Goal: Task Accomplishment & Management: Use online tool/utility

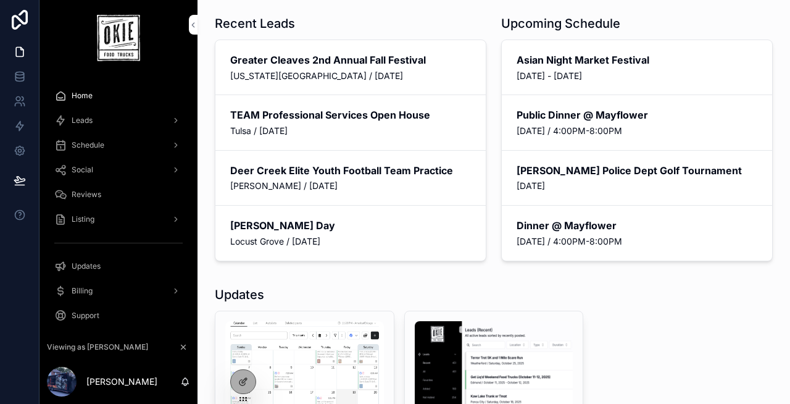
scroll to position [7, 0]
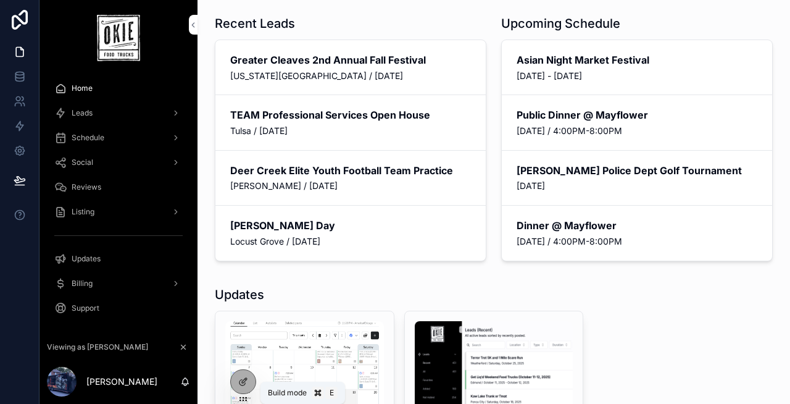
click at [236, 380] on div at bounding box center [243, 381] width 25 height 23
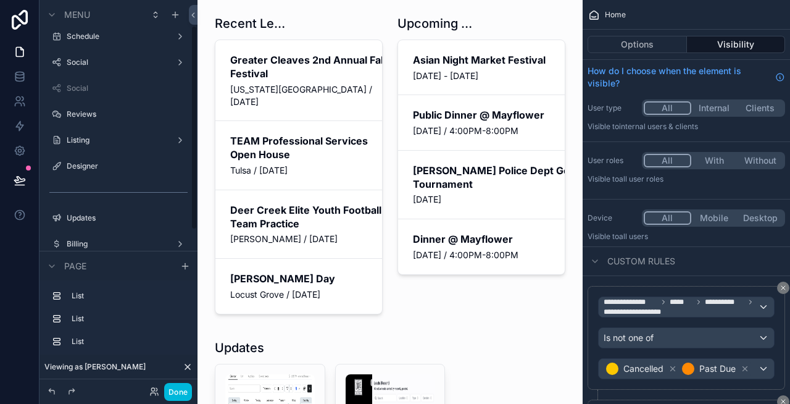
scroll to position [0, 0]
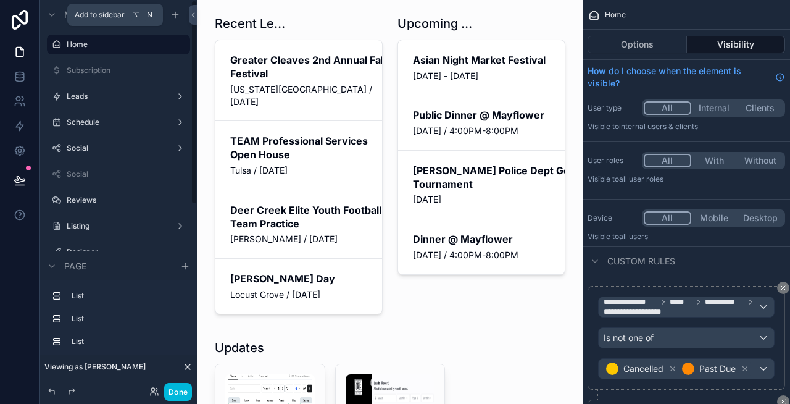
click at [175, 16] on icon "scrollable content" at bounding box center [175, 15] width 10 height 10
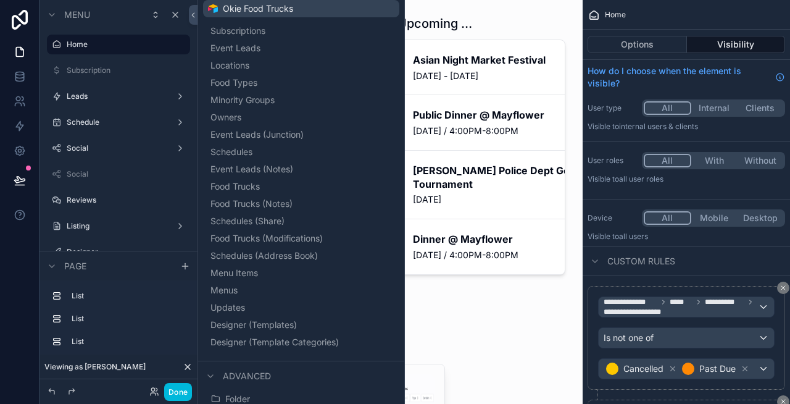
scroll to position [186, 0]
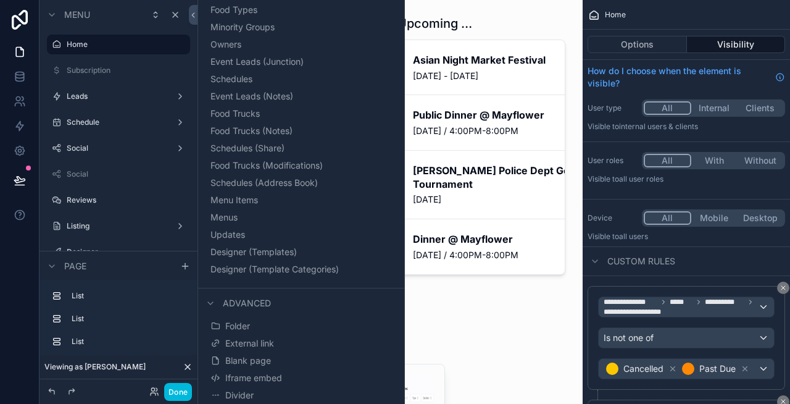
click at [242, 357] on span "Blank page" at bounding box center [248, 360] width 46 height 12
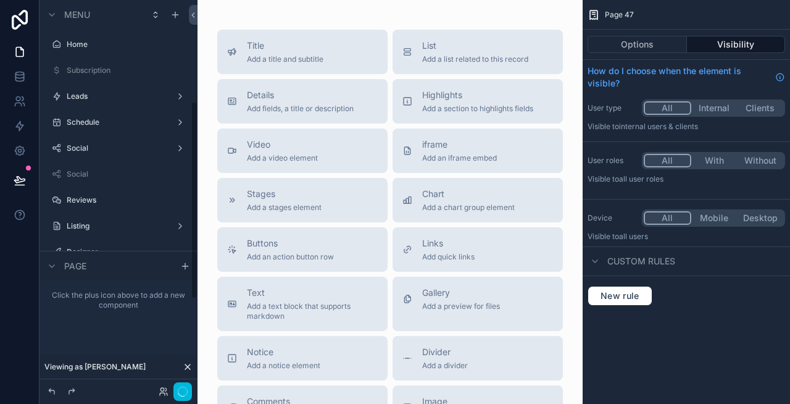
scroll to position [199, 0]
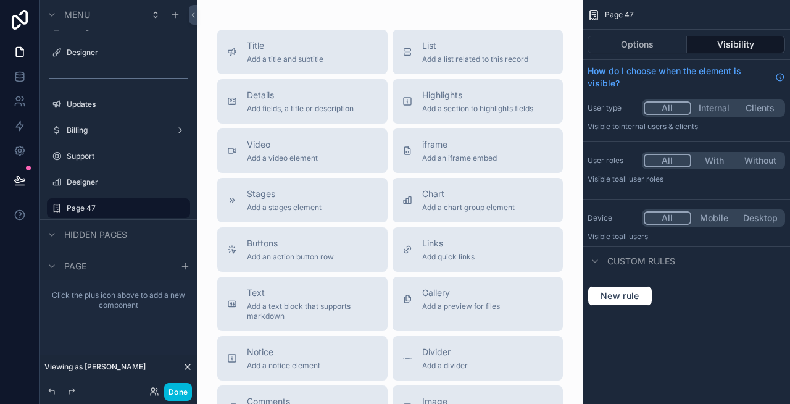
click at [0, 0] on icon "scrollable content" at bounding box center [0, 0] width 0 height 0
click at [120, 209] on input "*******" at bounding box center [109, 208] width 84 height 15
type input "**********"
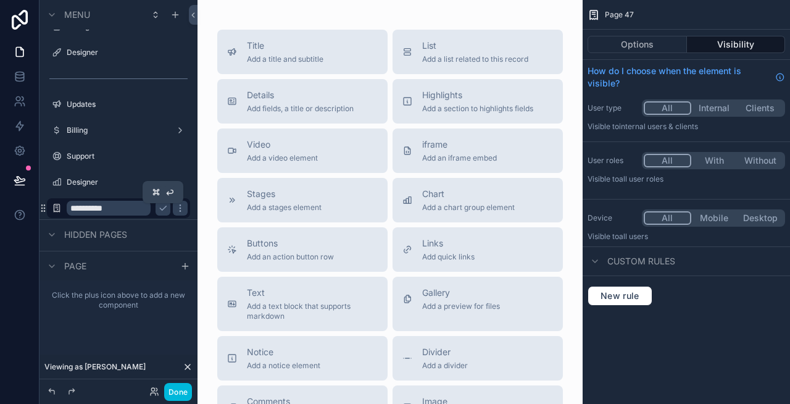
click at [162, 205] on icon "scrollable content" at bounding box center [163, 208] width 10 height 10
click at [84, 178] on label "Designer" at bounding box center [125, 182] width 116 height 10
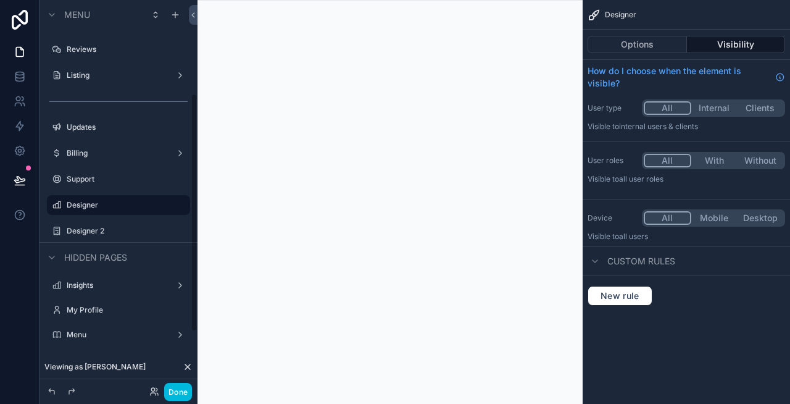
scroll to position [146, 0]
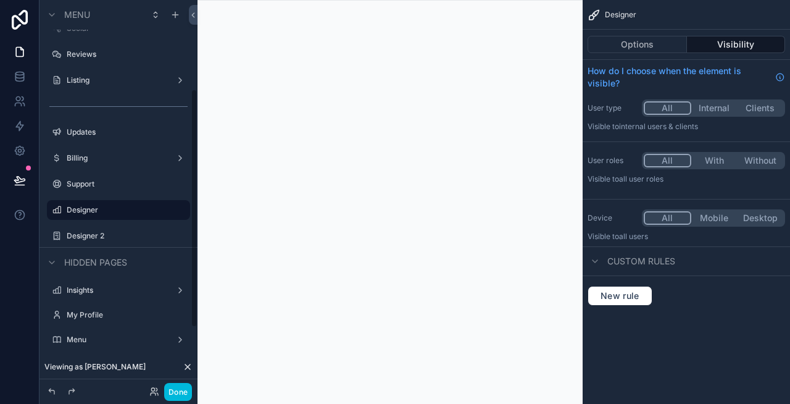
click at [110, 235] on label "Designer 2" at bounding box center [125, 236] width 116 height 10
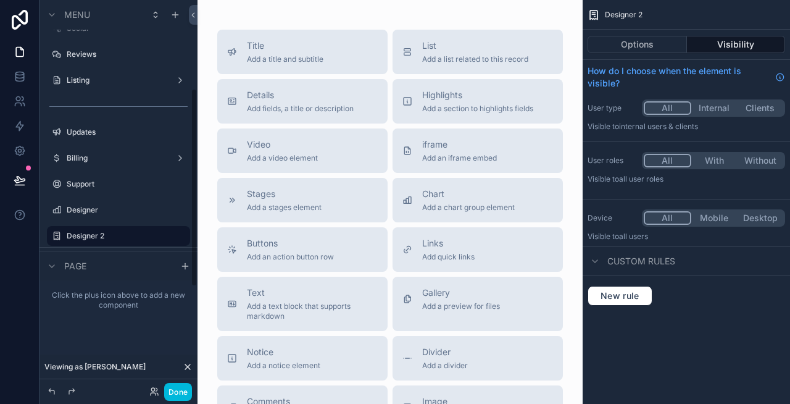
scroll to position [173, 0]
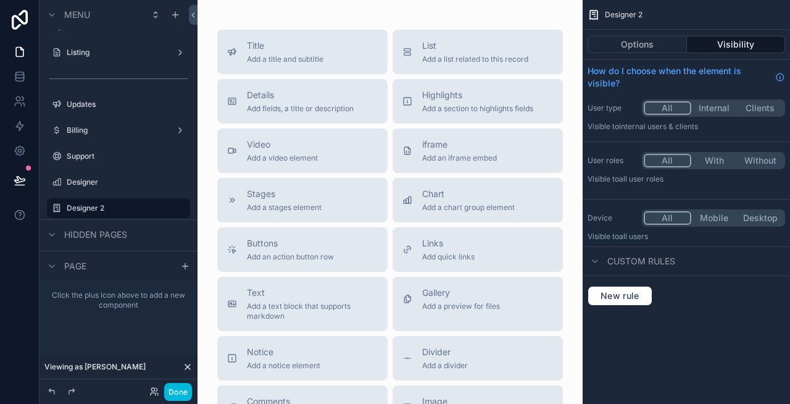
click at [274, 51] on span "Title" at bounding box center [285, 46] width 77 height 12
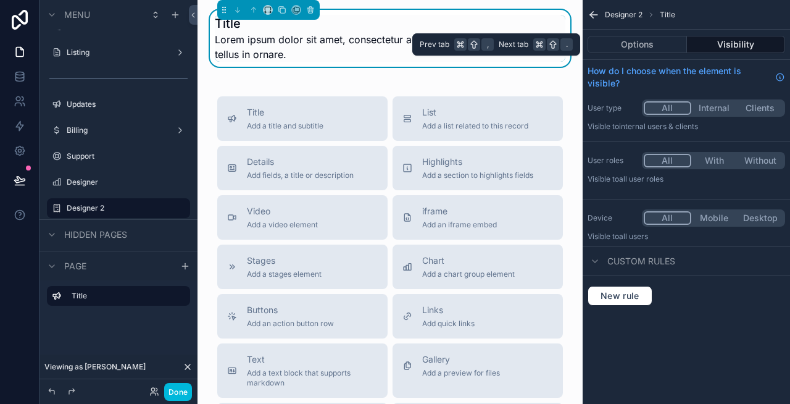
click at [664, 44] on button "Options" at bounding box center [637, 44] width 99 height 17
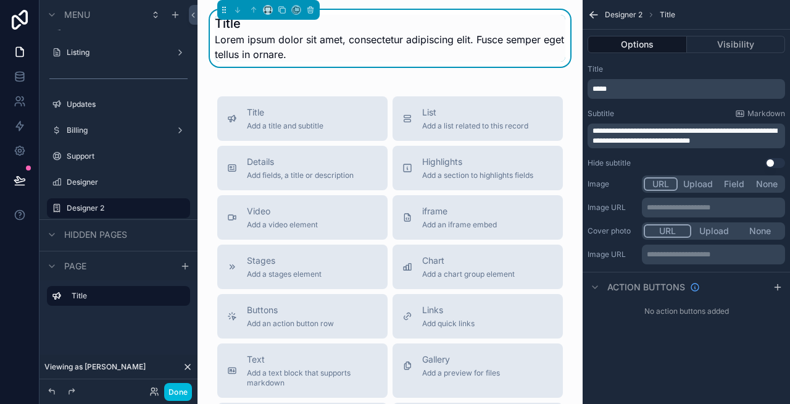
click at [641, 95] on div "*****" at bounding box center [687, 89] width 198 height 20
click at [633, 90] on p "*****" at bounding box center [688, 89] width 190 height 10
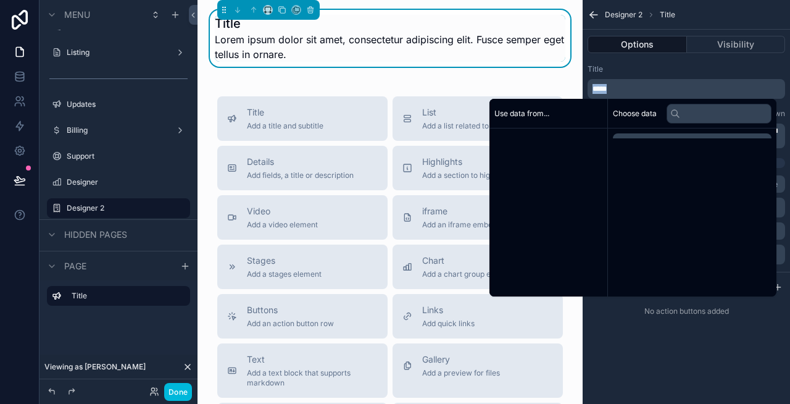
click at [633, 90] on p "*****" at bounding box center [688, 89] width 190 height 10
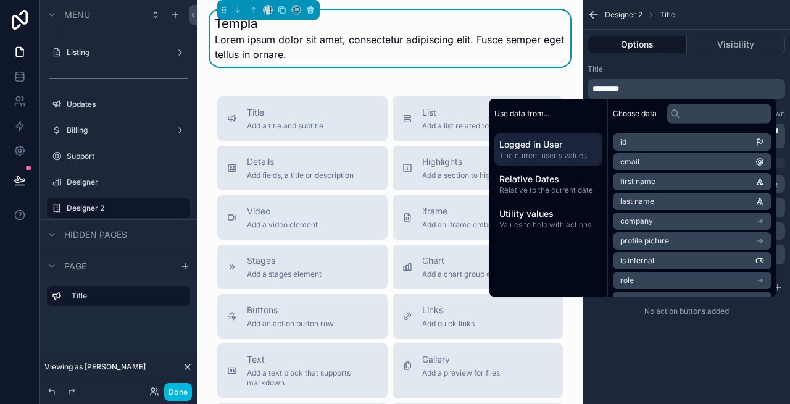
click at [658, 70] on div "Title" at bounding box center [687, 69] width 198 height 10
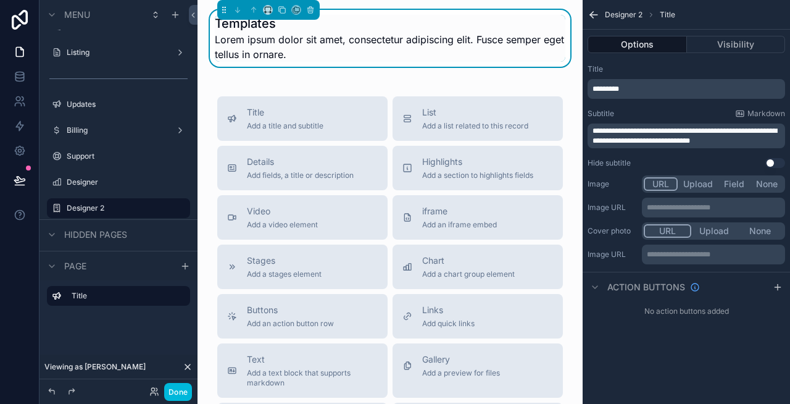
click at [641, 126] on p "**********" at bounding box center [688, 136] width 190 height 20
click at [654, 99] on div "**********" at bounding box center [686, 116] width 207 height 114
click at [675, 132] on span "**********" at bounding box center [685, 135] width 185 height 17
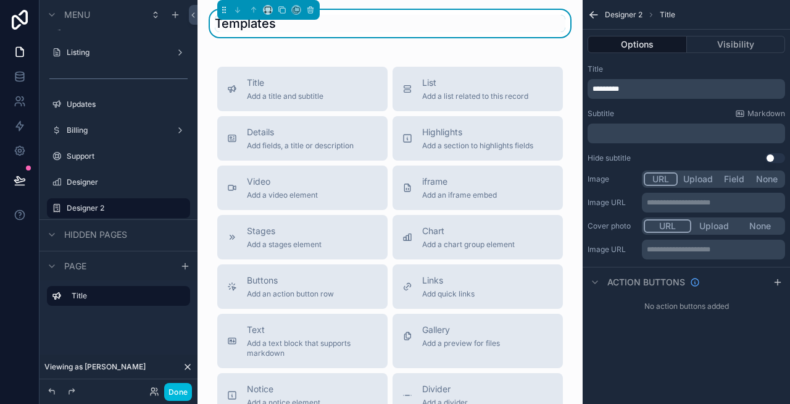
click at [665, 107] on div "Title ********* Subtitle Markdown ﻿ Hide subtitle Use setting" at bounding box center [686, 113] width 207 height 109
click at [397, 67] on button "List Add a list related to this record" at bounding box center [478, 89] width 170 height 44
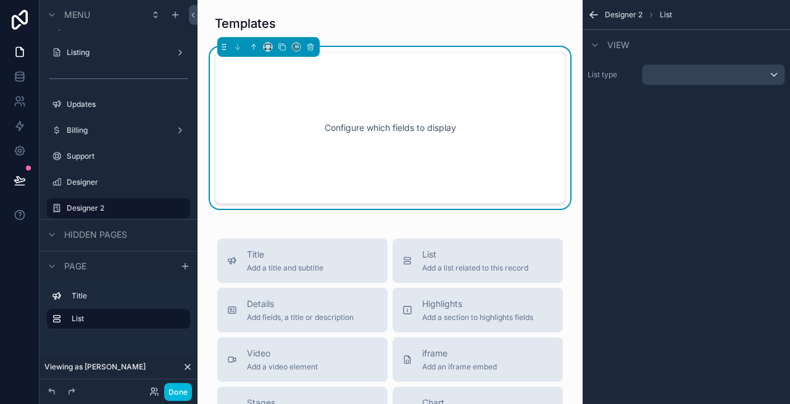
click at [282, 233] on div "Templates Configure which fields to display Title Add a title and subtitle List…" at bounding box center [390, 398] width 385 height 796
click at [246, 235] on div "Templates Configure which fields to display Title Add a title and subtitle List…" at bounding box center [390, 398] width 385 height 796
click at [312, 46] on icon "scrollable content" at bounding box center [310, 47] width 5 height 5
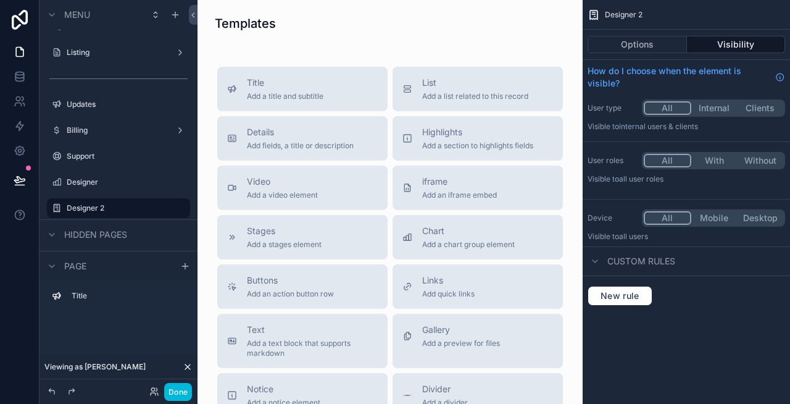
click at [367, 19] on div "scrollable content" at bounding box center [389, 23] width 365 height 27
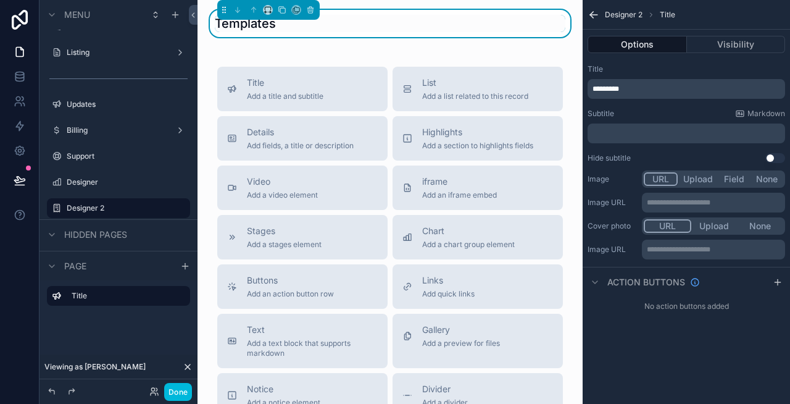
click at [775, 277] on icon "scrollable content" at bounding box center [778, 282] width 10 height 10
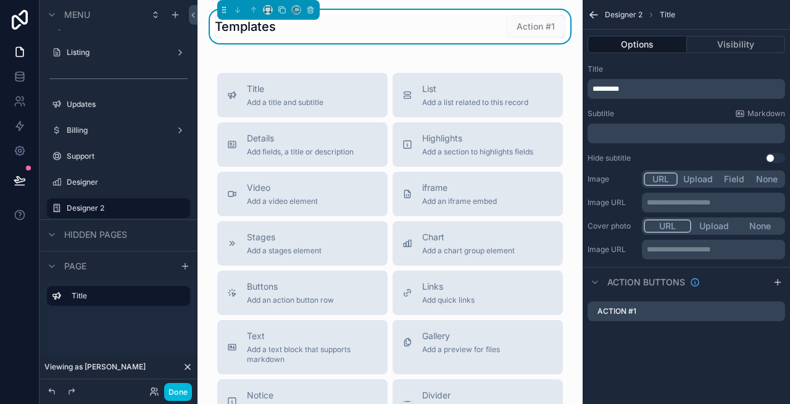
click at [0, 0] on icon "scrollable content" at bounding box center [0, 0] width 0 height 0
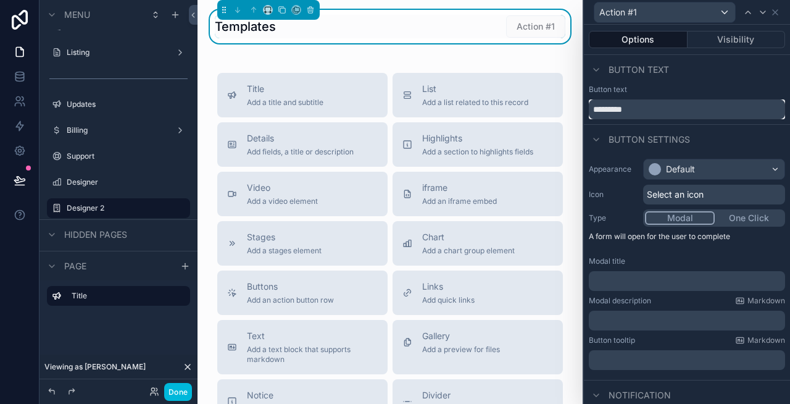
click at [659, 110] on input "*********" at bounding box center [687, 109] width 196 height 20
type input "**********"
click at [720, 90] on div "Button text" at bounding box center [687, 90] width 196 height 10
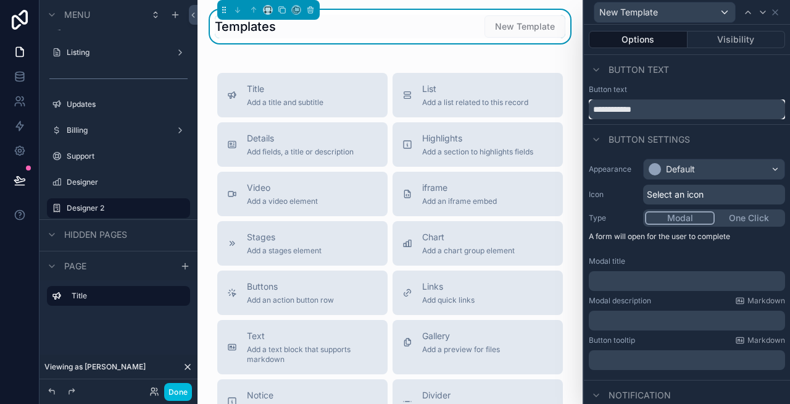
click at [706, 106] on input "**********" at bounding box center [687, 109] width 196 height 20
click at [668, 164] on div "Default" at bounding box center [680, 169] width 29 height 12
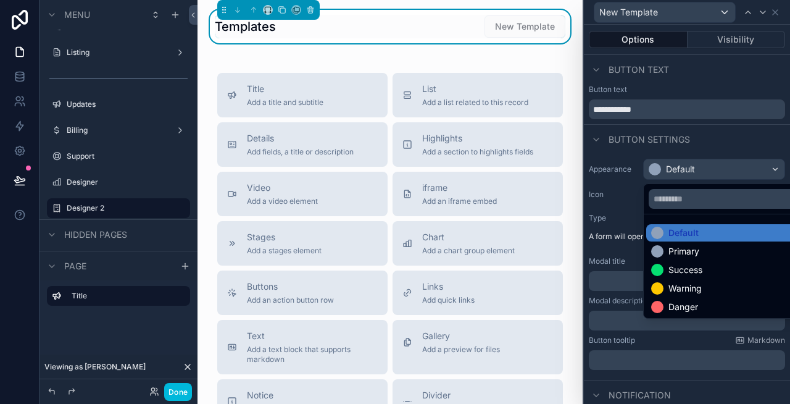
click at [690, 270] on div "Success" at bounding box center [685, 270] width 34 height 12
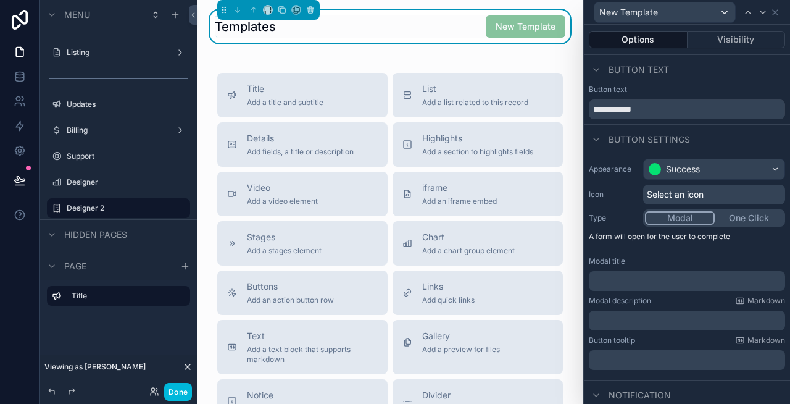
click at [681, 201] on div "Select an icon" at bounding box center [714, 195] width 142 height 20
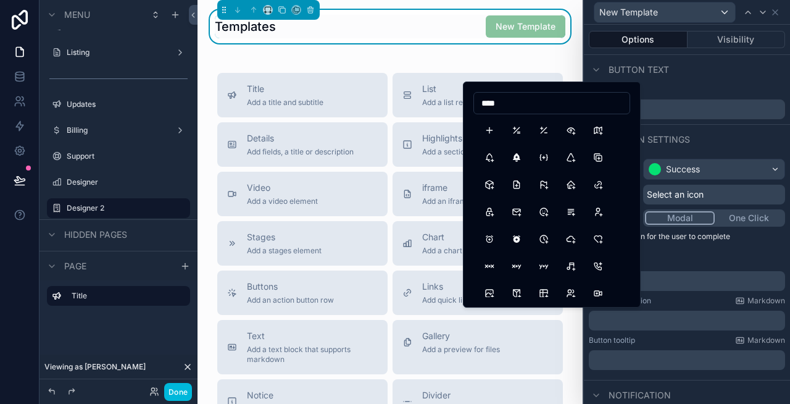
type input "****"
click at [495, 128] on button "Plus" at bounding box center [489, 130] width 22 height 22
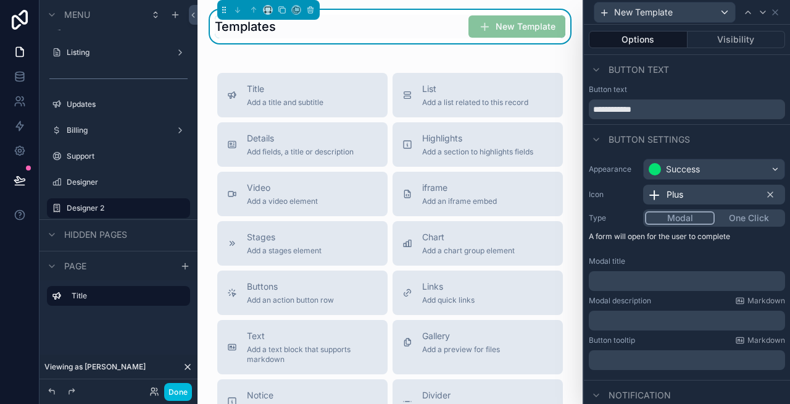
click at [704, 78] on div "Button text" at bounding box center [687, 70] width 206 height 30
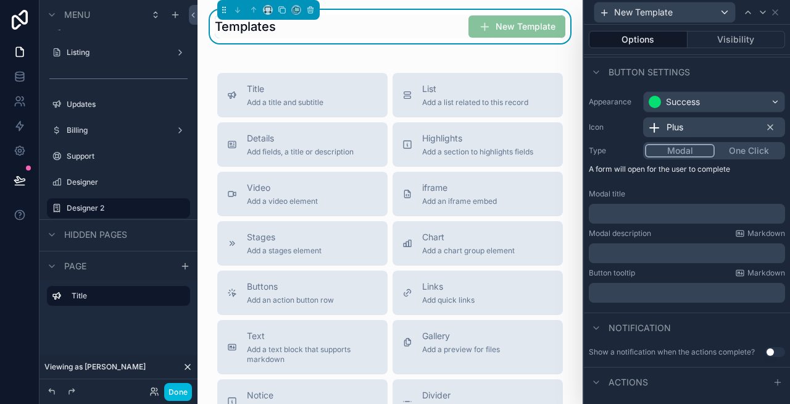
scroll to position [82, 0]
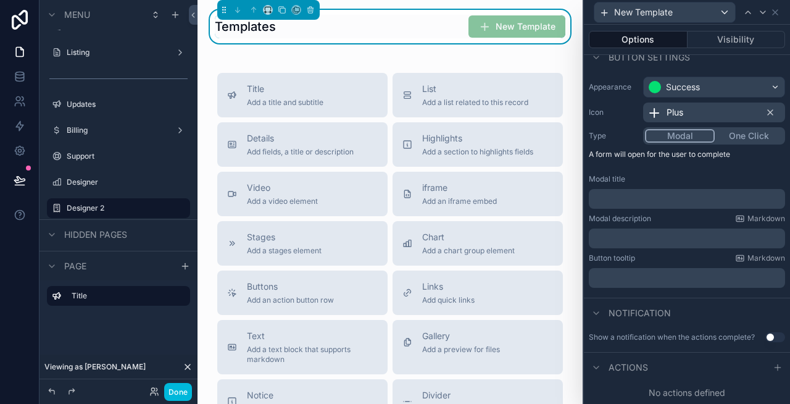
click at [452, 101] on span "Add a list related to this record" at bounding box center [475, 103] width 106 height 10
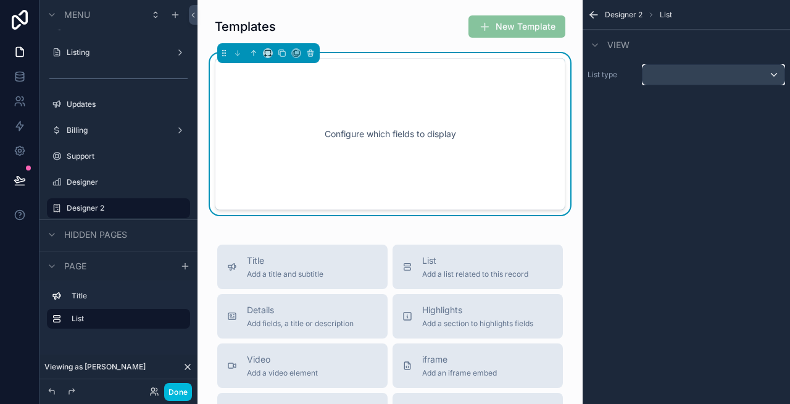
click at [672, 78] on div "scrollable content" at bounding box center [714, 75] width 142 height 20
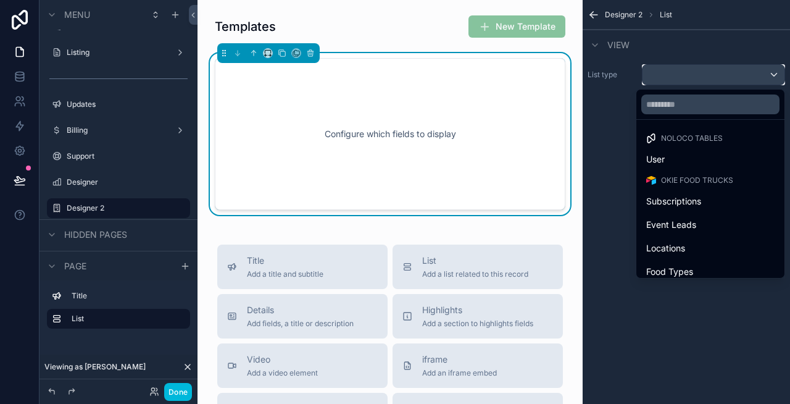
scroll to position [359, 0]
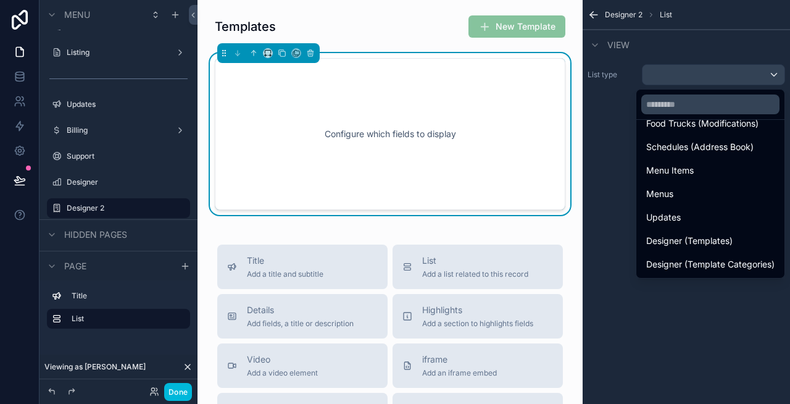
click at [703, 243] on span "Designer (Templates)" at bounding box center [689, 240] width 86 height 15
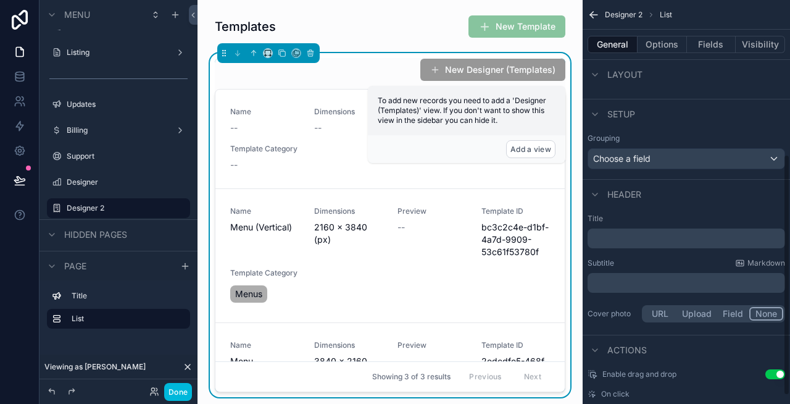
scroll to position [272, 0]
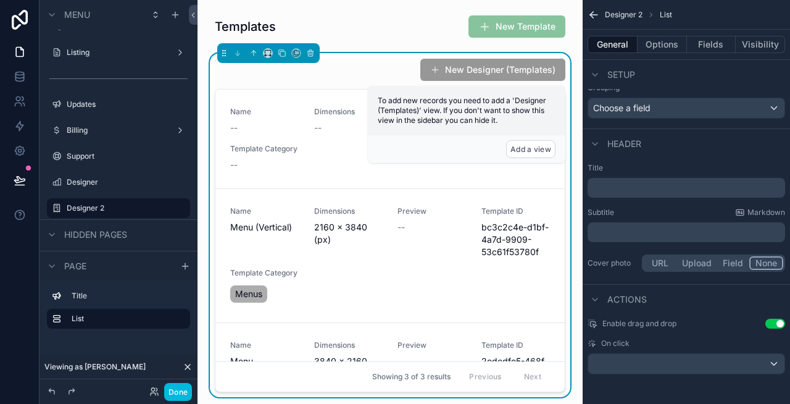
click at [775, 322] on button "Use setting" at bounding box center [775, 323] width 20 height 10
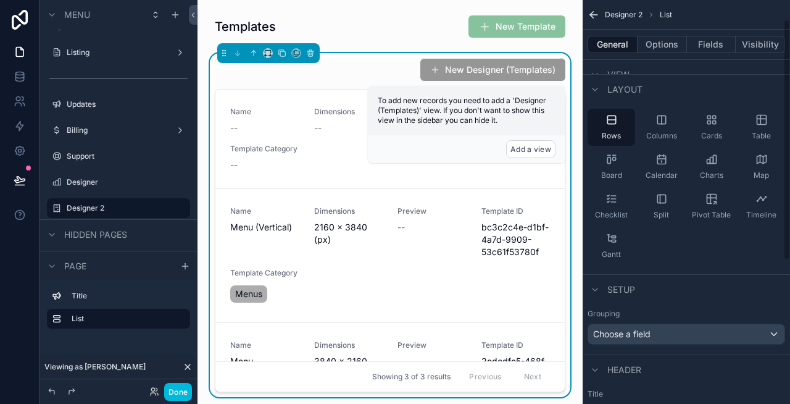
scroll to position [33, 0]
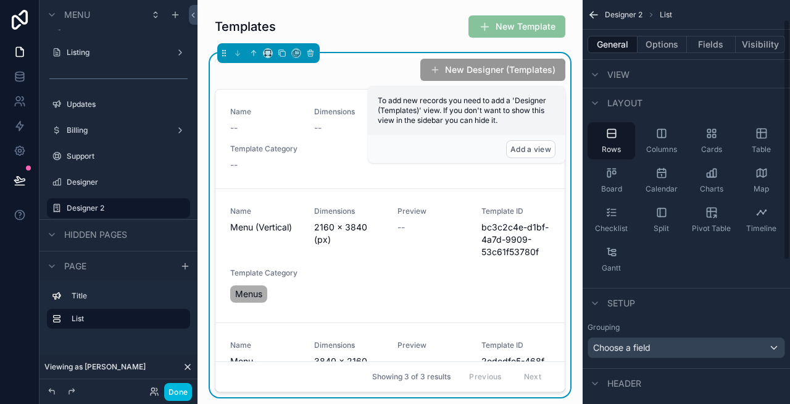
click at [652, 47] on button "Options" at bounding box center [662, 44] width 49 height 17
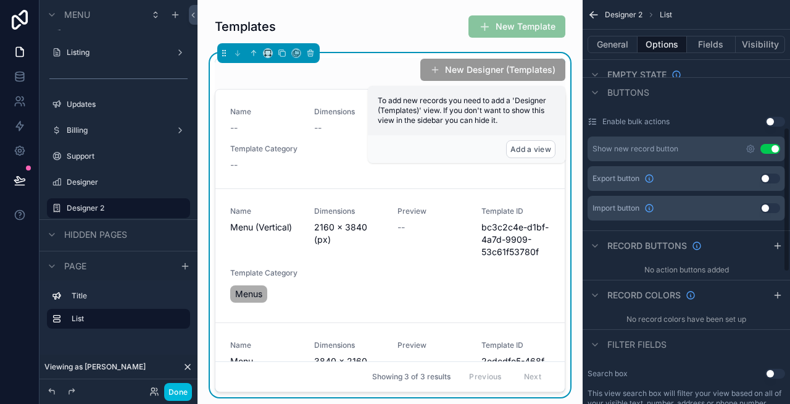
scroll to position [355, 0]
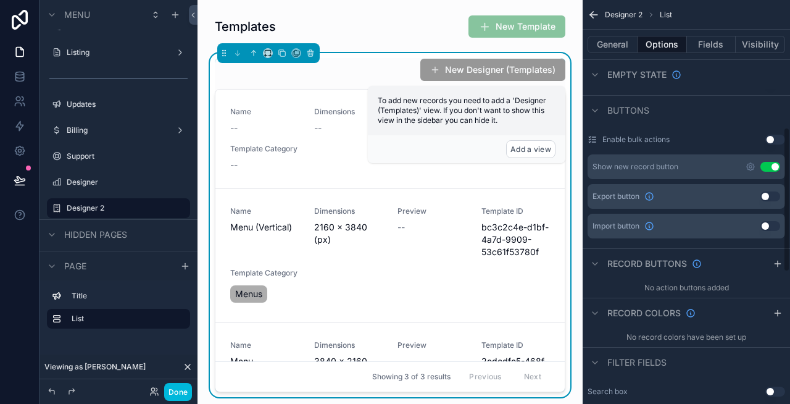
click at [773, 169] on button "Use setting" at bounding box center [770, 167] width 20 height 10
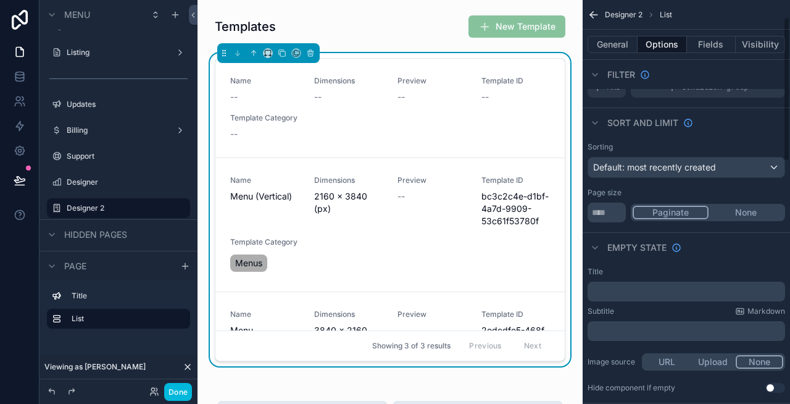
scroll to position [0, 0]
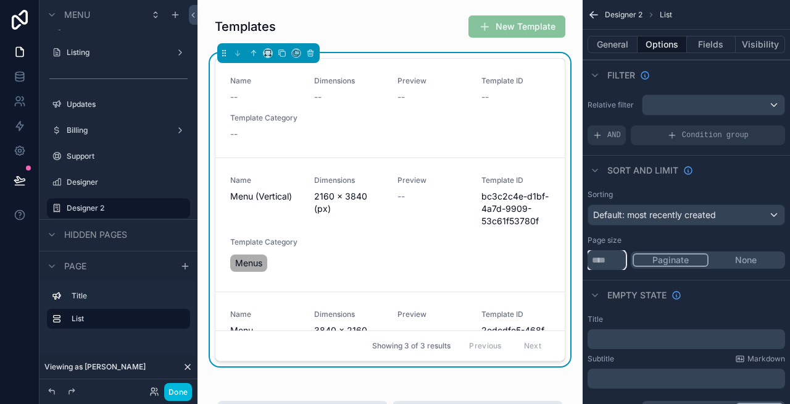
click at [607, 262] on input "**" at bounding box center [607, 260] width 38 height 20
click at [761, 260] on button "None" at bounding box center [746, 260] width 75 height 14
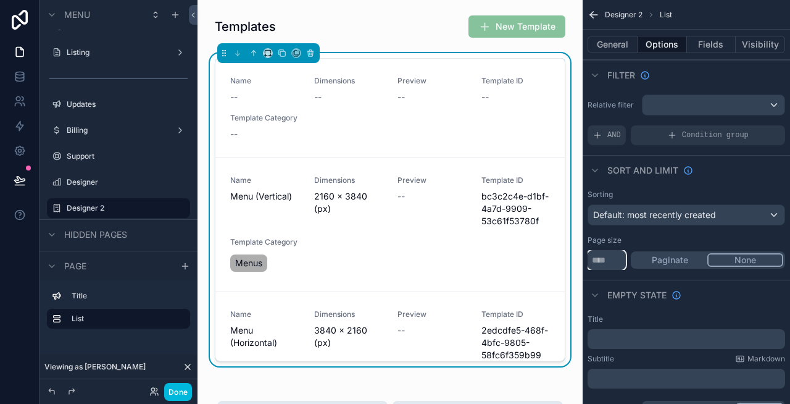
click at [610, 256] on input "**" at bounding box center [607, 260] width 38 height 20
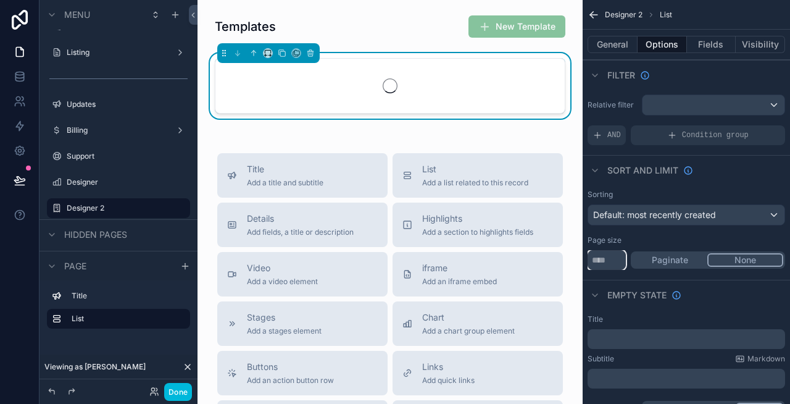
type input "***"
click at [664, 261] on button "Paginate" at bounding box center [670, 260] width 75 height 14
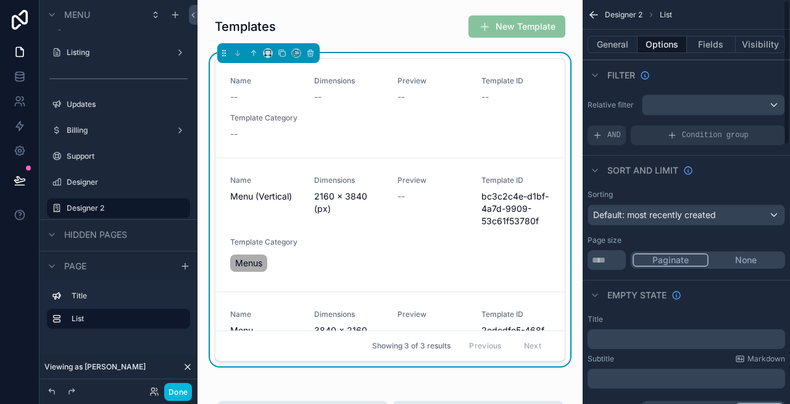
click at [762, 259] on button "None" at bounding box center [746, 260] width 75 height 14
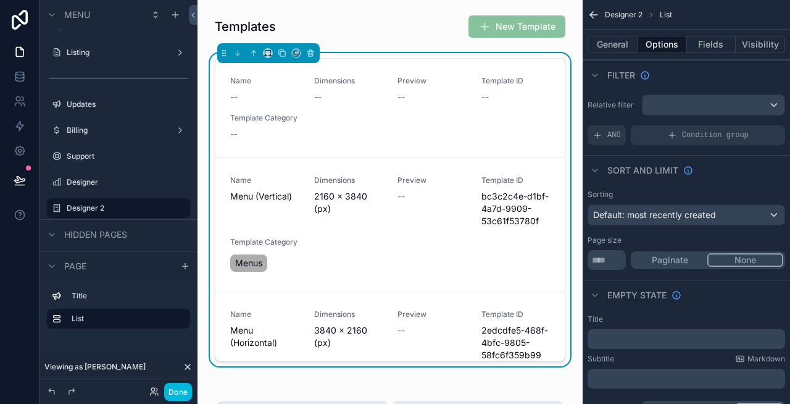
click at [606, 40] on button "General" at bounding box center [613, 44] width 50 height 17
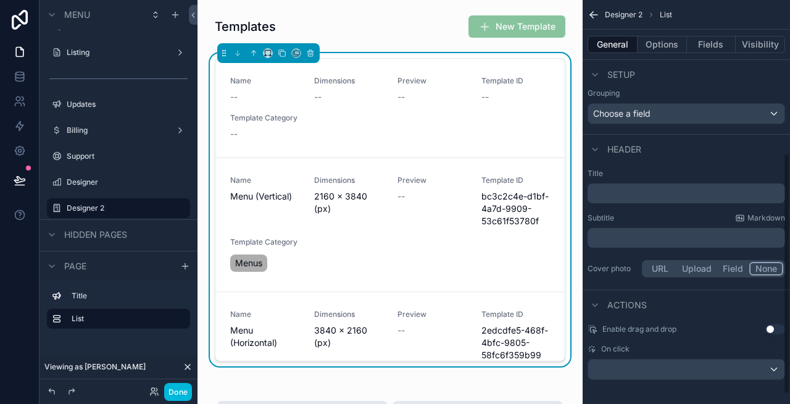
scroll to position [272, 0]
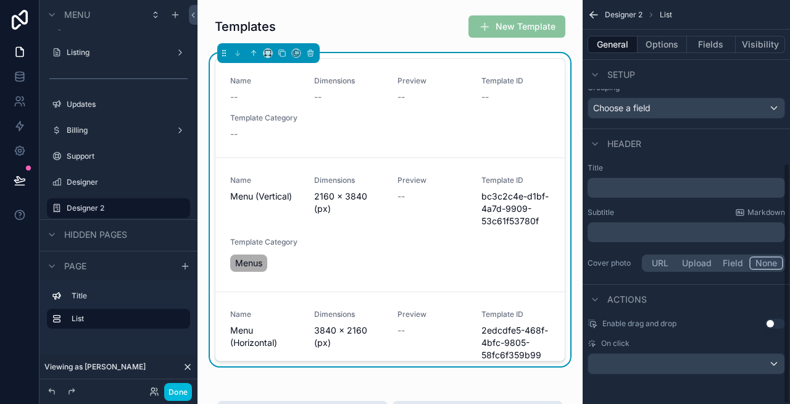
click at [649, 188] on p "﻿" at bounding box center [688, 187] width 190 height 12
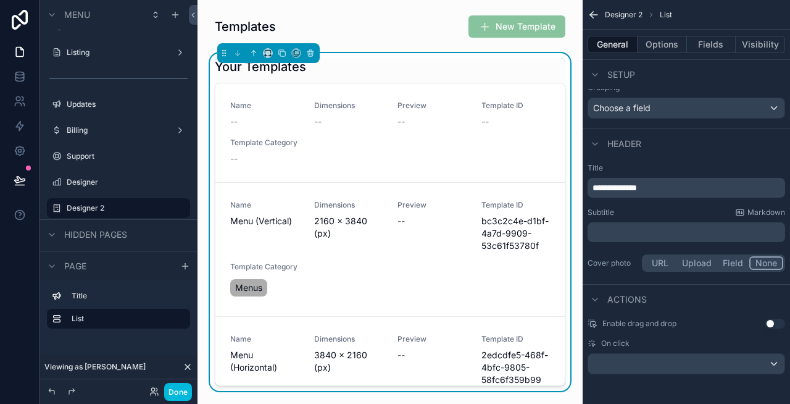
click at [686, 86] on div "Setup" at bounding box center [686, 74] width 207 height 30
click at [602, 190] on span "**********" at bounding box center [615, 187] width 44 height 9
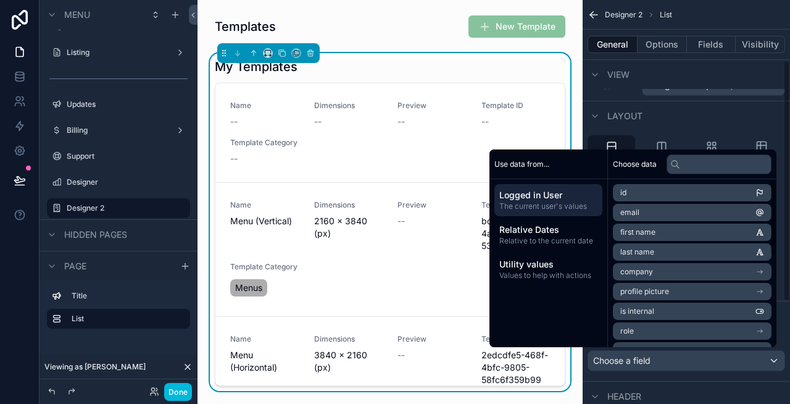
scroll to position [0, 0]
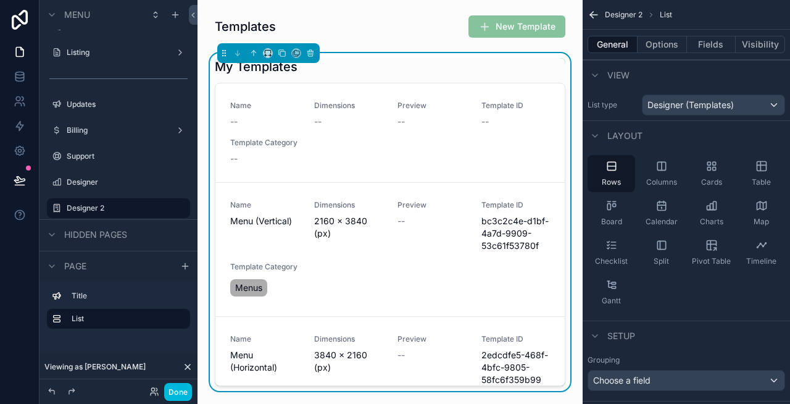
click at [701, 175] on div "Cards" at bounding box center [712, 173] width 48 height 37
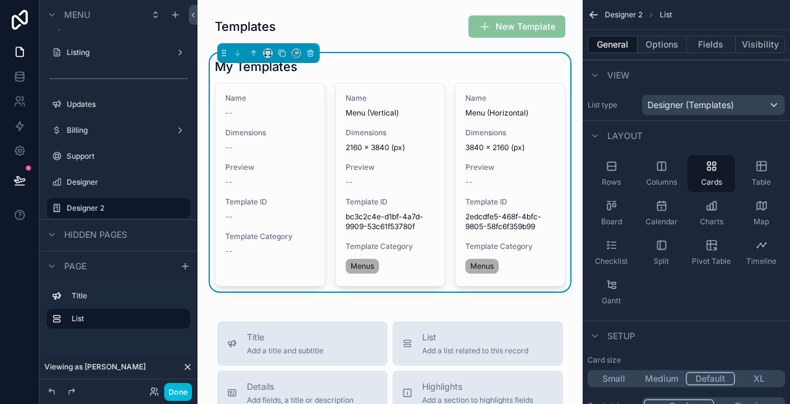
click at [689, 143] on div "Layout" at bounding box center [686, 135] width 207 height 30
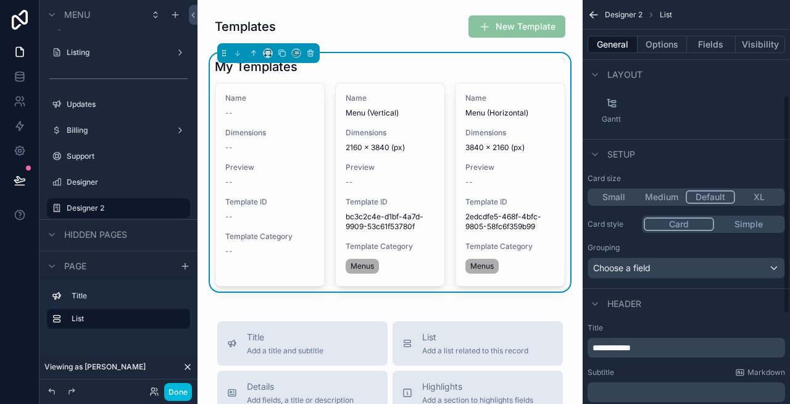
scroll to position [200, 0]
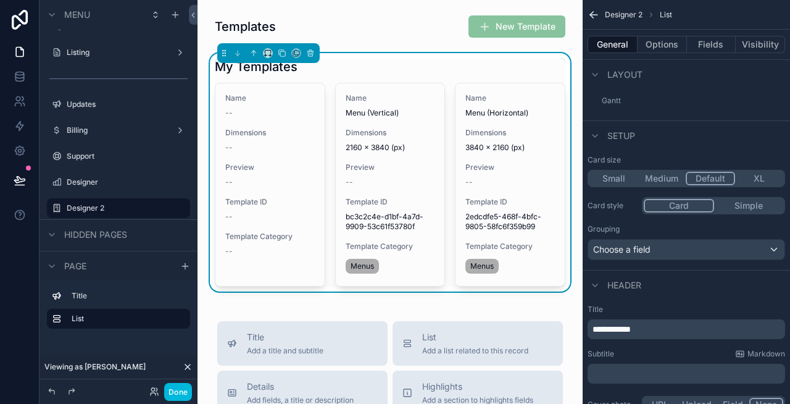
click at [599, 327] on span "**********" at bounding box center [612, 329] width 38 height 9
click at [720, 88] on div "Layout" at bounding box center [686, 74] width 207 height 30
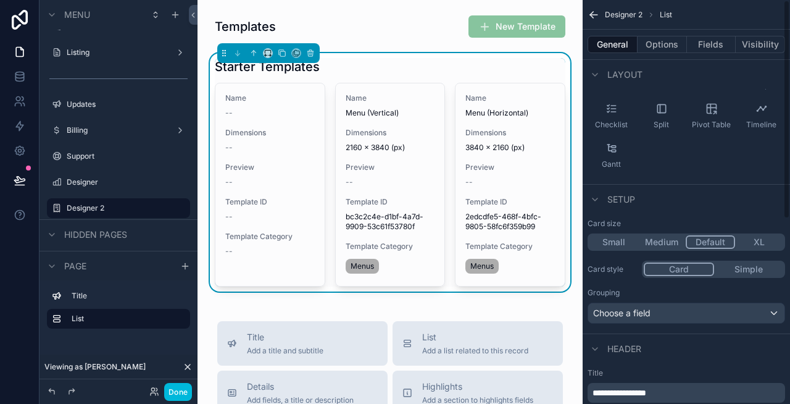
scroll to position [0, 0]
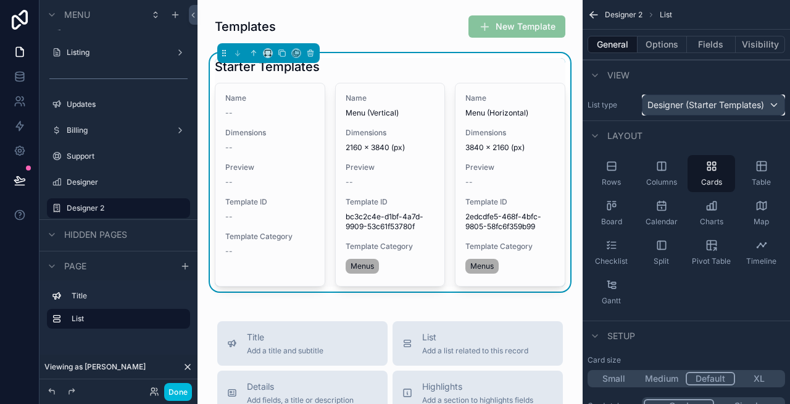
click at [706, 99] on span "Designer (Starter Templates)" at bounding box center [705, 105] width 117 height 12
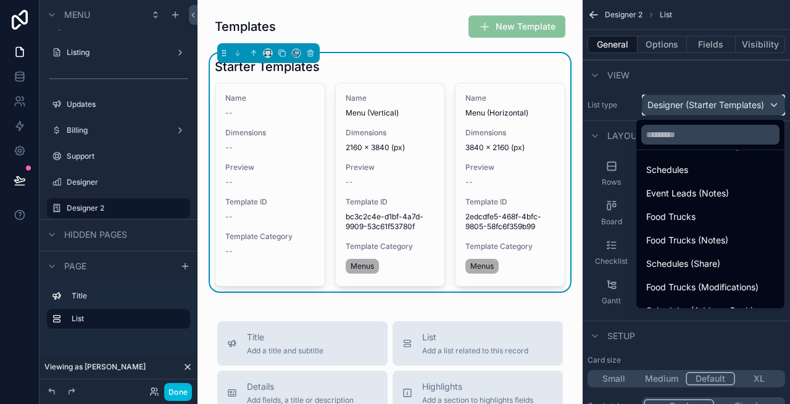
scroll to position [383, 0]
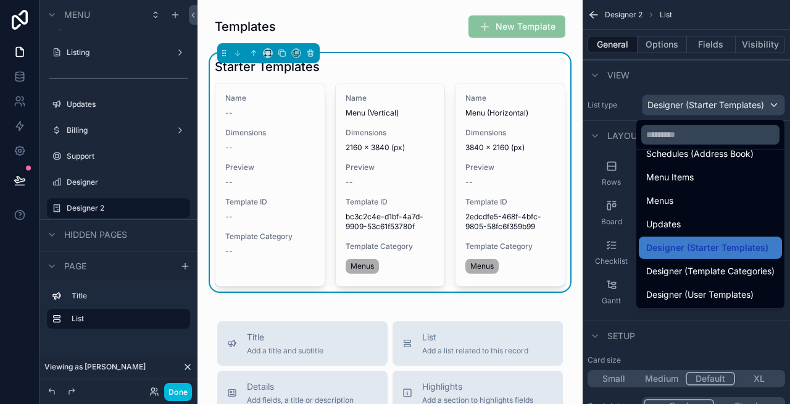
click at [704, 273] on span "Designer (Template Categories)" at bounding box center [710, 271] width 128 height 15
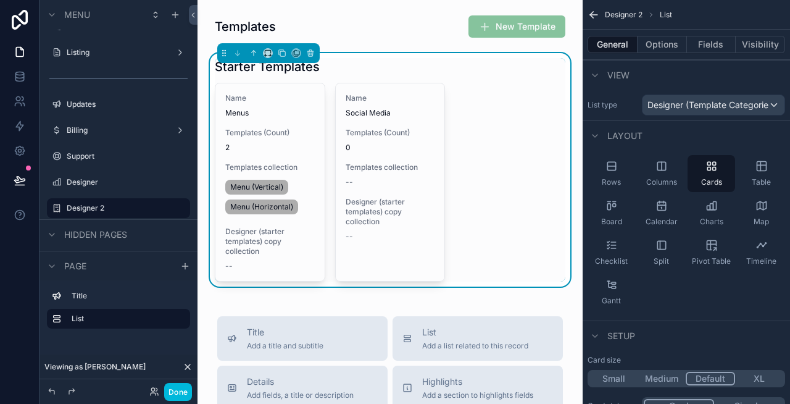
click at [709, 130] on div "Layout" at bounding box center [686, 135] width 207 height 30
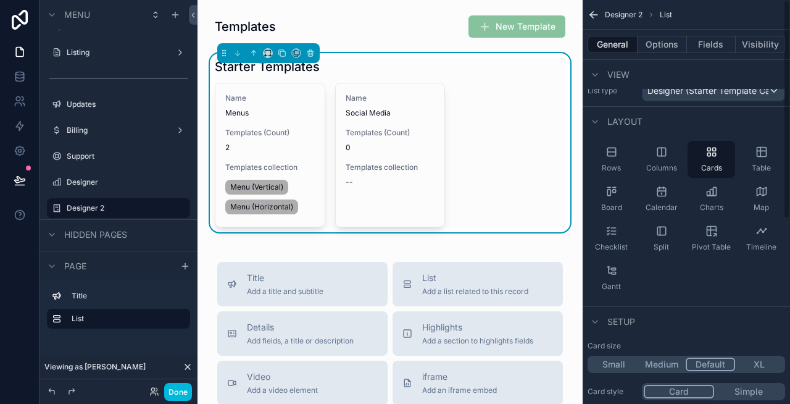
scroll to position [0, 0]
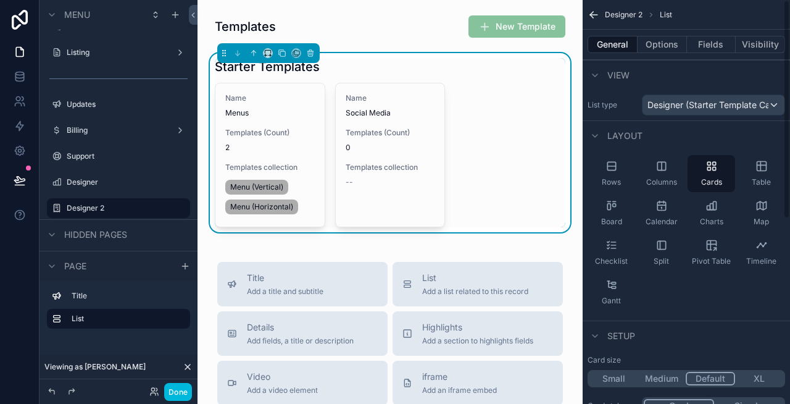
click at [712, 46] on button "Fields" at bounding box center [711, 44] width 49 height 17
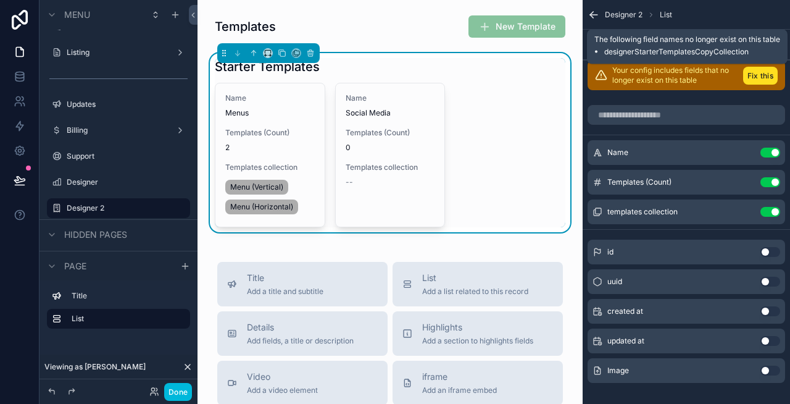
click at [759, 81] on button "Fix this" at bounding box center [760, 76] width 35 height 18
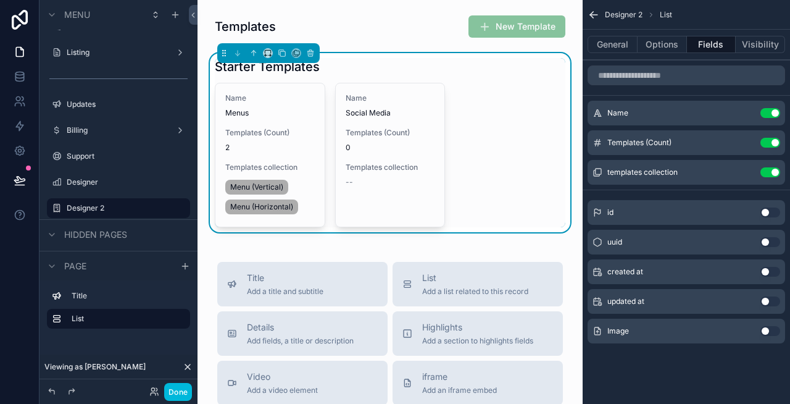
click at [771, 169] on button "Use setting" at bounding box center [770, 172] width 20 height 10
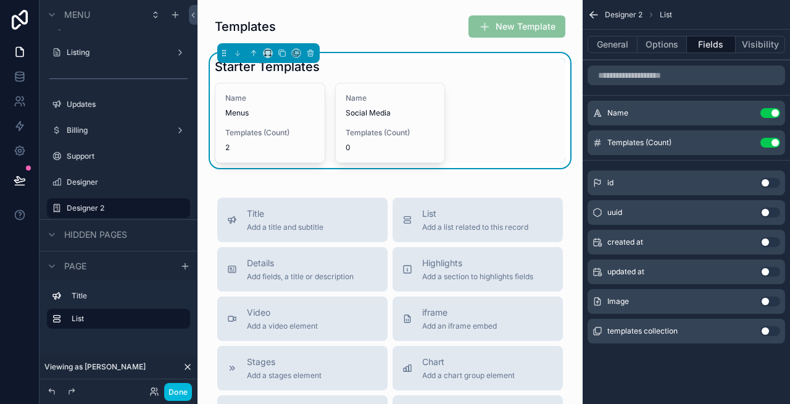
click at [767, 299] on button "Use setting" at bounding box center [770, 301] width 20 height 10
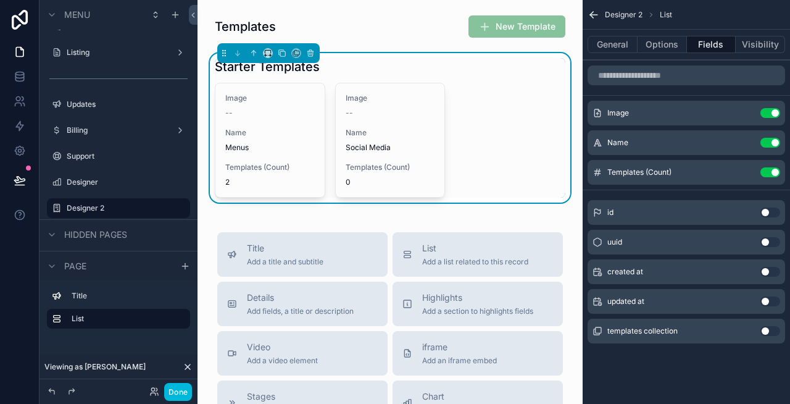
click at [0, 0] on icon "scrollable content" at bounding box center [0, 0] width 0 height 0
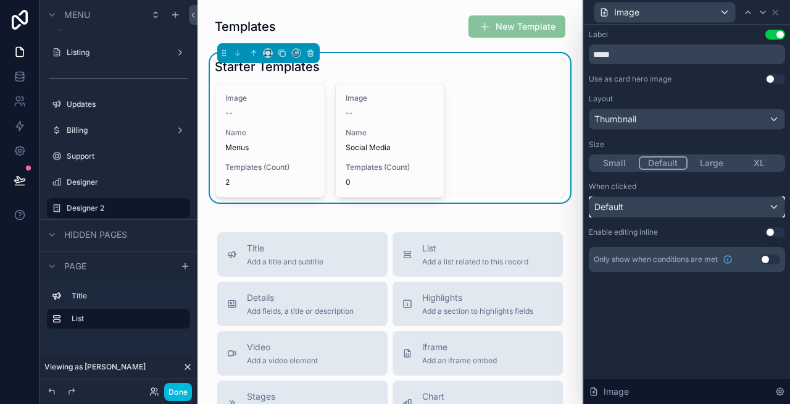
click at [666, 205] on div "Default" at bounding box center [686, 207] width 195 height 20
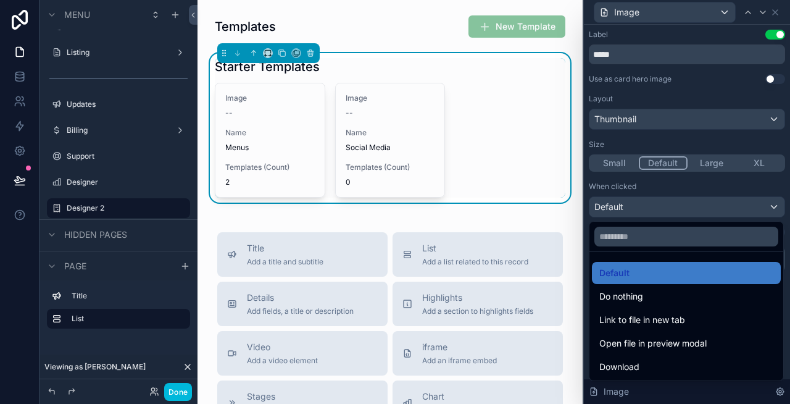
click at [645, 300] on div "Do nothing" at bounding box center [686, 296] width 174 height 15
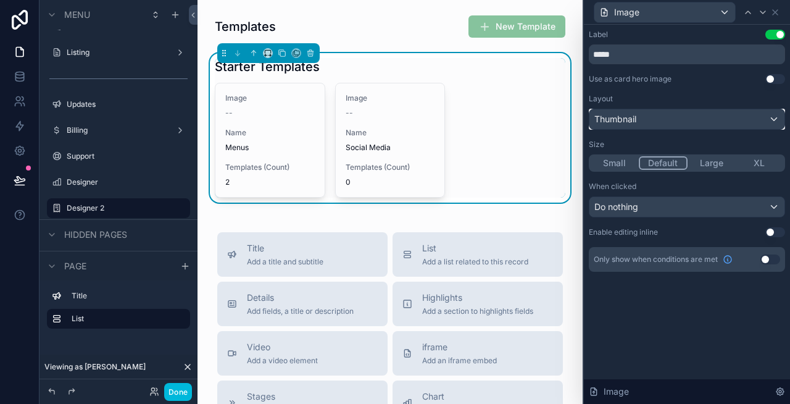
click at [665, 121] on div "Thumbnail" at bounding box center [686, 119] width 195 height 20
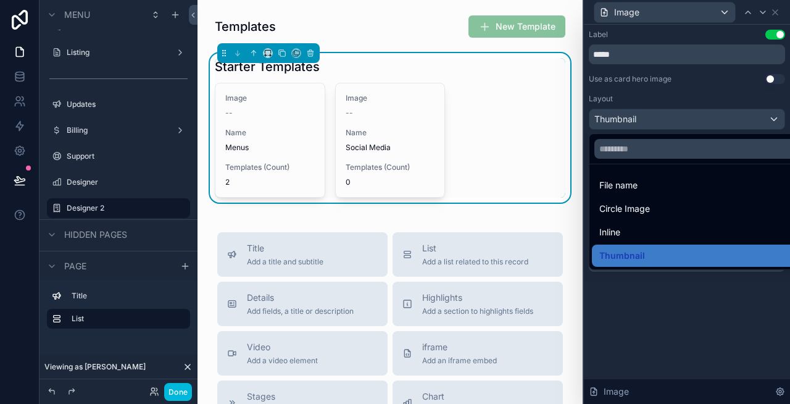
click at [654, 231] on div "Inline" at bounding box center [701, 232] width 204 height 15
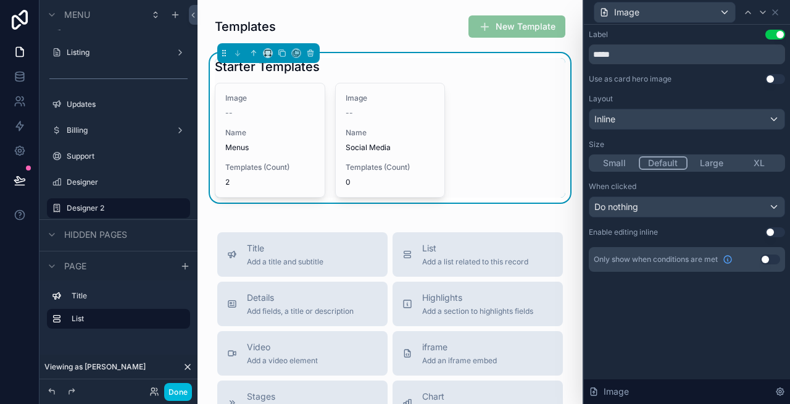
click at [774, 35] on button "Use setting" at bounding box center [775, 35] width 20 height 10
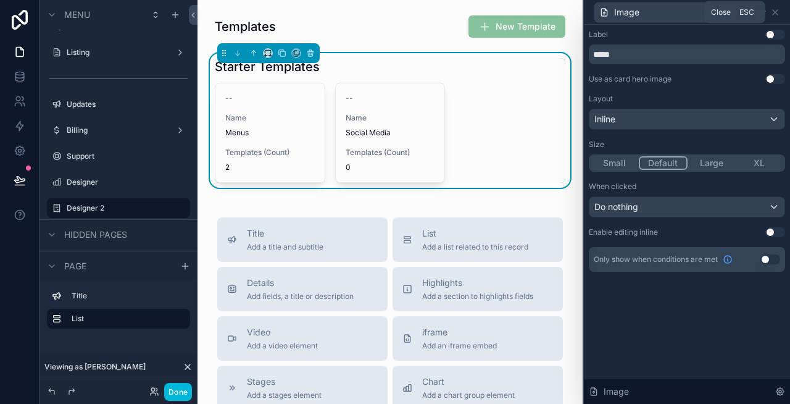
click at [776, 12] on icon at bounding box center [775, 12] width 10 height 10
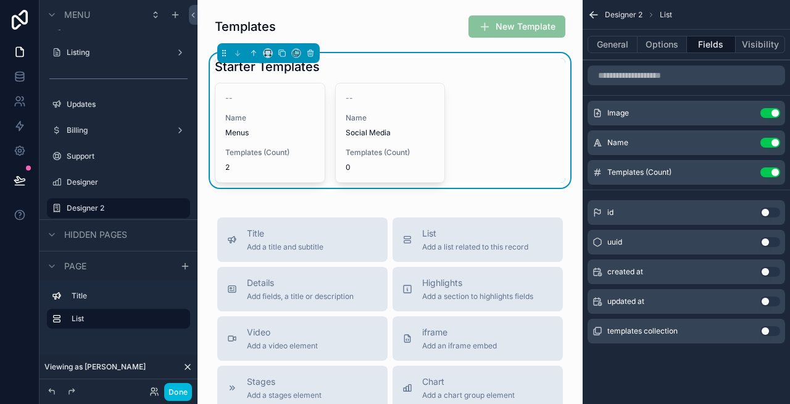
click at [0, 0] on icon "scrollable content" at bounding box center [0, 0] width 0 height 0
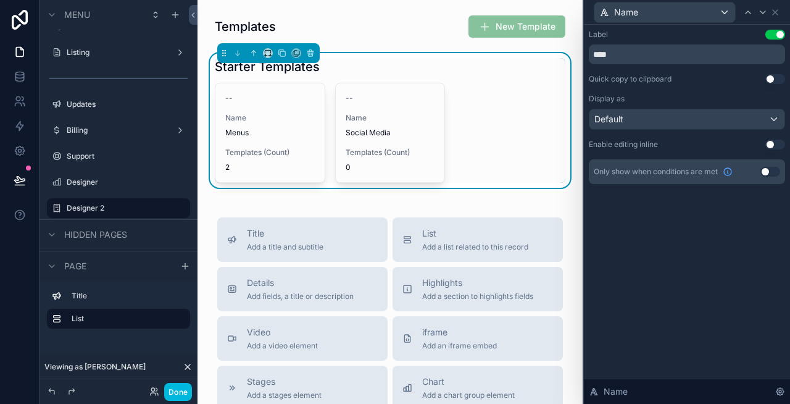
click at [776, 39] on button "Use setting" at bounding box center [775, 35] width 20 height 10
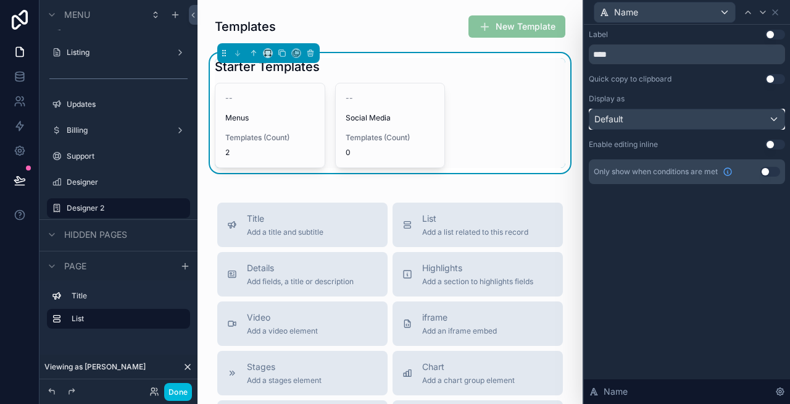
click at [663, 117] on div "Default" at bounding box center [686, 119] width 195 height 20
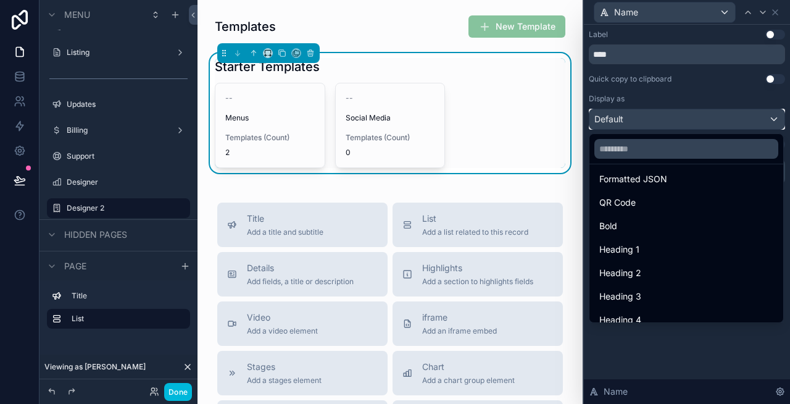
scroll to position [127, 0]
click at [652, 293] on div "Heading 3" at bounding box center [686, 292] width 174 height 15
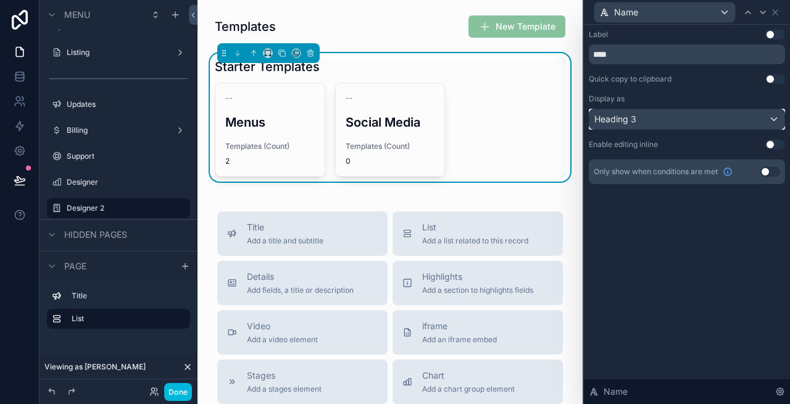
click at [678, 117] on div "Heading 3" at bounding box center [686, 119] width 195 height 20
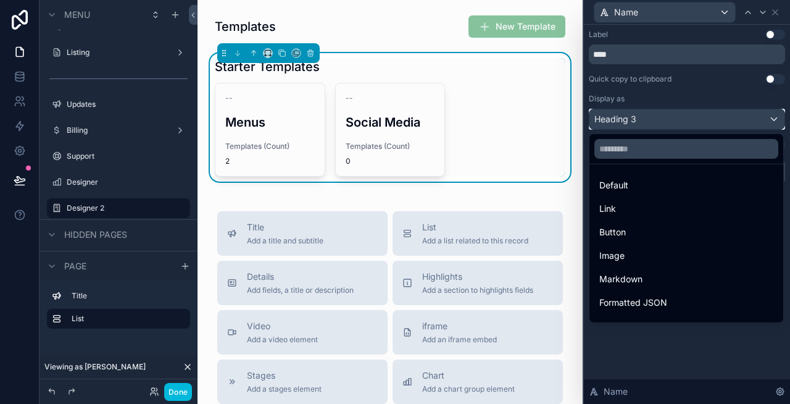
scroll to position [135, 0]
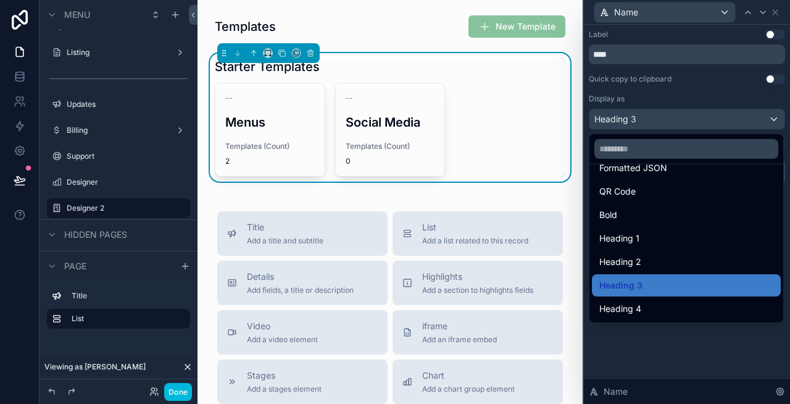
click at [644, 312] on div "Heading 4" at bounding box center [686, 308] width 174 height 15
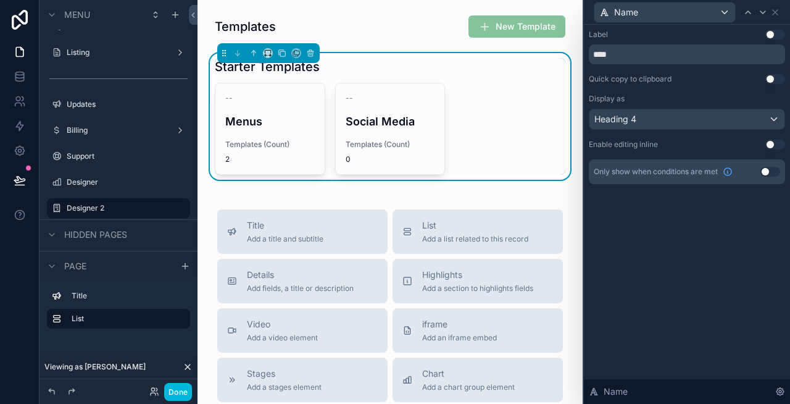
click at [660, 258] on div "Label Use setting **** Quick copy to clipboard Use setting Display as Heading 4…" at bounding box center [687, 214] width 206 height 379
click at [686, 266] on div "Label Use setting **** Quick copy to clipboard Use setting Display as Heading 4…" at bounding box center [687, 214] width 206 height 379
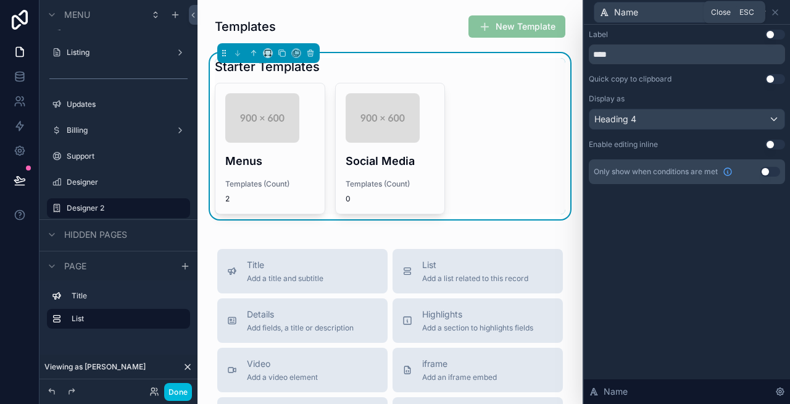
click at [780, 14] on icon at bounding box center [775, 12] width 10 height 10
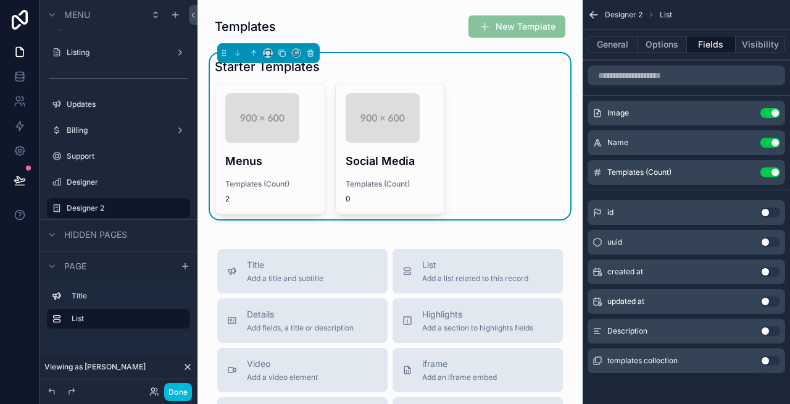
click at [0, 0] on icon "scrollable content" at bounding box center [0, 0] width 0 height 0
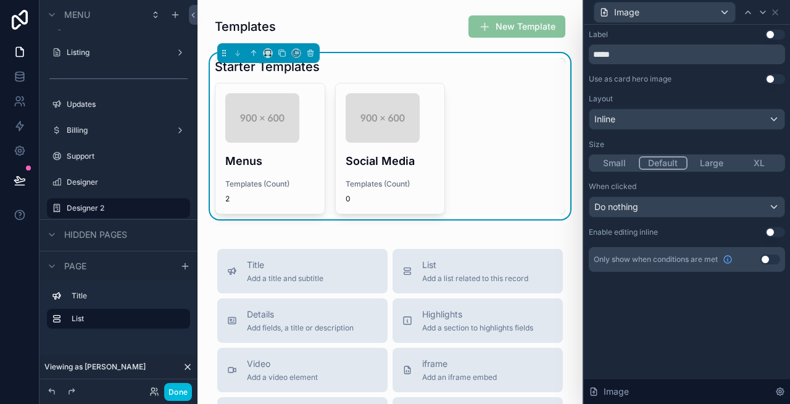
click at [765, 160] on button "XL" at bounding box center [760, 163] width 48 height 14
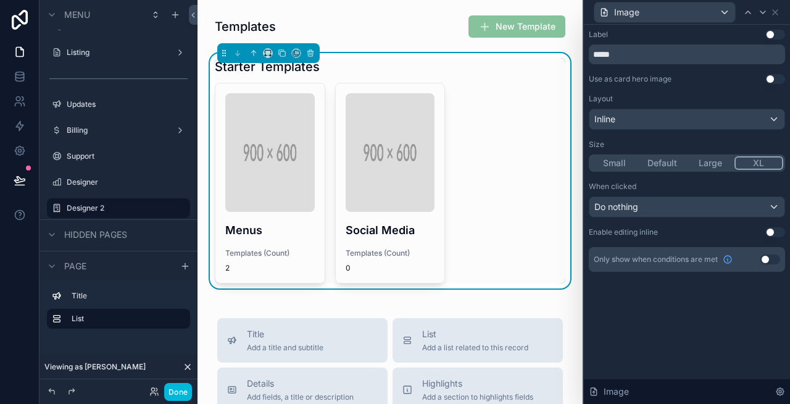
click at [701, 161] on button "Large" at bounding box center [710, 163] width 48 height 14
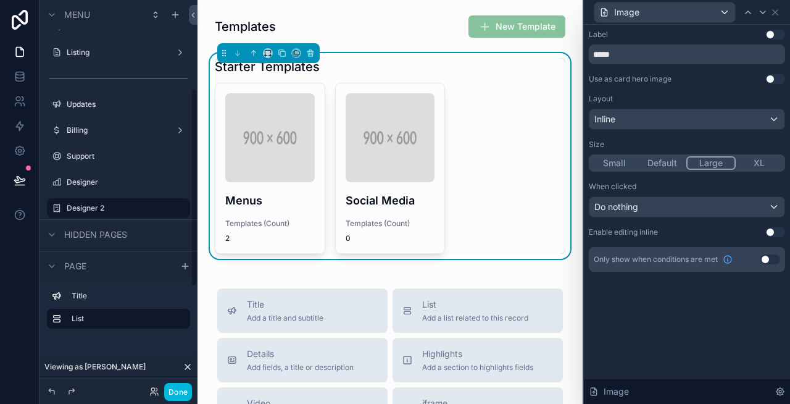
click at [178, 390] on button "Done" at bounding box center [178, 392] width 28 height 18
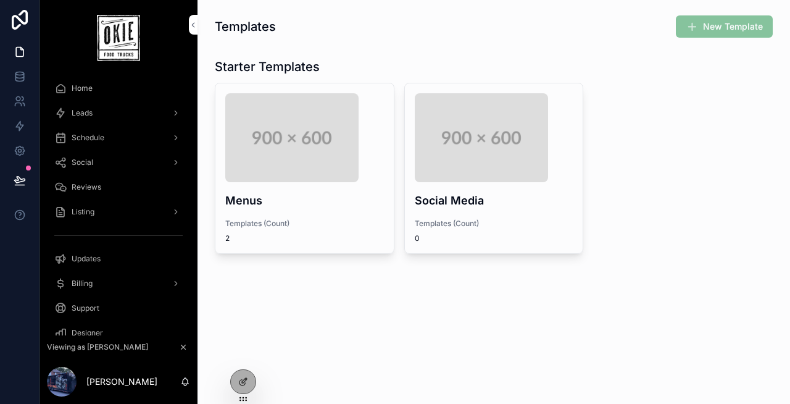
click at [237, 377] on div at bounding box center [243, 381] width 25 height 23
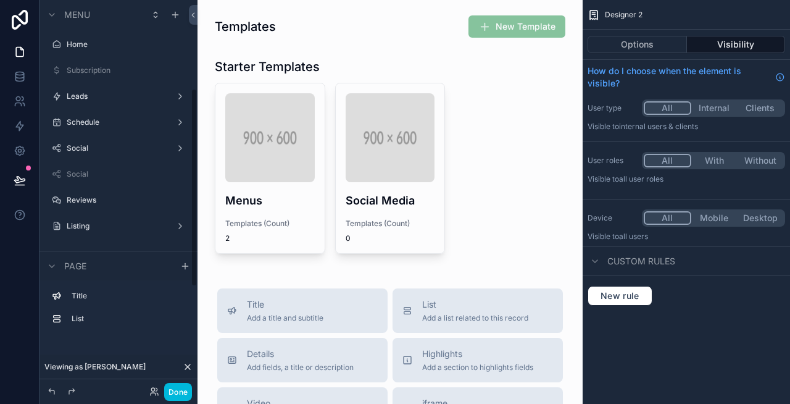
scroll to position [173, 0]
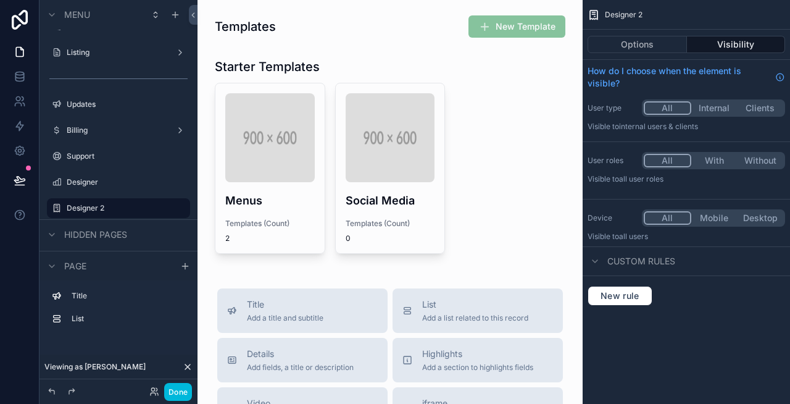
click at [358, 148] on div "scrollable content" at bounding box center [389, 156] width 365 height 206
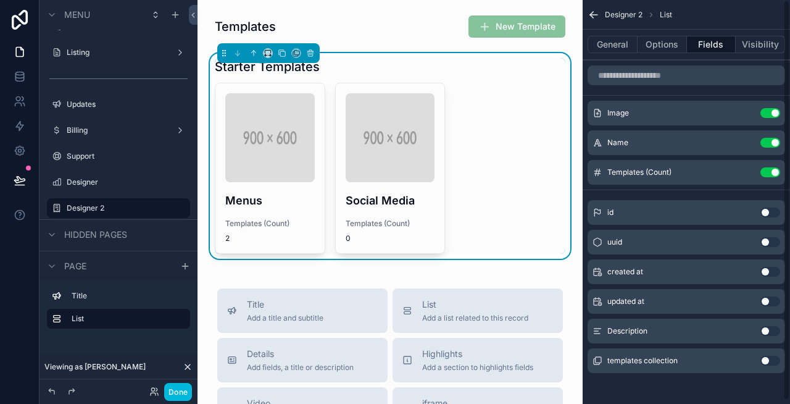
click at [775, 114] on button "Use setting" at bounding box center [770, 113] width 20 height 10
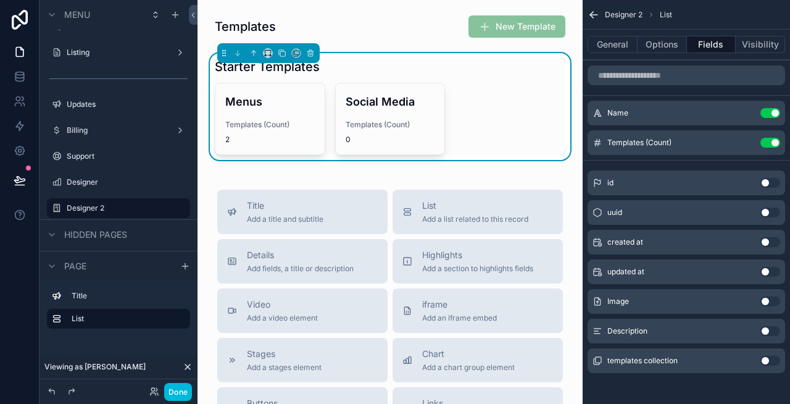
scroll to position [4, 0]
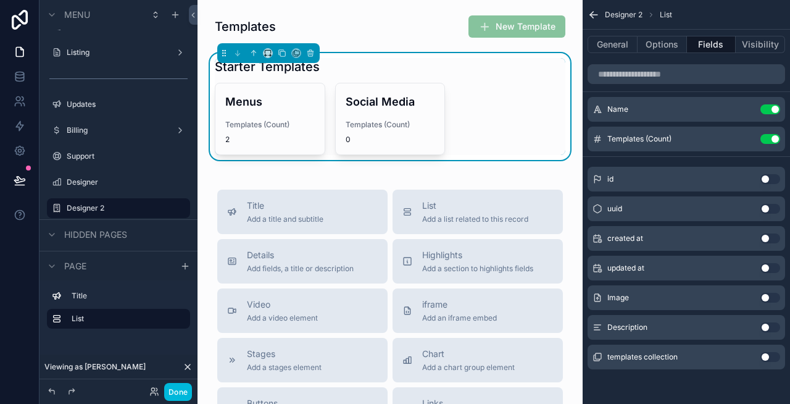
click at [770, 330] on button "Use setting" at bounding box center [770, 327] width 20 height 10
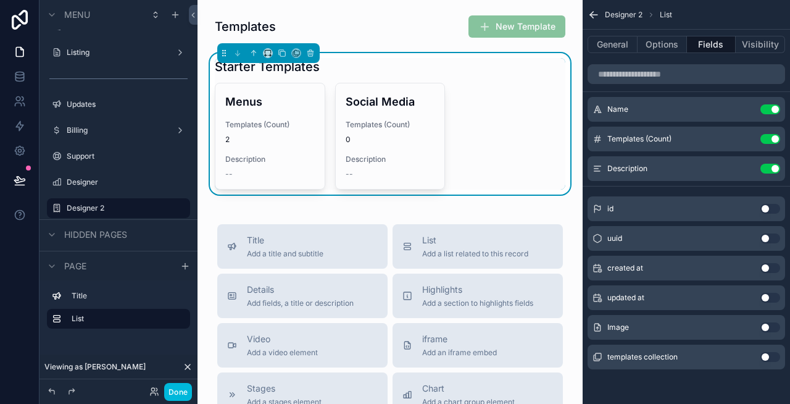
click at [773, 136] on button "Use setting" at bounding box center [770, 139] width 20 height 10
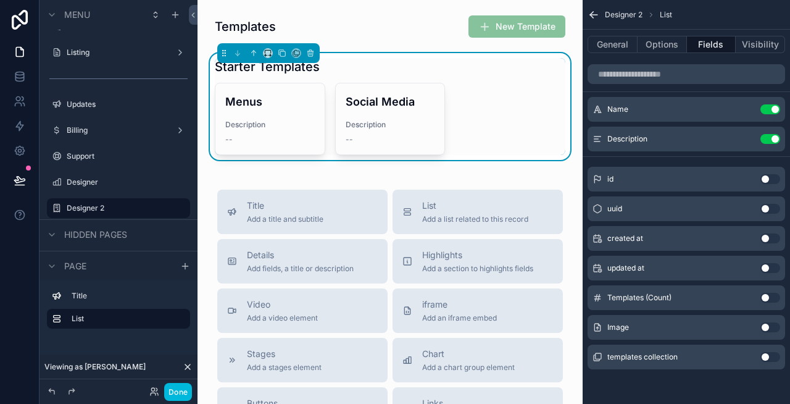
click at [0, 0] on icon "scrollable content" at bounding box center [0, 0] width 0 height 0
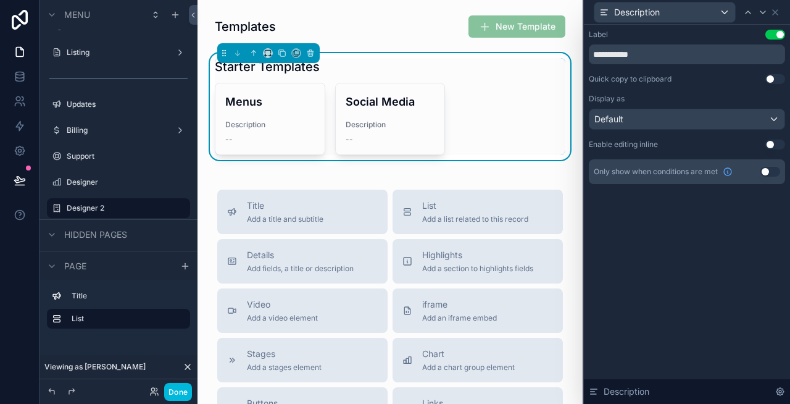
click at [771, 38] on button "Use setting" at bounding box center [775, 35] width 20 height 10
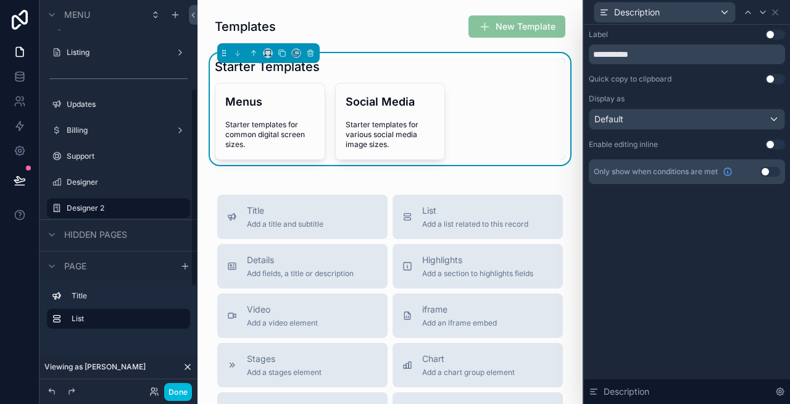
click at [178, 391] on button "Done" at bounding box center [178, 392] width 28 height 18
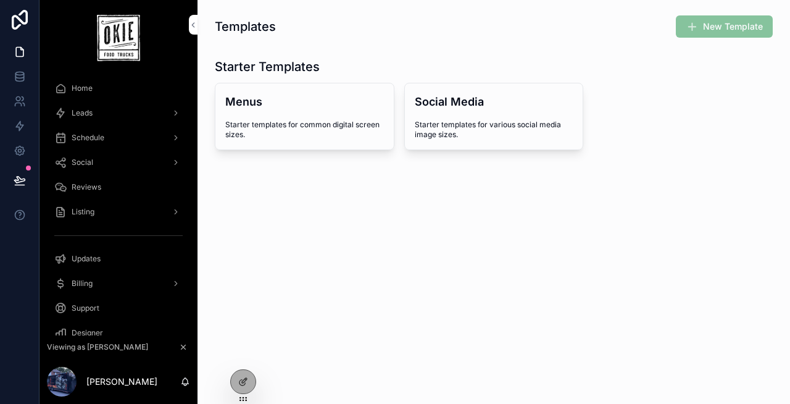
click at [415, 221] on div "Templates New Template Starter Templates Menus Starter templates for common dig…" at bounding box center [494, 117] width 593 height 234
click at [242, 382] on icon at bounding box center [244, 380] width 5 height 5
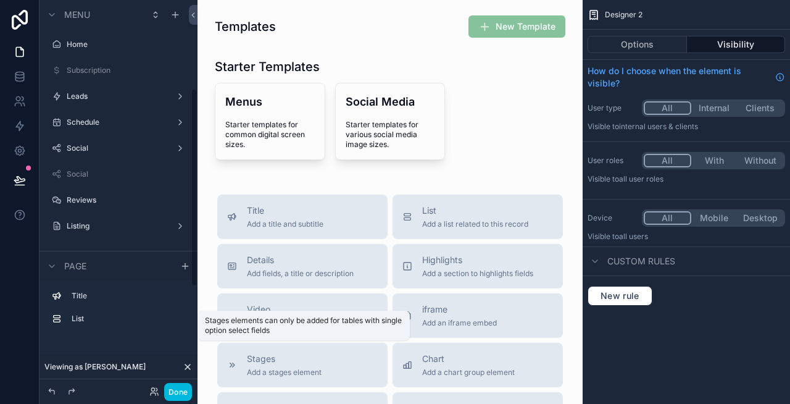
scroll to position [173, 0]
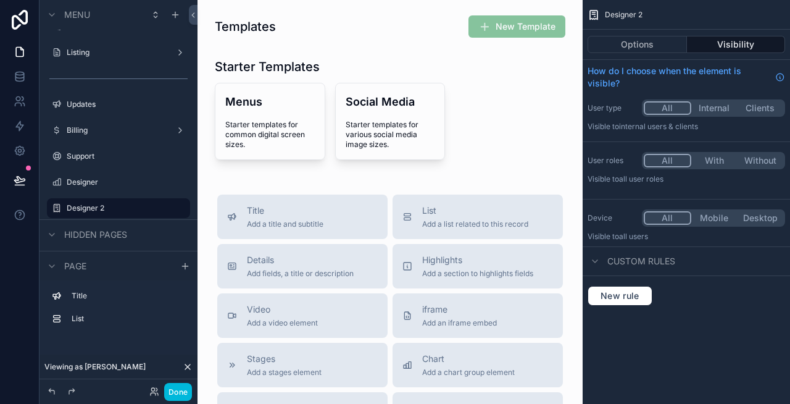
click at [367, 65] on div "scrollable content" at bounding box center [389, 109] width 365 height 112
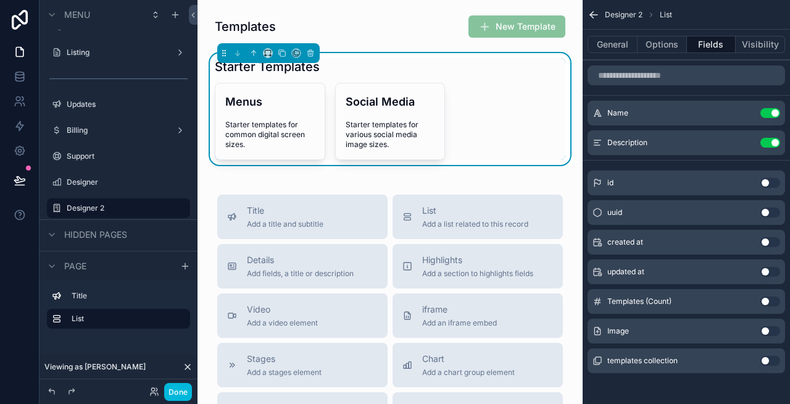
click at [623, 44] on button "General" at bounding box center [613, 44] width 50 height 17
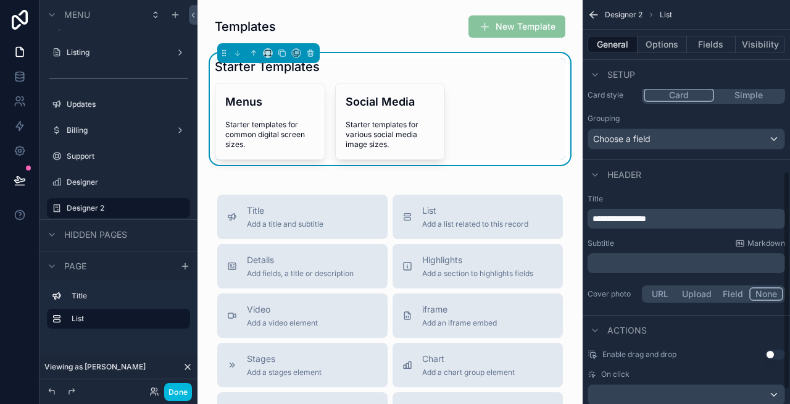
scroll to position [316, 0]
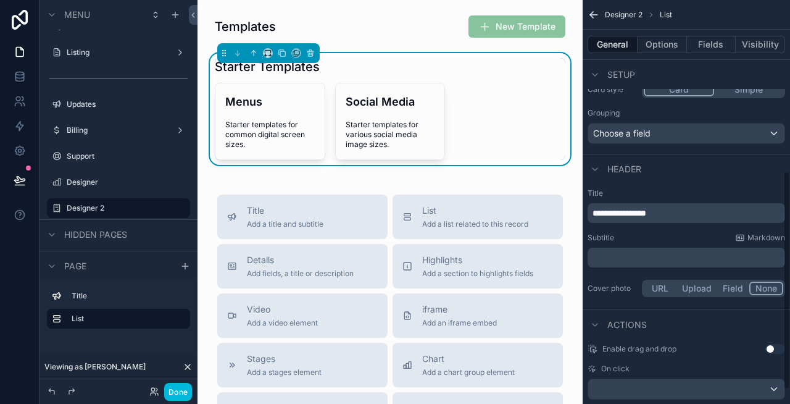
click at [692, 207] on p "**********" at bounding box center [688, 213] width 190 height 12
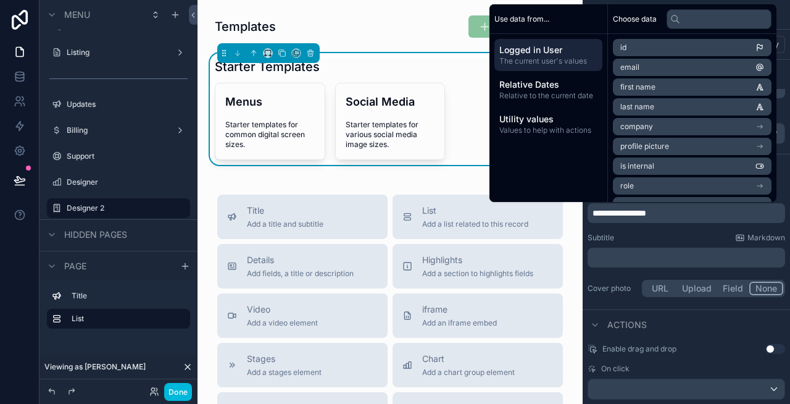
click at [360, 35] on div "scrollable content" at bounding box center [389, 26] width 365 height 33
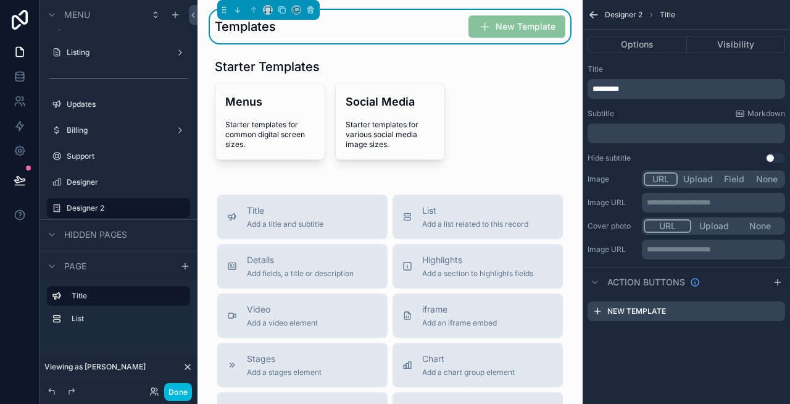
scroll to position [0, 0]
click at [529, 155] on div "scrollable content" at bounding box center [389, 109] width 365 height 112
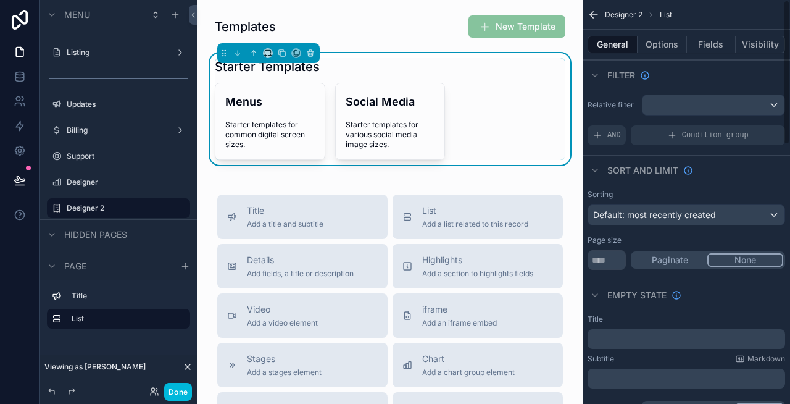
click at [652, 43] on button "Options" at bounding box center [662, 44] width 49 height 17
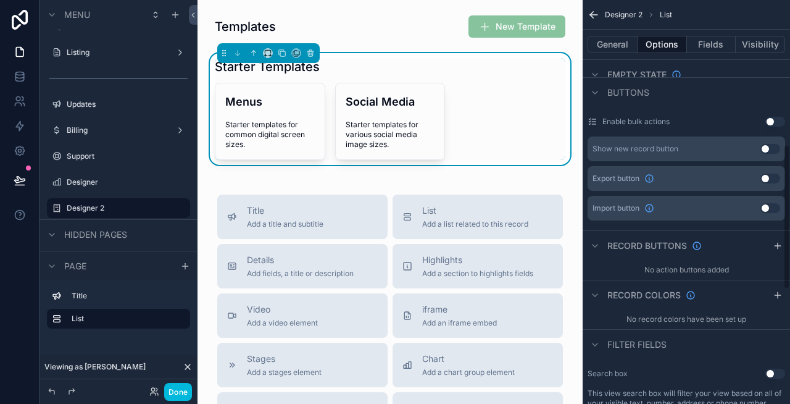
scroll to position [181, 0]
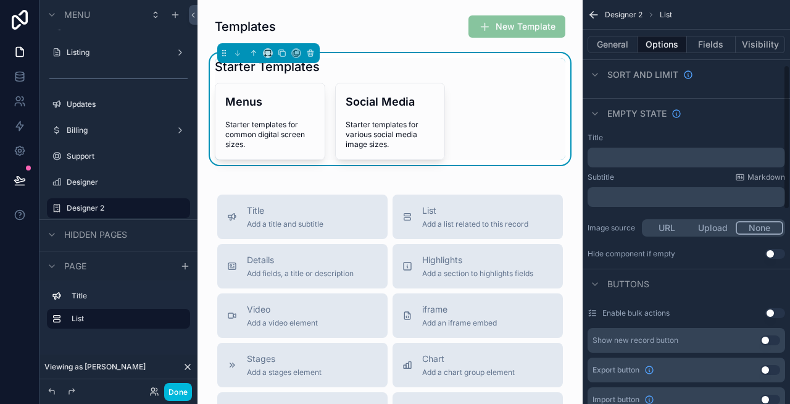
click at [604, 40] on button "General" at bounding box center [613, 44] width 50 height 17
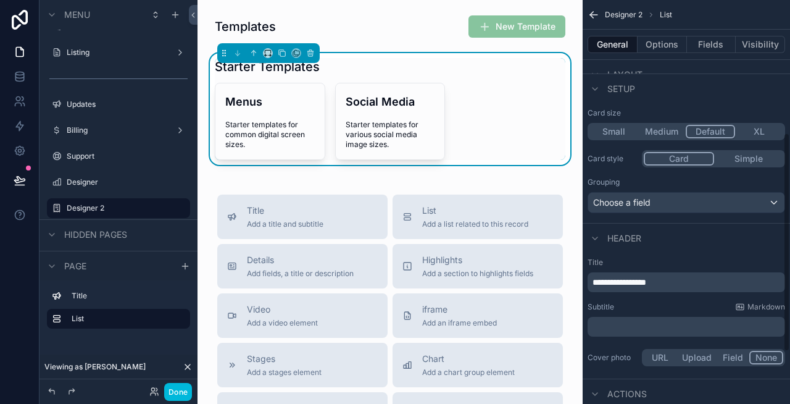
scroll to position [242, 0]
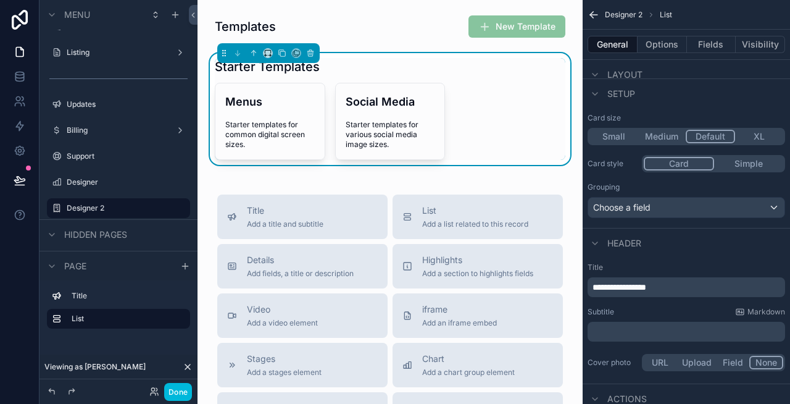
click at [748, 169] on button "Simple" at bounding box center [748, 164] width 69 height 14
click at [688, 161] on button "Card" at bounding box center [678, 164] width 69 height 14
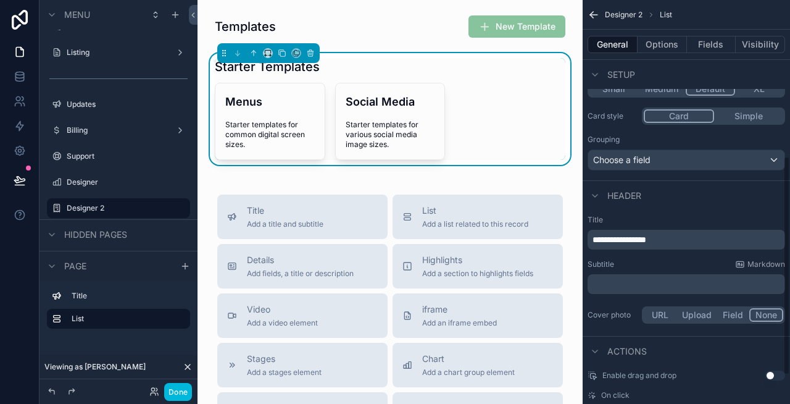
scroll to position [291, 0]
click at [666, 158] on div "Choose a field" at bounding box center [686, 158] width 196 height 20
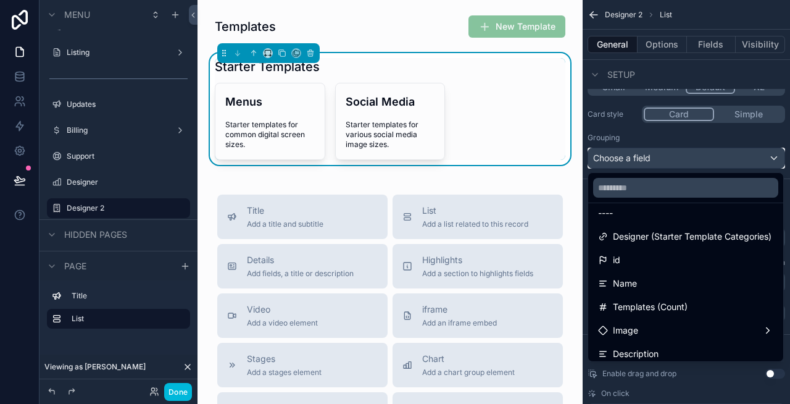
scroll to position [0, 0]
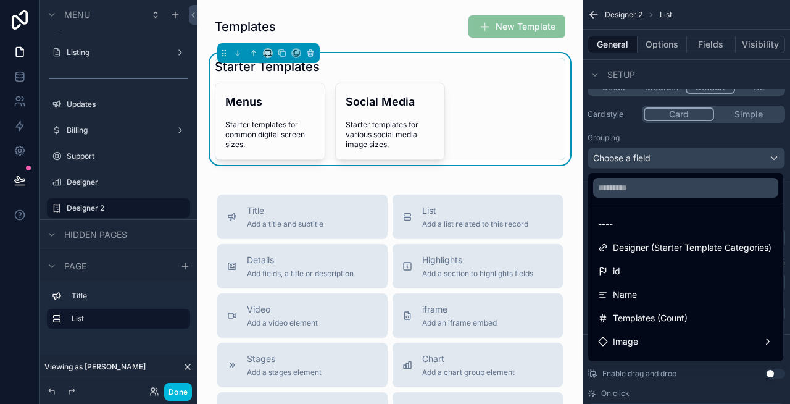
click at [688, 249] on span "Designer (Starter Template Categories)" at bounding box center [692, 247] width 159 height 15
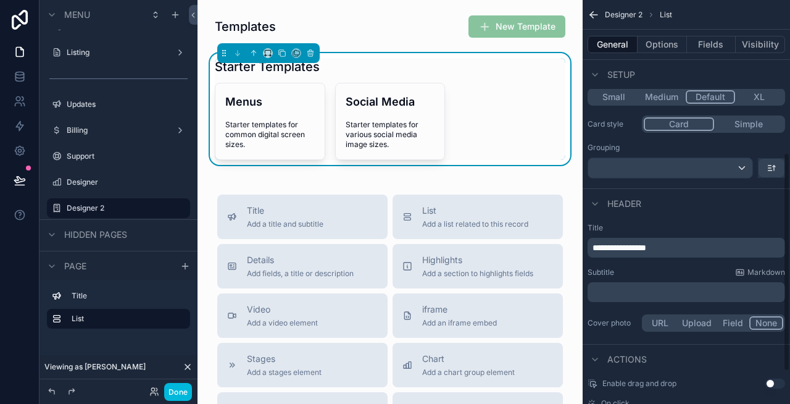
scroll to position [236, 0]
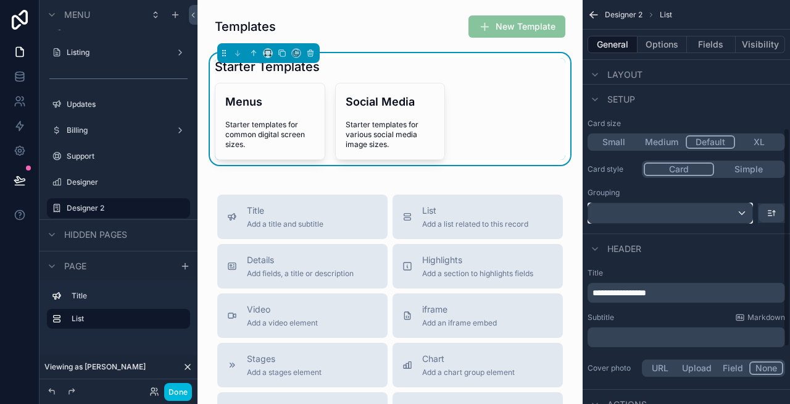
click at [681, 205] on div "scrollable content" at bounding box center [670, 213] width 164 height 20
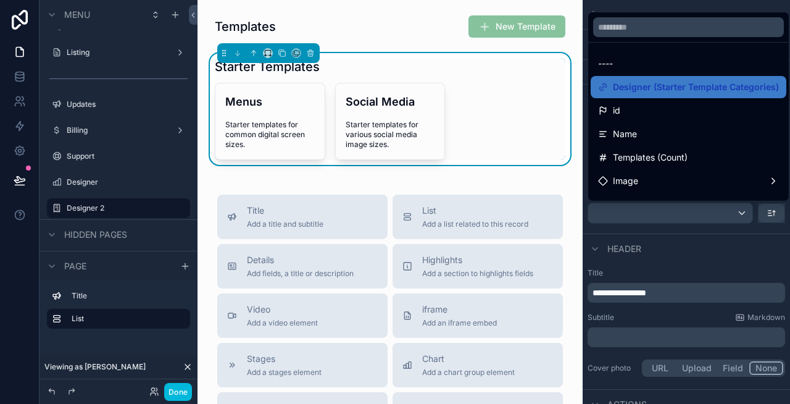
click at [678, 138] on div "Name" at bounding box center [688, 134] width 181 height 15
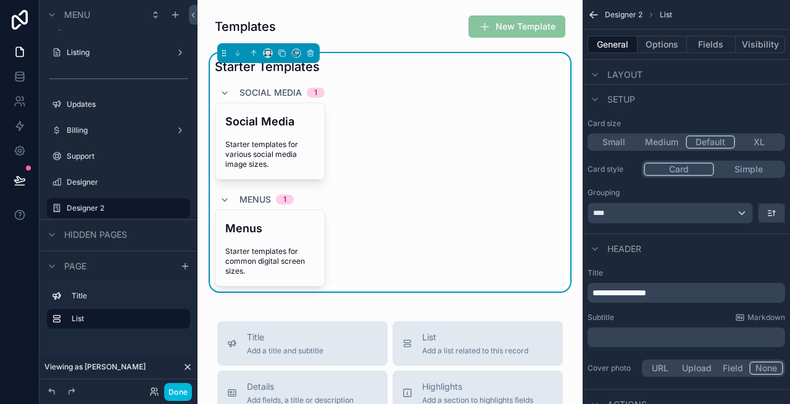
click at [225, 92] on icon "scrollable content" at bounding box center [225, 93] width 10 height 10
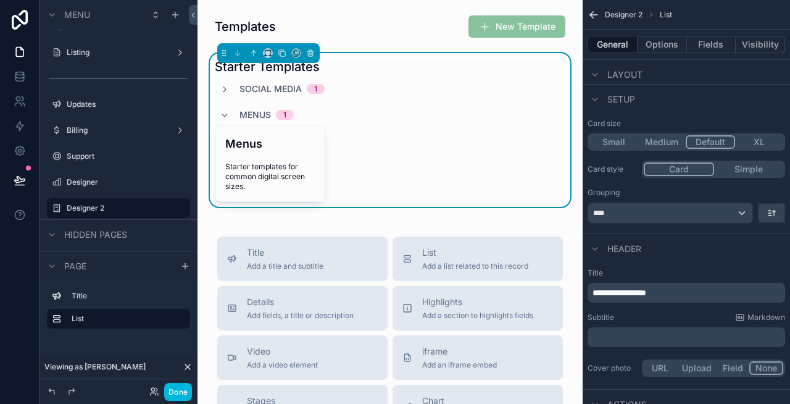
click at [226, 112] on icon "scrollable content" at bounding box center [225, 115] width 10 height 10
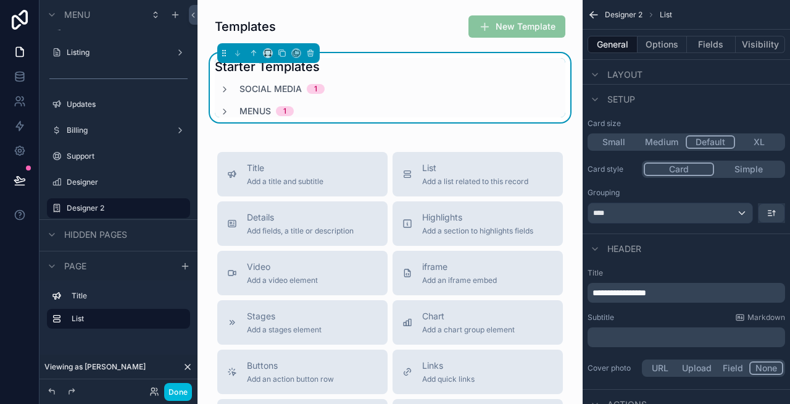
click at [224, 109] on icon "scrollable content" at bounding box center [225, 112] width 10 height 10
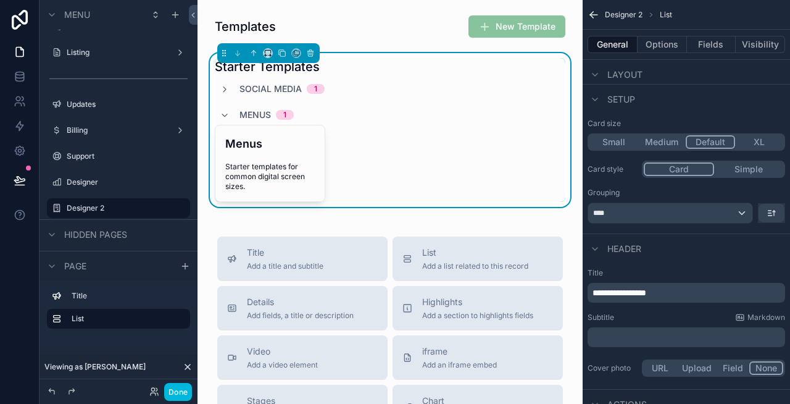
click at [222, 85] on icon "scrollable content" at bounding box center [225, 90] width 10 height 10
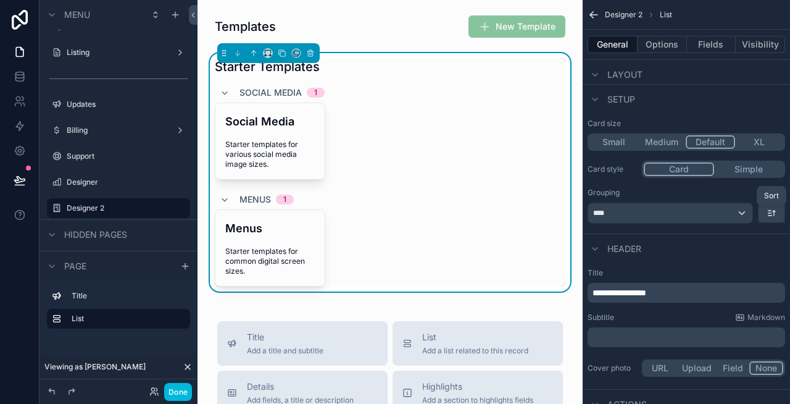
click at [767, 214] on icon "scrollable content" at bounding box center [772, 213] width 10 height 10
click at [764, 245] on span "A -> Z" at bounding box center [762, 240] width 25 height 15
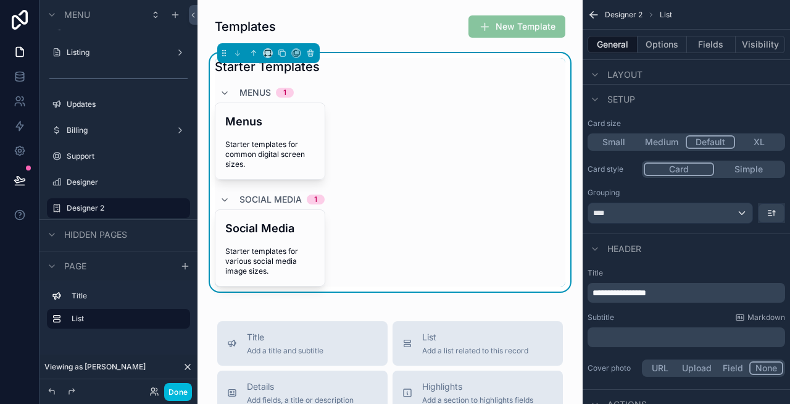
click at [672, 188] on div "Grouping" at bounding box center [687, 193] width 198 height 10
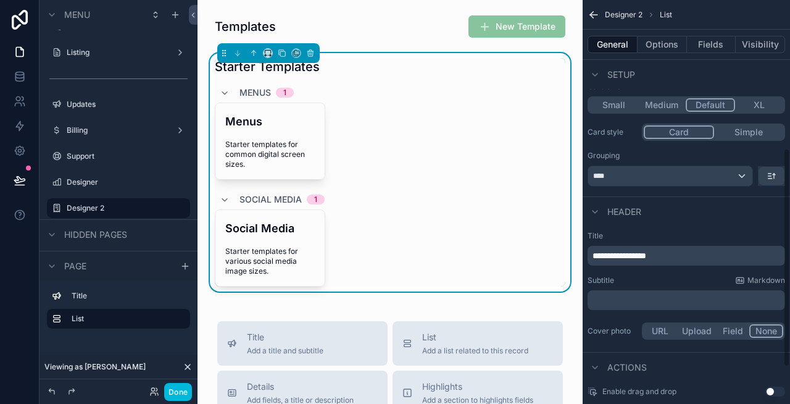
scroll to position [274, 0]
click at [670, 175] on div "****" at bounding box center [670, 175] width 164 height 20
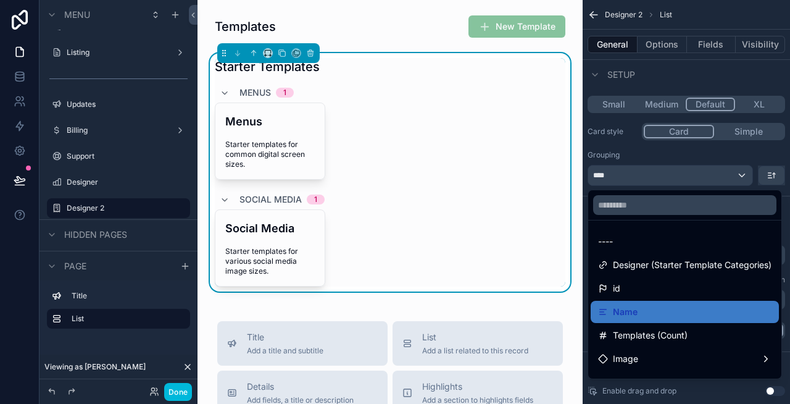
click at [629, 236] on div "----" at bounding box center [684, 241] width 173 height 15
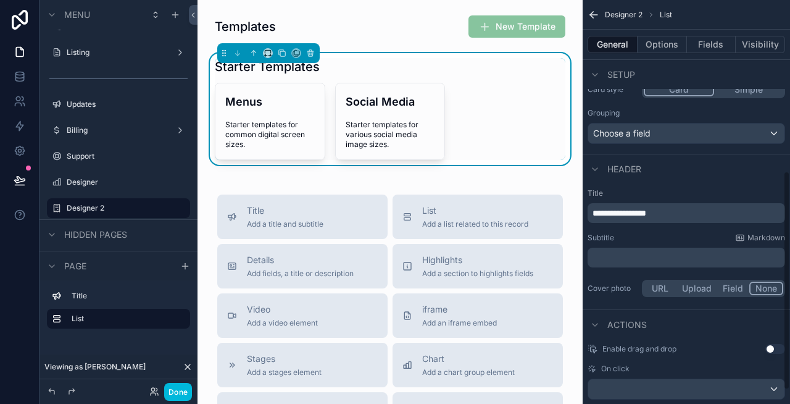
scroll to position [341, 0]
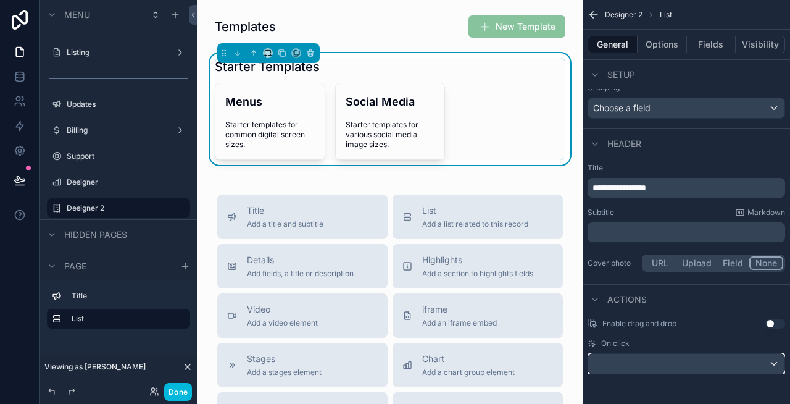
click at [649, 362] on div "scrollable content" at bounding box center [686, 364] width 196 height 20
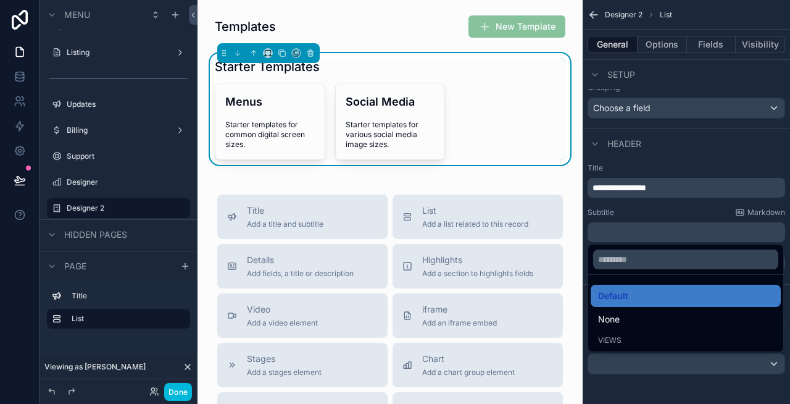
click at [636, 296] on div "Default" at bounding box center [685, 295] width 175 height 15
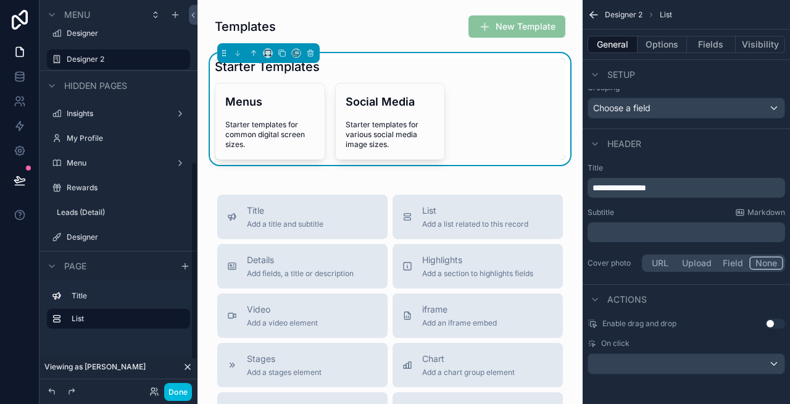
scroll to position [309, 0]
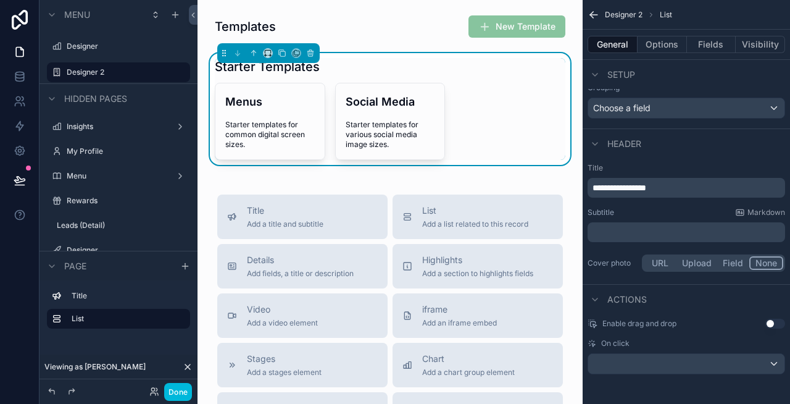
click at [251, 139] on span "Starter templates for common digital screen sizes." at bounding box center [270, 135] width 90 height 30
click at [643, 361] on div "scrollable content" at bounding box center [686, 364] width 196 height 20
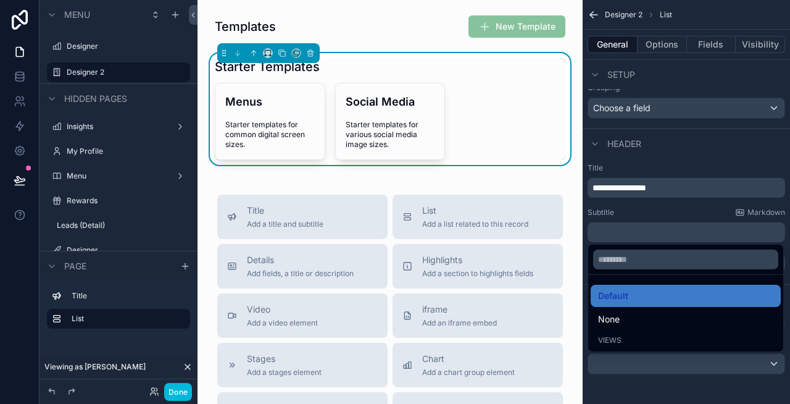
click at [643, 339] on div "Views" at bounding box center [685, 340] width 175 height 10
click at [640, 365] on div "scrollable content" at bounding box center [395, 202] width 790 height 404
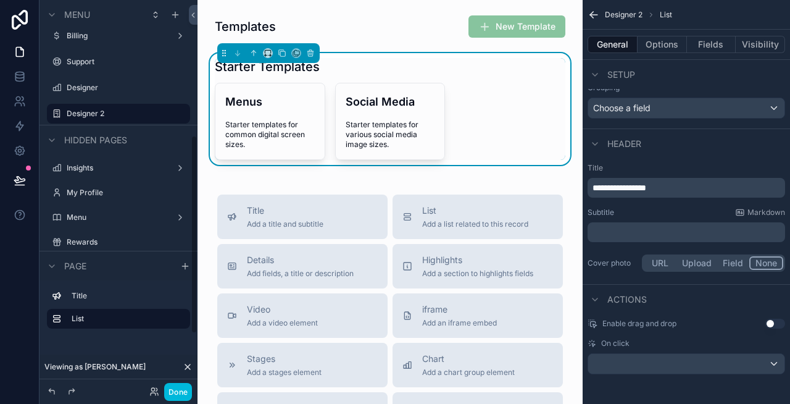
scroll to position [263, 0]
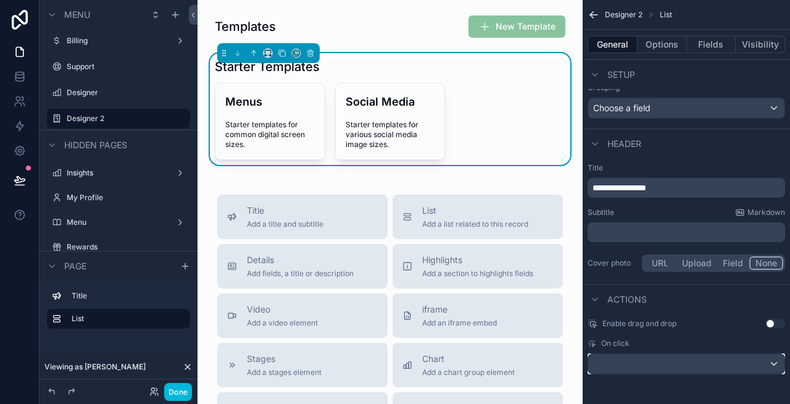
click at [643, 359] on div "scrollable content" at bounding box center [686, 364] width 196 height 20
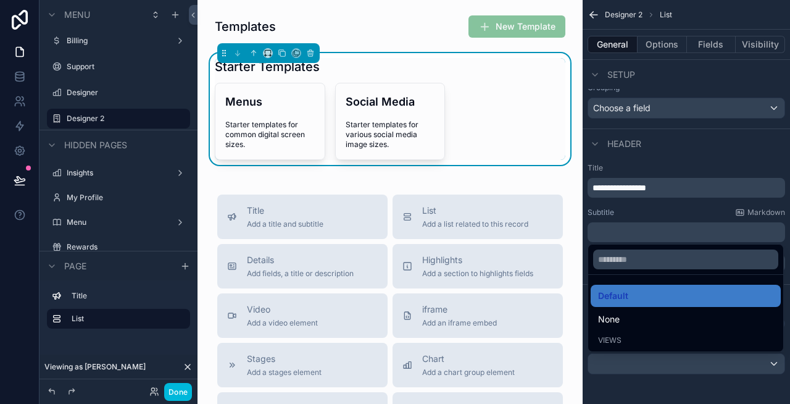
click at [644, 296] on div "Default" at bounding box center [685, 295] width 175 height 15
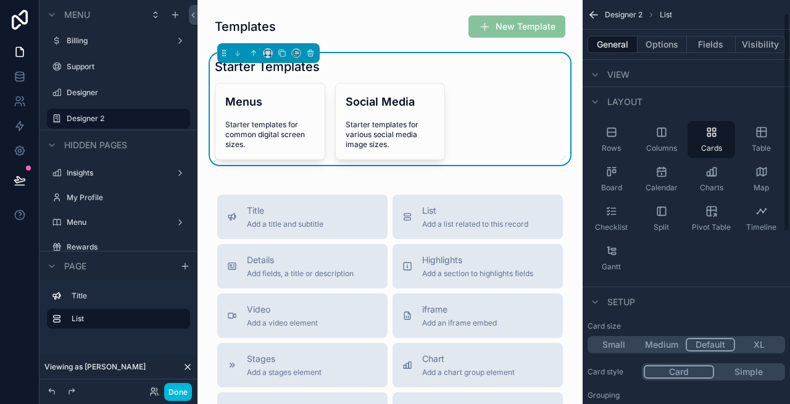
scroll to position [0, 0]
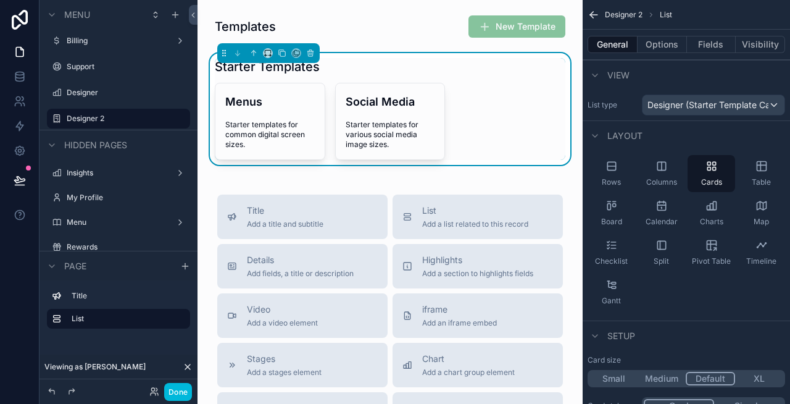
click at [659, 43] on button "Options" at bounding box center [662, 44] width 49 height 17
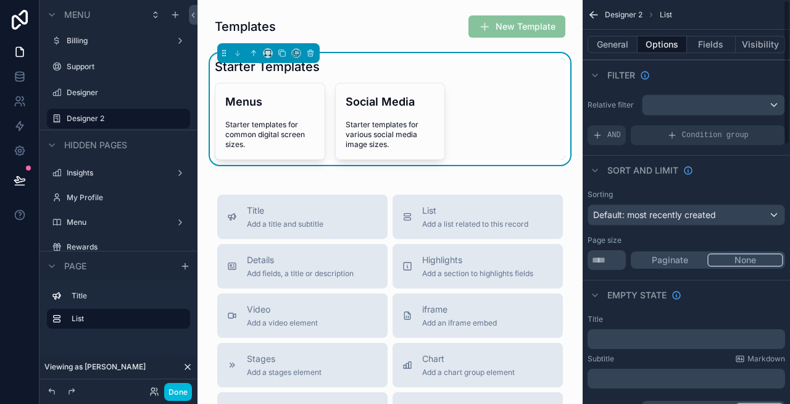
click at [714, 43] on button "Fields" at bounding box center [711, 44] width 49 height 17
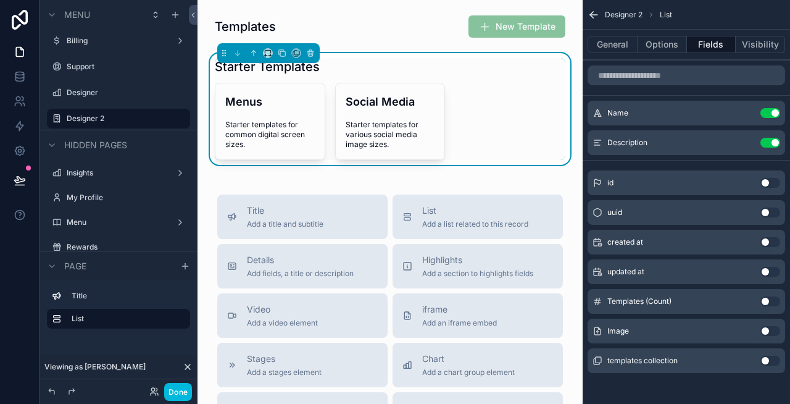
click at [614, 33] on div "General Options Fields Visibility" at bounding box center [686, 45] width 207 height 30
click at [609, 43] on button "General" at bounding box center [613, 44] width 50 height 17
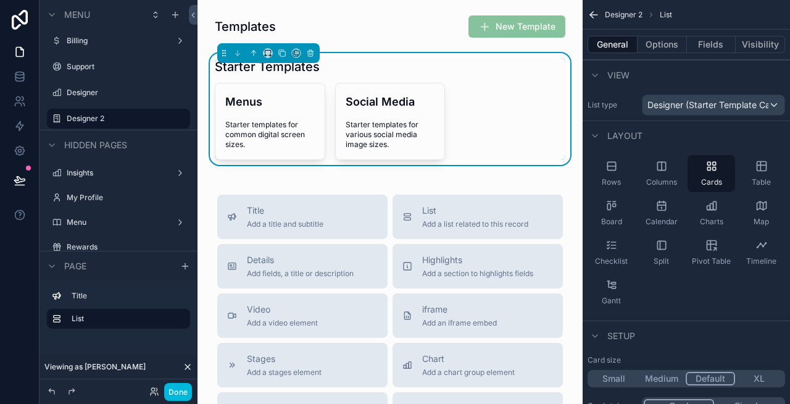
click at [177, 390] on button "Done" at bounding box center [178, 392] width 28 height 18
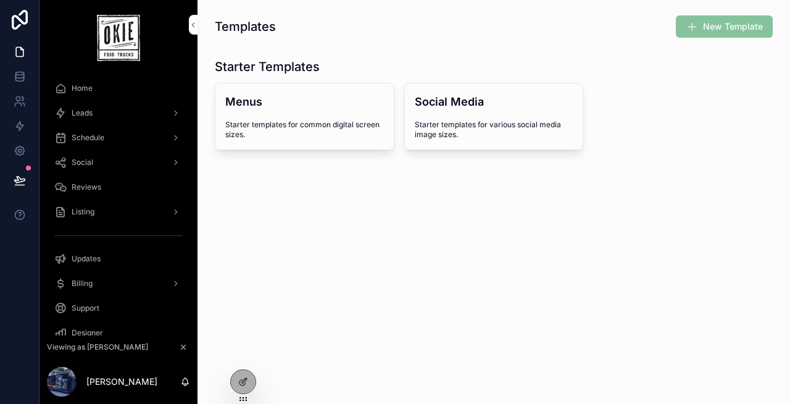
click at [481, 122] on span "Starter templates for various social media image sizes." at bounding box center [494, 130] width 159 height 20
click at [423, 248] on div "Templates New Template Starter Templates Menus Starter templates for common dig…" at bounding box center [494, 127] width 593 height 254
click at [243, 375] on div at bounding box center [243, 381] width 25 height 23
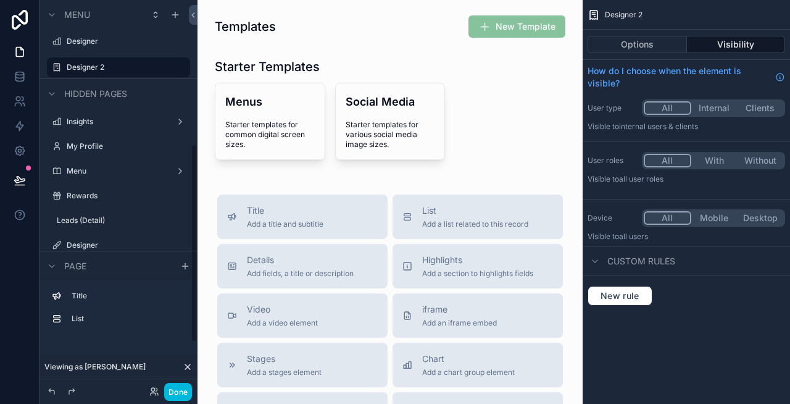
scroll to position [374, 0]
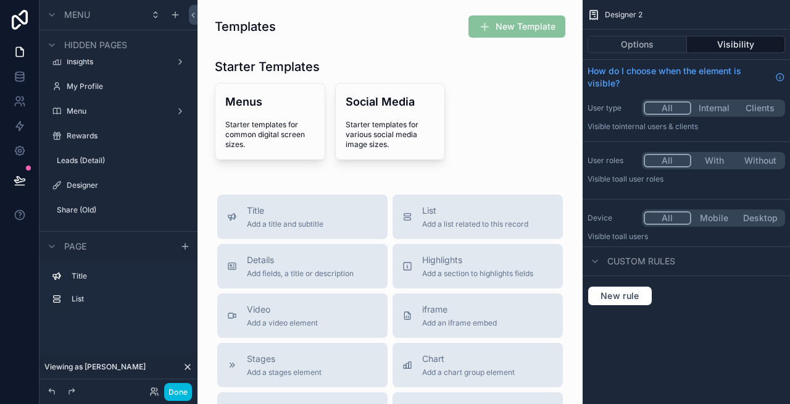
click at [0, 0] on icon "scrollable content" at bounding box center [0, 0] width 0 height 0
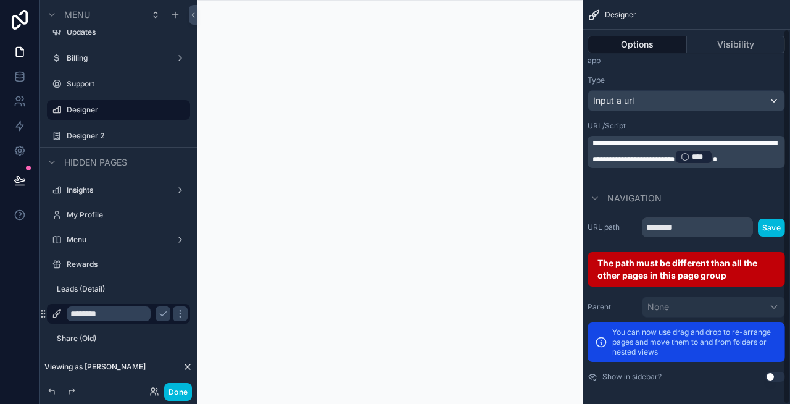
scroll to position [31, 0]
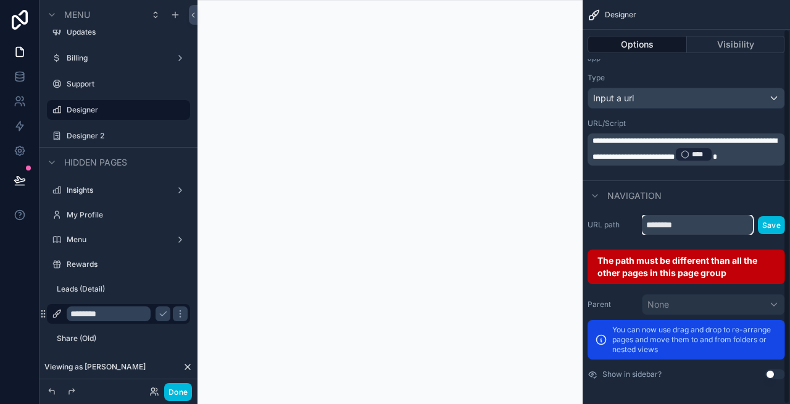
click at [715, 228] on input "********" at bounding box center [697, 225] width 111 height 20
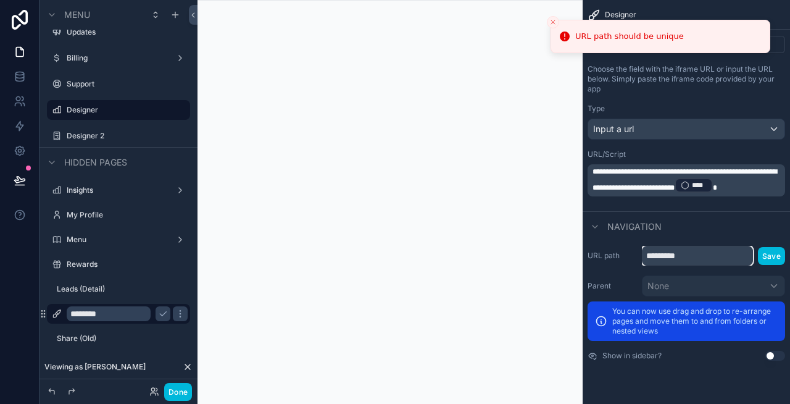
scroll to position [0, 0]
type input "**********"
click at [771, 247] on button "Save" at bounding box center [771, 256] width 27 height 18
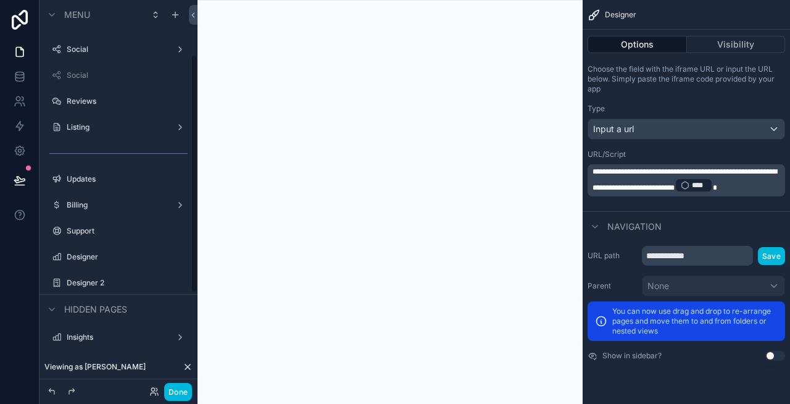
scroll to position [89, 0]
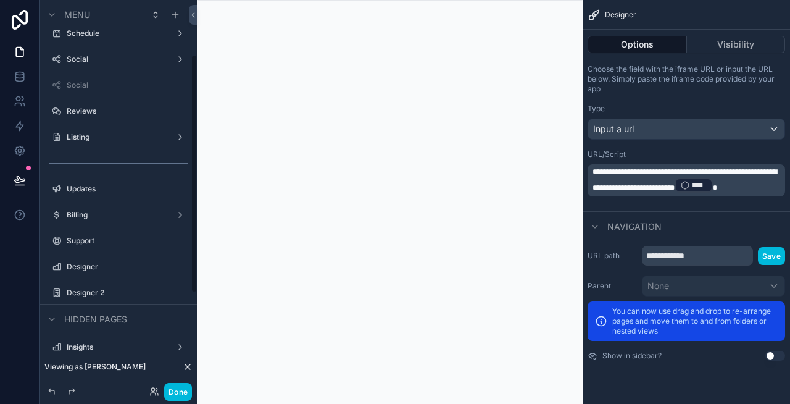
click at [98, 272] on div "Designer" at bounding box center [127, 267] width 121 height 10
click at [103, 265] on label "Designer" at bounding box center [125, 267] width 116 height 10
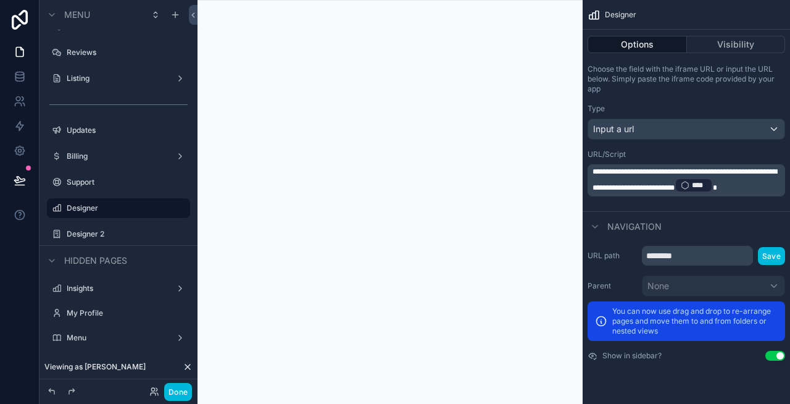
click at [97, 233] on label "Designer 2" at bounding box center [125, 234] width 116 height 10
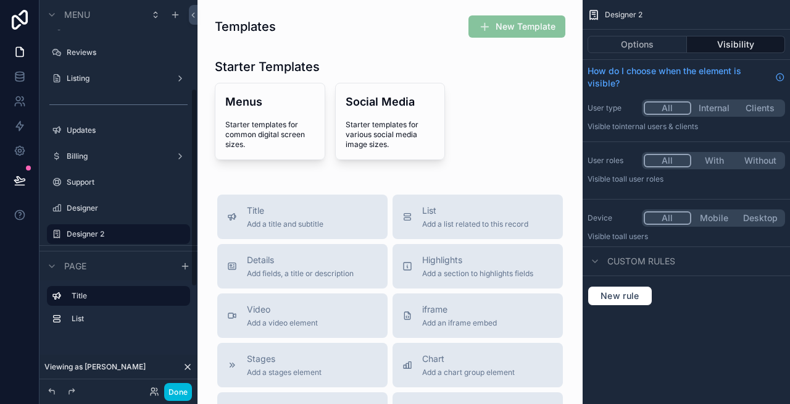
scroll to position [173, 0]
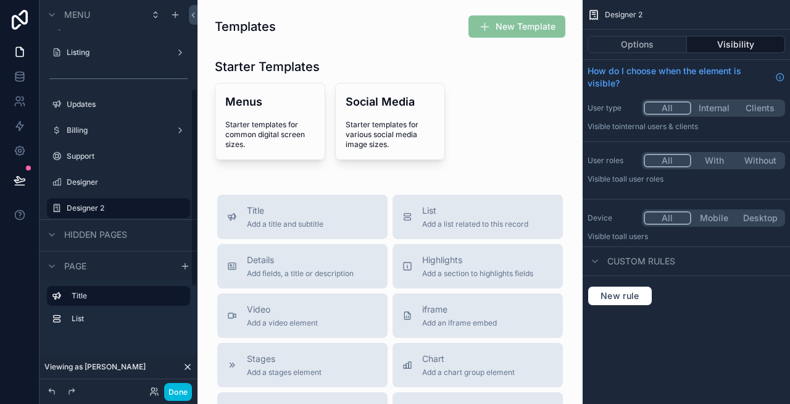
click at [643, 46] on button "Options" at bounding box center [637, 44] width 99 height 17
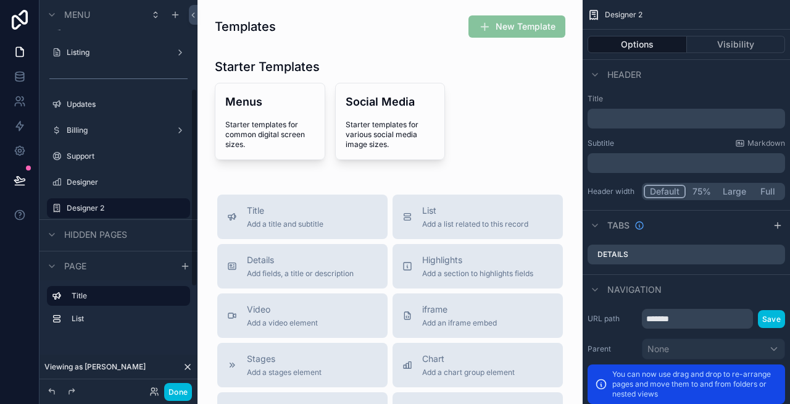
click at [104, 179] on label "Designer" at bounding box center [125, 182] width 116 height 10
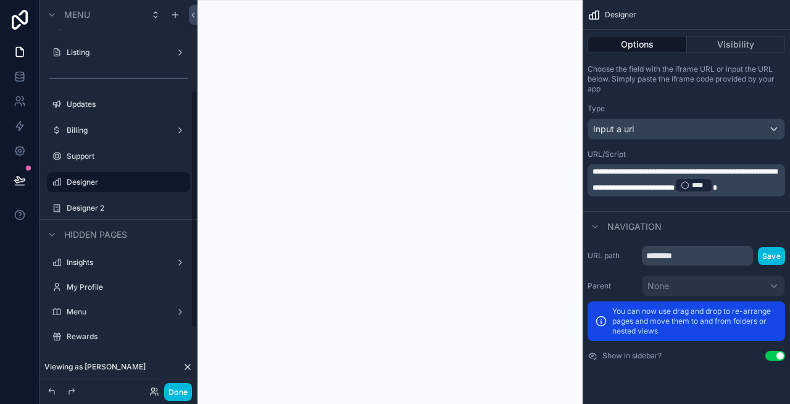
scroll to position [148, 0]
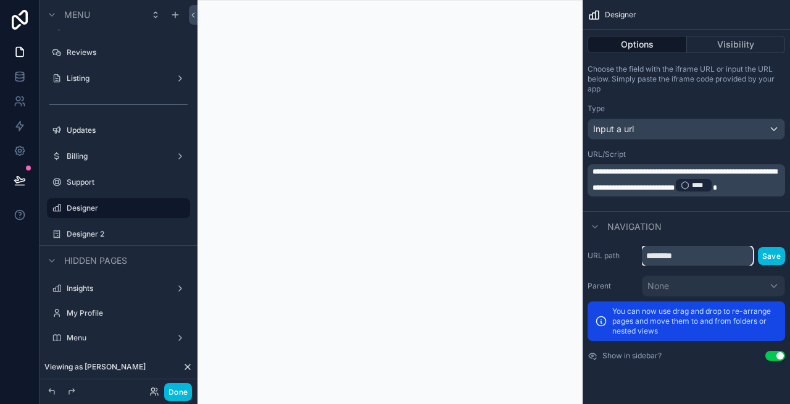
click at [712, 252] on input "********" at bounding box center [697, 256] width 111 height 20
type input "**********"
click at [766, 251] on button "Save" at bounding box center [771, 256] width 27 height 18
click at [117, 229] on label "Designer 2" at bounding box center [125, 234] width 116 height 10
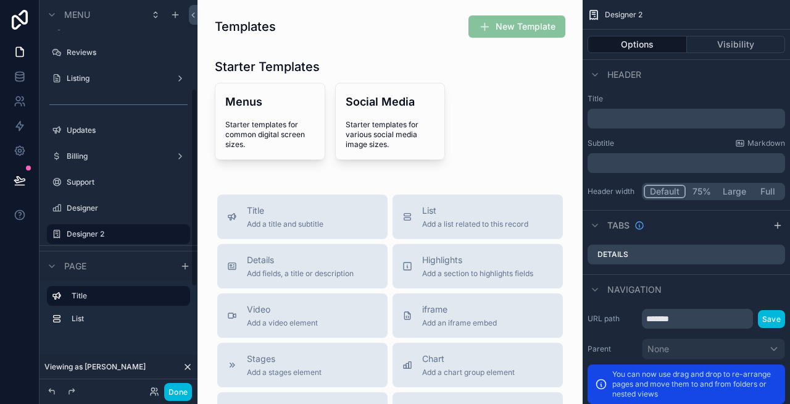
scroll to position [173, 0]
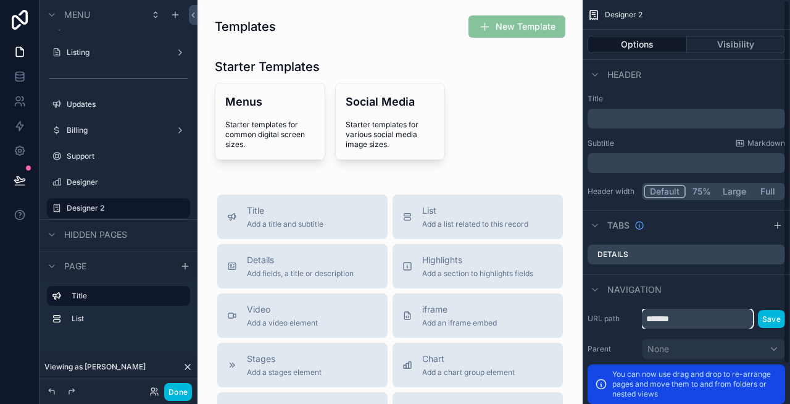
click at [696, 321] on input "*******" at bounding box center [697, 319] width 111 height 20
type input "********"
click at [770, 318] on button "Save" at bounding box center [771, 319] width 27 height 18
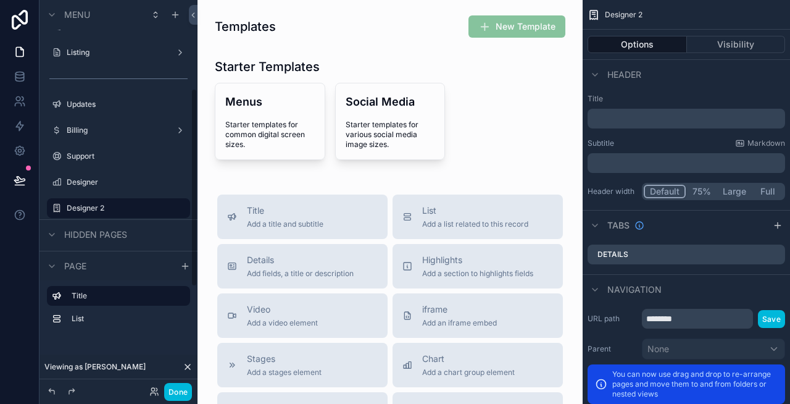
drag, startPoint x: 88, startPoint y: 183, endPoint x: 106, endPoint y: 207, distance: 30.4
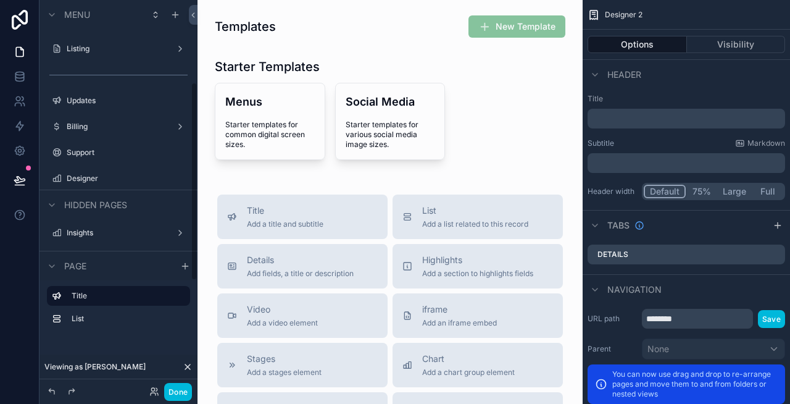
scroll to position [160, 0]
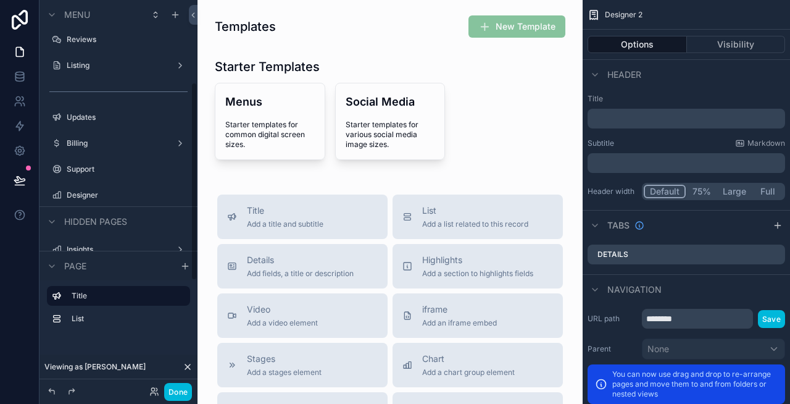
click at [115, 195] on label "Designer" at bounding box center [125, 195] width 116 height 10
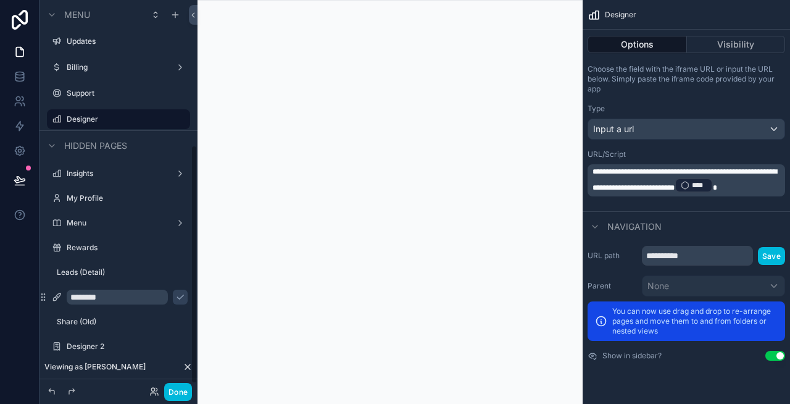
scroll to position [244, 0]
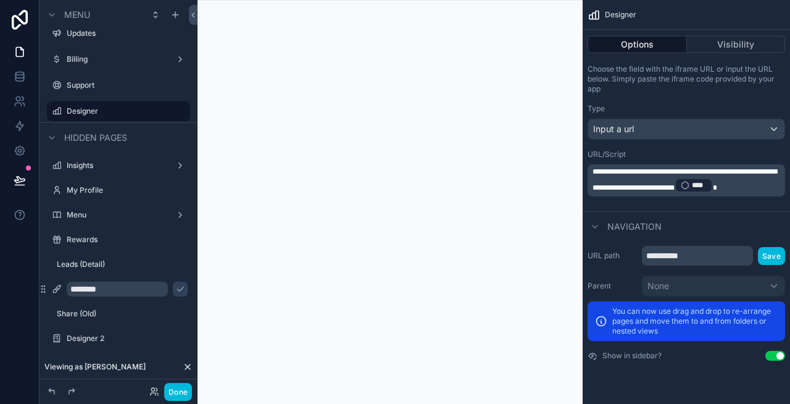
click at [111, 341] on label "Designer 2" at bounding box center [125, 338] width 116 height 10
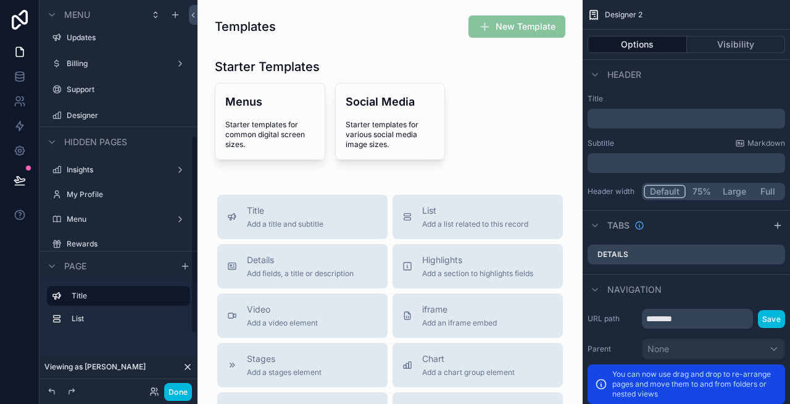
scroll to position [198, 0]
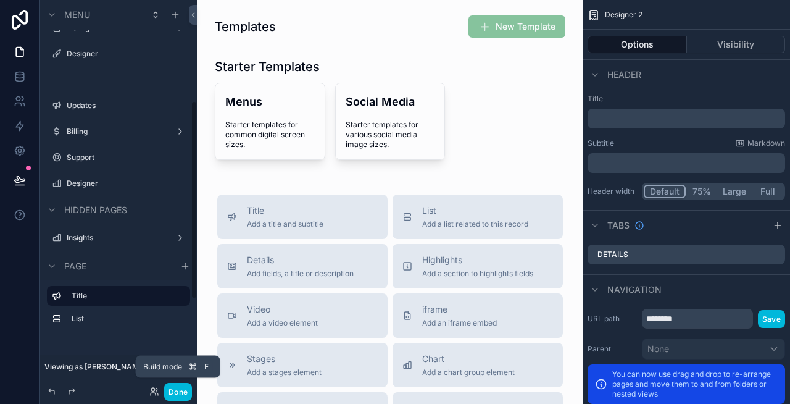
click at [179, 395] on button "Done" at bounding box center [178, 392] width 28 height 18
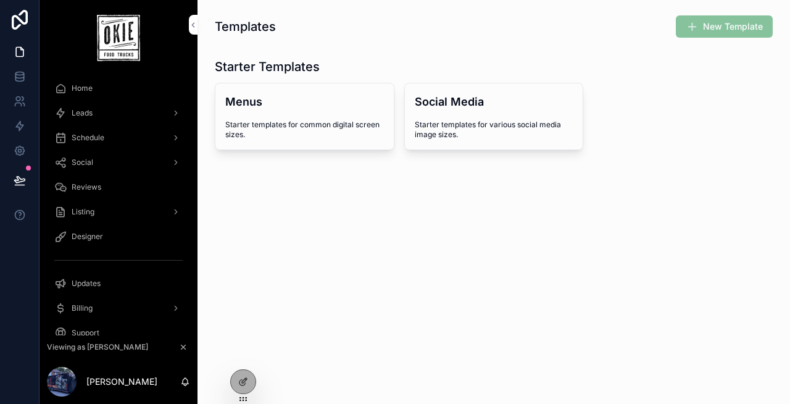
click at [105, 237] on div "Designer" at bounding box center [118, 237] width 128 height 20
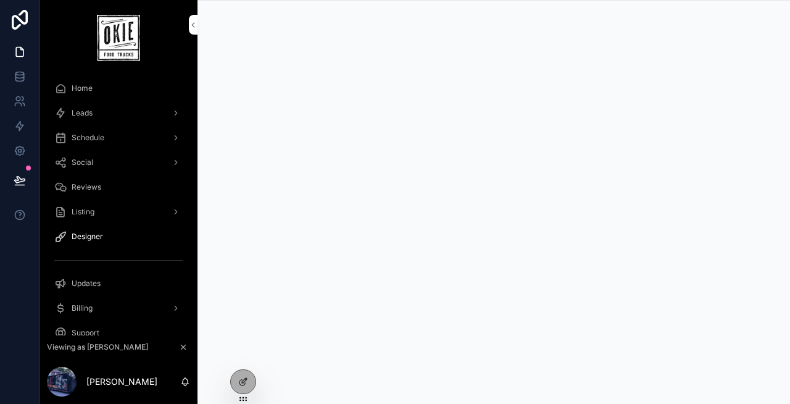
scroll to position [57, 0]
click at [237, 381] on div at bounding box center [243, 381] width 25 height 23
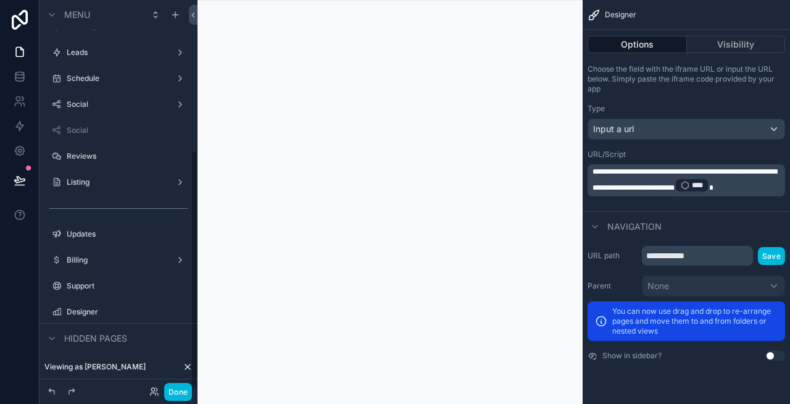
scroll to position [244, 0]
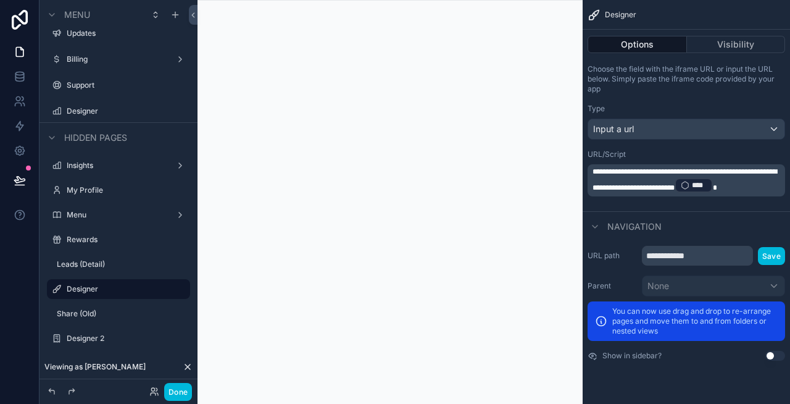
drag, startPoint x: 44, startPoint y: 335, endPoint x: 141, endPoint y: 173, distance: 188.0
click at [141, 173] on div "Insights My Profile Menu Rewards Leads (Detail) Designer Share (Old) Designer 2" at bounding box center [119, 251] width 158 height 198
drag, startPoint x: 41, startPoint y: 335, endPoint x: 114, endPoint y: 225, distance: 131.3
click at [114, 225] on div "Insights My Profile Menu Rewards Leads (Detail) Designer Share (Old) Designer 2" at bounding box center [119, 251] width 158 height 198
click at [81, 341] on label "Designer 2" at bounding box center [125, 338] width 116 height 10
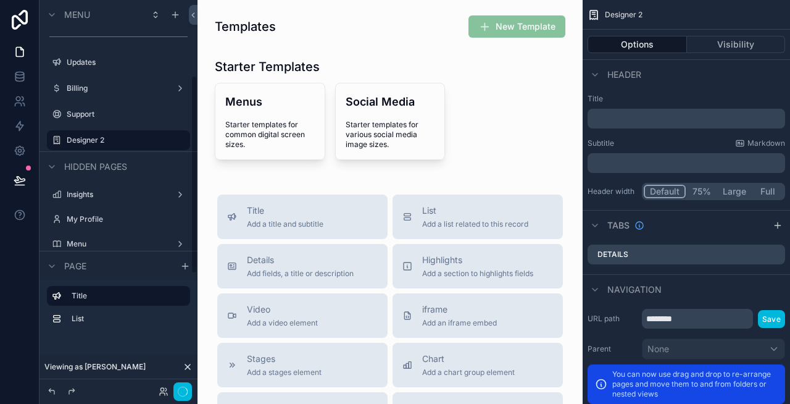
scroll to position [148, 0]
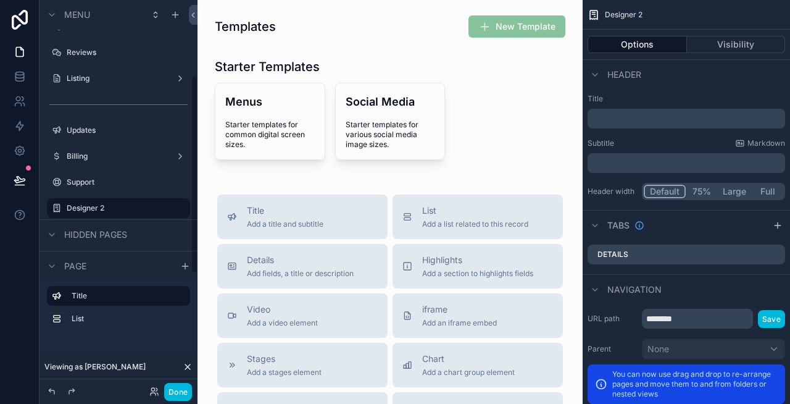
click at [177, 389] on button "Done" at bounding box center [178, 392] width 28 height 18
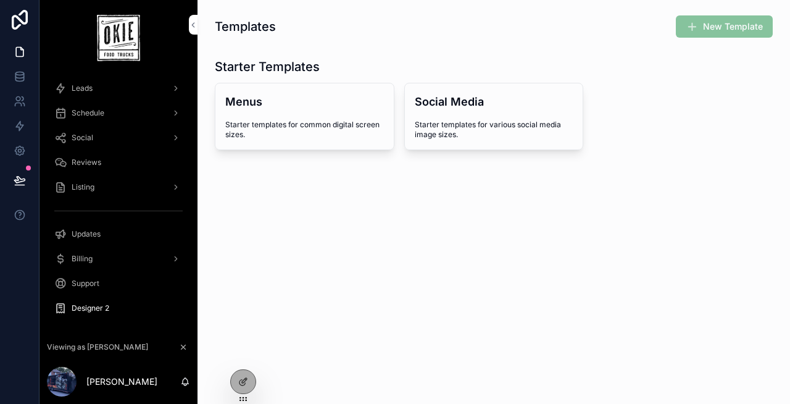
click at [101, 309] on span "Designer 2" at bounding box center [91, 308] width 38 height 10
click at [239, 377] on icon at bounding box center [243, 382] width 10 height 10
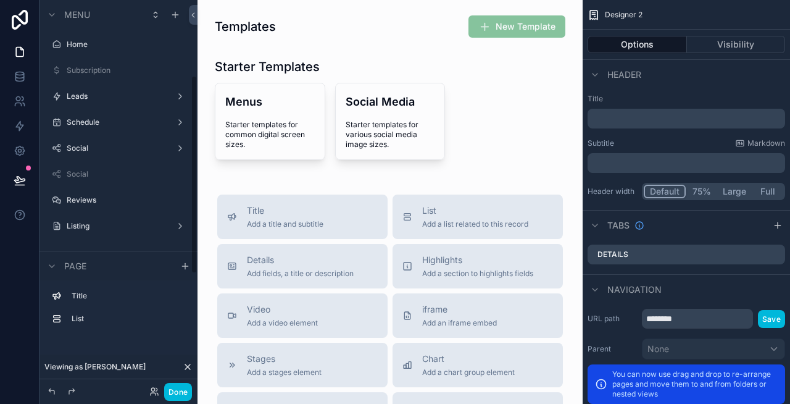
scroll to position [148, 0]
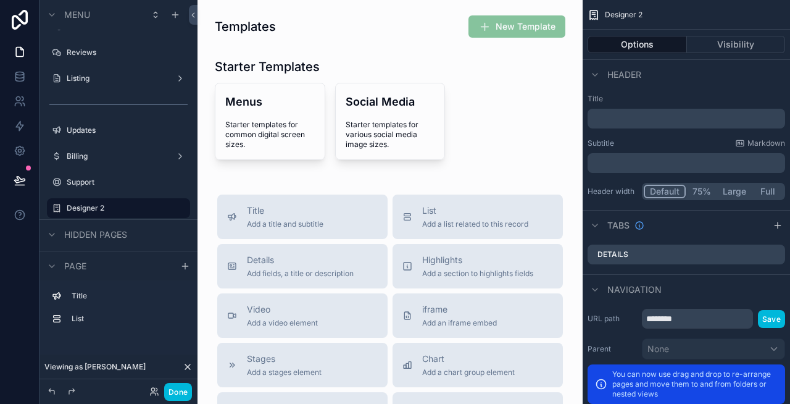
click at [0, 0] on icon "scrollable content" at bounding box center [0, 0] width 0 height 0
click at [127, 206] on input "**********" at bounding box center [109, 208] width 84 height 15
type input "********"
click at [166, 210] on icon "scrollable content" at bounding box center [163, 208] width 10 height 10
click at [173, 12] on icon "scrollable content" at bounding box center [175, 15] width 10 height 10
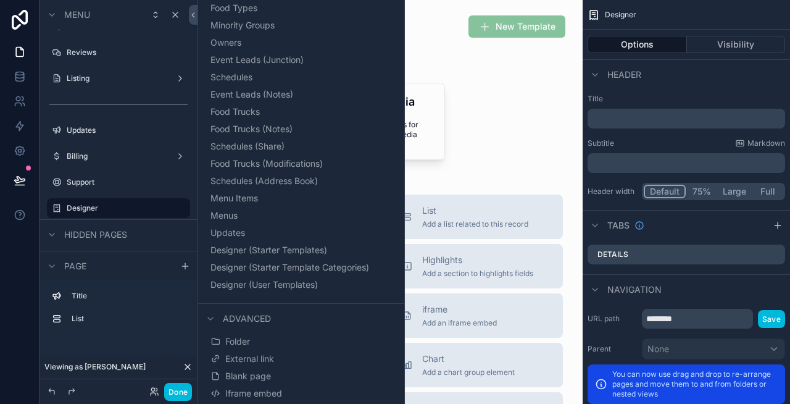
scroll to position [204, 0]
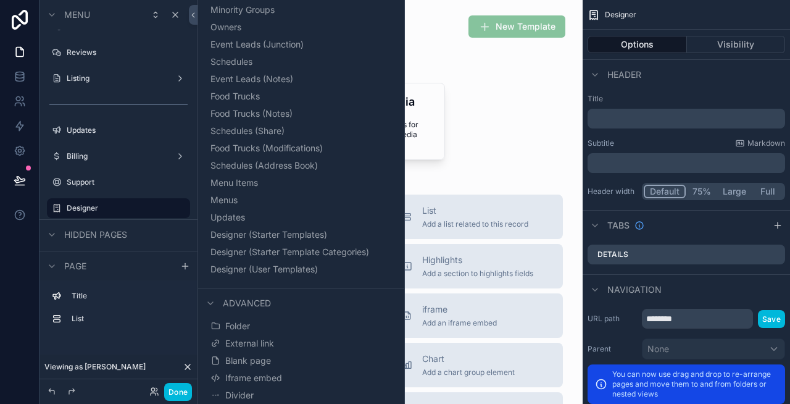
click at [278, 252] on span "Designer (Starter Template Categories)" at bounding box center [289, 252] width 159 height 12
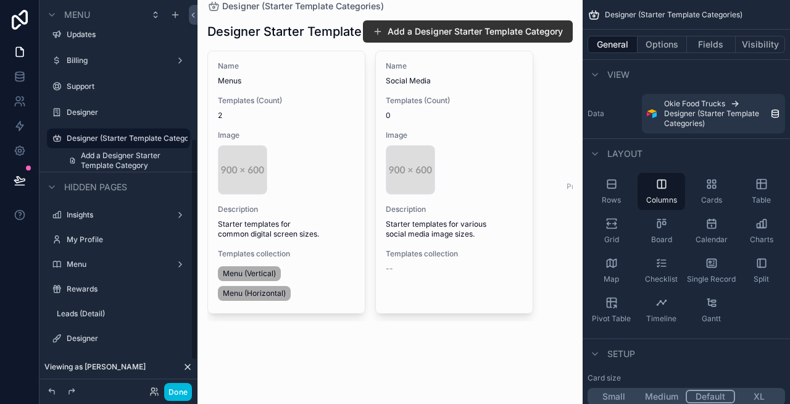
scroll to position [246, 0]
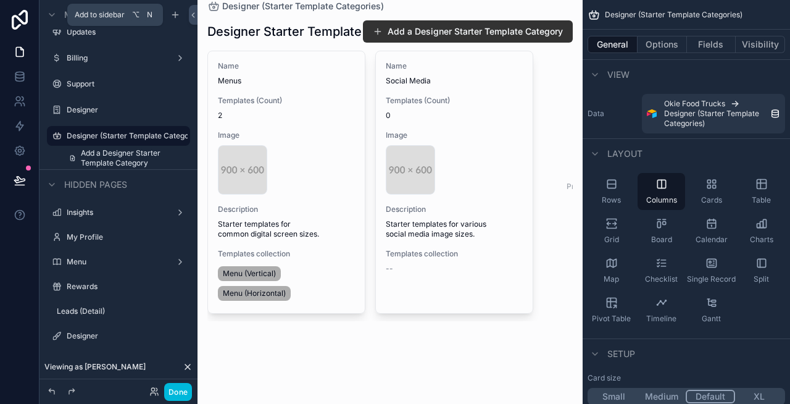
click at [174, 11] on icon "scrollable content" at bounding box center [175, 15] width 10 height 10
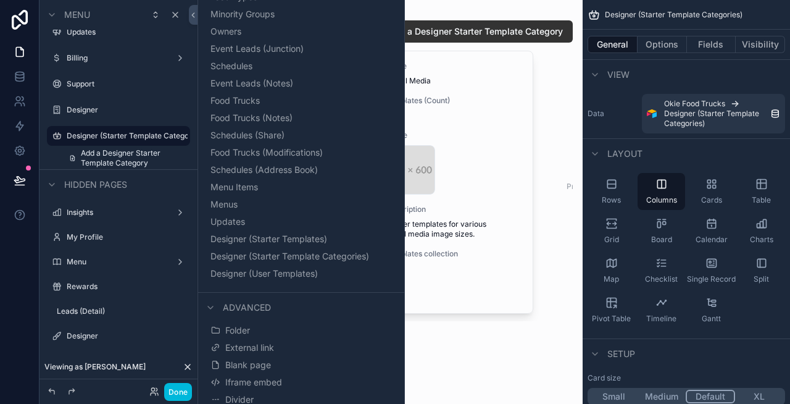
scroll to position [204, 0]
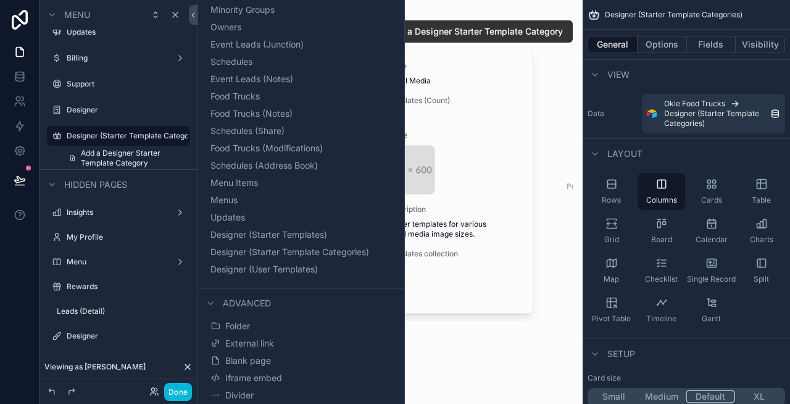
click at [459, 346] on div "scrollable content" at bounding box center [390, 180] width 385 height 360
click at [467, 336] on div "Designer Starter Template Categories Add a Designer Starter Template Category N…" at bounding box center [389, 186] width 365 height 348
click at [712, 119] on span "Designer (Starter Template Categories)" at bounding box center [717, 119] width 106 height 20
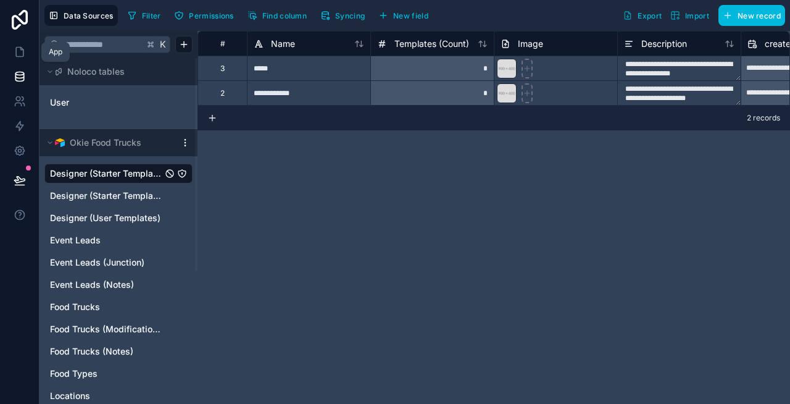
click at [17, 48] on icon at bounding box center [20, 52] width 12 height 12
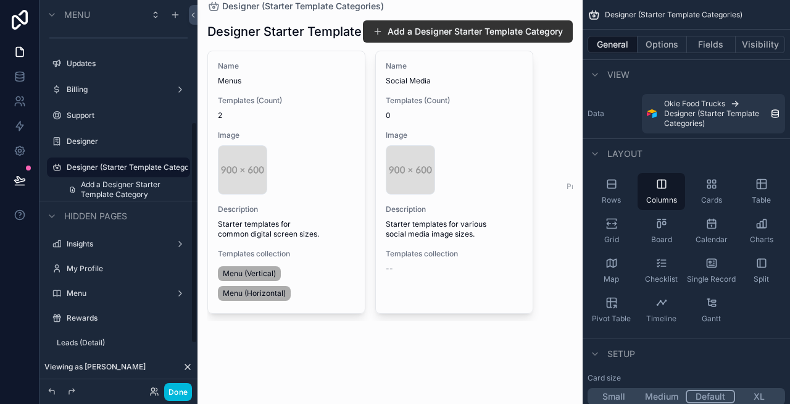
scroll to position [214, 0]
click at [131, 190] on span "Add a Designer Starter Template Category" at bounding box center [132, 190] width 102 height 20
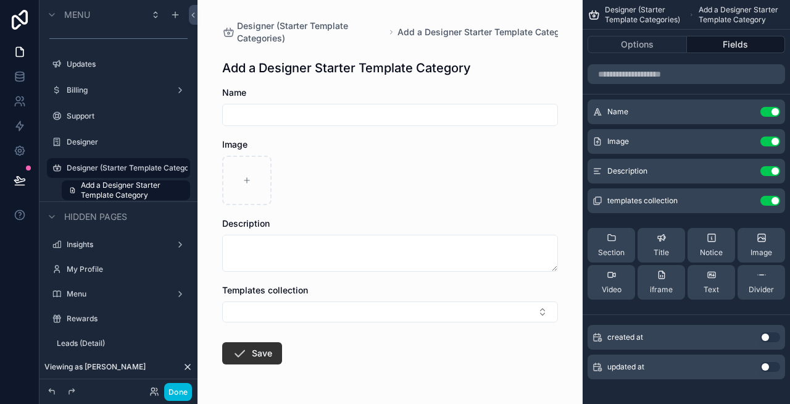
click at [120, 168] on label "Designer (Starter Template Categories)" at bounding box center [127, 168] width 121 height 10
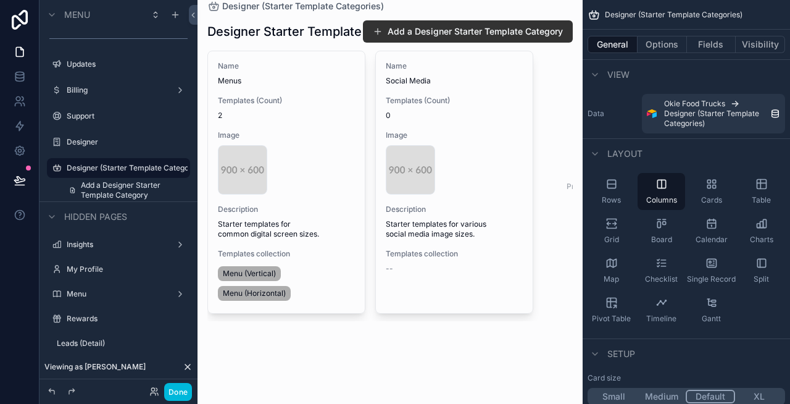
click at [0, 0] on icon "scrollable content" at bounding box center [0, 0] width 0 height 0
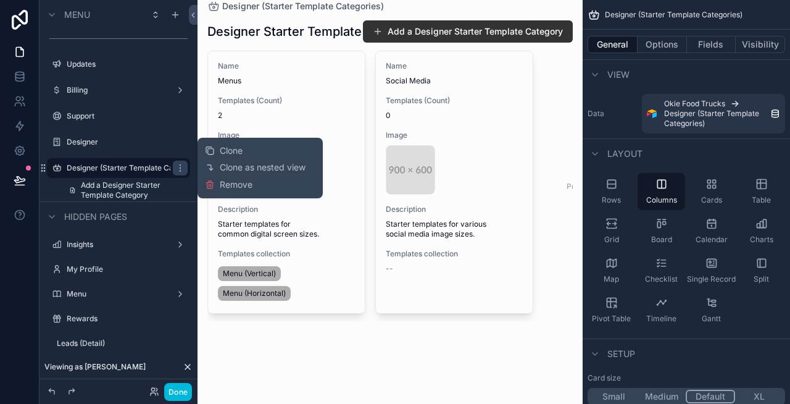
click at [222, 189] on span "Remove" at bounding box center [236, 184] width 33 height 12
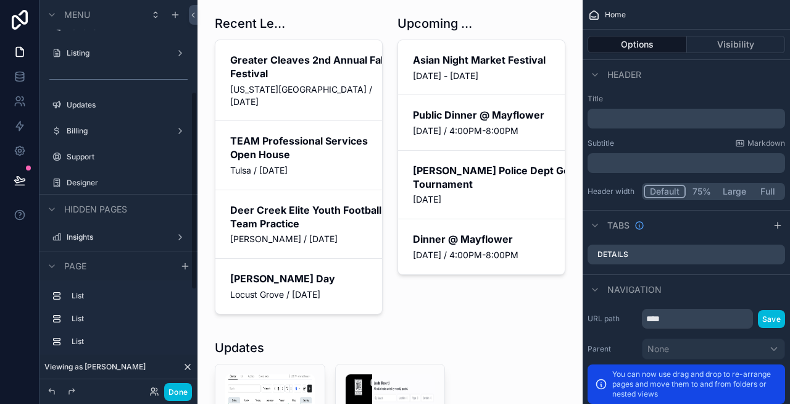
scroll to position [193, 0]
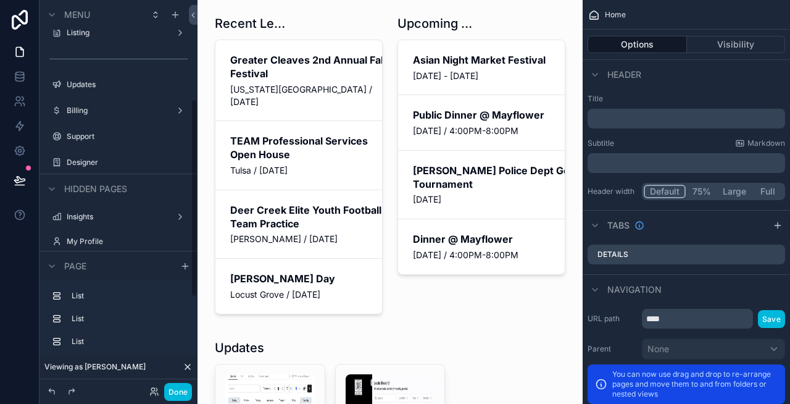
click at [83, 167] on div "Designer" at bounding box center [127, 162] width 121 height 10
click at [78, 160] on label "Designer" at bounding box center [125, 162] width 116 height 10
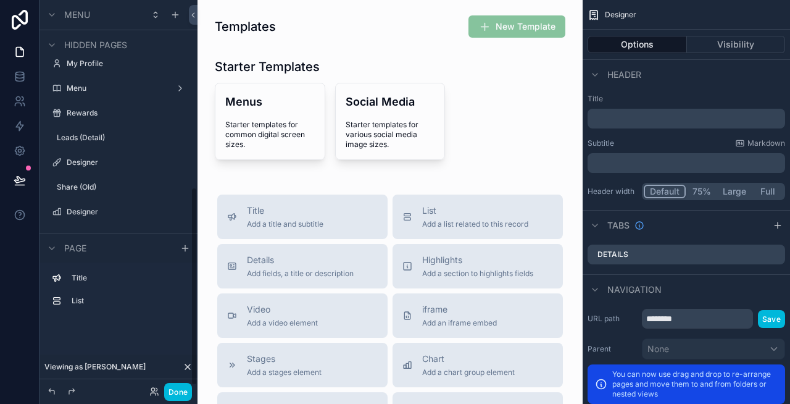
scroll to position [372, 0]
click at [180, 19] on div "scrollable content" at bounding box center [175, 14] width 15 height 15
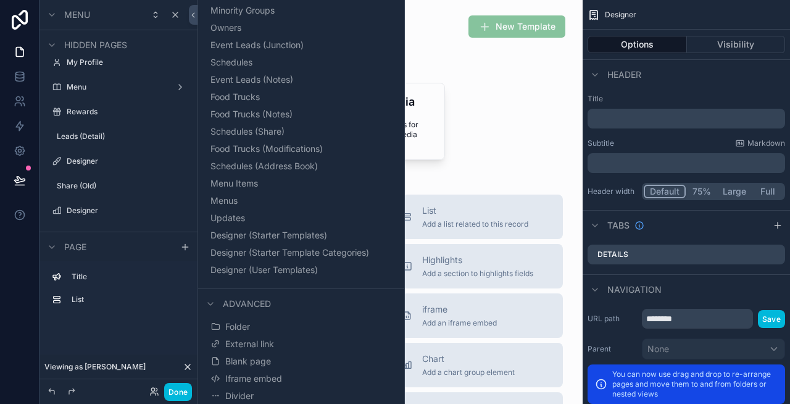
scroll to position [204, 0]
click at [293, 236] on span "Designer (Starter Templates)" at bounding box center [268, 234] width 117 height 12
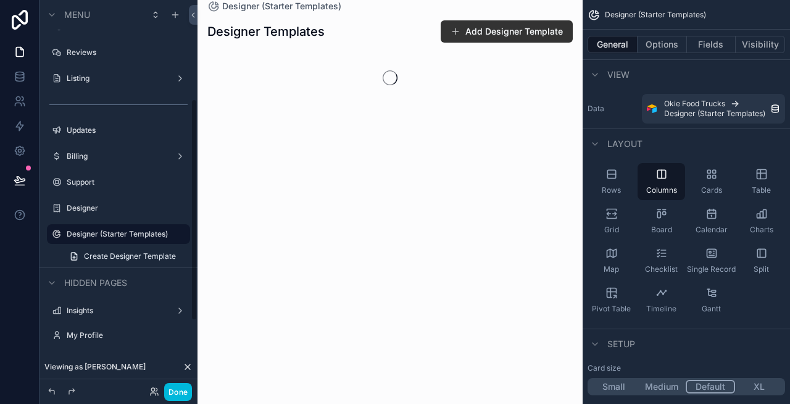
scroll to position [173, 0]
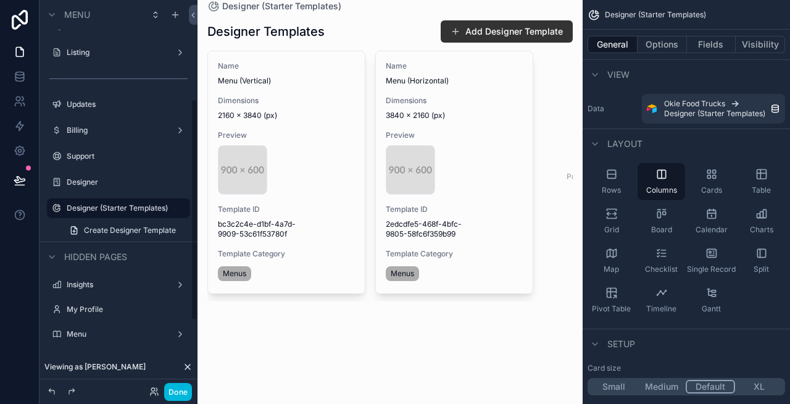
click at [0, 0] on div "scrollable content" at bounding box center [0, 0] width 0 height 0
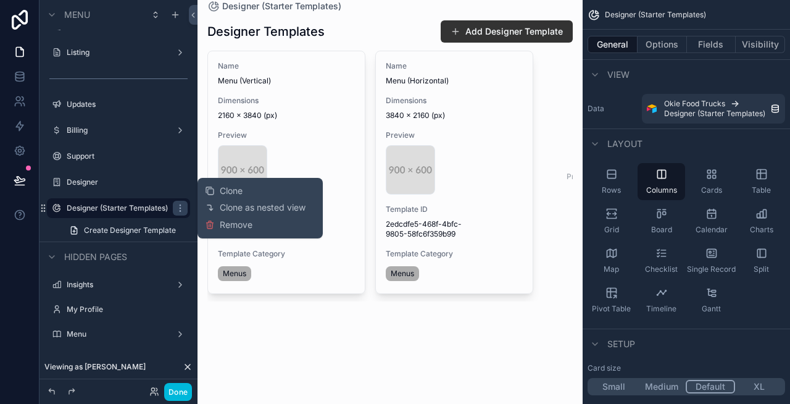
click at [238, 225] on span "Remove" at bounding box center [236, 225] width 33 height 12
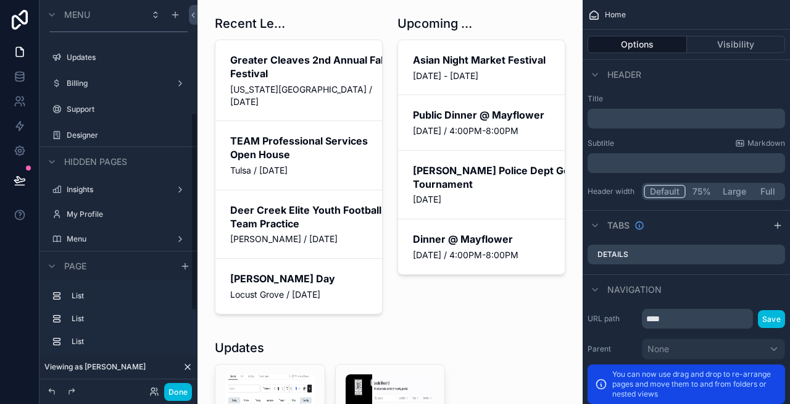
click at [89, 136] on label "Designer" at bounding box center [125, 135] width 116 height 10
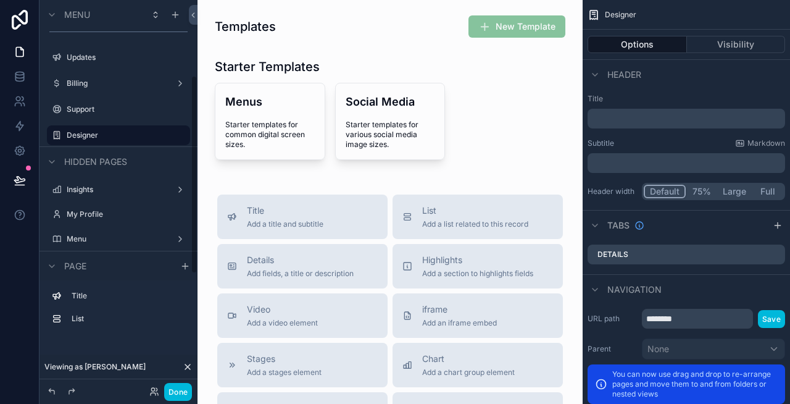
scroll to position [148, 0]
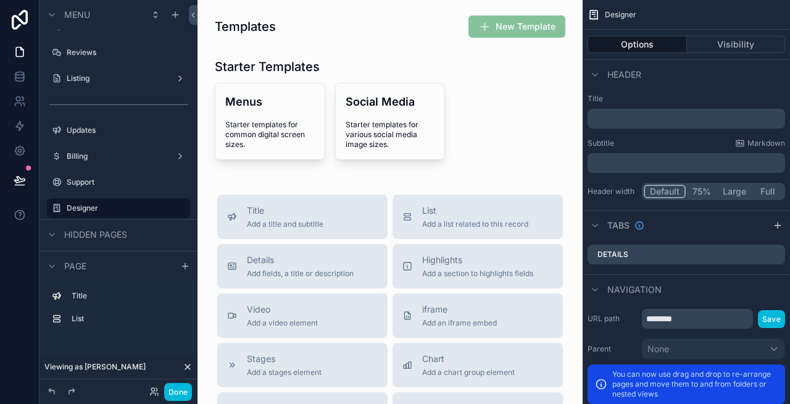
click at [451, 91] on div "scrollable content" at bounding box center [389, 109] width 365 height 112
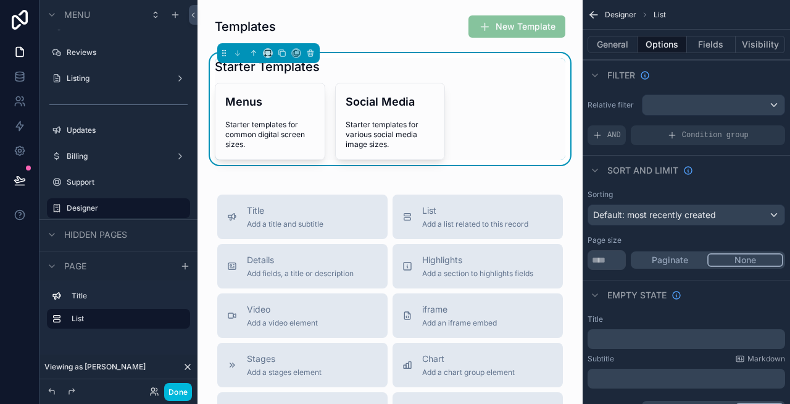
click at [618, 47] on button "General" at bounding box center [613, 44] width 50 height 17
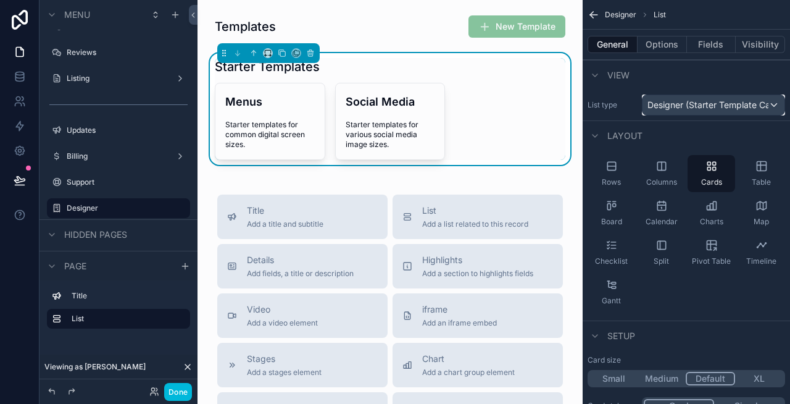
click at [765, 106] on span "Designer (Starter Template Categories)" at bounding box center [707, 105] width 121 height 12
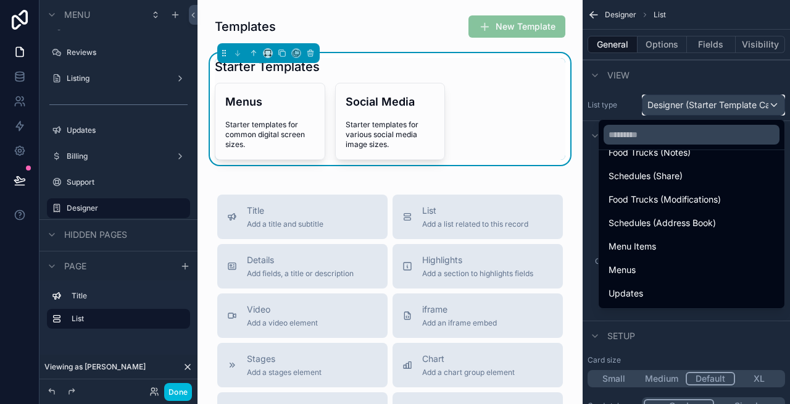
scroll to position [383, 0]
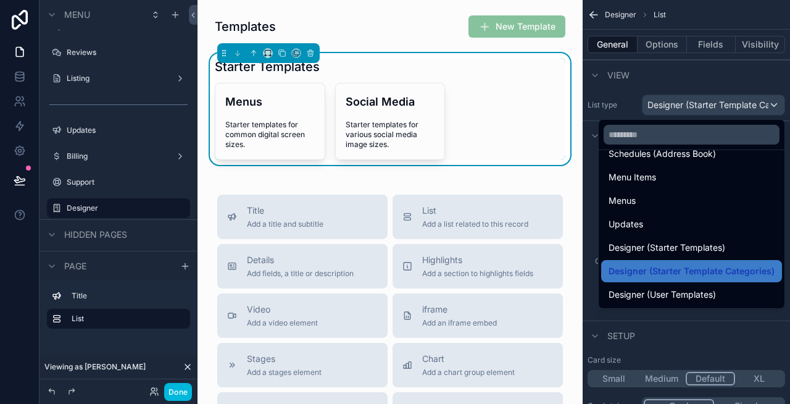
click at [696, 244] on span "Designer (Starter Templates)" at bounding box center [667, 247] width 117 height 15
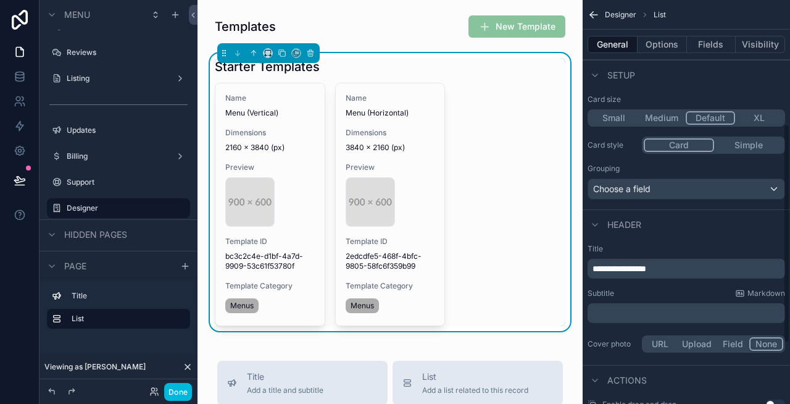
scroll to position [280, 0]
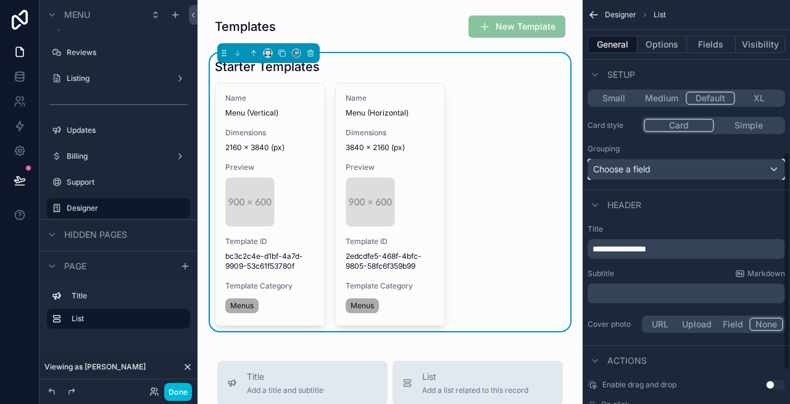
click at [695, 168] on div "Choose a field" at bounding box center [686, 169] width 196 height 20
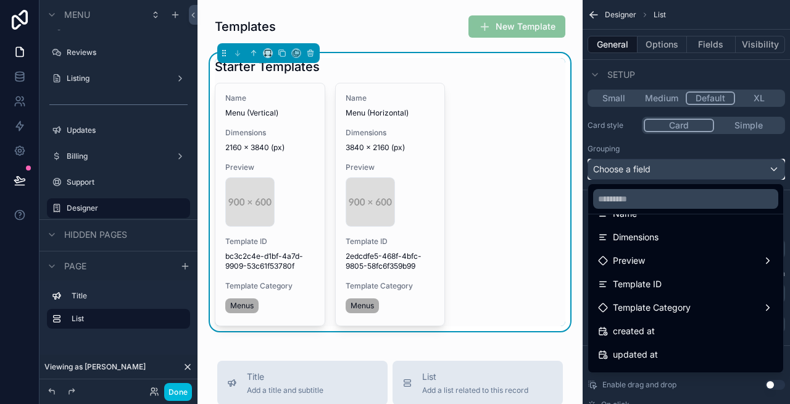
scroll to position [111, 0]
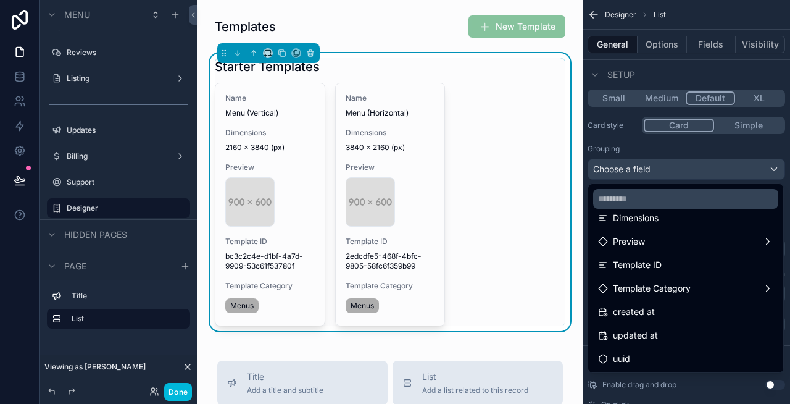
click at [665, 288] on span "Template Category" at bounding box center [652, 288] width 78 height 15
click at [683, 287] on span "Template Category" at bounding box center [652, 288] width 78 height 15
click at [701, 286] on div "Template Category" at bounding box center [685, 288] width 175 height 15
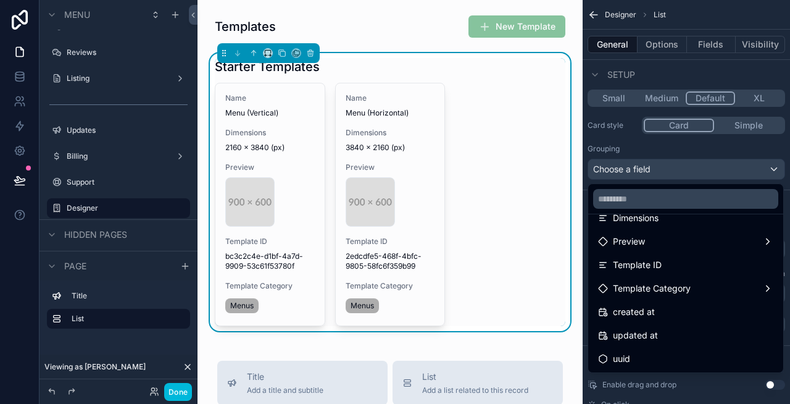
click at [670, 282] on span "Template Category" at bounding box center [652, 288] width 78 height 15
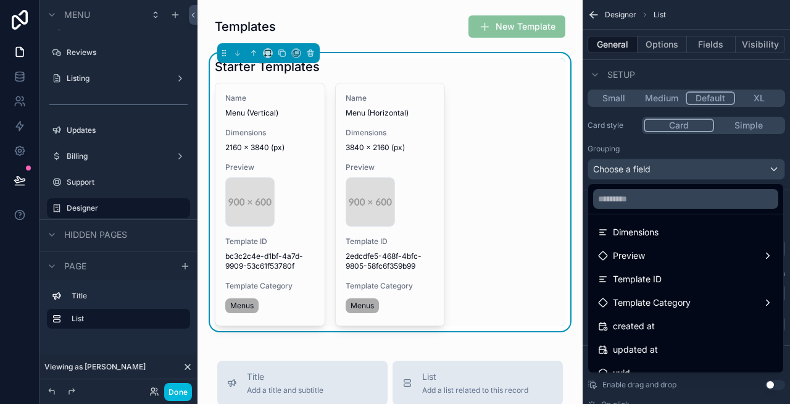
scroll to position [93, 0]
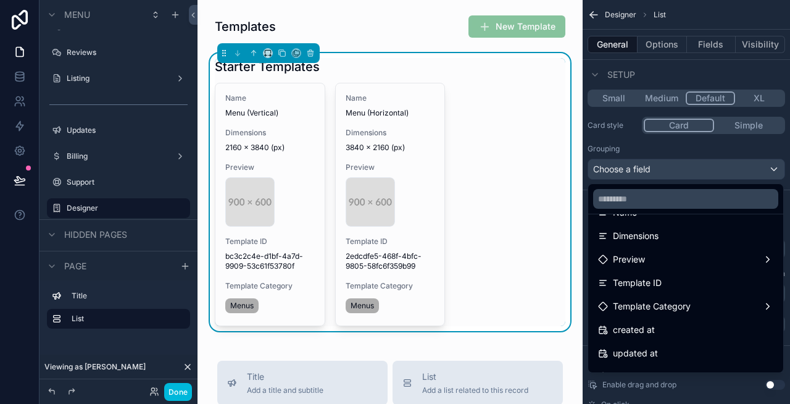
click at [643, 263] on span "Preview" at bounding box center [629, 259] width 32 height 15
click at [667, 309] on span "Template Category" at bounding box center [652, 306] width 78 height 15
click at [678, 203] on input "text" at bounding box center [685, 199] width 185 height 20
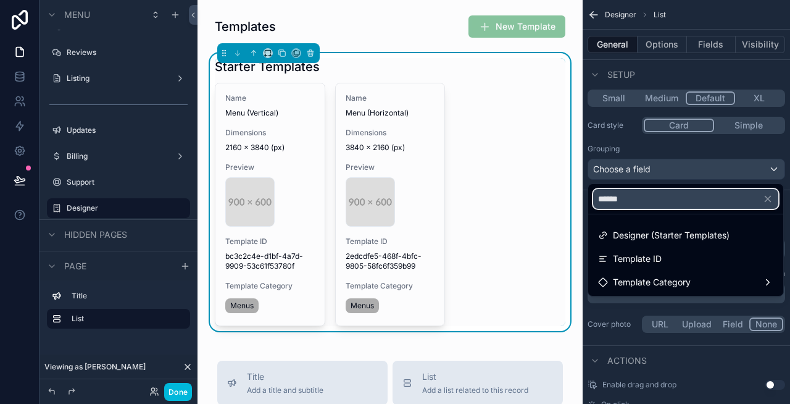
type input "******"
click at [696, 277] on div "Template Category" at bounding box center [685, 282] width 175 height 15
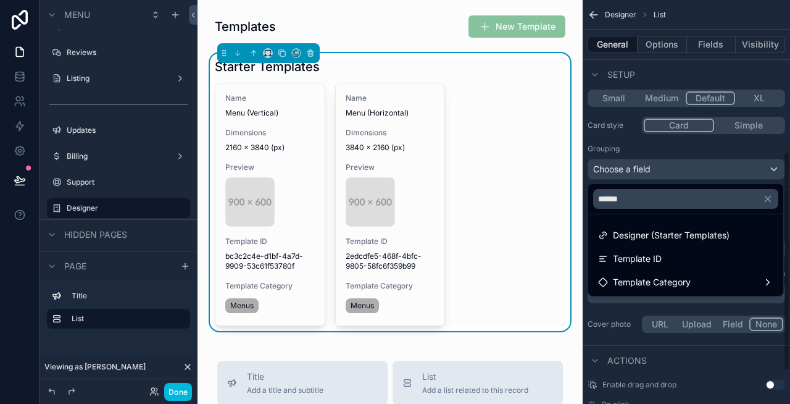
click at [643, 141] on div "scrollable content" at bounding box center [395, 202] width 790 height 404
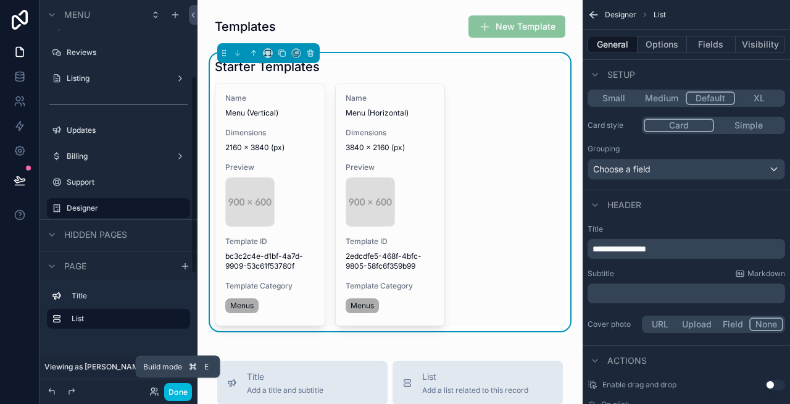
click at [181, 388] on button "Done" at bounding box center [178, 392] width 28 height 18
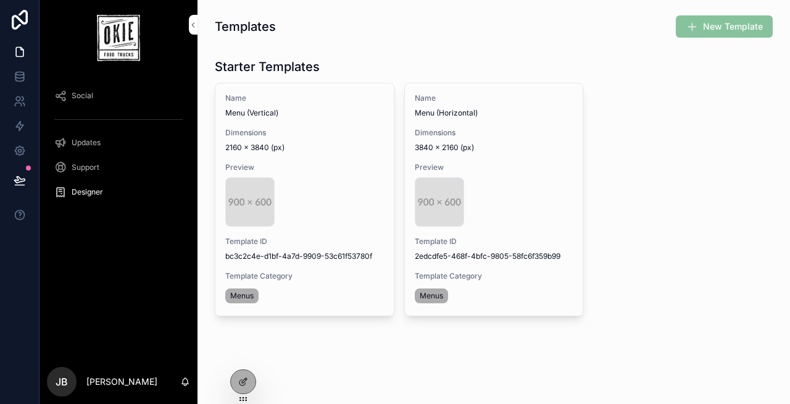
click at [0, 0] on icon at bounding box center [0, 0] width 0 height 0
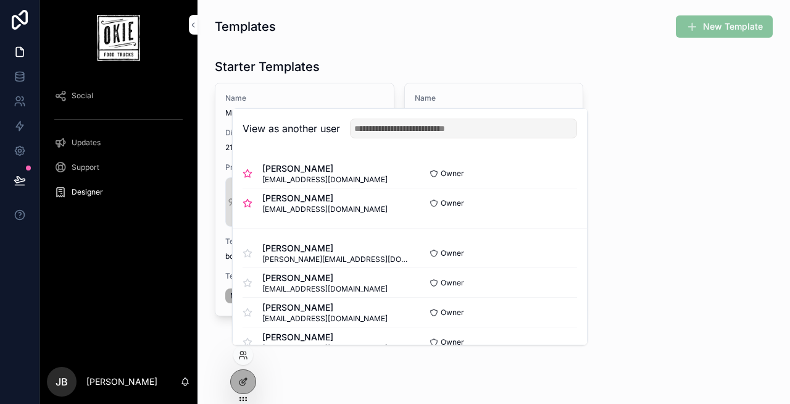
click at [0, 0] on button "Select" at bounding box center [0, 0] width 0 height 0
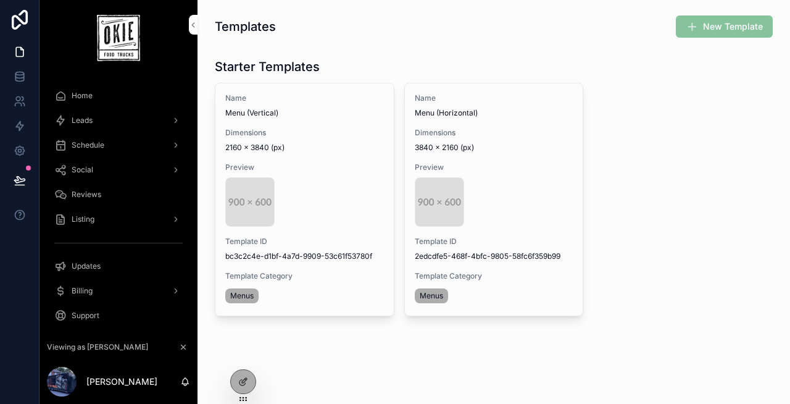
click at [237, 378] on div at bounding box center [243, 381] width 25 height 23
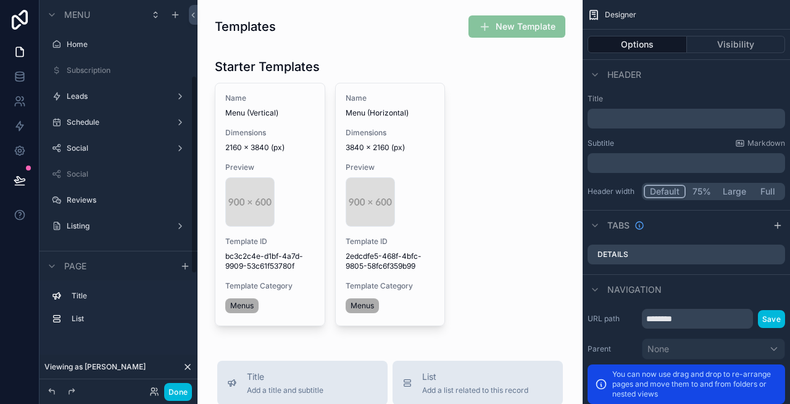
scroll to position [148, 0]
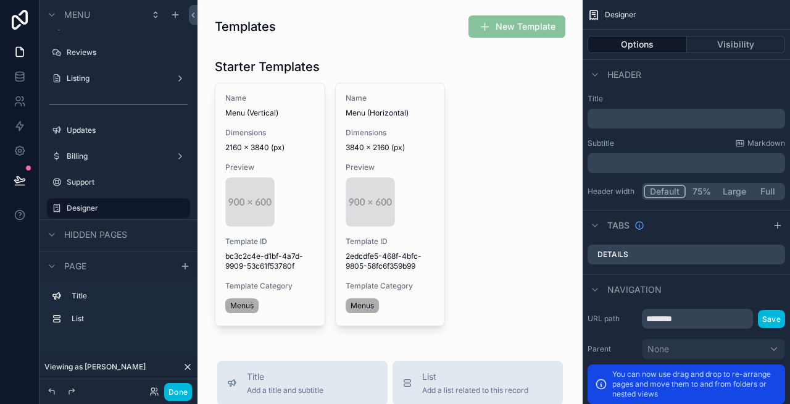
click at [495, 193] on div "scrollable content" at bounding box center [389, 192] width 365 height 278
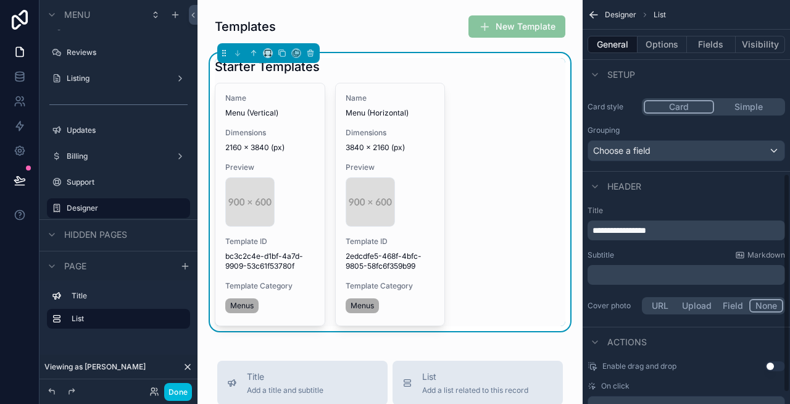
scroll to position [280, 0]
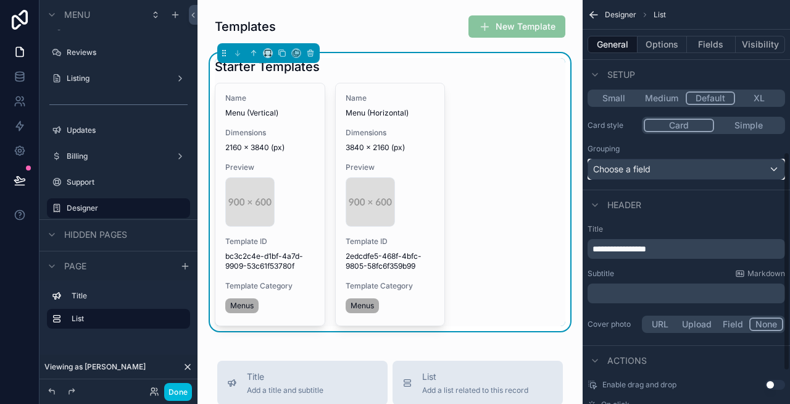
click at [630, 165] on div "Choose a field" at bounding box center [686, 169] width 196 height 20
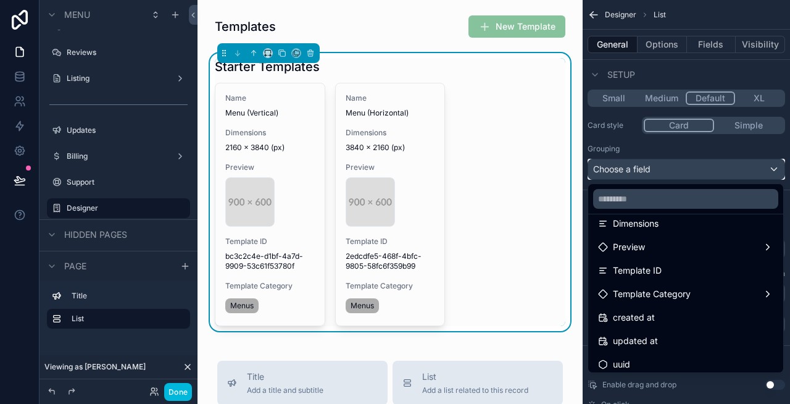
scroll to position [111, 0]
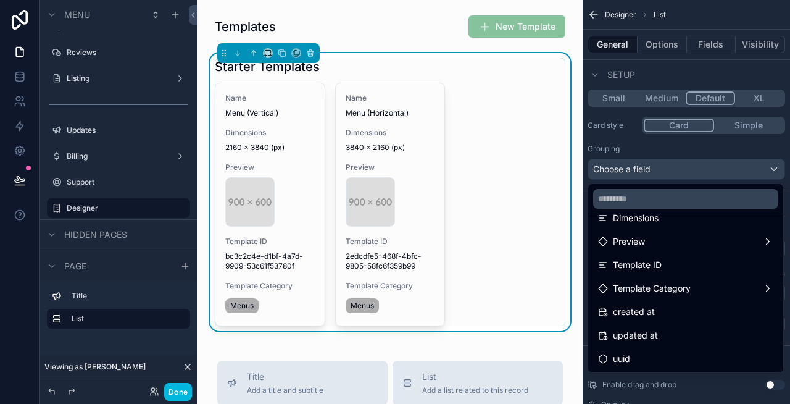
click at [675, 294] on span "Template Category" at bounding box center [652, 288] width 78 height 15
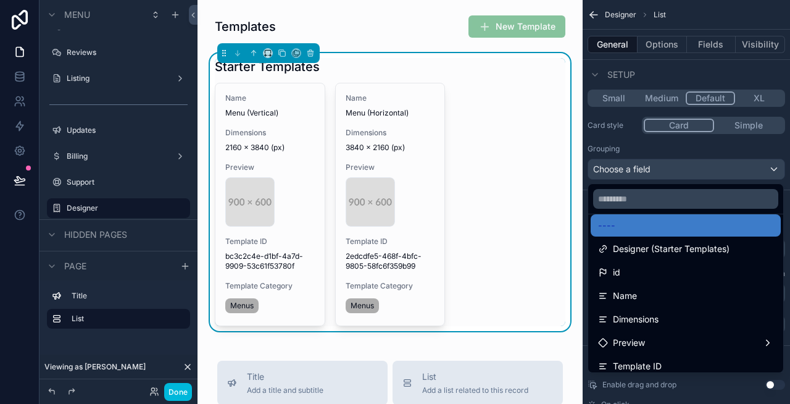
scroll to position [0, 0]
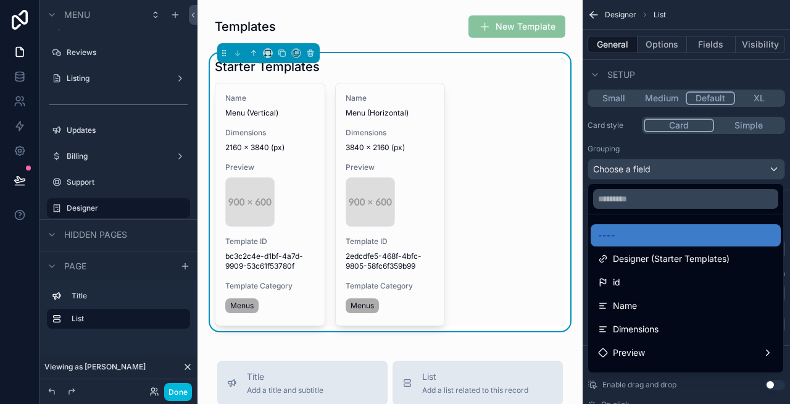
click at [695, 258] on span "Designer (Starter Templates)" at bounding box center [671, 258] width 117 height 15
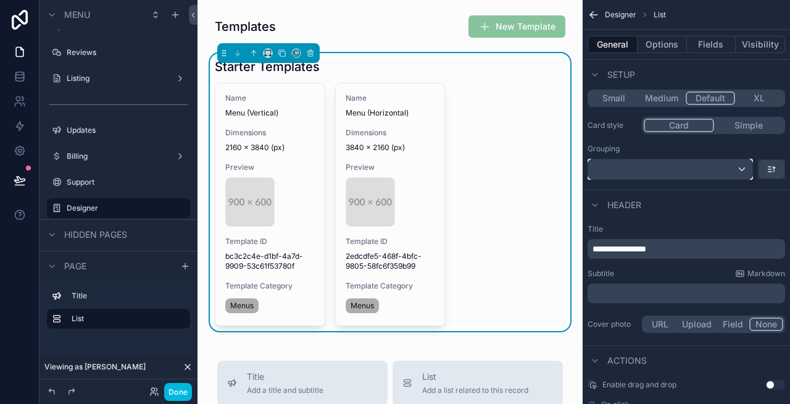
click at [678, 172] on div "scrollable content" at bounding box center [670, 169] width 164 height 20
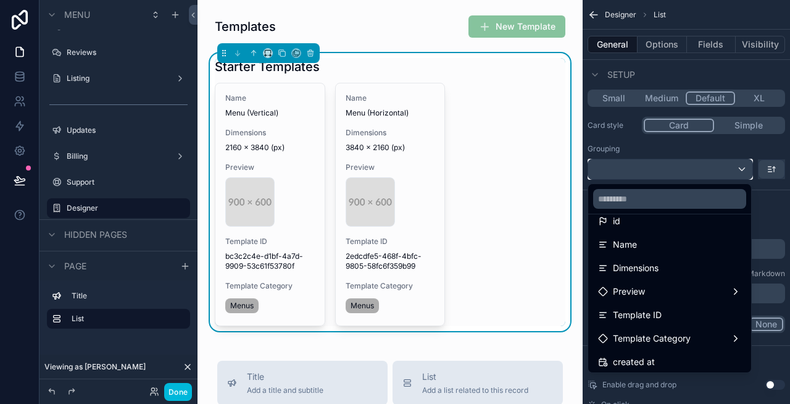
scroll to position [62, 0]
click at [655, 241] on div "Name" at bounding box center [669, 243] width 143 height 15
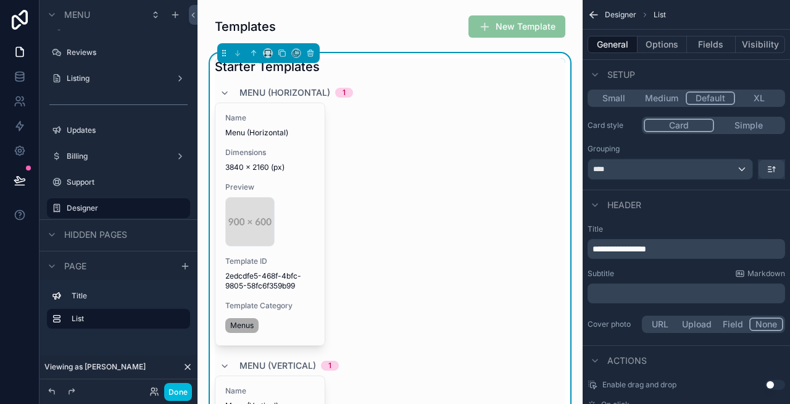
click at [346, 91] on span "1" at bounding box center [344, 93] width 18 height 10
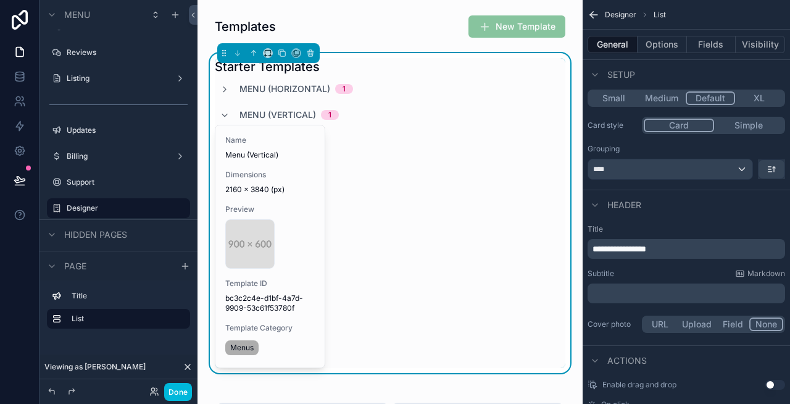
click at [308, 115] on span "Menu (Vertical)" at bounding box center [277, 115] width 77 height 12
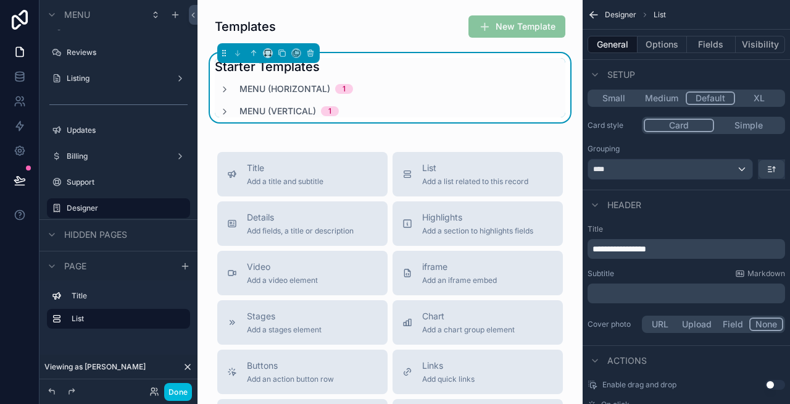
click at [309, 91] on span "Menu (Horizontal)" at bounding box center [284, 89] width 91 height 12
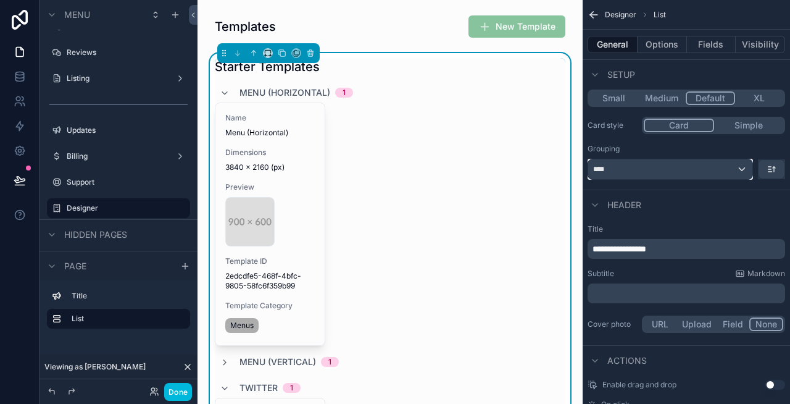
click at [672, 172] on div "****" at bounding box center [670, 169] width 164 height 20
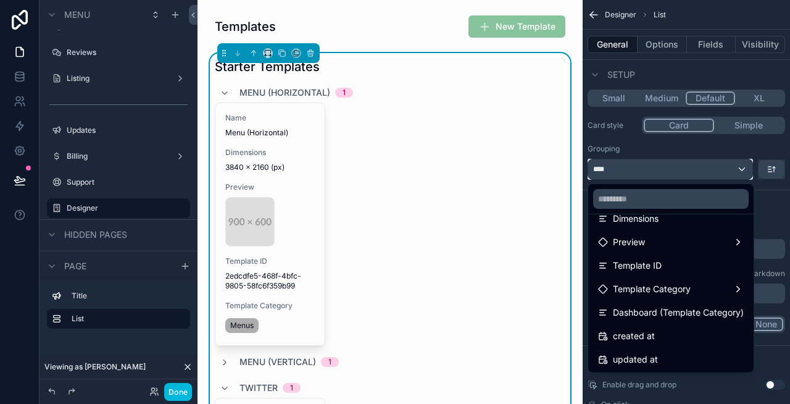
scroll to position [135, 0]
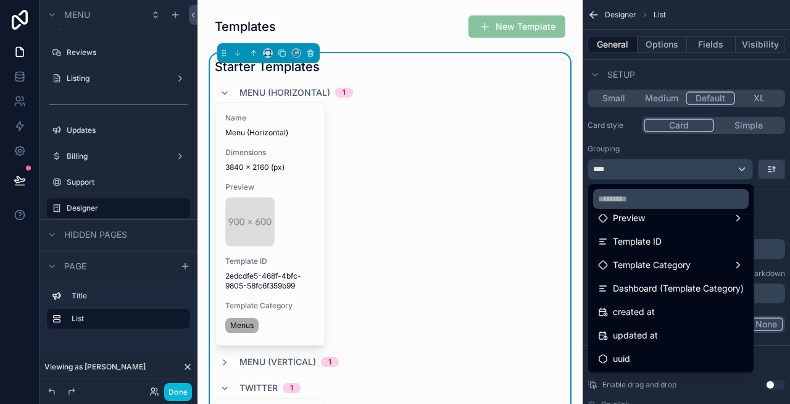
click at [684, 291] on span "Dashboard (Template Category)" at bounding box center [678, 288] width 131 height 15
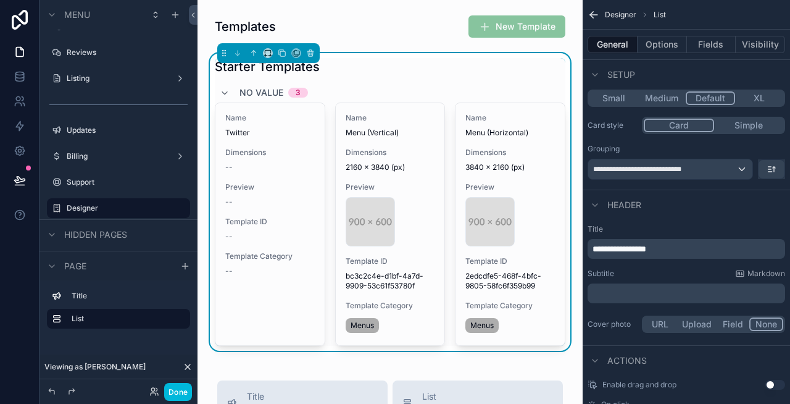
click at [704, 75] on div "Setup" at bounding box center [686, 74] width 207 height 30
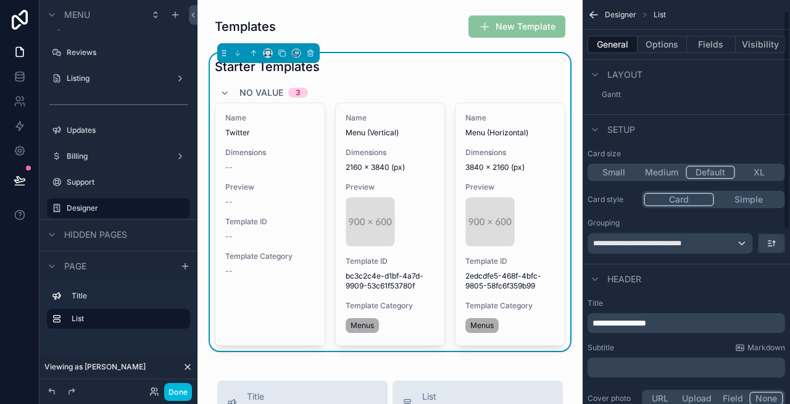
scroll to position [0, 0]
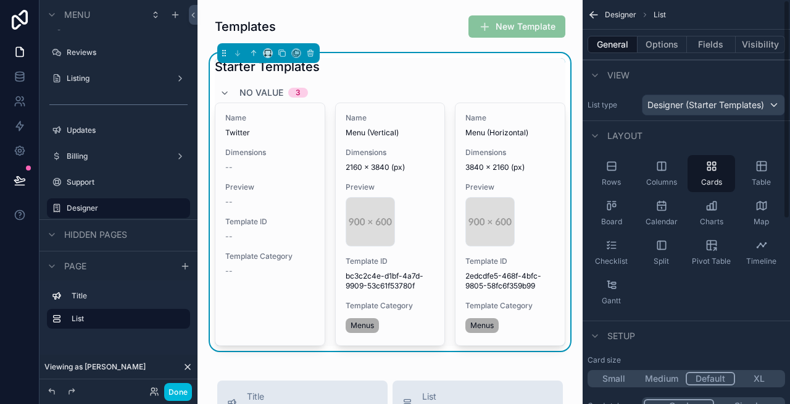
click at [707, 46] on button "Fields" at bounding box center [711, 44] width 49 height 17
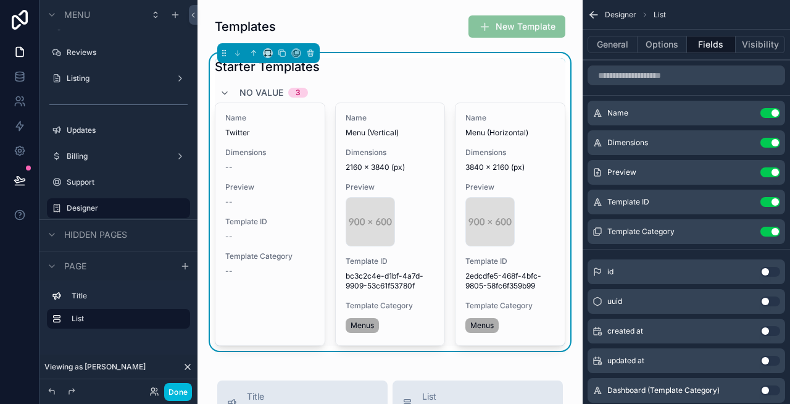
click at [768, 202] on button "Use setting" at bounding box center [770, 202] width 20 height 10
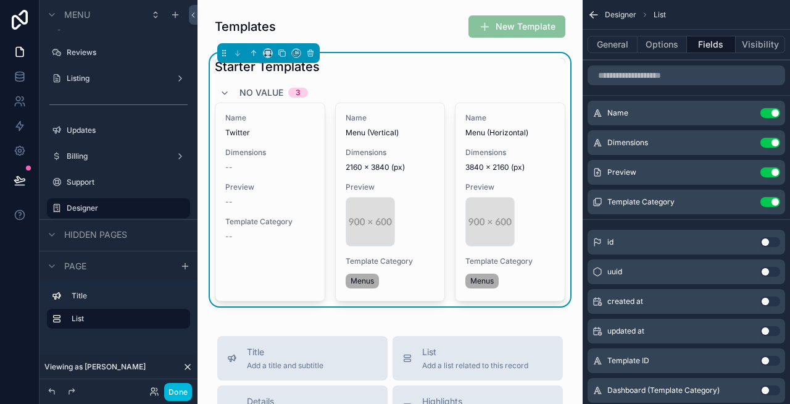
click at [772, 198] on button "Use setting" at bounding box center [770, 202] width 20 height 10
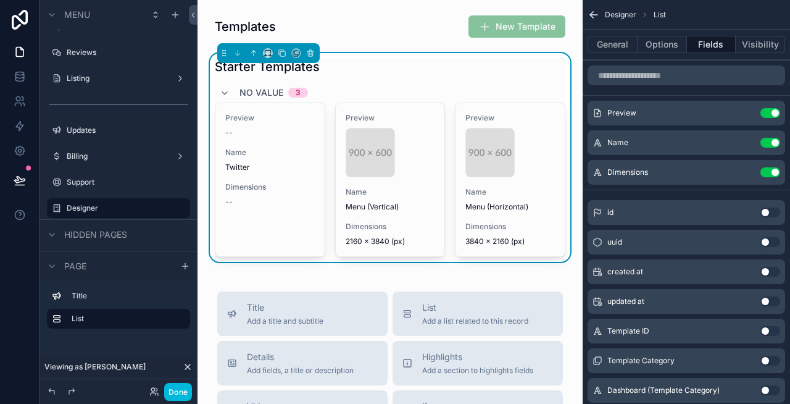
click at [0, 0] on icon "scrollable content" at bounding box center [0, 0] width 0 height 0
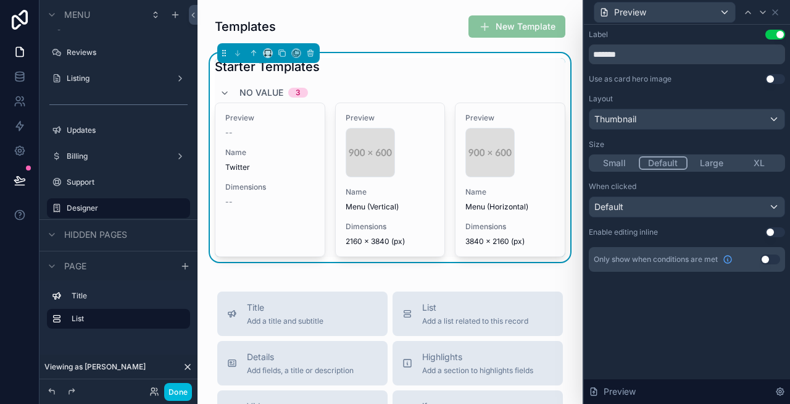
click at [776, 29] on div "Label Use setting ******* Use as card hero image Use setting Layout Thumbnail S…" at bounding box center [687, 163] width 206 height 277
click at [775, 36] on button "Use setting" at bounding box center [775, 35] width 20 height 10
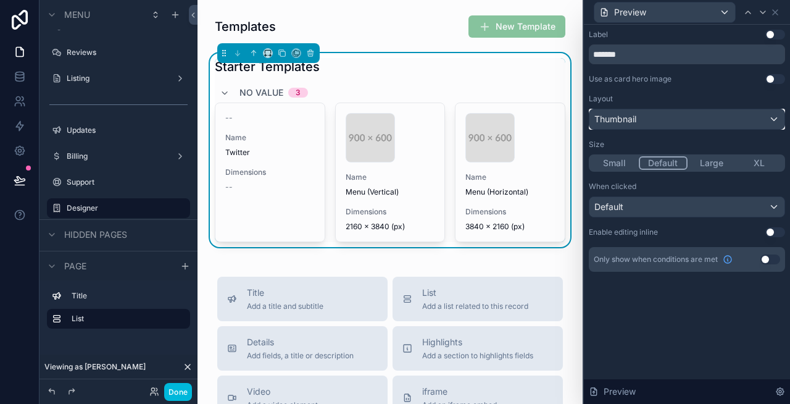
click at [699, 119] on div "Thumbnail" at bounding box center [686, 119] width 195 height 20
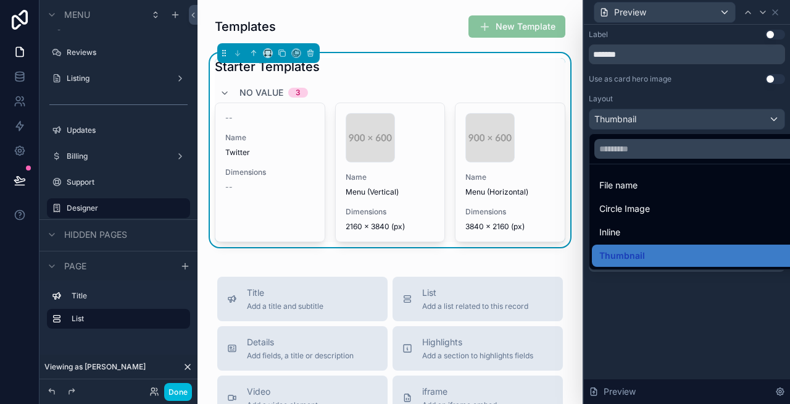
click at [699, 119] on div at bounding box center [687, 202] width 206 height 404
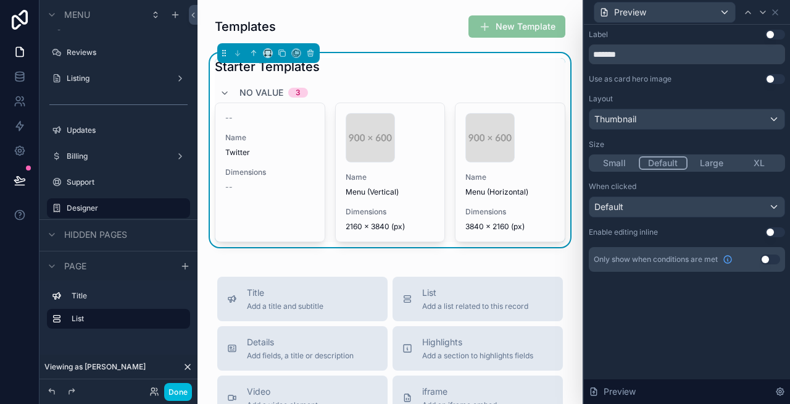
click at [763, 162] on button "XL" at bounding box center [760, 163] width 48 height 14
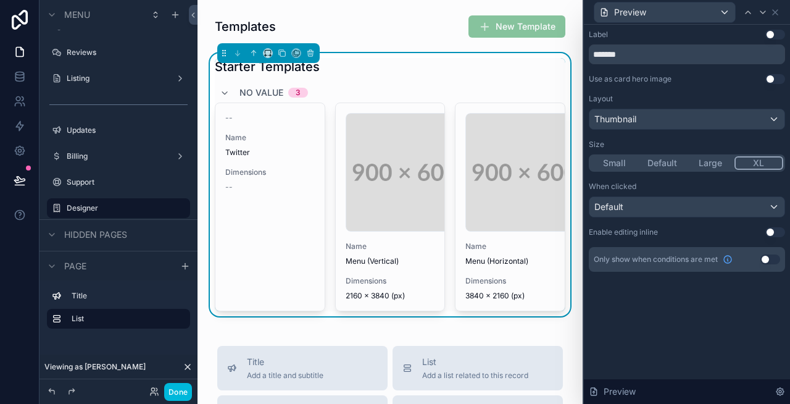
click at [162, 391] on div "Done" at bounding box center [167, 392] width 49 height 18
click at [177, 391] on button "Done" at bounding box center [178, 392] width 28 height 18
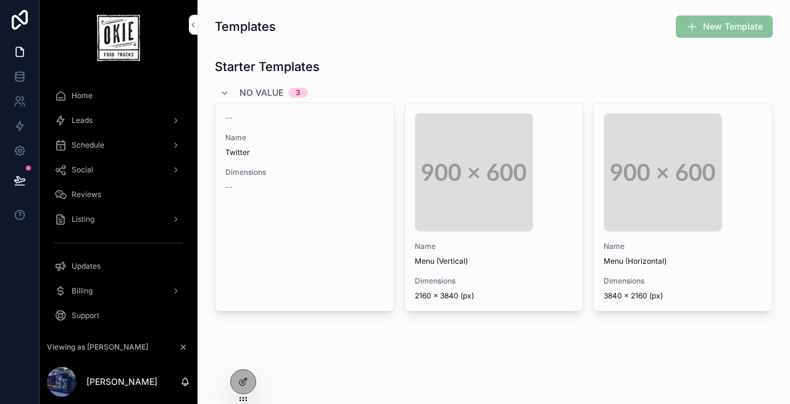
click at [239, 381] on icon at bounding box center [243, 382] width 10 height 10
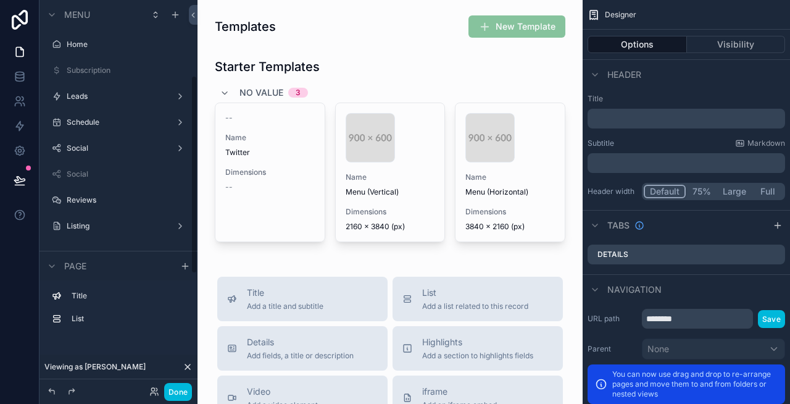
scroll to position [148, 0]
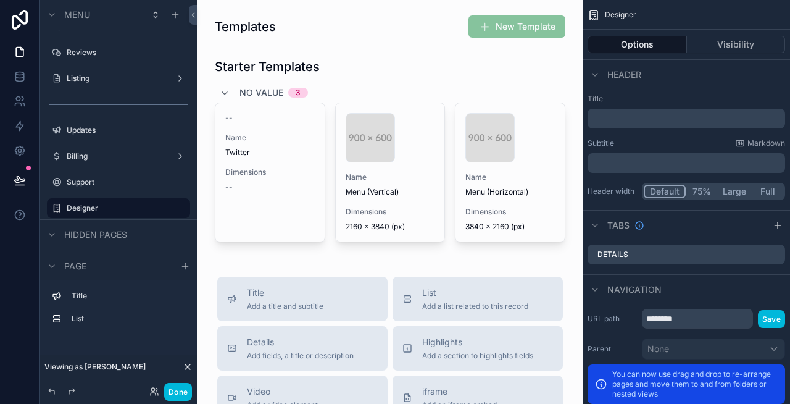
click at [512, 186] on div "scrollable content" at bounding box center [389, 150] width 365 height 194
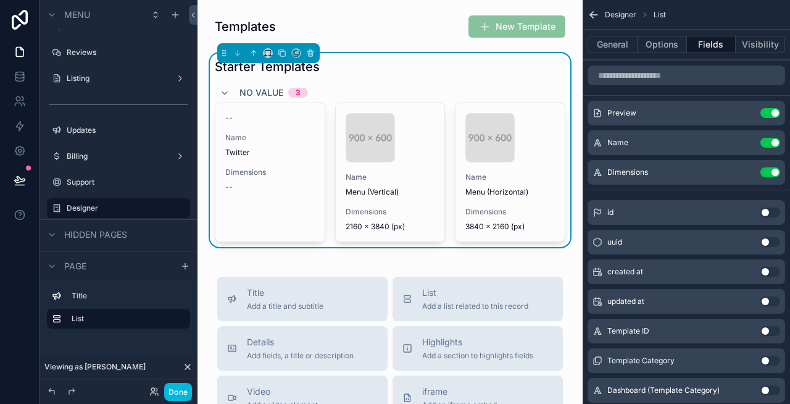
click at [0, 0] on icon "scrollable content" at bounding box center [0, 0] width 0 height 0
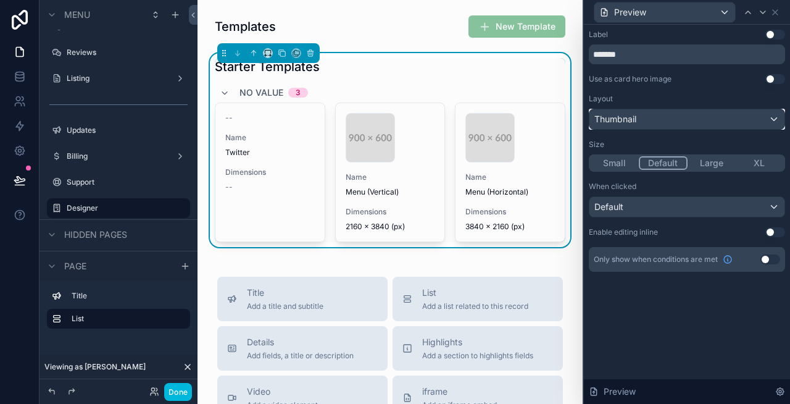
click at [652, 115] on div "Thumbnail" at bounding box center [686, 119] width 195 height 20
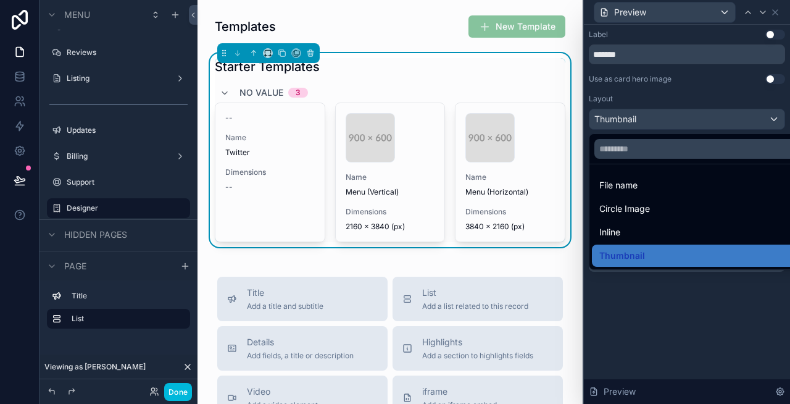
click at [627, 226] on div "Inline" at bounding box center [701, 232] width 204 height 15
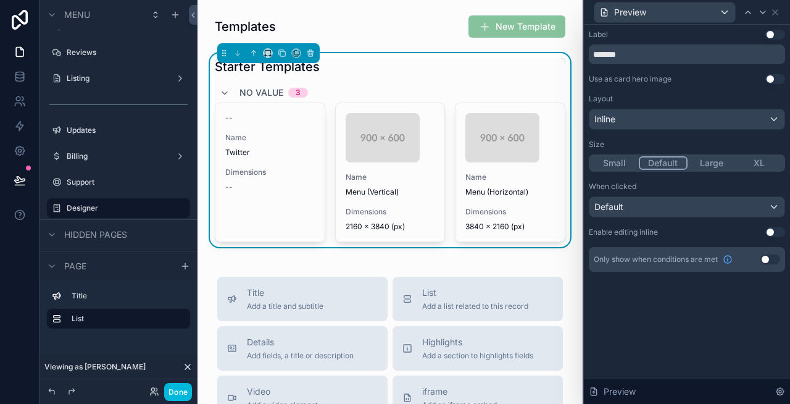
click at [764, 161] on button "XL" at bounding box center [760, 163] width 48 height 14
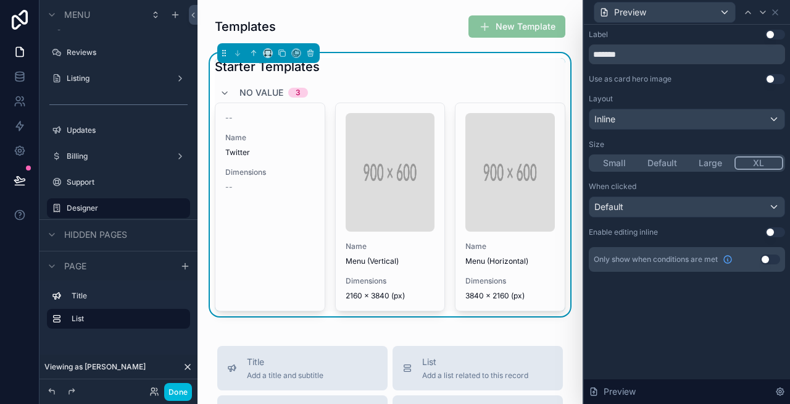
click at [178, 384] on button "Done" at bounding box center [178, 392] width 28 height 18
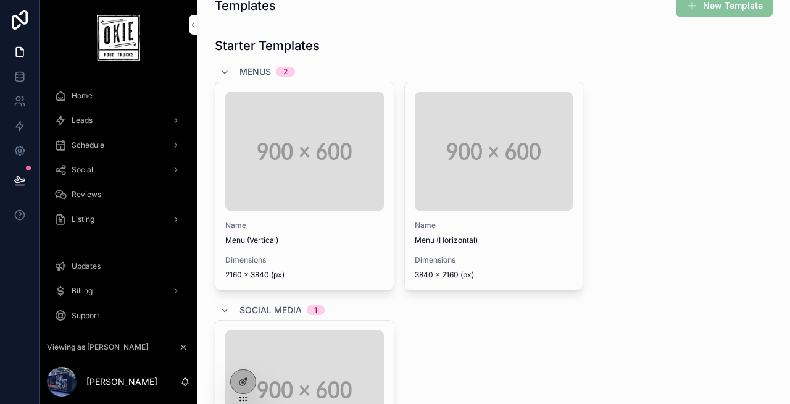
scroll to position [0, 0]
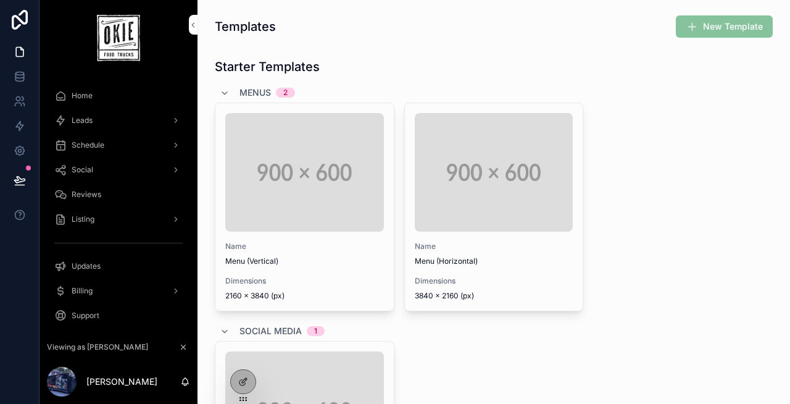
click at [260, 88] on span "Menus" at bounding box center [254, 92] width 31 height 12
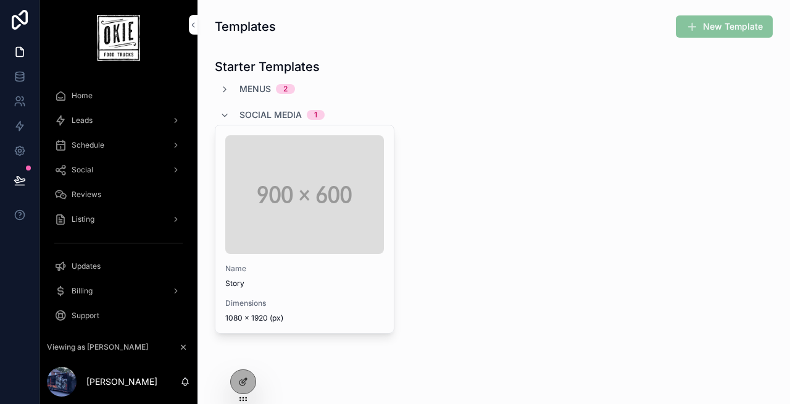
click at [257, 110] on span "Social Media" at bounding box center [270, 115] width 62 height 12
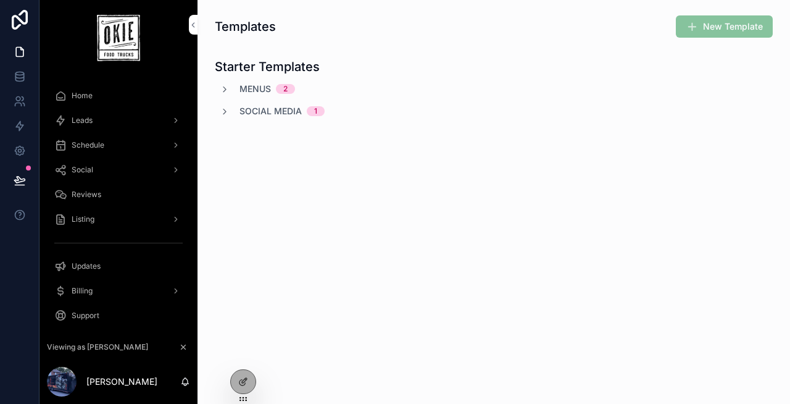
click at [264, 114] on span "Social Media" at bounding box center [270, 111] width 62 height 12
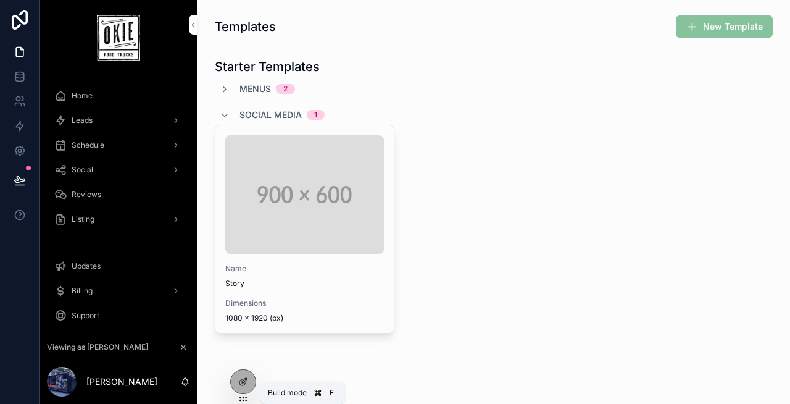
click at [235, 383] on div at bounding box center [243, 381] width 25 height 23
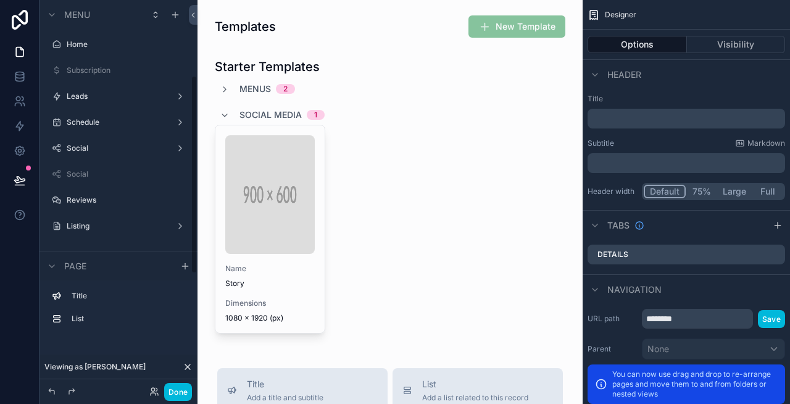
scroll to position [148, 0]
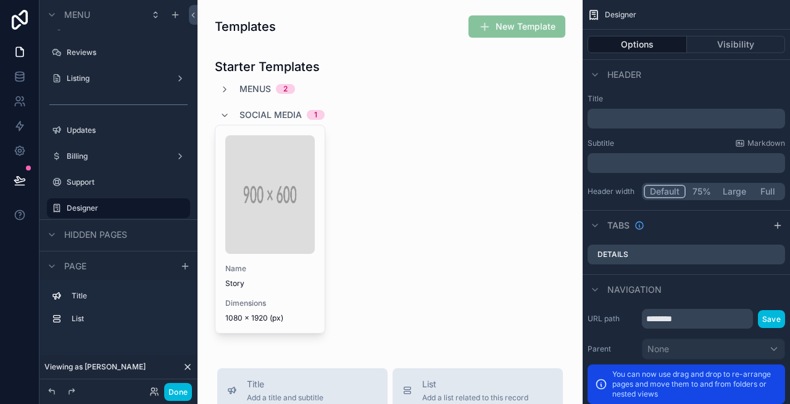
click at [227, 89] on div "scrollable content" at bounding box center [389, 195] width 365 height 285
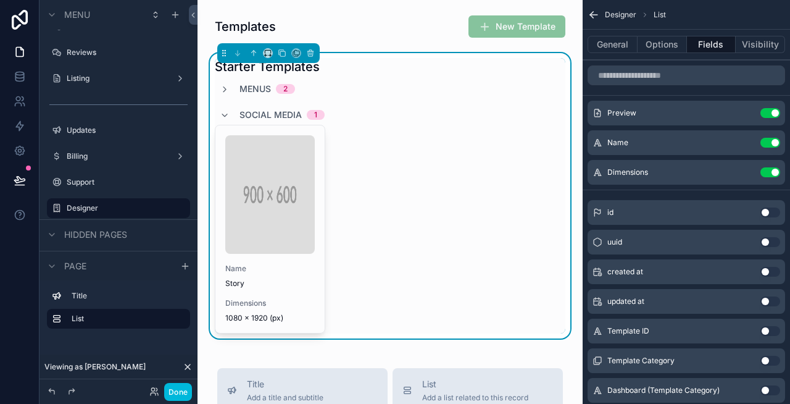
click at [224, 89] on icon "scrollable content" at bounding box center [225, 90] width 10 height 10
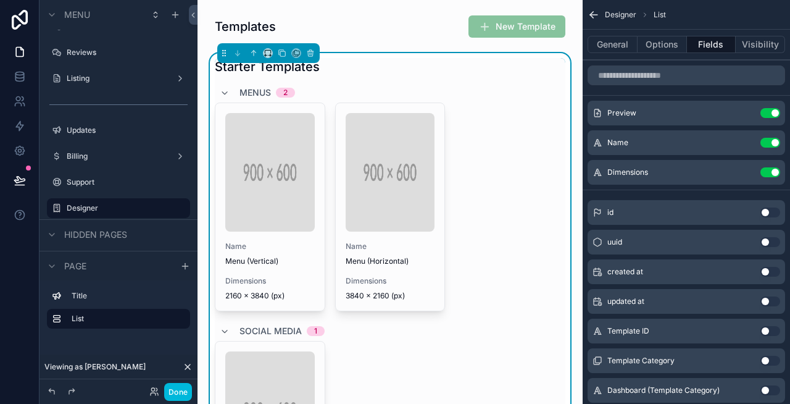
click at [270, 175] on img "scrollable content" at bounding box center [270, 172] width 90 height 119
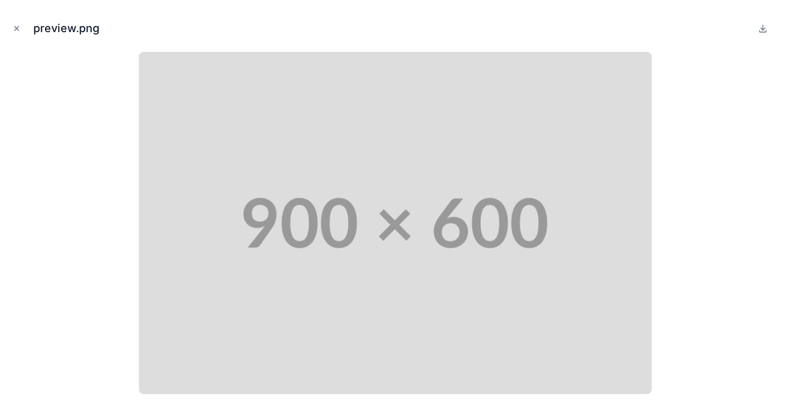
click at [17, 28] on icon "Close modal" at bounding box center [17, 29] width 4 height 4
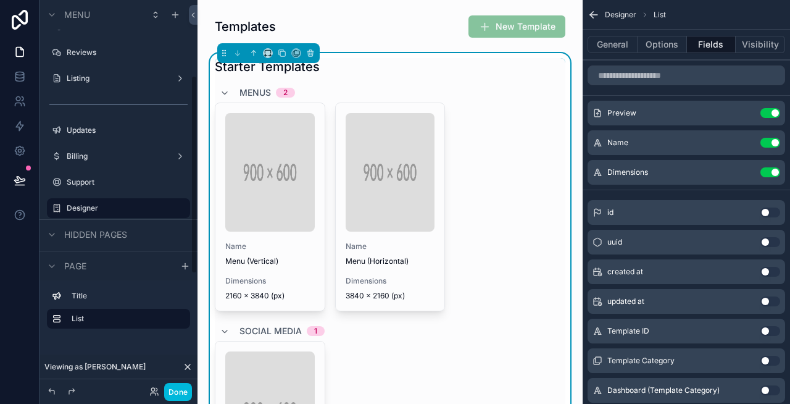
click at [467, 207] on div "Name Menu (Vertical) Dimensions 2160 x 3840 (px) Name Menu (Horizontal) Dimensi…" at bounding box center [390, 206] width 351 height 209
click at [0, 0] on icon "scrollable content" at bounding box center [0, 0] width 0 height 0
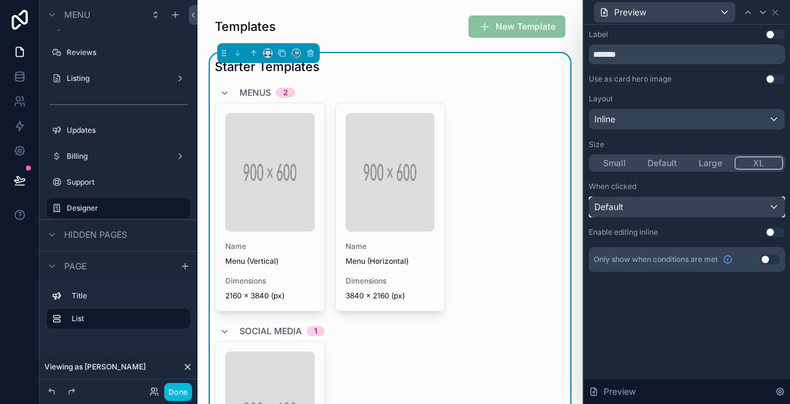
click at [652, 204] on div "Default" at bounding box center [686, 207] width 195 height 20
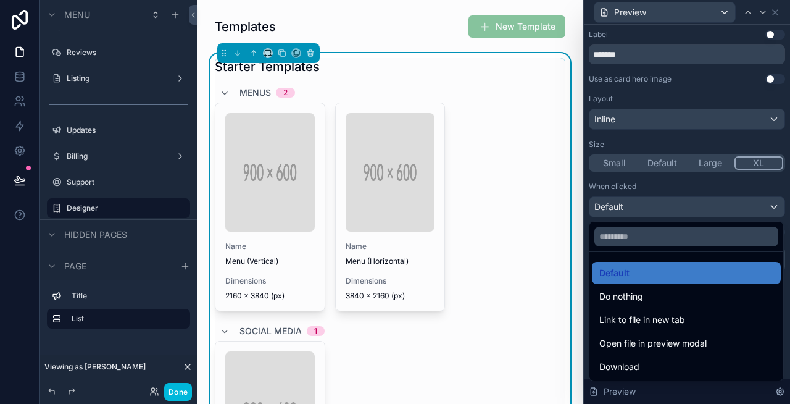
click at [632, 294] on span "Do nothing" at bounding box center [621, 296] width 44 height 15
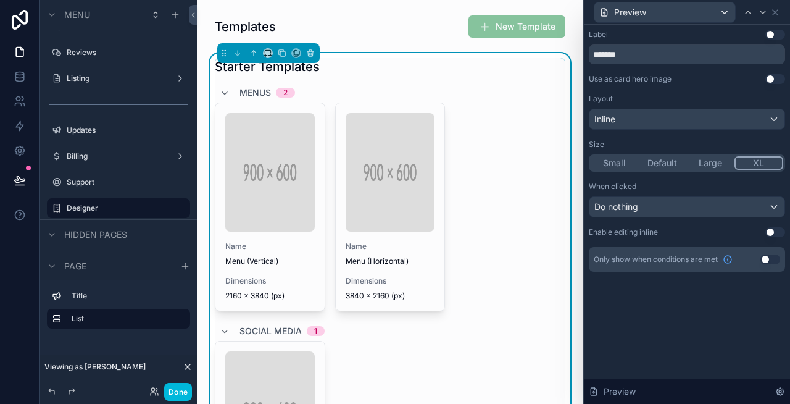
click at [660, 322] on div "Label Use setting ******* Use as card hero image Use setting Layout Inline Size…" at bounding box center [687, 214] width 206 height 379
click at [778, 12] on icon at bounding box center [775, 12] width 10 height 10
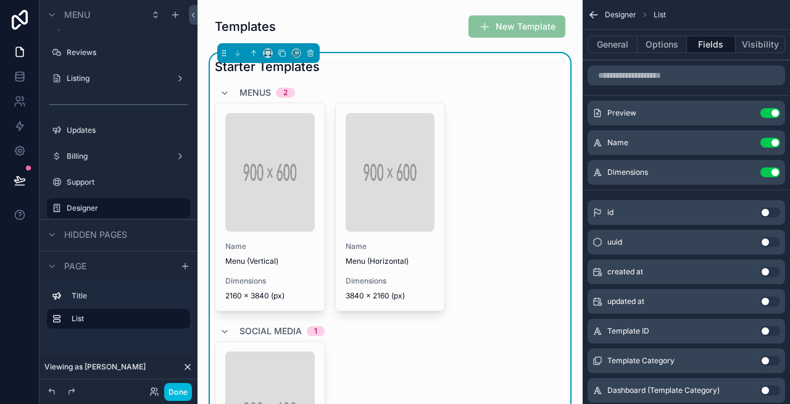
click at [0, 0] on icon "scrollable content" at bounding box center [0, 0] width 0 height 0
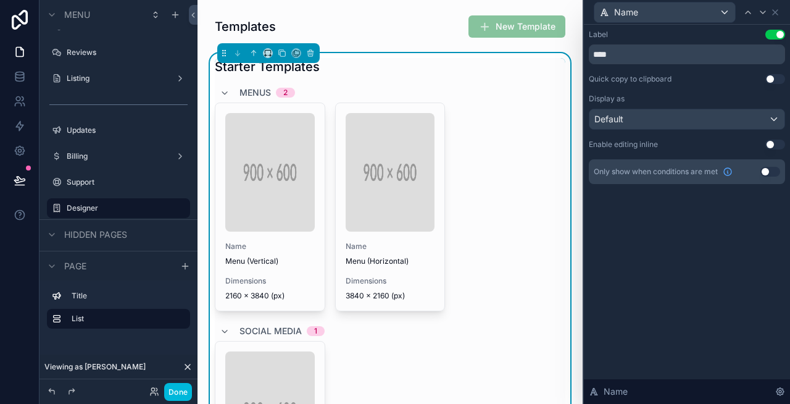
click at [777, 31] on button "Use setting" at bounding box center [775, 35] width 20 height 10
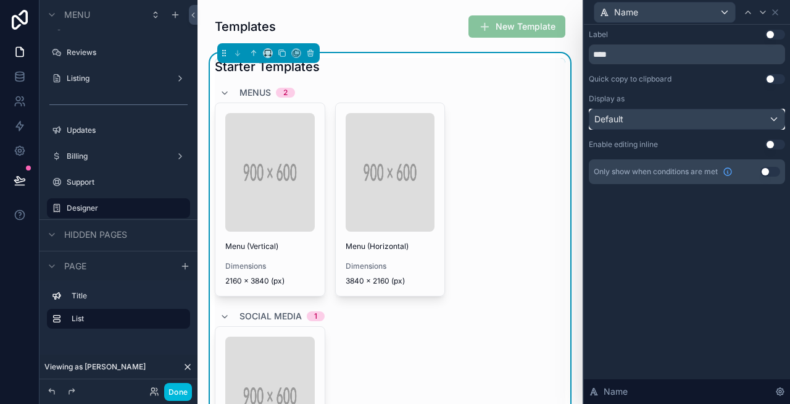
click at [637, 123] on div "Default" at bounding box center [686, 119] width 195 height 20
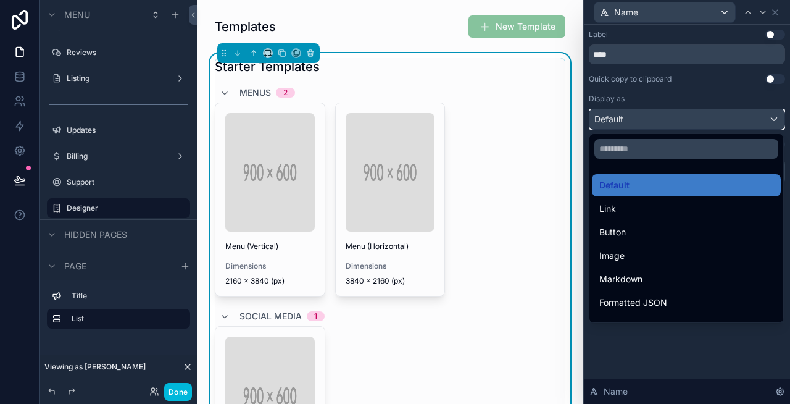
scroll to position [135, 0]
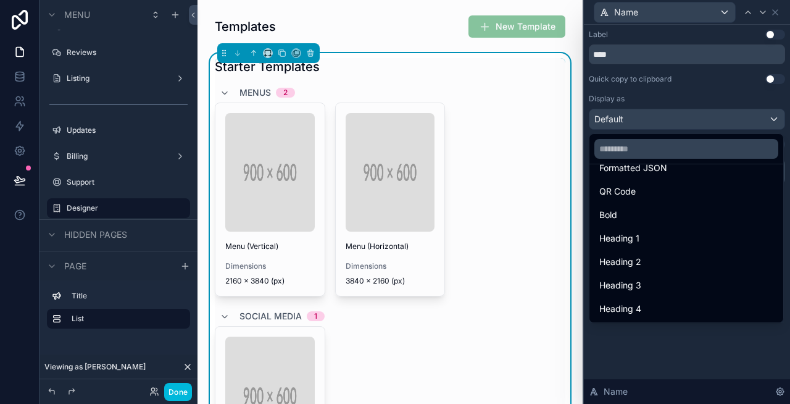
click at [610, 305] on span "Heading 4" at bounding box center [620, 308] width 42 height 15
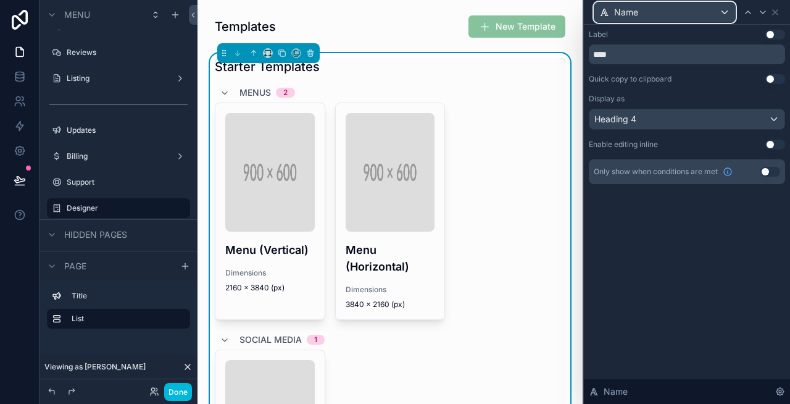
click at [712, 13] on div "Name" at bounding box center [664, 12] width 141 height 20
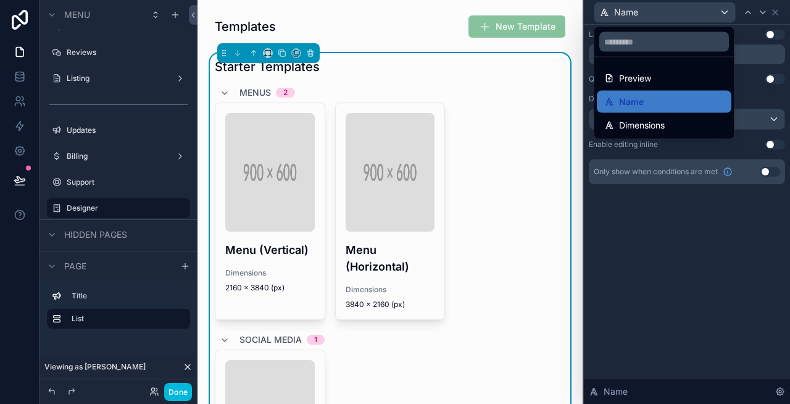
click at [656, 120] on span "Dimensions" at bounding box center [642, 125] width 46 height 15
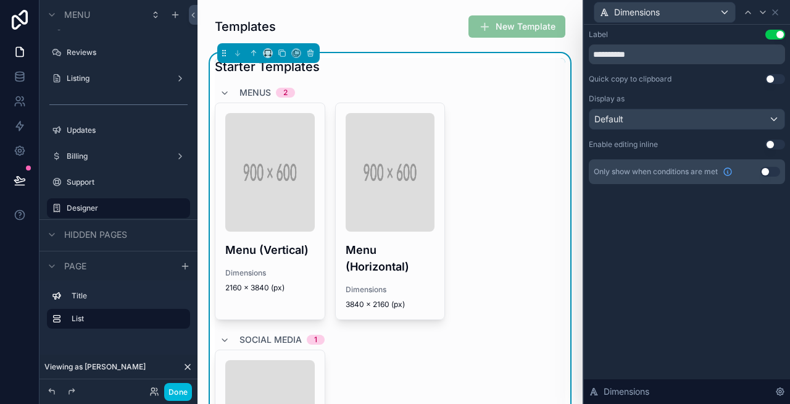
click at [779, 34] on button "Use setting" at bounding box center [775, 35] width 20 height 10
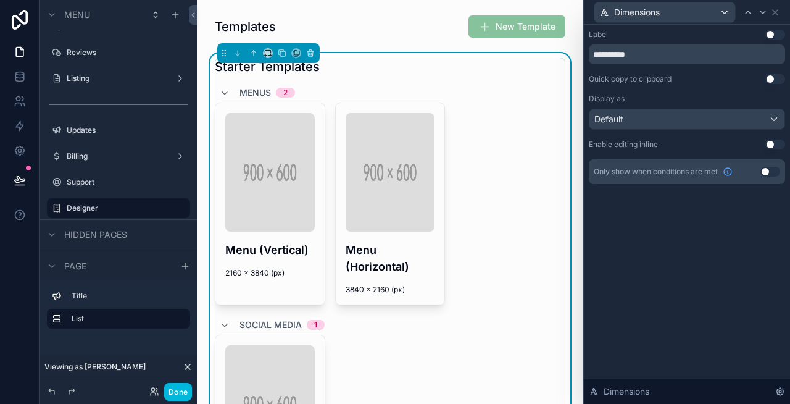
click at [177, 394] on button "Done" at bounding box center [178, 392] width 28 height 18
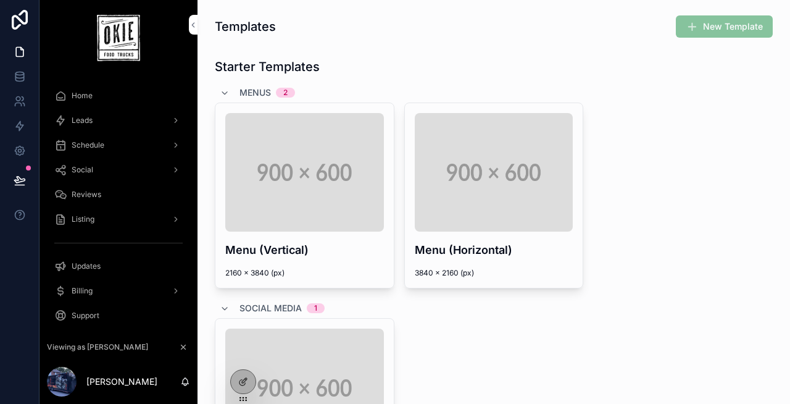
click at [227, 93] on icon "scrollable content" at bounding box center [225, 93] width 10 height 10
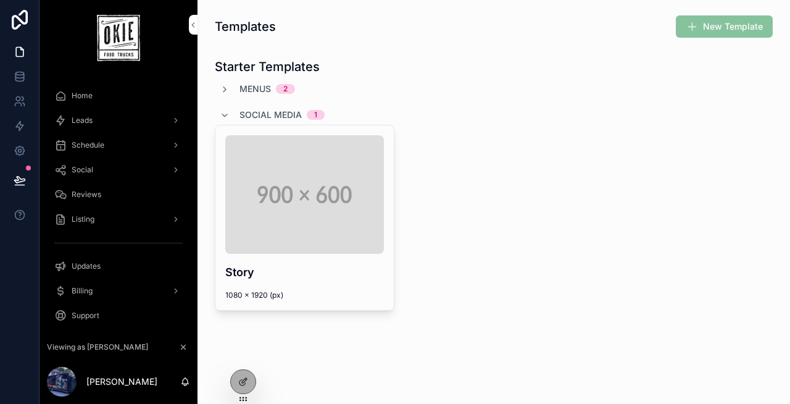
click at [223, 113] on icon "scrollable content" at bounding box center [225, 115] width 10 height 10
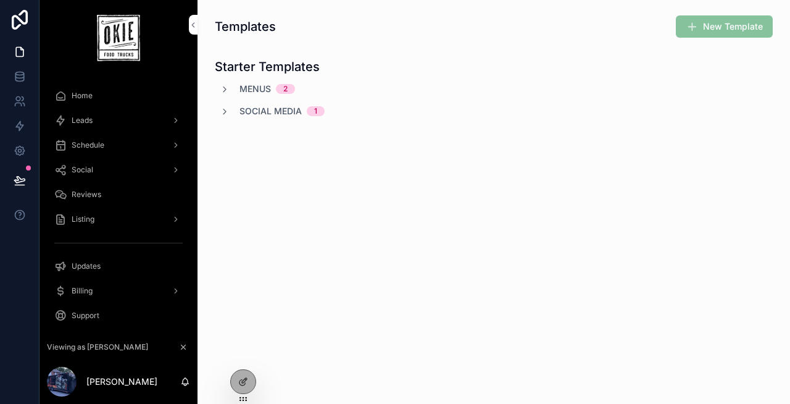
click at [223, 87] on icon "scrollable content" at bounding box center [225, 90] width 10 height 10
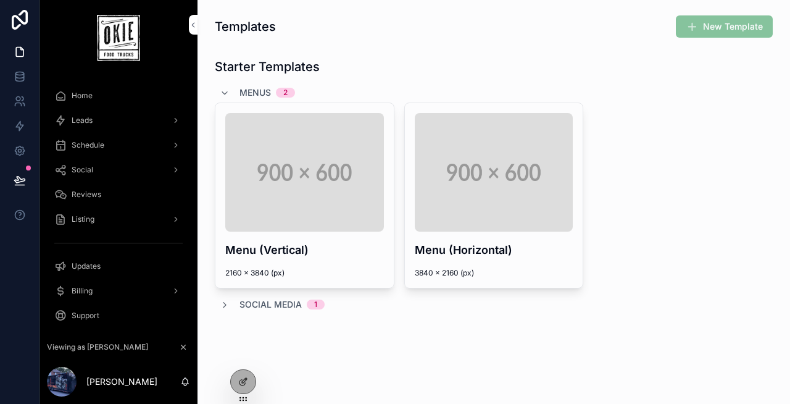
scroll to position [10, 0]
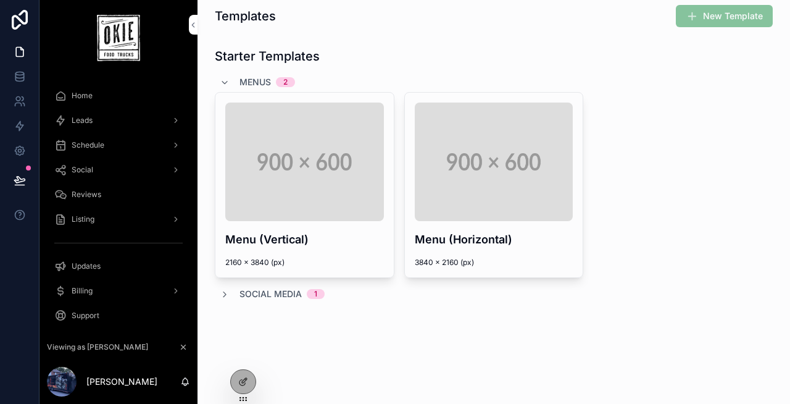
click at [225, 296] on icon "scrollable content" at bounding box center [225, 294] width 10 height 10
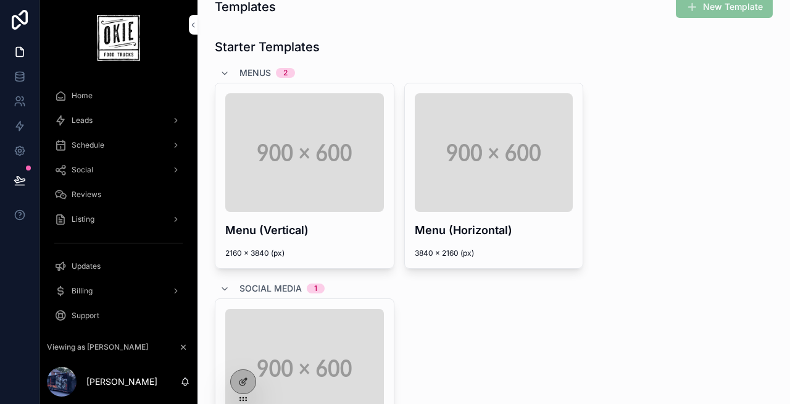
scroll to position [0, 0]
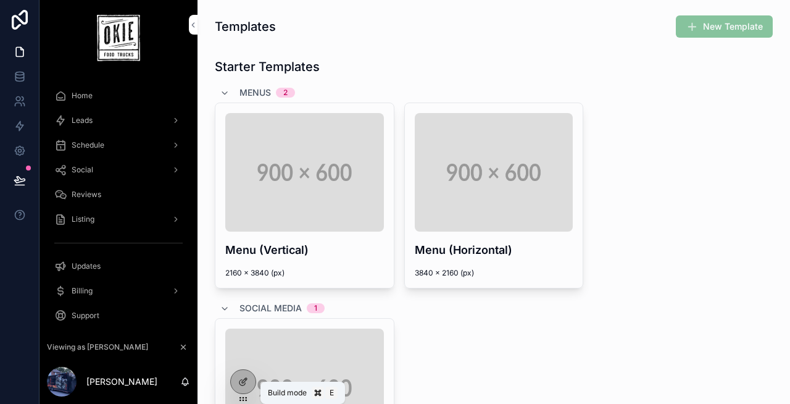
click at [248, 378] on icon at bounding box center [243, 382] width 10 height 10
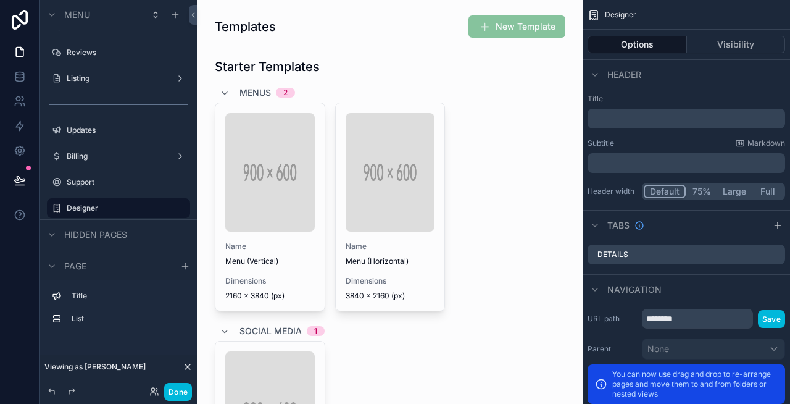
click at [470, 148] on div "scrollable content" at bounding box center [389, 303] width 365 height 501
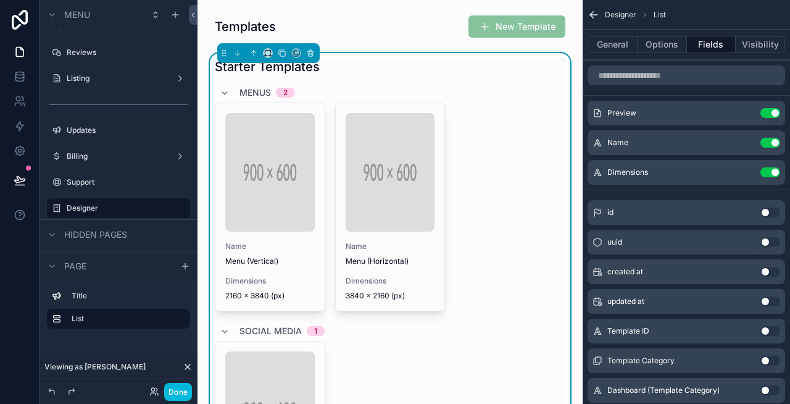
click at [0, 0] on icon "scrollable content" at bounding box center [0, 0] width 0 height 0
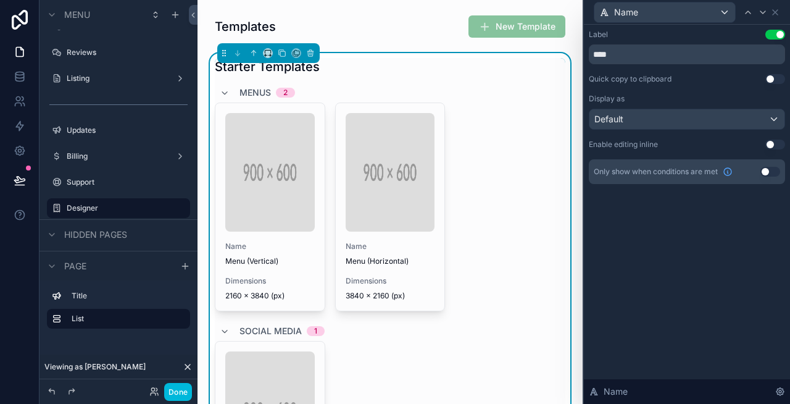
click at [774, 35] on button "Use setting" at bounding box center [775, 35] width 20 height 10
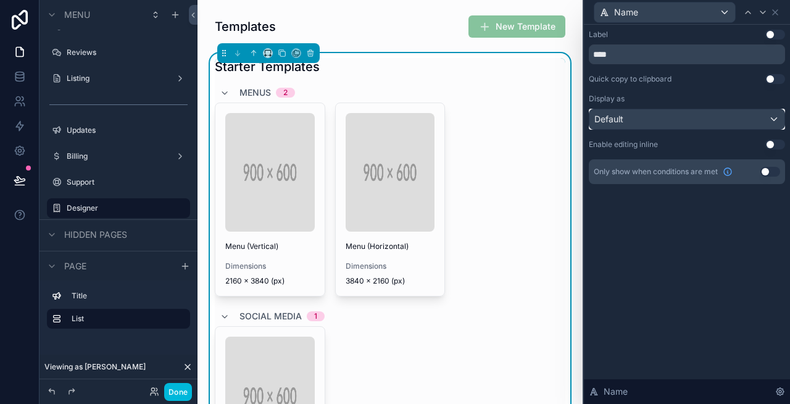
click at [716, 122] on div "Default" at bounding box center [686, 119] width 195 height 20
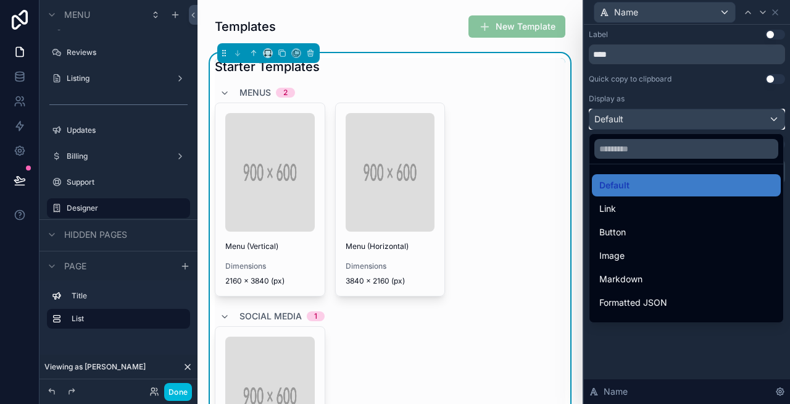
scroll to position [135, 0]
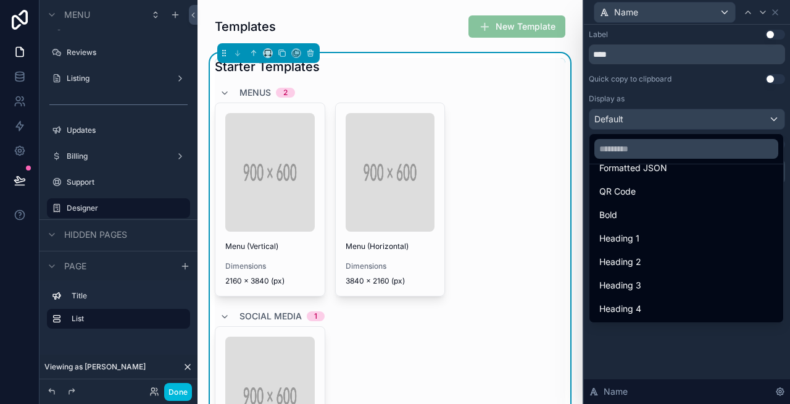
click at [680, 300] on div "Heading 4" at bounding box center [686, 309] width 189 height 22
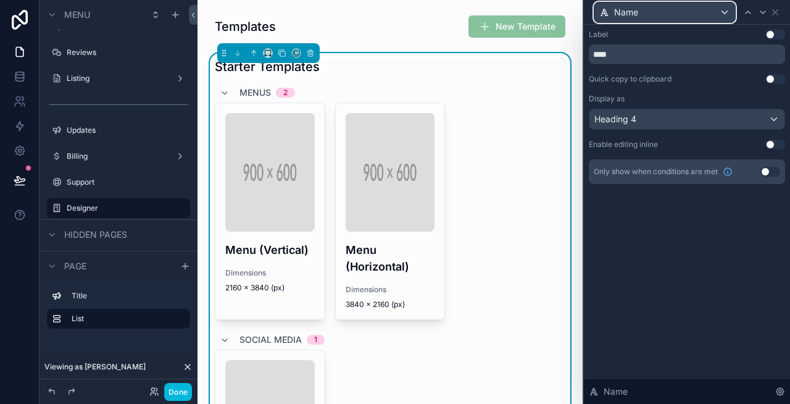
click at [702, 6] on div "Name" at bounding box center [664, 12] width 141 height 20
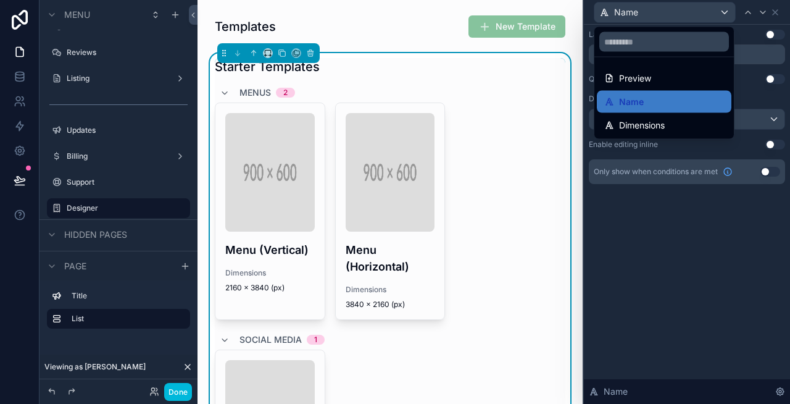
click at [659, 118] on span "Dimensions" at bounding box center [642, 125] width 46 height 15
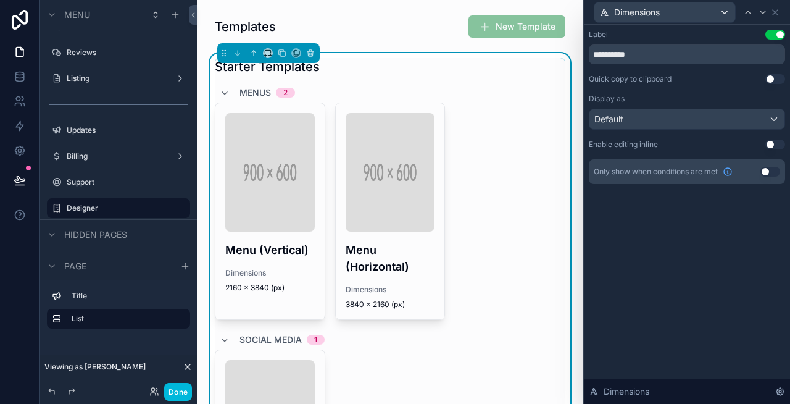
click at [775, 32] on button "Use setting" at bounding box center [775, 35] width 20 height 10
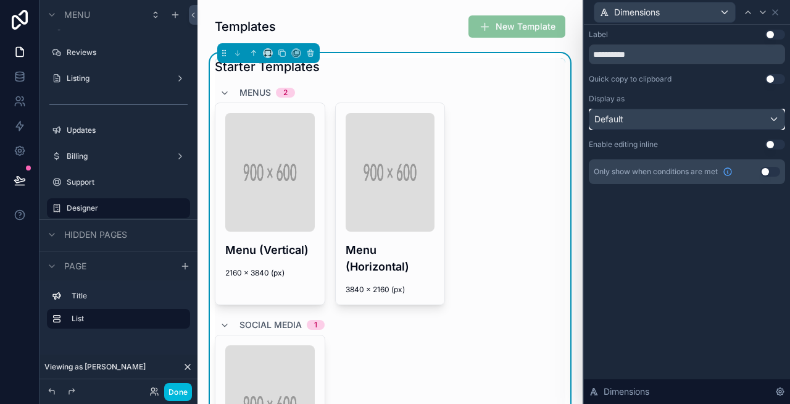
click at [759, 117] on div "Default" at bounding box center [686, 119] width 195 height 20
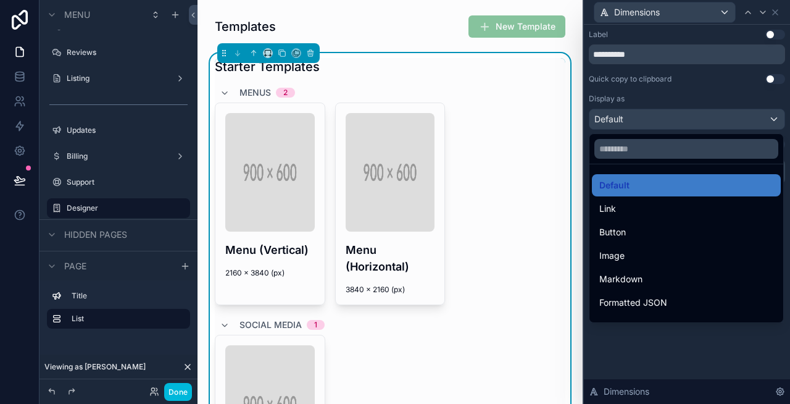
click at [759, 117] on div at bounding box center [687, 202] width 206 height 404
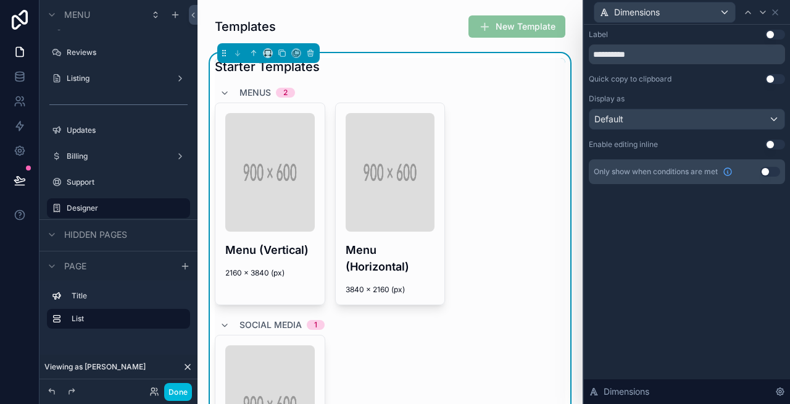
click at [173, 388] on button "Done" at bounding box center [178, 392] width 28 height 18
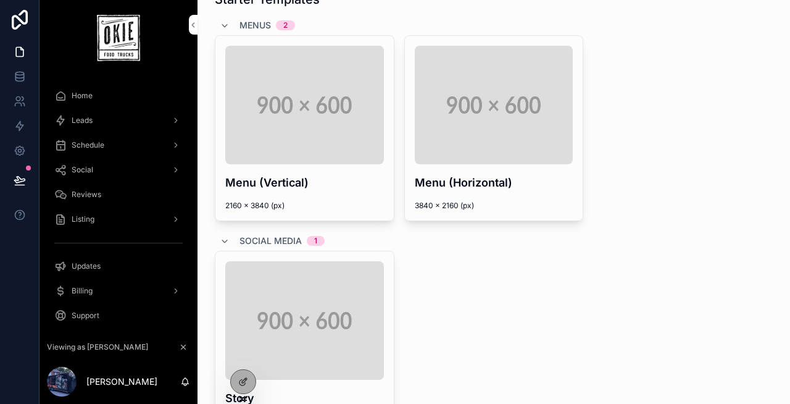
scroll to position [0, 0]
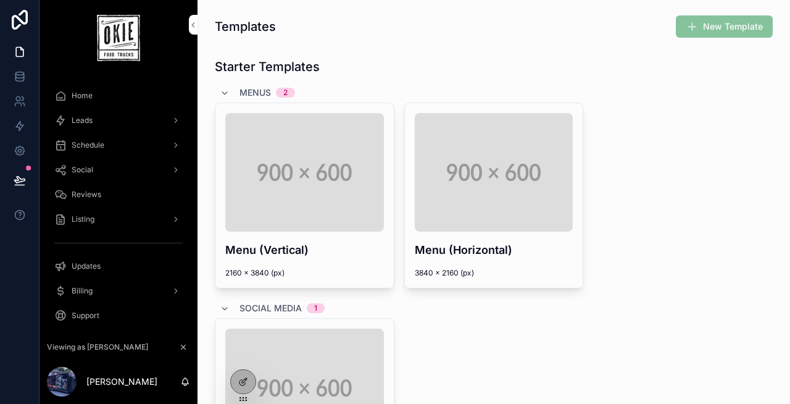
click at [243, 380] on icon at bounding box center [244, 380] width 5 height 5
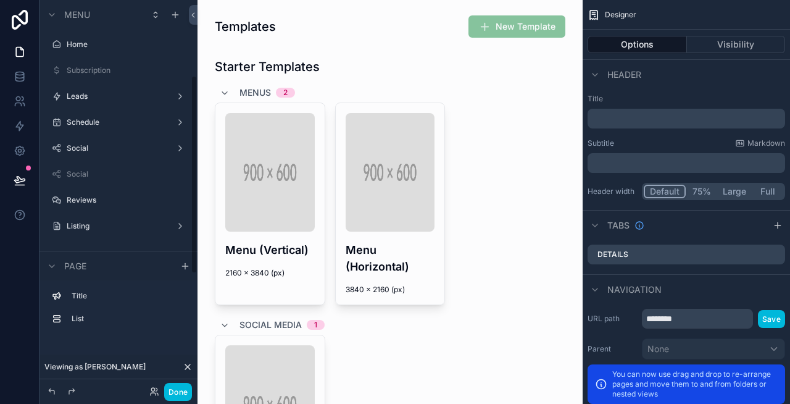
scroll to position [148, 0]
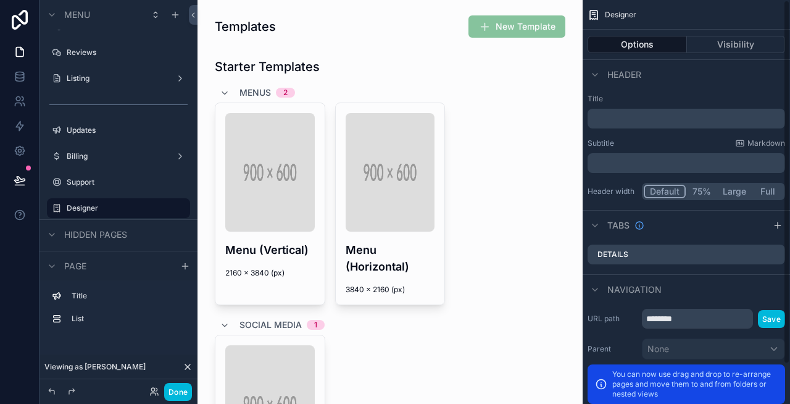
click at [355, 162] on div "scrollable content" at bounding box center [389, 289] width 365 height 472
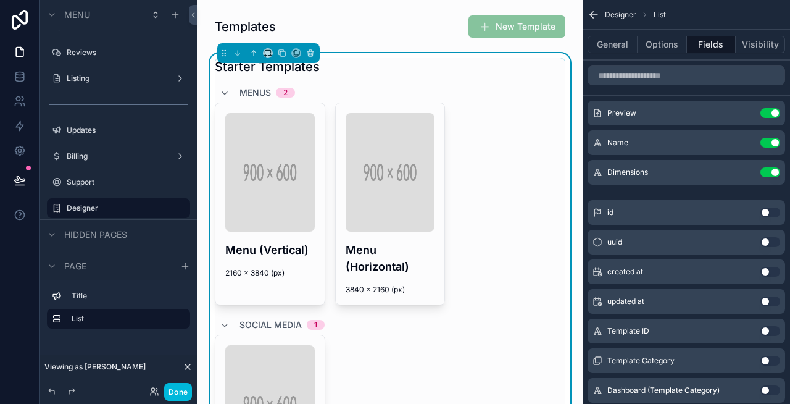
click at [0, 0] on icon "scrollable content" at bounding box center [0, 0] width 0 height 0
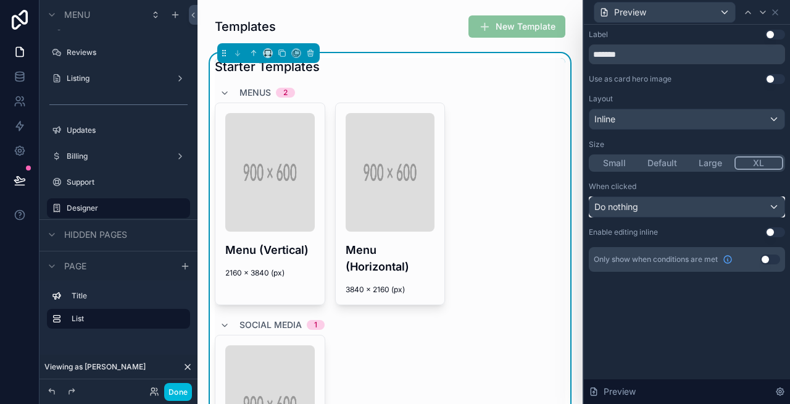
click at [670, 204] on div "Do nothing" at bounding box center [686, 207] width 195 height 20
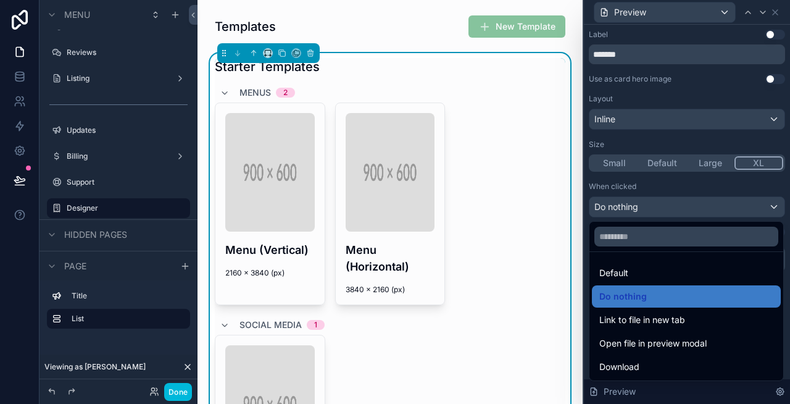
click at [670, 173] on div at bounding box center [687, 202] width 206 height 404
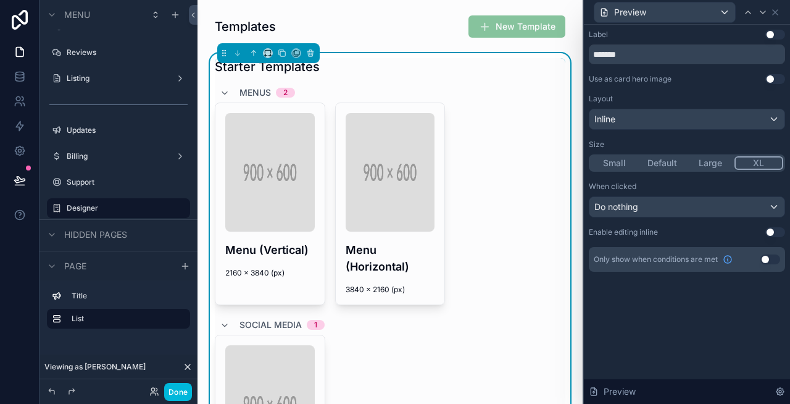
click at [381, 201] on img "scrollable content" at bounding box center [391, 172] width 90 height 119
click at [177, 386] on button "Done" at bounding box center [178, 392] width 28 height 18
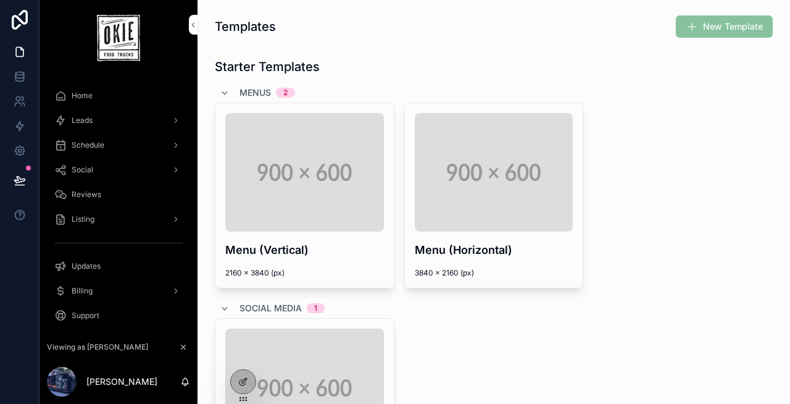
click at [317, 196] on img "scrollable content" at bounding box center [304, 172] width 159 height 119
click at [246, 377] on icon at bounding box center [243, 382] width 10 height 10
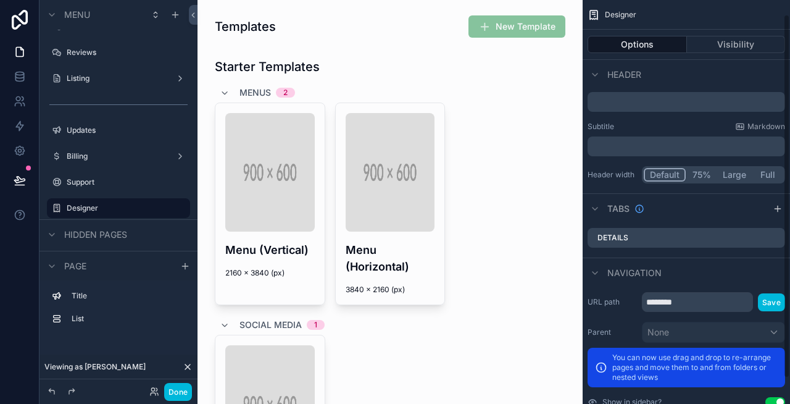
scroll to position [0, 0]
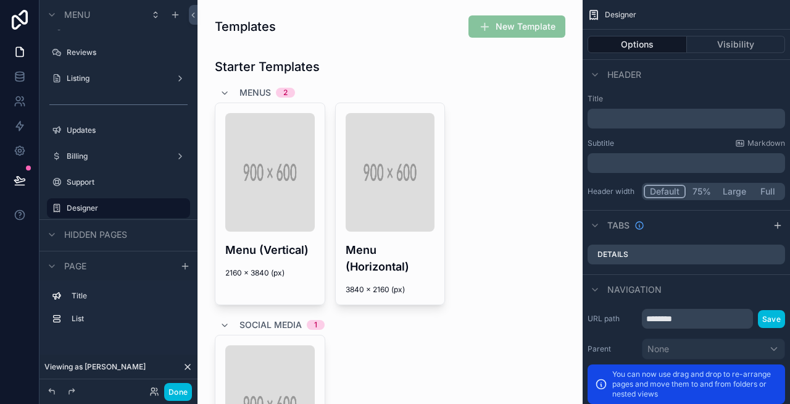
click at [467, 135] on div "scrollable content" at bounding box center [389, 289] width 365 height 472
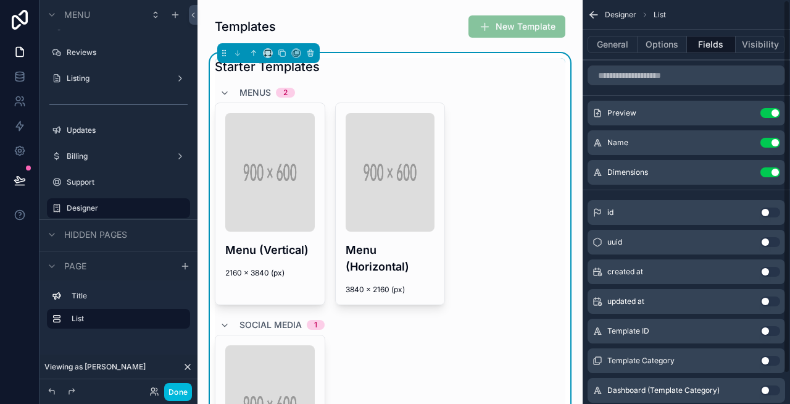
click at [610, 43] on button "General" at bounding box center [613, 44] width 50 height 17
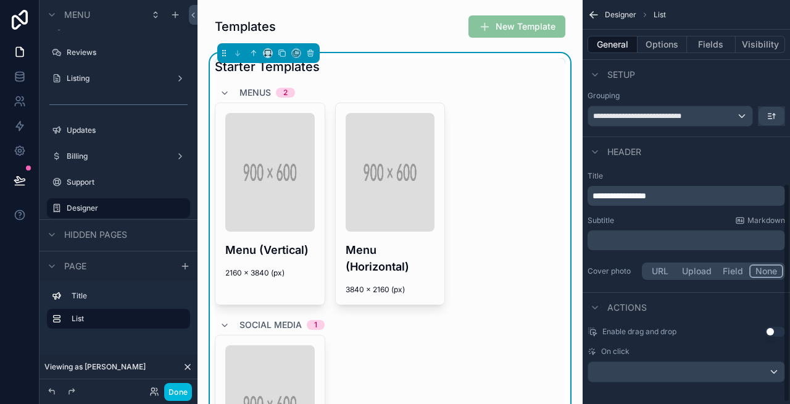
scroll to position [341, 0]
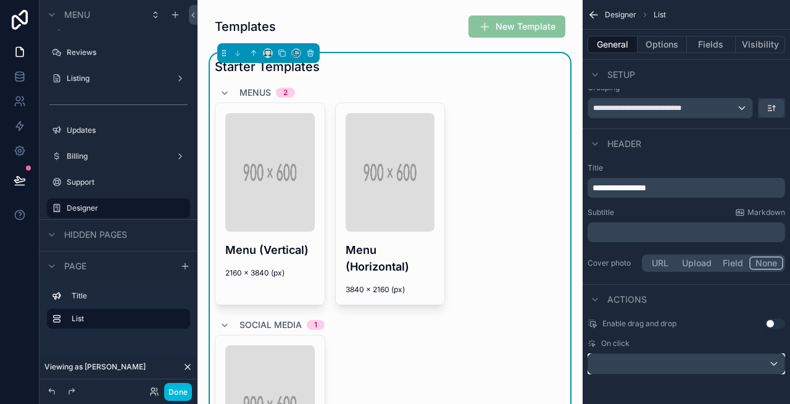
click at [689, 364] on div "scrollable content" at bounding box center [686, 364] width 196 height 20
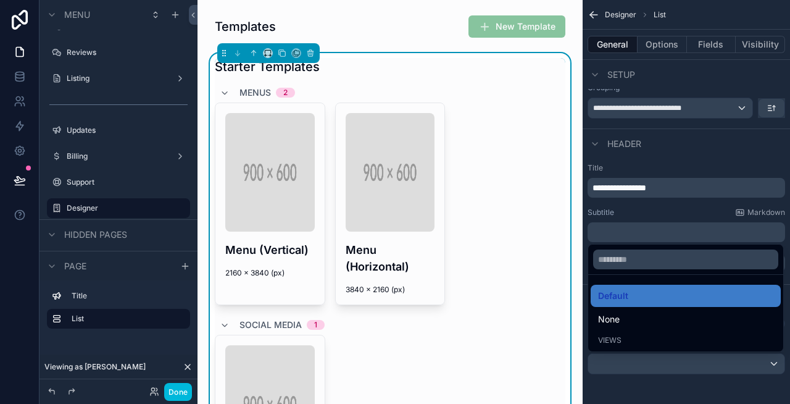
click at [654, 389] on div "scrollable content" at bounding box center [395, 202] width 790 height 404
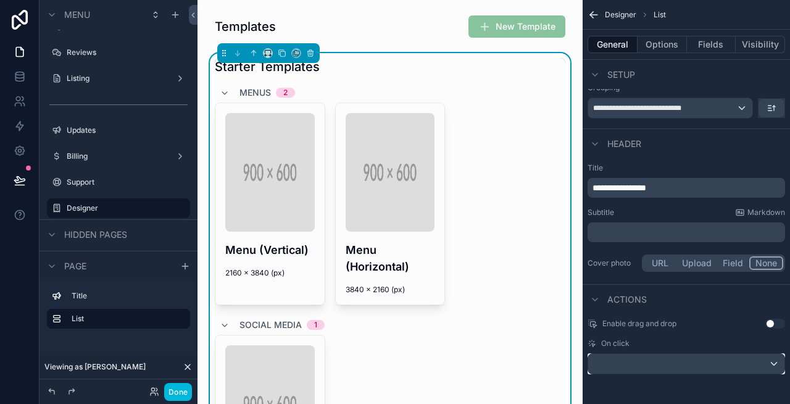
click at [653, 363] on div "scrollable content" at bounding box center [686, 364] width 196 height 20
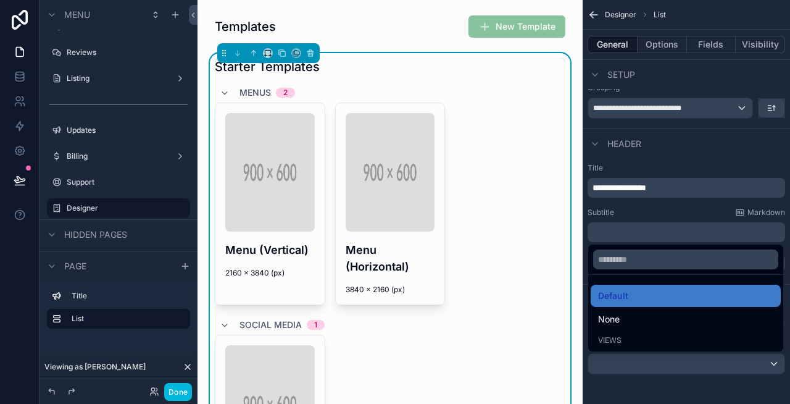
click at [626, 318] on div "None" at bounding box center [685, 319] width 175 height 15
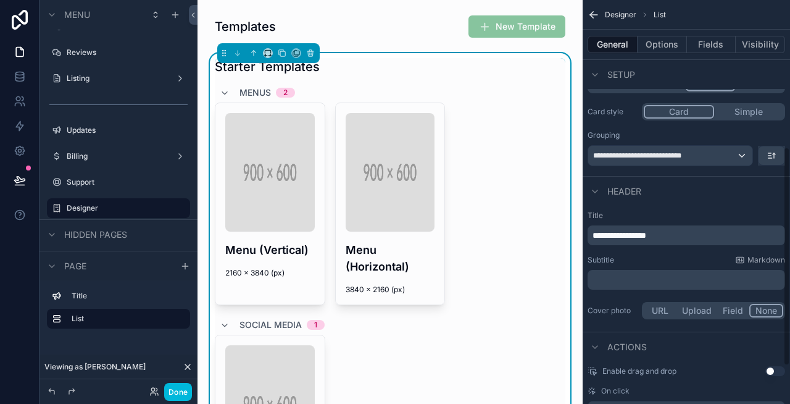
scroll to position [261, 0]
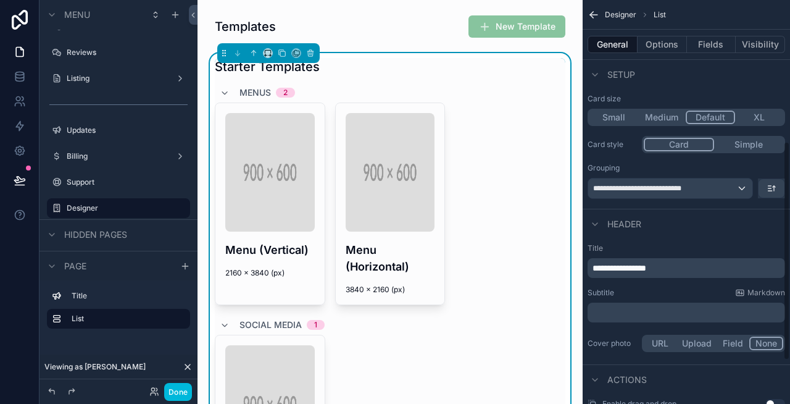
click at [656, 49] on button "Options" at bounding box center [662, 44] width 49 height 17
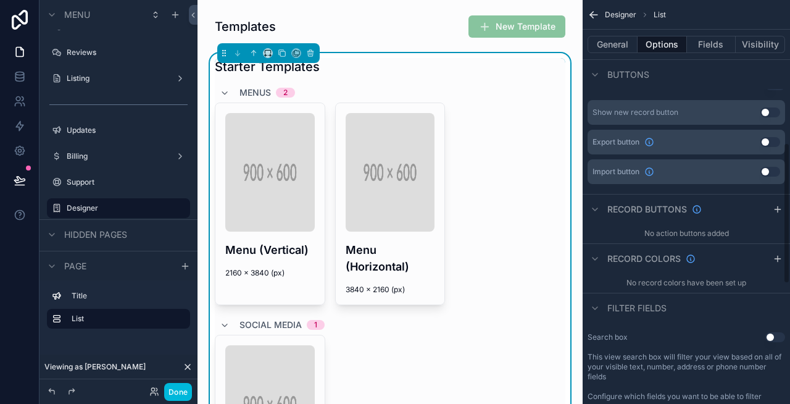
scroll to position [410, 0]
click at [778, 209] on icon "scrollable content" at bounding box center [778, 208] width 10 height 10
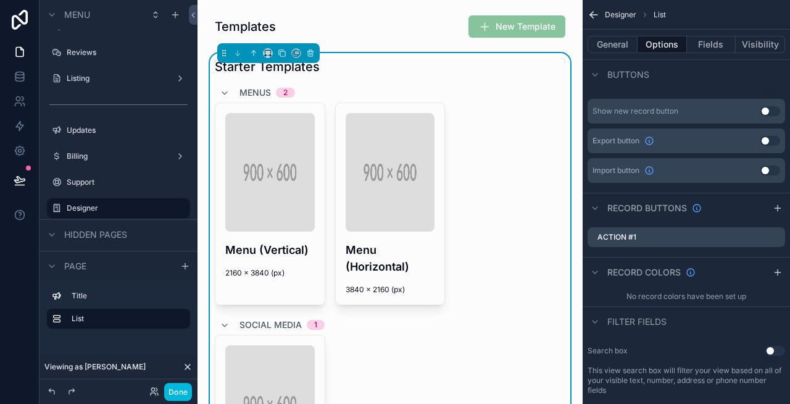
click at [0, 0] on icon "scrollable content" at bounding box center [0, 0] width 0 height 0
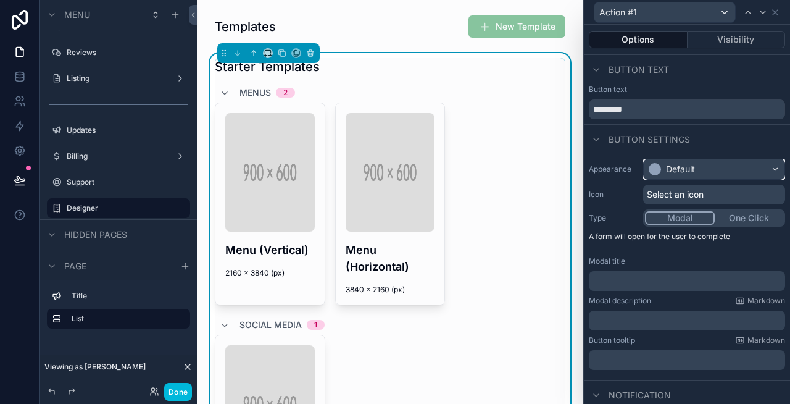
click at [705, 169] on div "Default" at bounding box center [714, 169] width 141 height 20
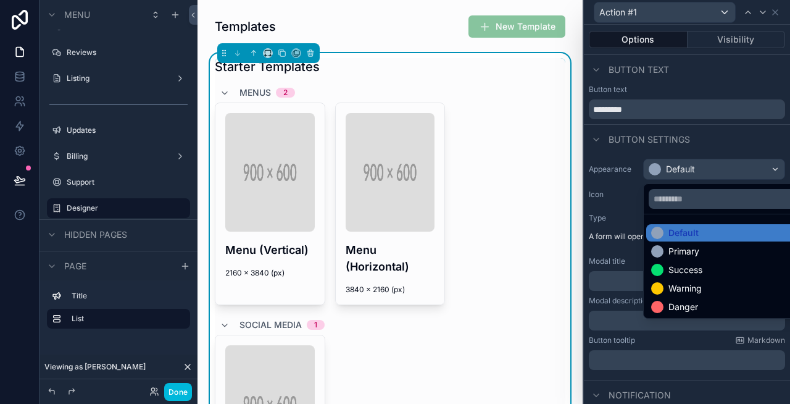
click at [685, 270] on div "Success" at bounding box center [685, 270] width 34 height 12
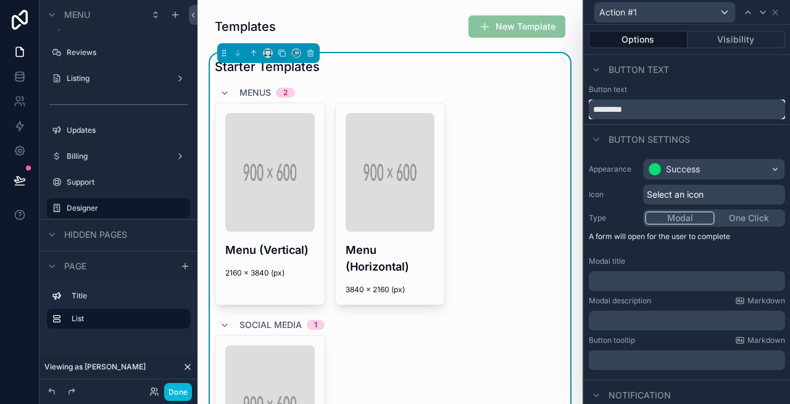
click at [658, 107] on input "*********" at bounding box center [687, 109] width 196 height 20
type input "**********"
click at [181, 396] on button "Done" at bounding box center [178, 392] width 28 height 18
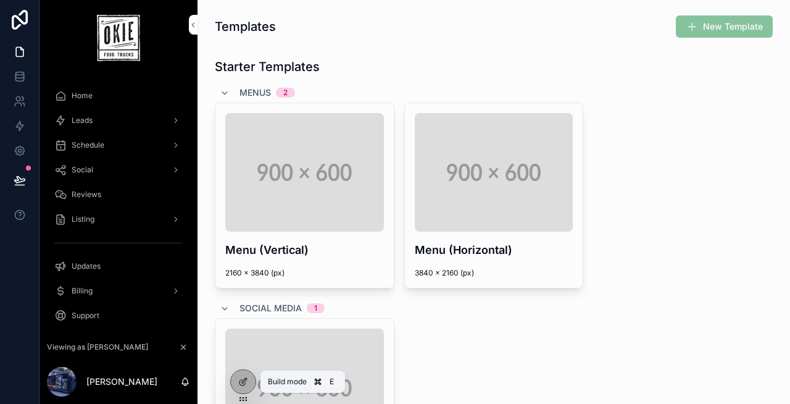
click at [244, 377] on icon at bounding box center [243, 382] width 10 height 10
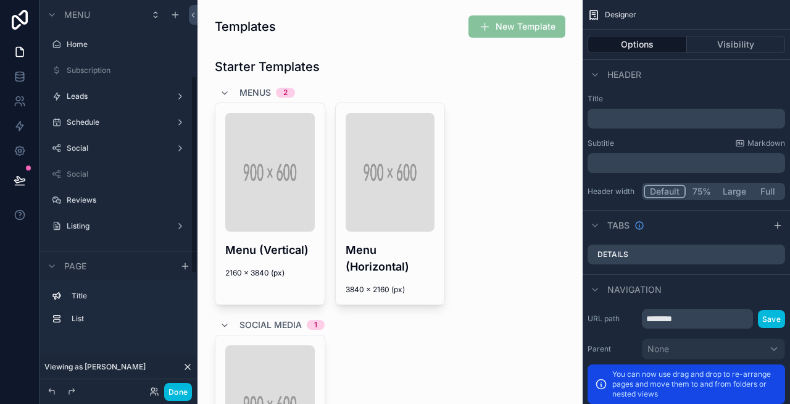
scroll to position [148, 0]
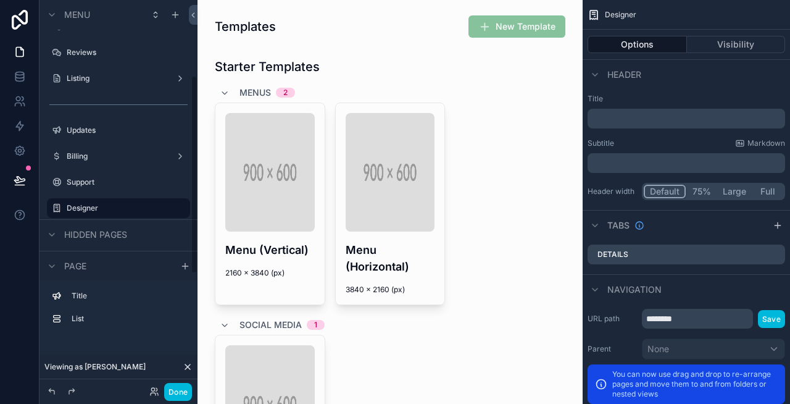
click at [443, 199] on div "scrollable content" at bounding box center [389, 289] width 365 height 472
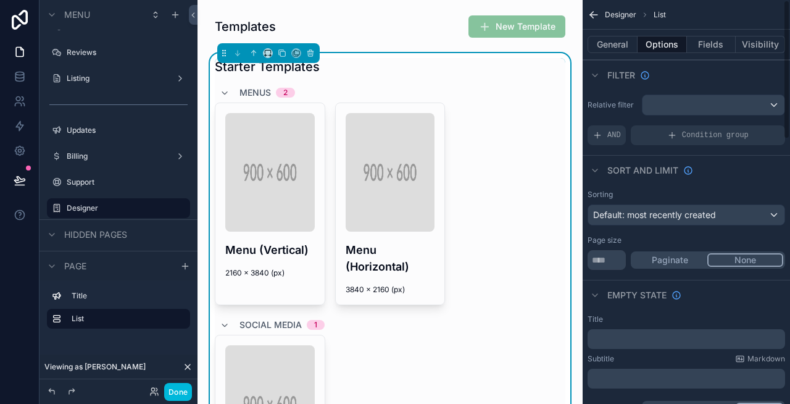
click at [618, 43] on button "General" at bounding box center [613, 44] width 50 height 17
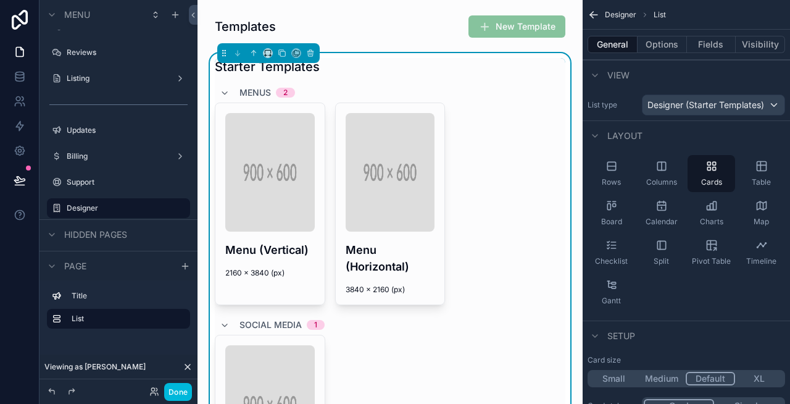
click at [706, 46] on button "Fields" at bounding box center [711, 44] width 49 height 17
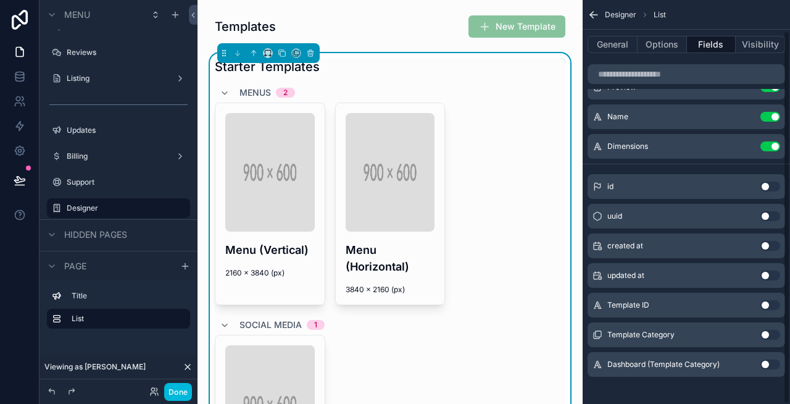
scroll to position [33, 0]
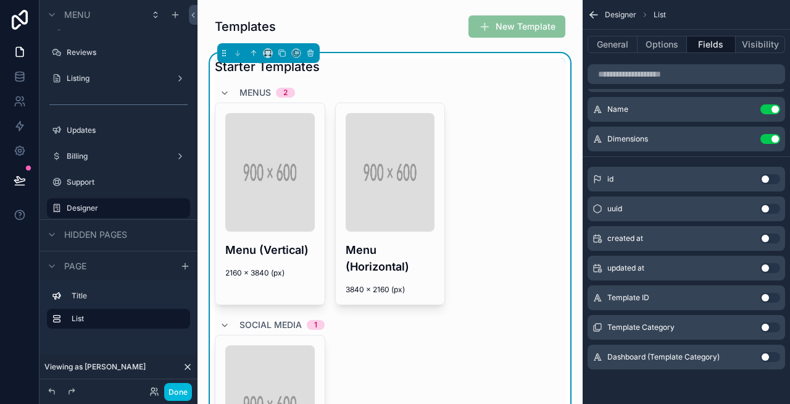
click at [767, 298] on button "Use setting" at bounding box center [770, 298] width 20 height 10
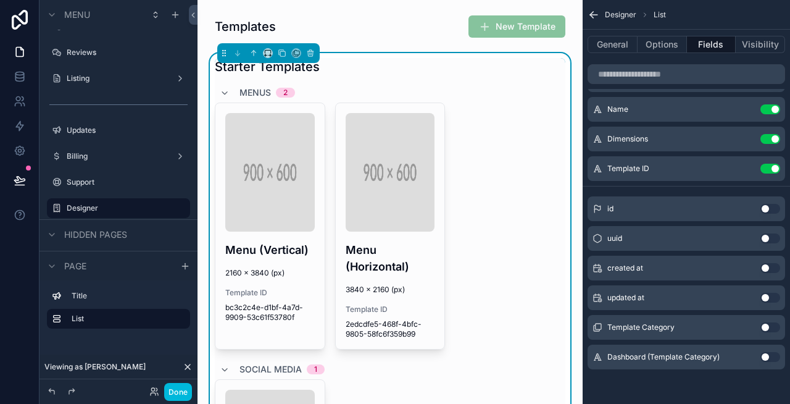
click at [0, 0] on button "scrollable content" at bounding box center [0, 0] width 0 height 0
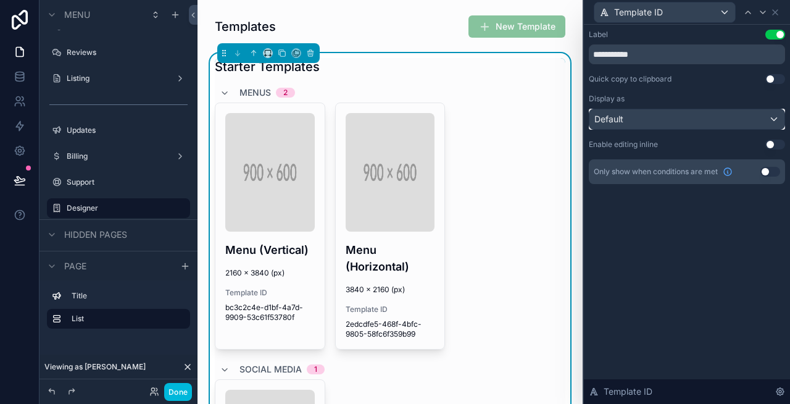
click at [628, 120] on div "Default" at bounding box center [686, 119] width 195 height 20
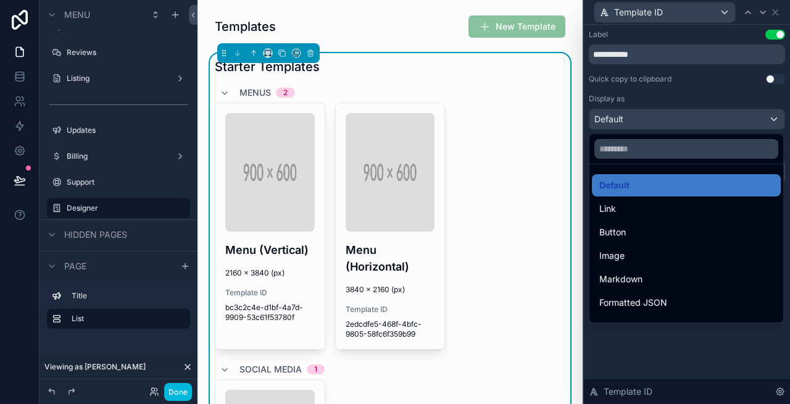
click at [632, 228] on div "Button" at bounding box center [686, 232] width 174 height 15
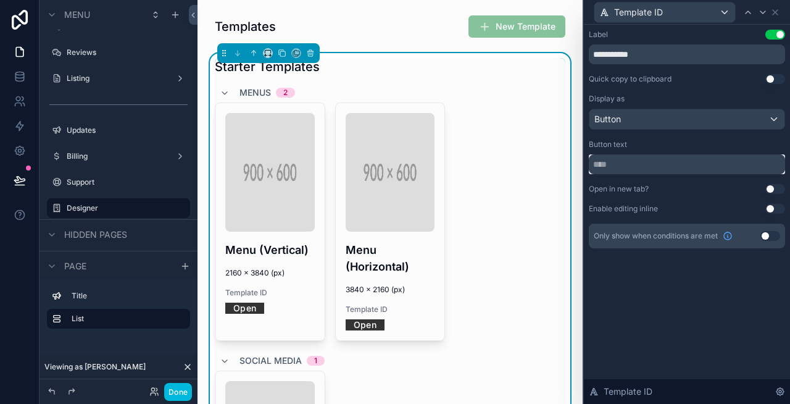
click at [644, 164] on input "text" at bounding box center [687, 164] width 196 height 20
click at [673, 114] on div "Button" at bounding box center [686, 119] width 195 height 20
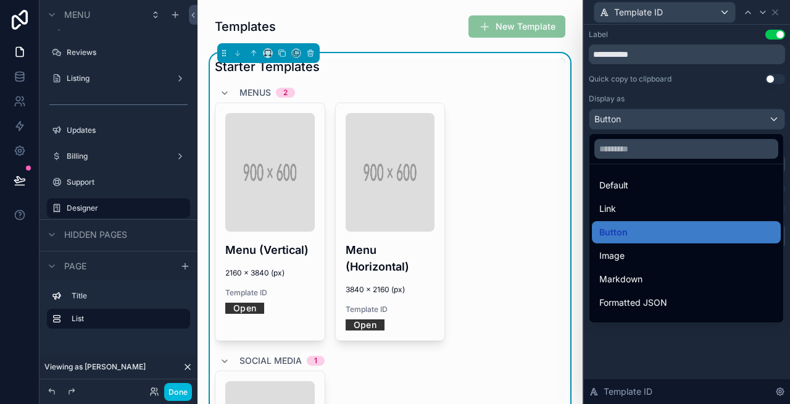
click at [633, 202] on div "Link" at bounding box center [686, 208] width 174 height 15
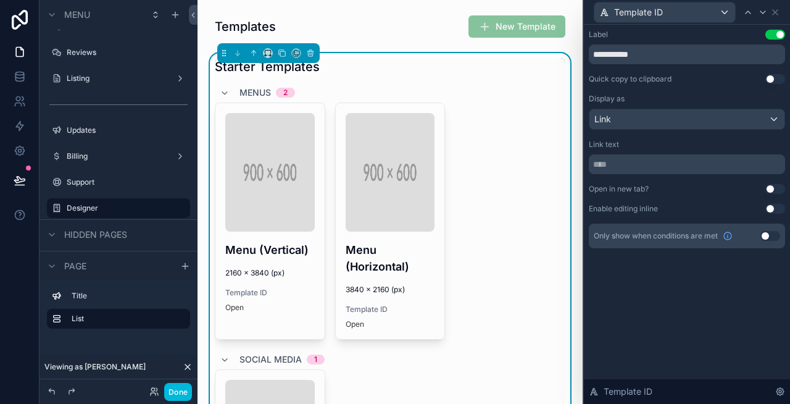
drag, startPoint x: 774, startPoint y: 34, endPoint x: 783, endPoint y: 19, distance: 17.2
click at [783, 19] on div "**********" at bounding box center [686, 202] width 207 height 404
click at [779, 13] on icon at bounding box center [775, 12] width 10 height 10
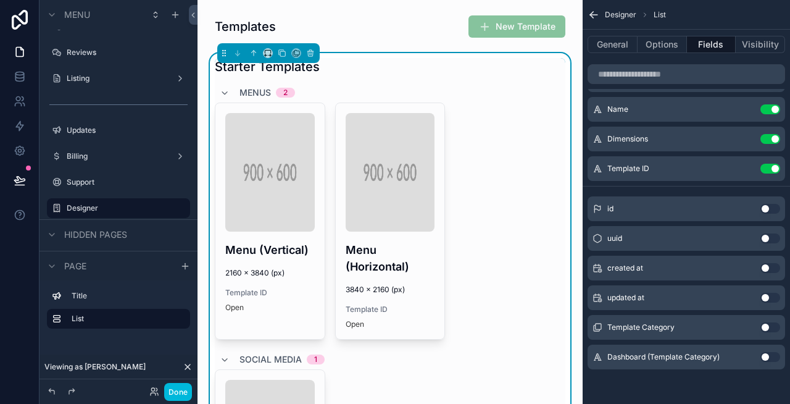
click at [766, 166] on button "Use setting" at bounding box center [770, 169] width 20 height 10
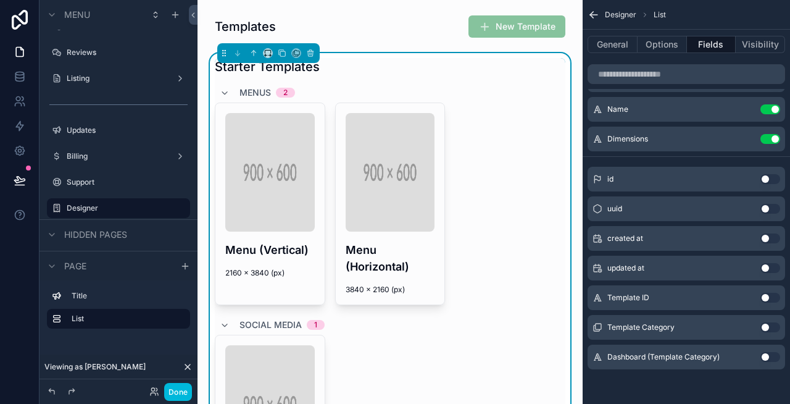
click at [452, 147] on div "Menu (Vertical) 2160 x 3840 (px) Use Template Menu (Horizontal) 3840 × 2160 (px…" at bounding box center [390, 203] width 351 height 202
click at [664, 47] on button "Options" at bounding box center [662, 44] width 49 height 17
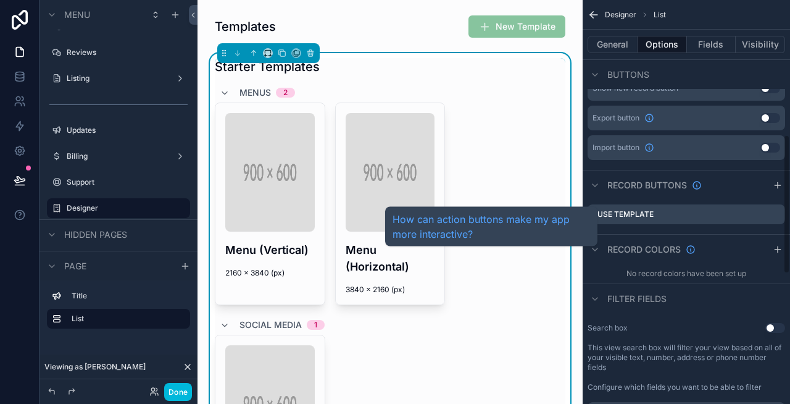
scroll to position [392, 0]
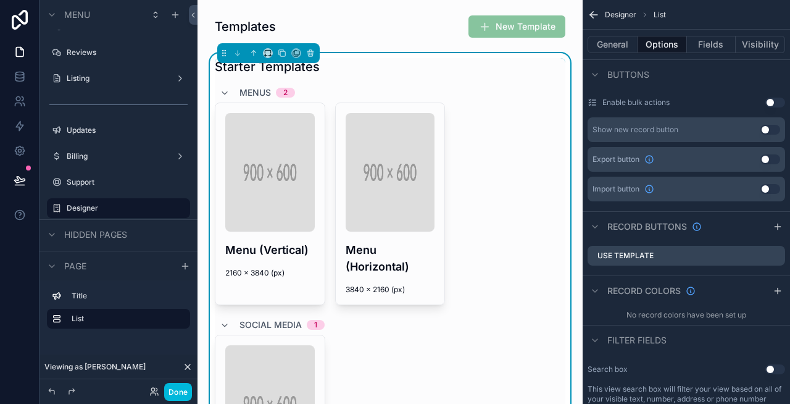
click at [0, 0] on icon "scrollable content" at bounding box center [0, 0] width 0 height 0
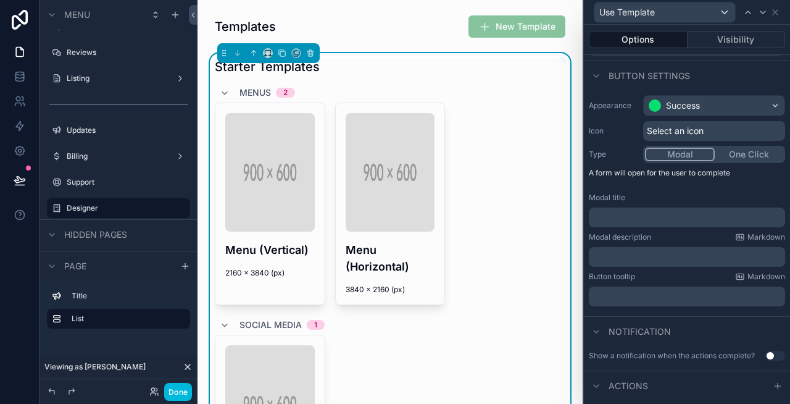
scroll to position [82, 0]
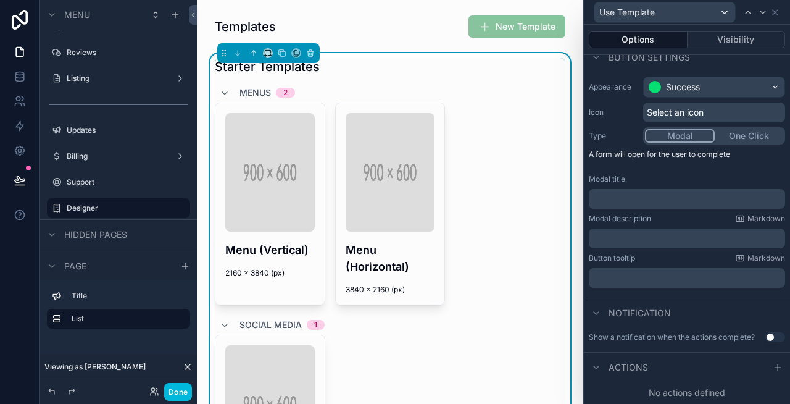
click at [754, 137] on button "One Click" at bounding box center [749, 136] width 69 height 14
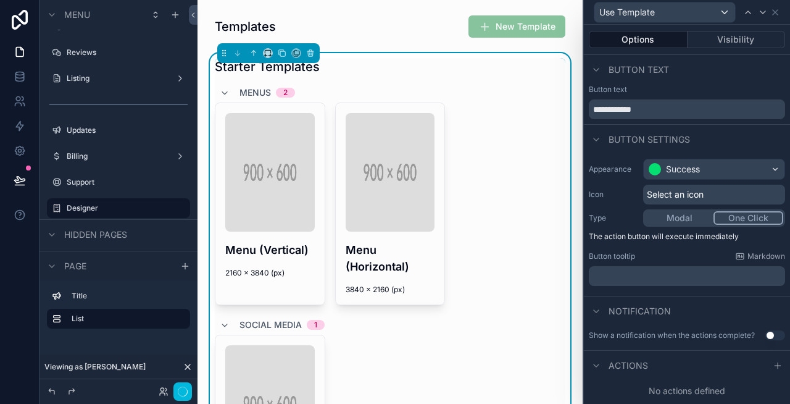
scroll to position [0, 0]
click at [780, 367] on icon at bounding box center [778, 365] width 10 height 10
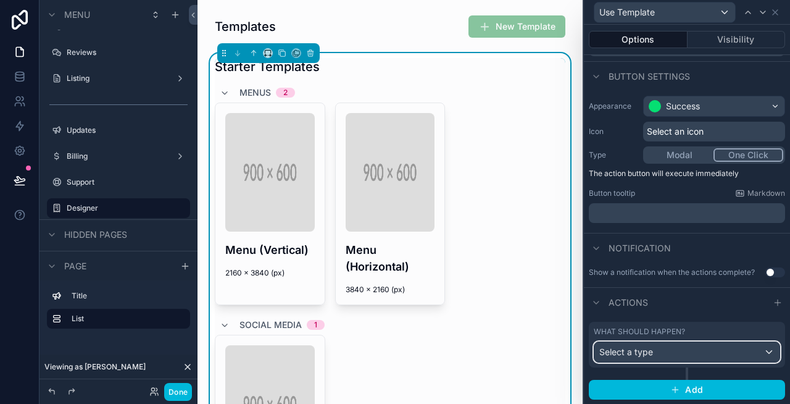
click at [674, 346] on div "Select a type" at bounding box center [686, 352] width 185 height 20
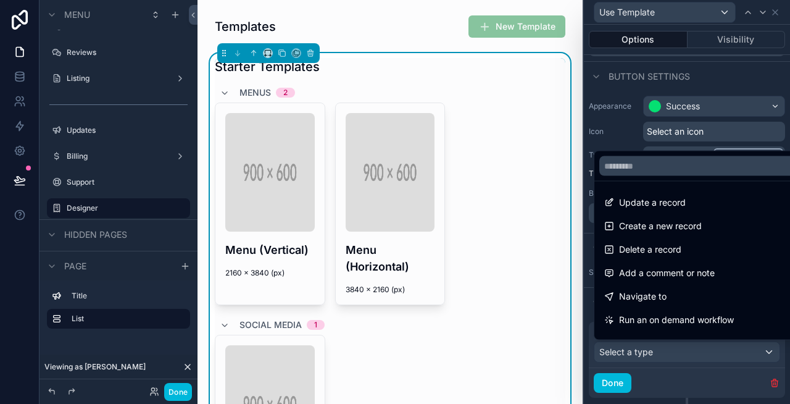
click at [667, 298] on div "Navigate to" at bounding box center [701, 296] width 194 height 15
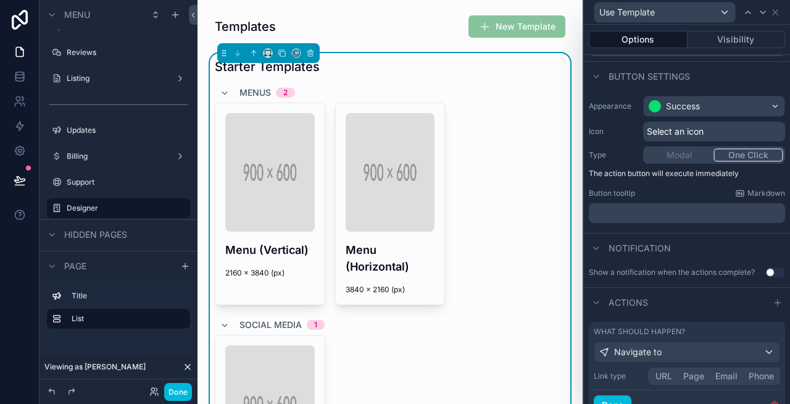
scroll to position [115, 0]
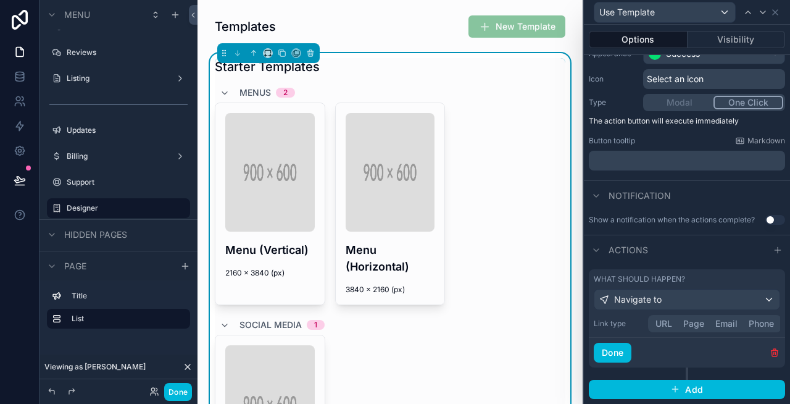
click at [694, 318] on button "Page" at bounding box center [694, 324] width 32 height 14
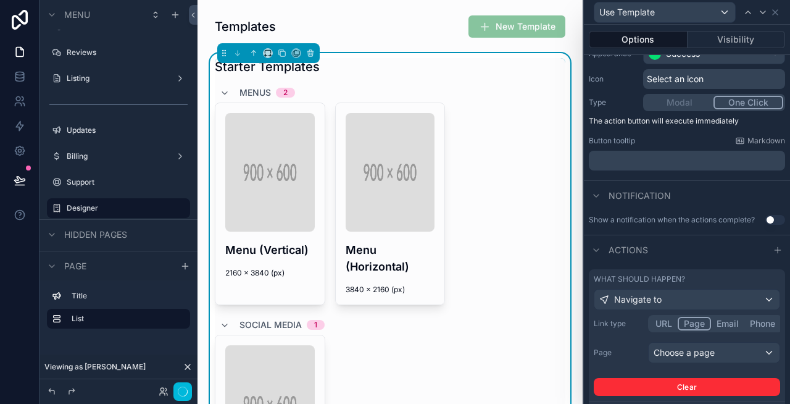
scroll to position [179, 0]
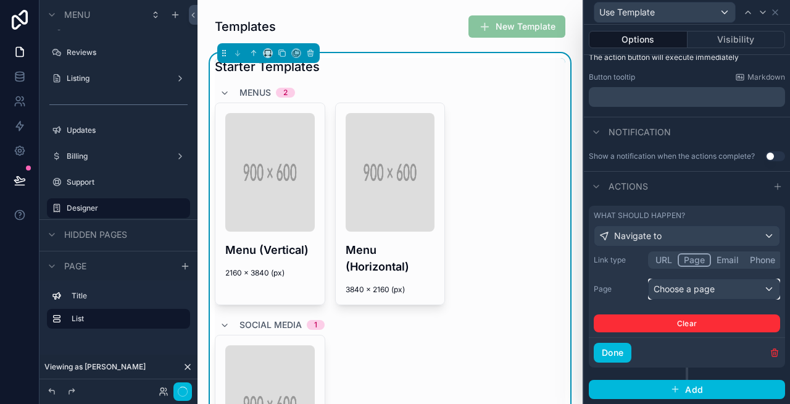
click at [691, 291] on div "Choose a page" at bounding box center [714, 289] width 131 height 20
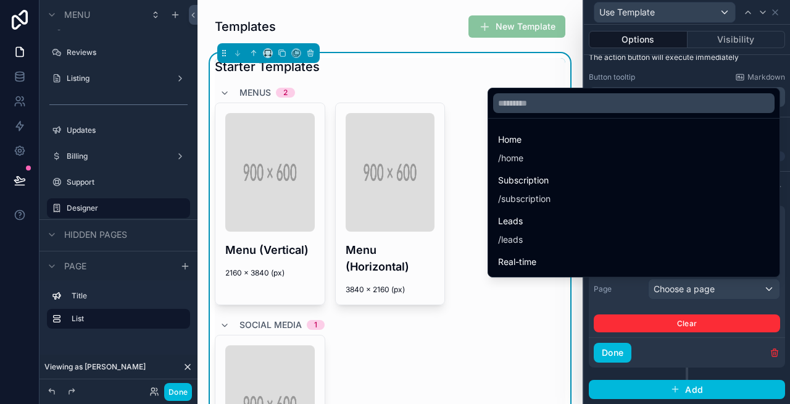
click at [614, 306] on div at bounding box center [687, 202] width 206 height 404
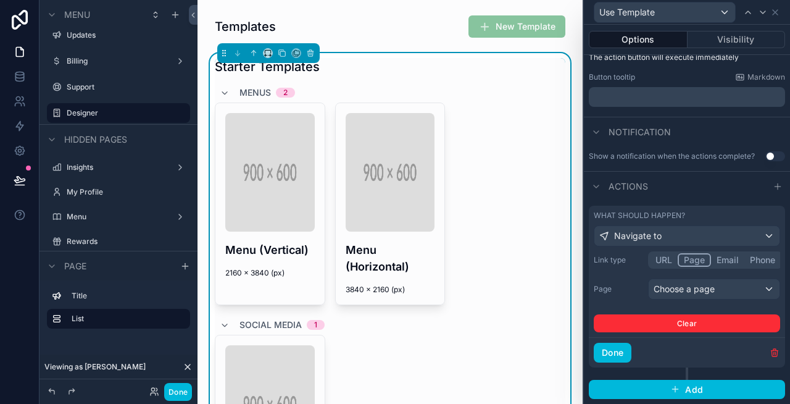
scroll to position [373, 0]
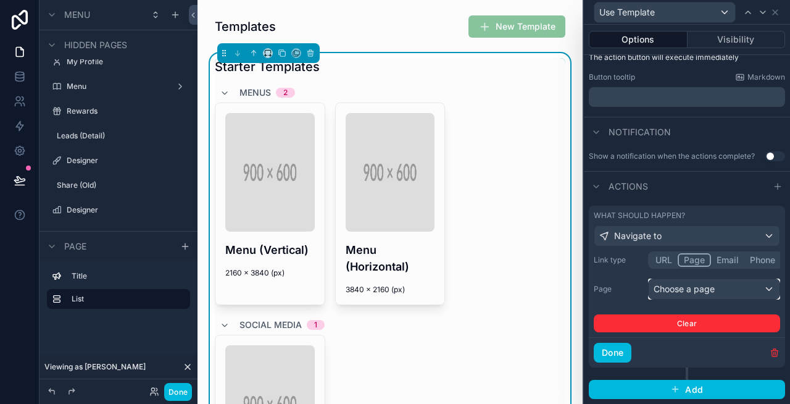
click at [694, 295] on div "Choose a page" at bounding box center [714, 289] width 131 height 20
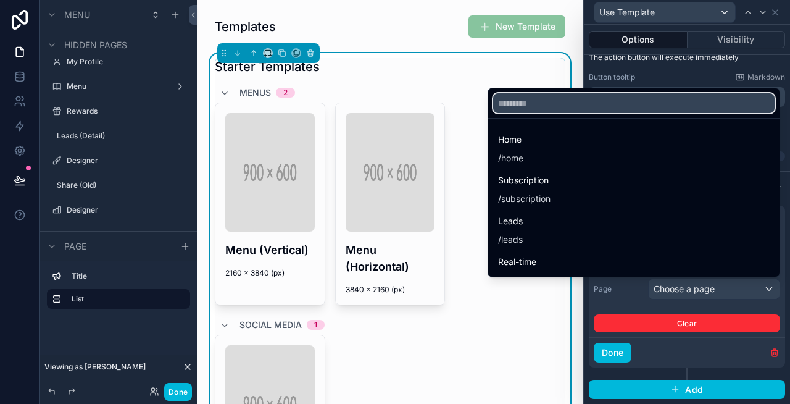
click at [524, 101] on input "text" at bounding box center [633, 103] width 281 height 20
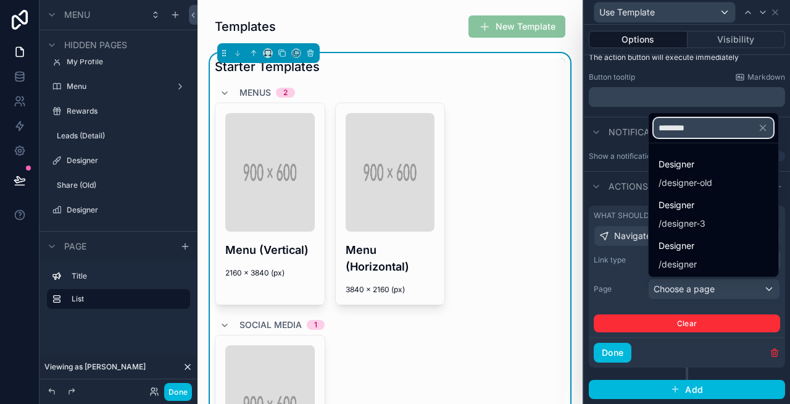
type input "********"
click at [689, 160] on span "Designer" at bounding box center [686, 164] width 54 height 15
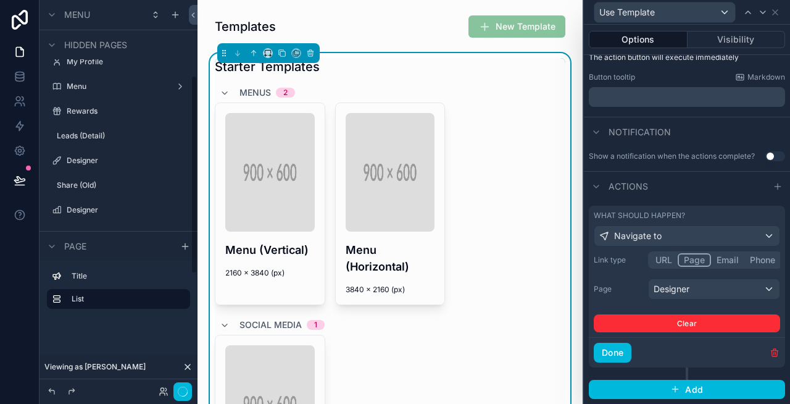
scroll to position [148, 0]
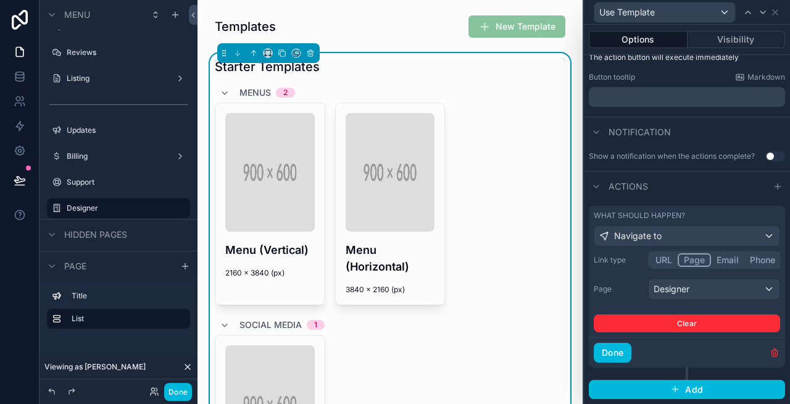
click at [611, 346] on button "Done" at bounding box center [613, 353] width 38 height 20
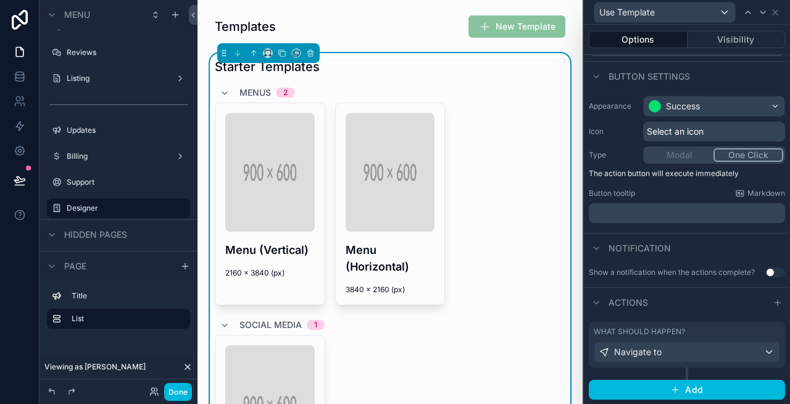
click at [176, 391] on button "Done" at bounding box center [178, 392] width 28 height 18
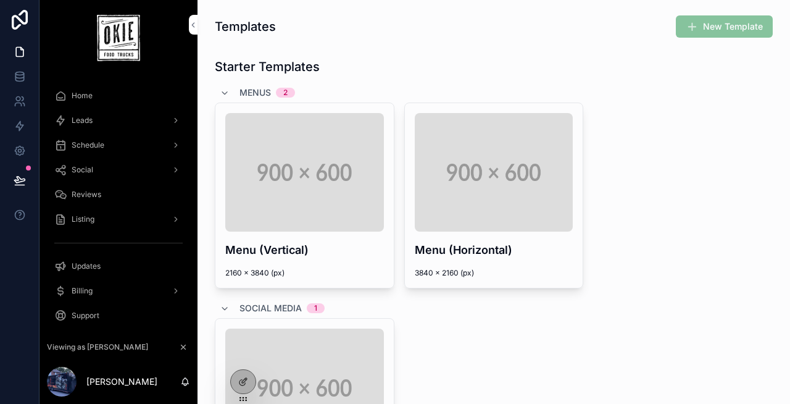
click at [0, 0] on span "Use Template" at bounding box center [0, 0] width 0 height 0
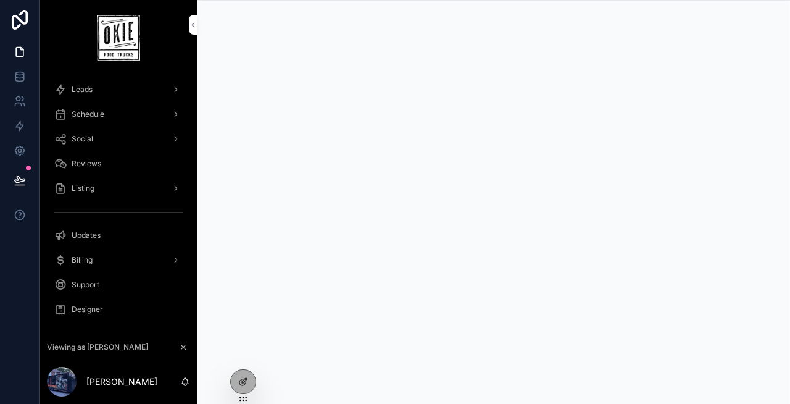
scroll to position [32, 0]
click at [86, 307] on span "Designer" at bounding box center [87, 308] width 31 height 10
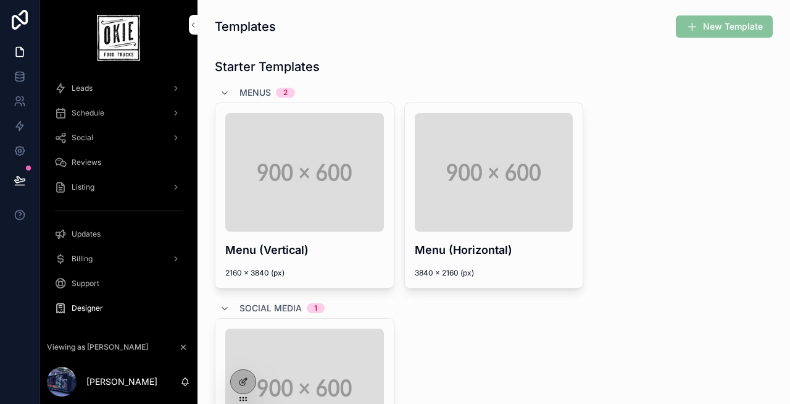
click at [236, 95] on div "Menus 2" at bounding box center [257, 93] width 75 height 20
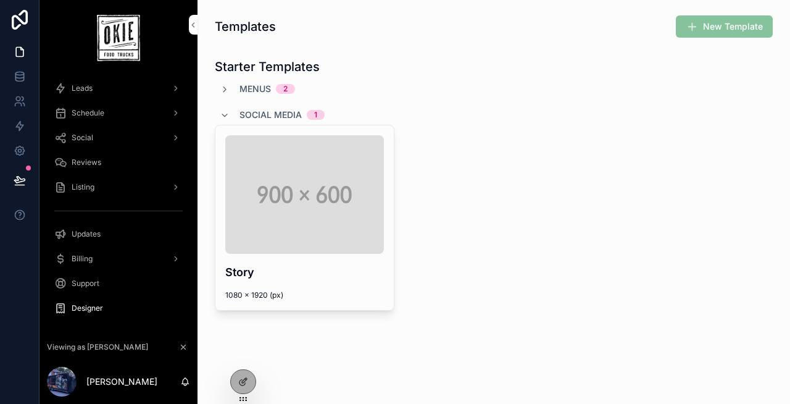
click at [243, 112] on span "Social Media" at bounding box center [270, 115] width 62 height 12
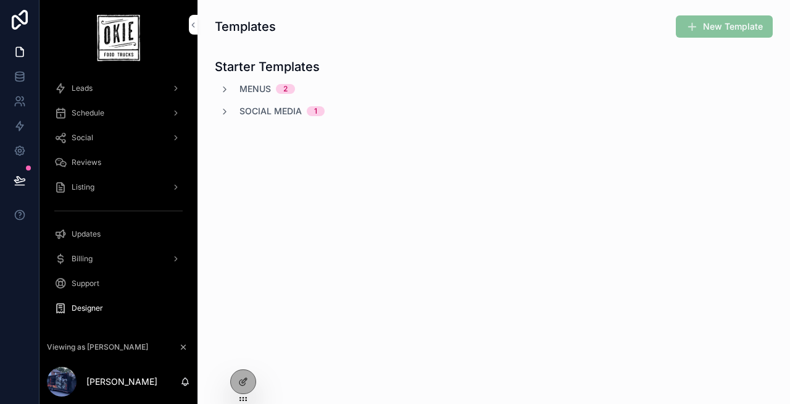
click at [247, 86] on span "Menus" at bounding box center [254, 89] width 31 height 12
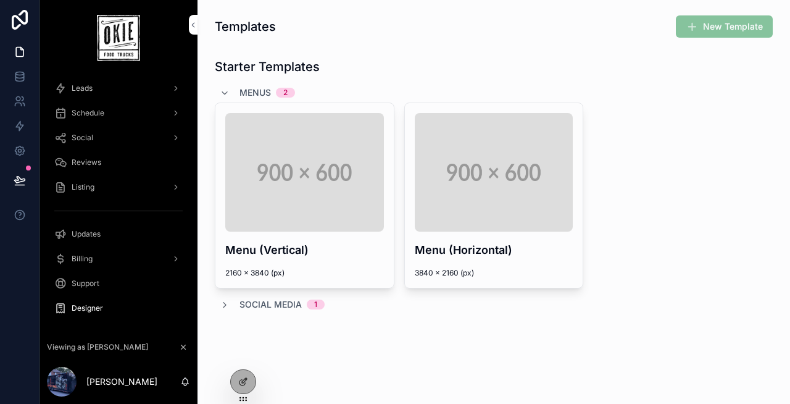
click at [251, 382] on div at bounding box center [243, 381] width 25 height 23
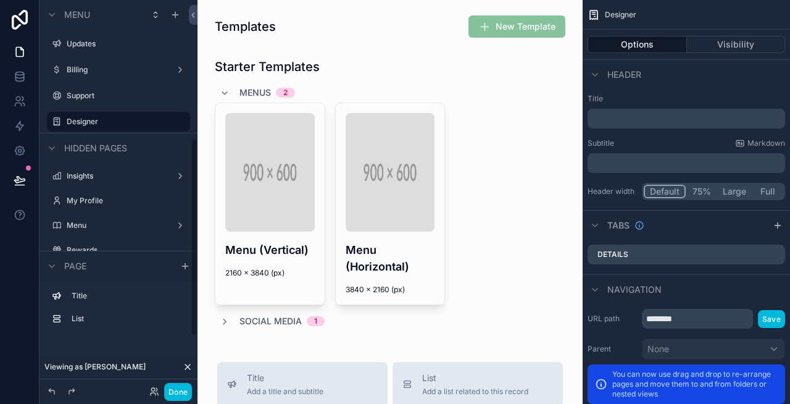
scroll to position [373, 0]
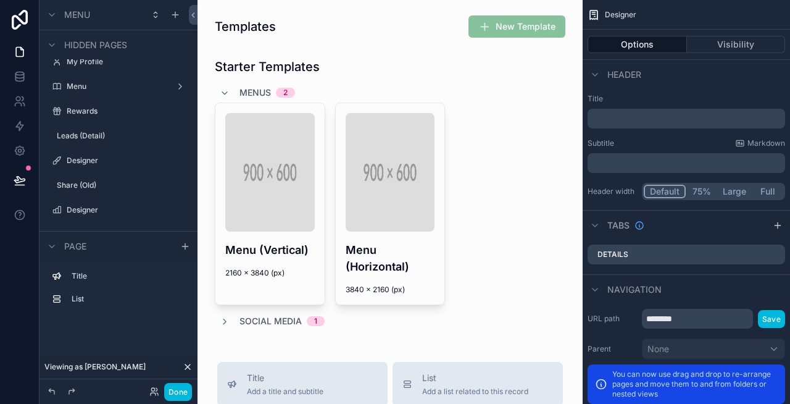
click at [81, 159] on label "Designer" at bounding box center [125, 161] width 116 height 10
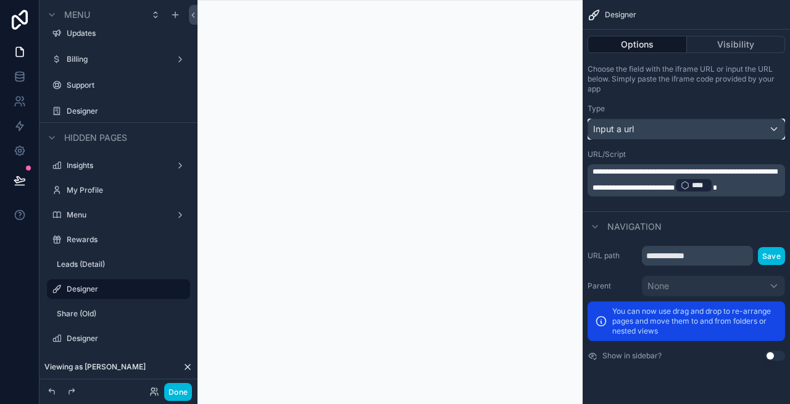
click at [702, 130] on div "Input a url" at bounding box center [686, 129] width 196 height 20
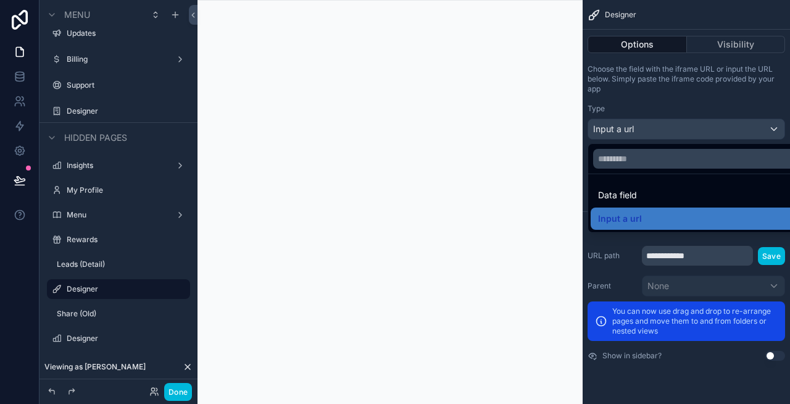
click at [695, 101] on div "scrollable content" at bounding box center [395, 202] width 790 height 404
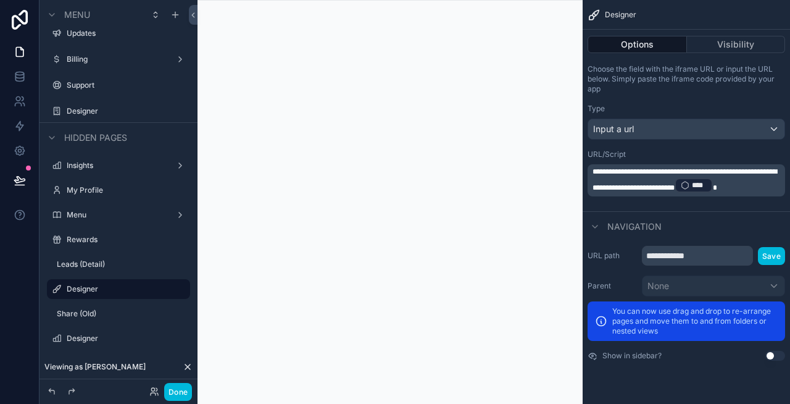
click at [0, 0] on icon "scrollable content" at bounding box center [0, 0] width 0 height 0
click at [180, 291] on icon "scrollable content" at bounding box center [180, 291] width 1 height 1
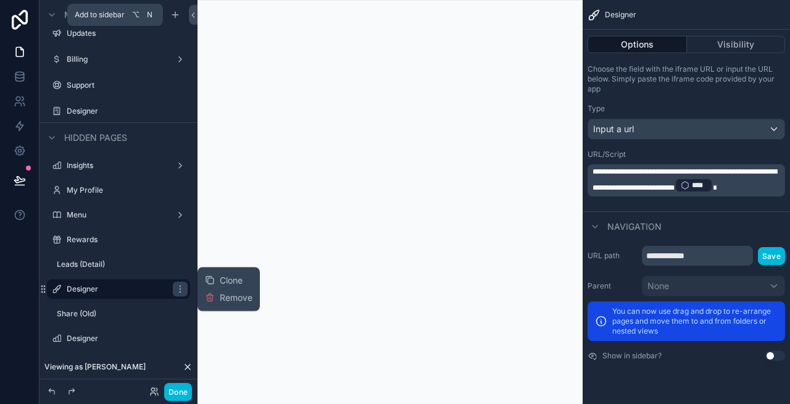
click at [172, 15] on icon "scrollable content" at bounding box center [175, 15] width 6 height 0
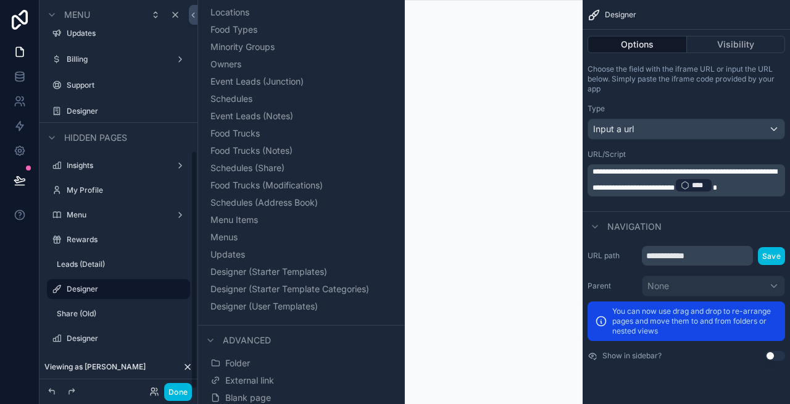
scroll to position [204, 0]
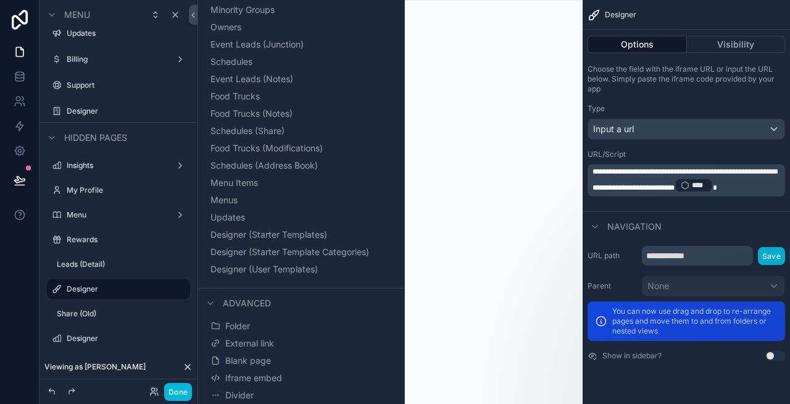
click at [476, 189] on div "scrollable content" at bounding box center [390, 202] width 385 height 404
click at [186, 386] on button "Done" at bounding box center [178, 392] width 28 height 18
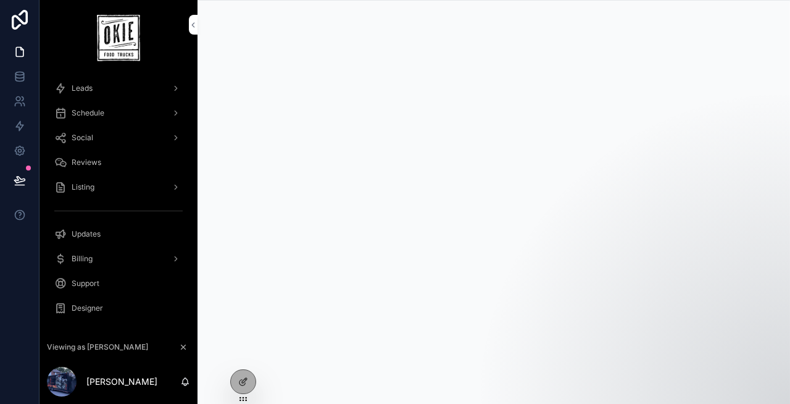
click at [85, 304] on span "Designer" at bounding box center [87, 308] width 31 height 10
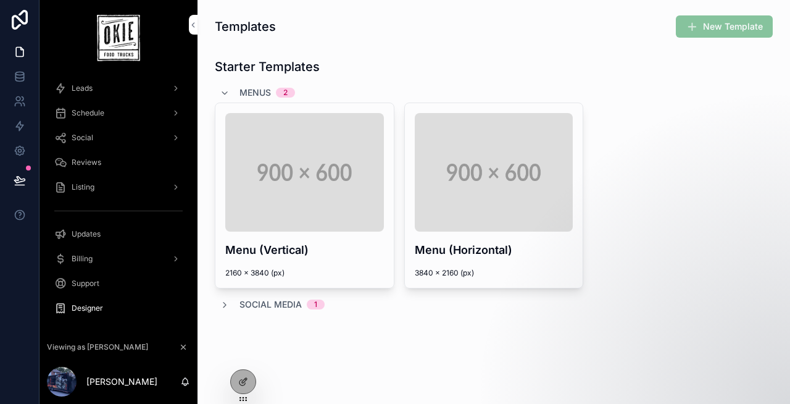
click at [0, 0] on span "Use Template" at bounding box center [0, 0] width 0 height 0
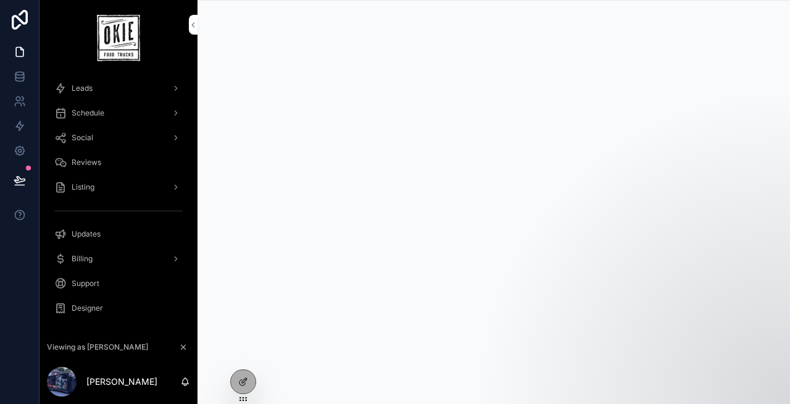
click at [84, 300] on div "Designer" at bounding box center [118, 308] width 128 height 20
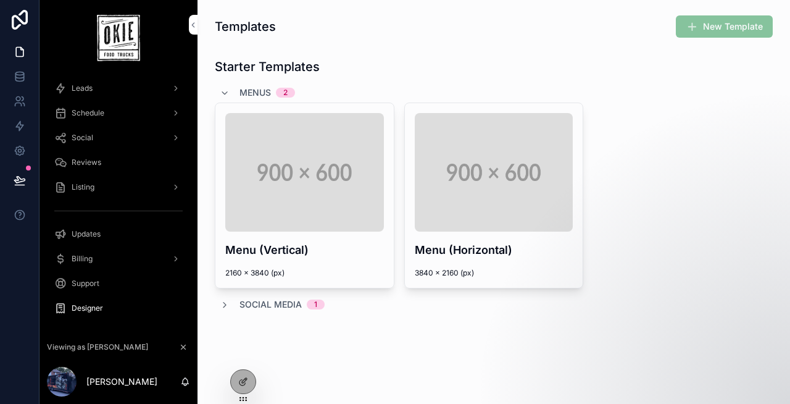
click at [246, 93] on span "Menus" at bounding box center [254, 92] width 31 height 12
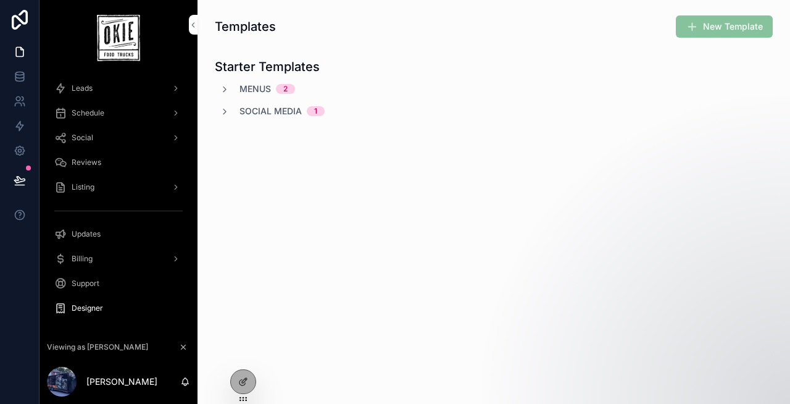
click at [247, 110] on span "Social Media" at bounding box center [270, 111] width 62 height 12
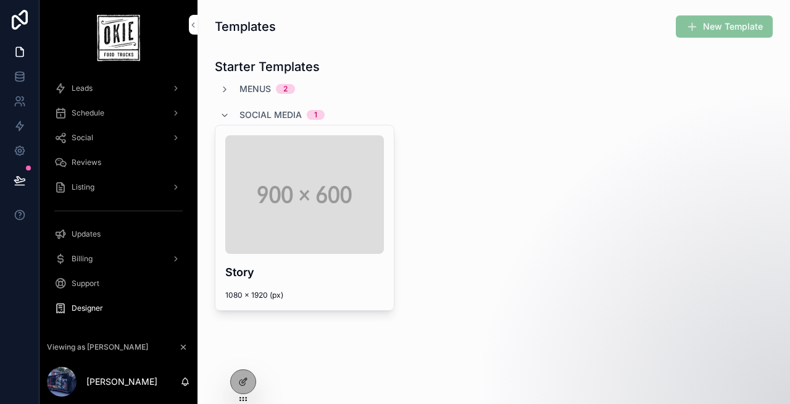
click at [247, 110] on span "Social Media" at bounding box center [270, 115] width 62 height 12
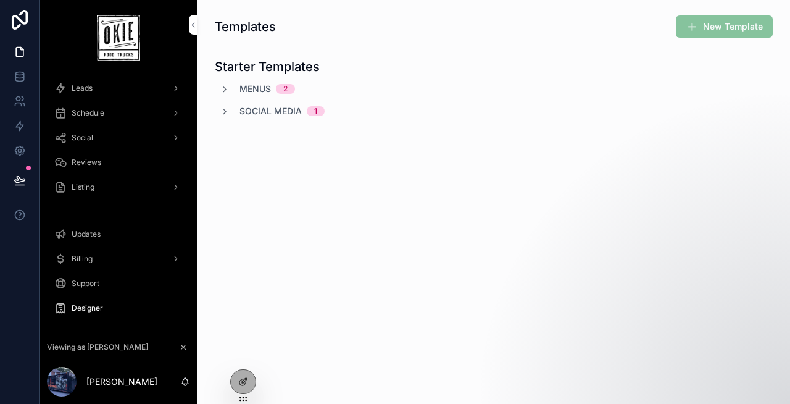
click at [248, 85] on span "Menus" at bounding box center [254, 89] width 31 height 12
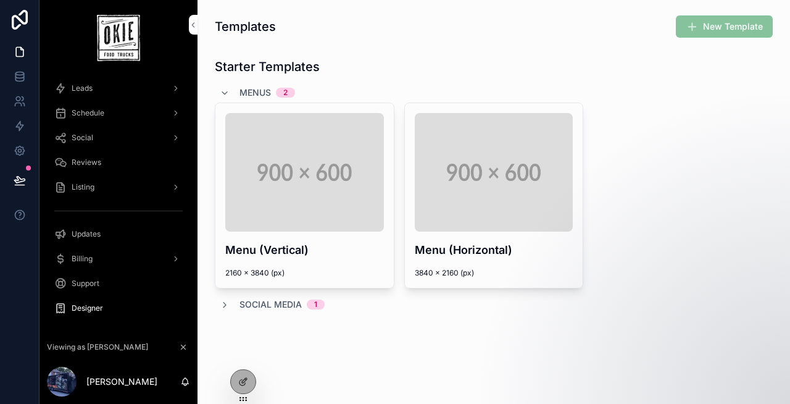
click at [248, 85] on div "Menus 2" at bounding box center [267, 93] width 56 height 20
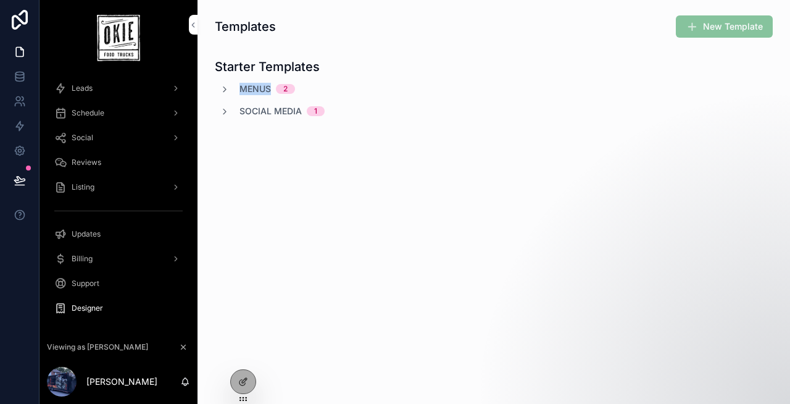
click at [248, 85] on span "Menus" at bounding box center [254, 89] width 31 height 12
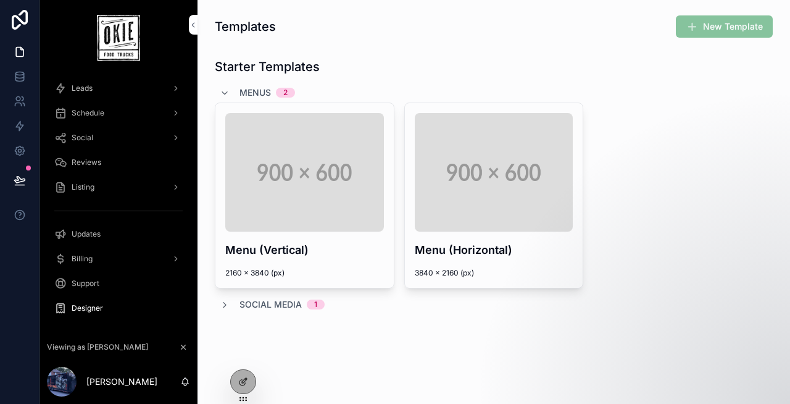
click at [341, 77] on div "Starter Templates Menus 2 Menu (Vertical) 2160 x 3840 (px) Use Template Menu (H…" at bounding box center [494, 184] width 558 height 252
click at [246, 383] on icon at bounding box center [243, 382] width 10 height 10
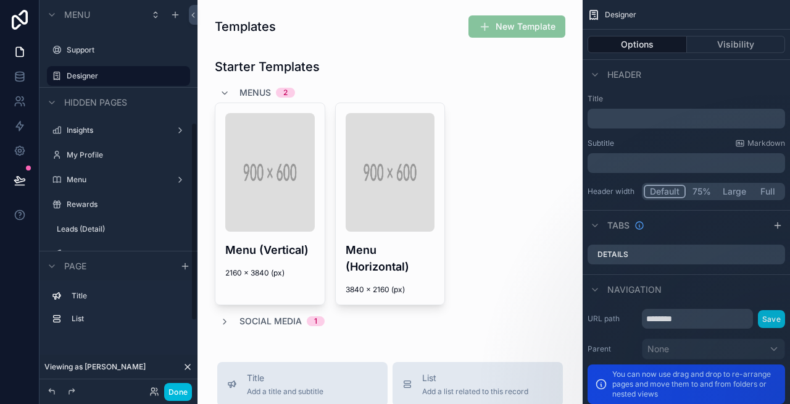
scroll to position [373, 0]
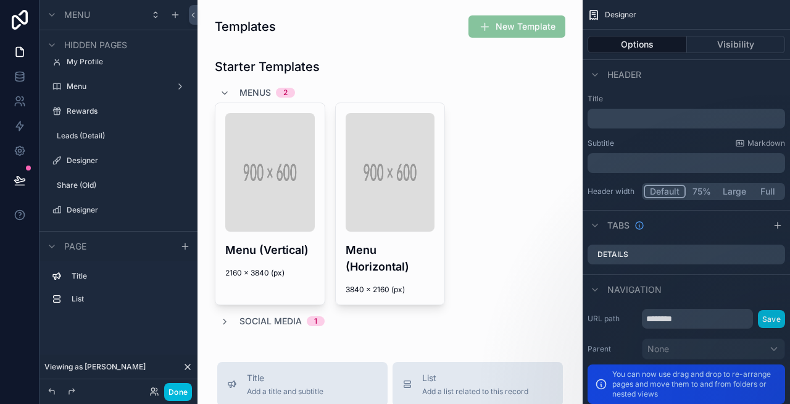
click at [0, 0] on icon "scrollable content" at bounding box center [0, 0] width 0 height 0
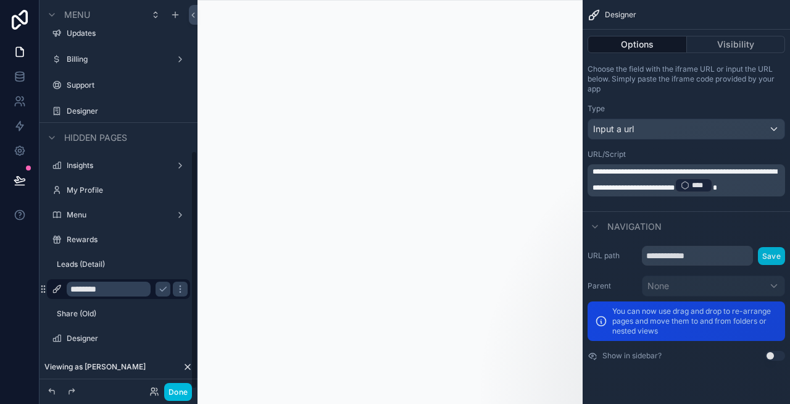
scroll to position [244, 0]
click at [129, 283] on input "********" at bounding box center [109, 288] width 84 height 15
type input "**********"
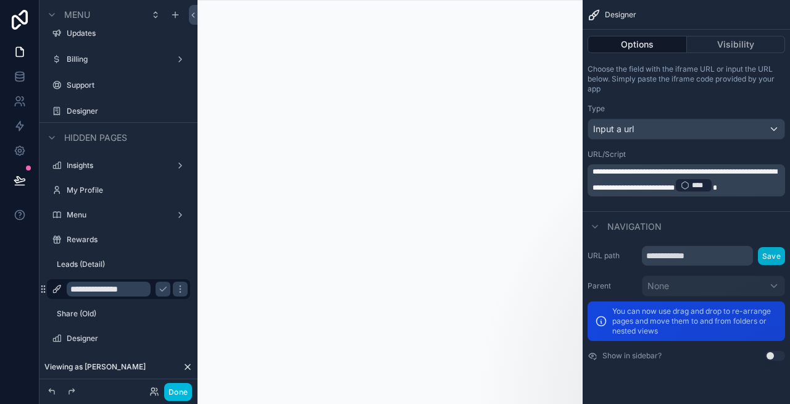
click at [162, 289] on icon "scrollable content" at bounding box center [163, 289] width 10 height 10
click at [0, 0] on icon "scrollable content" at bounding box center [0, 0] width 0 height 0
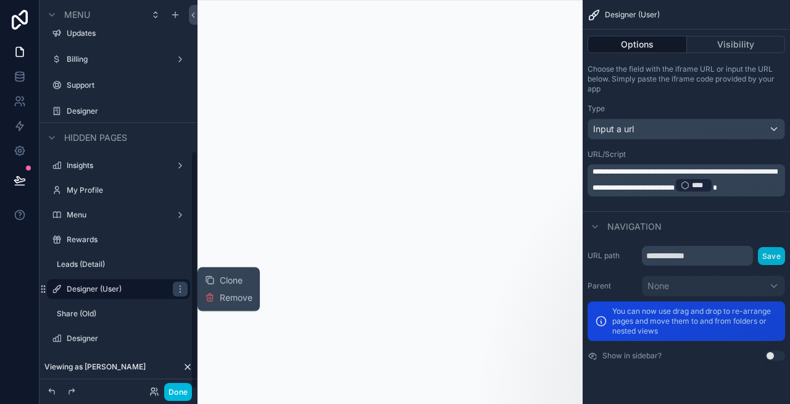
click at [228, 280] on span "Clone" at bounding box center [231, 280] width 23 height 12
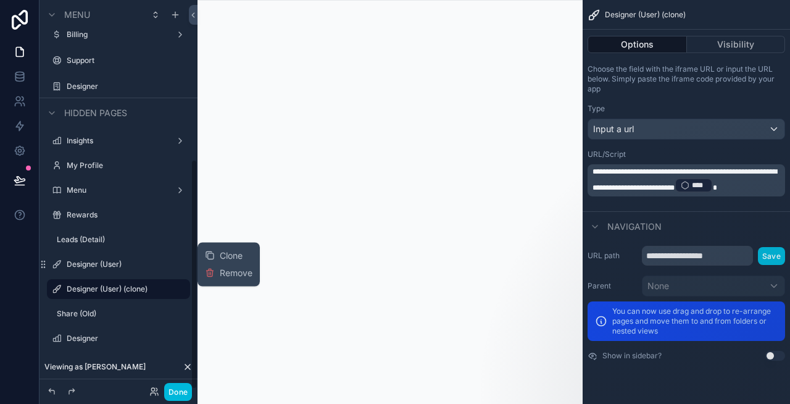
click at [0, 0] on icon "scrollable content" at bounding box center [0, 0] width 0 height 0
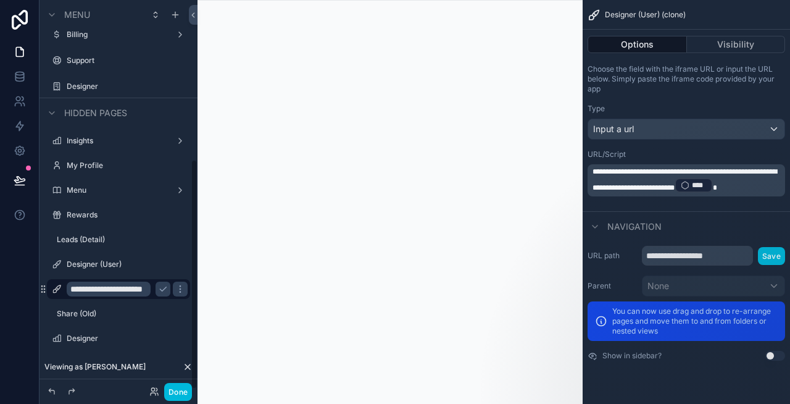
click at [128, 286] on input "**********" at bounding box center [109, 288] width 84 height 15
type input "**********"
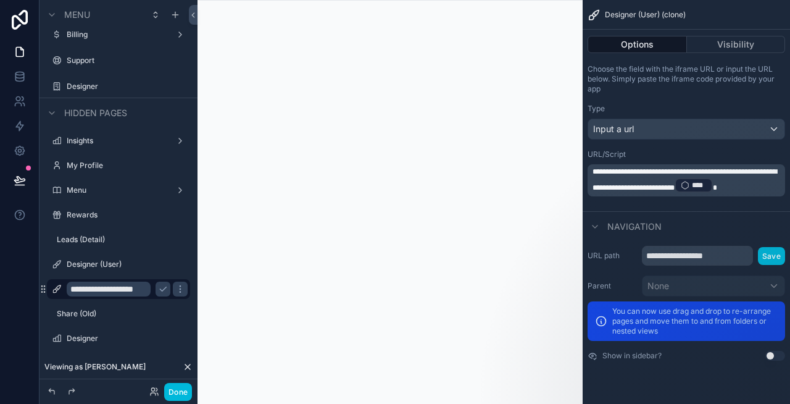
click at [169, 289] on button "scrollable content" at bounding box center [163, 288] width 15 height 15
click at [128, 289] on label "Designer (Templates)" at bounding box center [125, 289] width 116 height 10
click at [669, 194] on p "**********" at bounding box center [688, 180] width 190 height 27
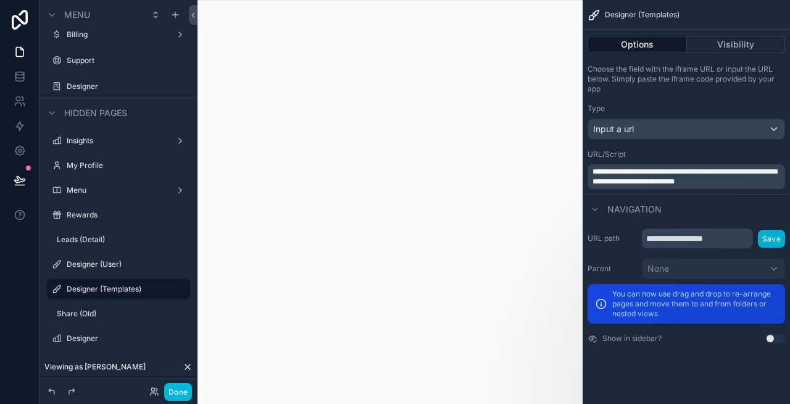
click at [762, 181] on p "**********" at bounding box center [688, 177] width 190 height 20
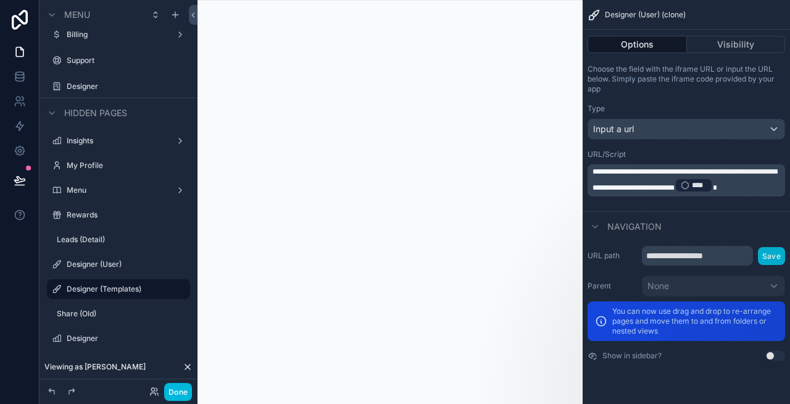
click at [715, 194] on p "**********" at bounding box center [688, 180] width 190 height 27
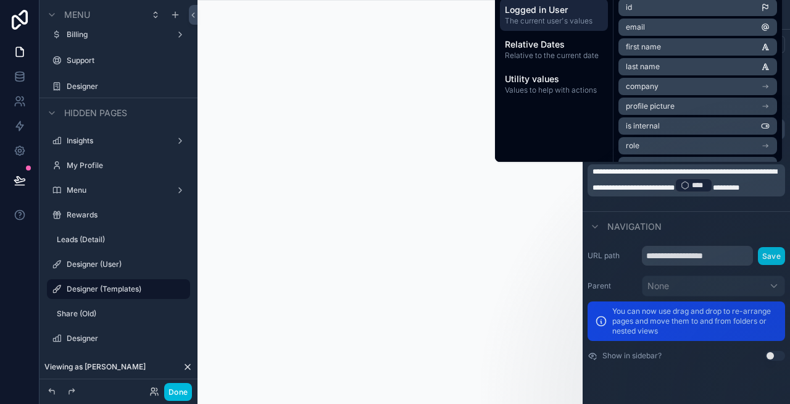
click at [715, 194] on p "**********" at bounding box center [688, 180] width 190 height 27
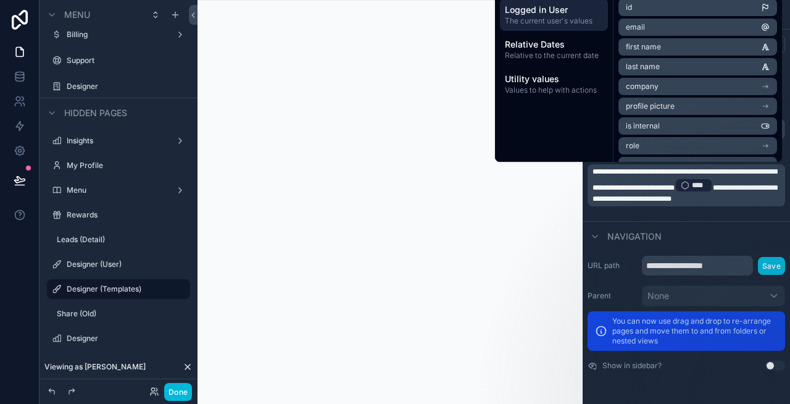
click at [661, 194] on span "**********" at bounding box center [685, 193] width 185 height 19
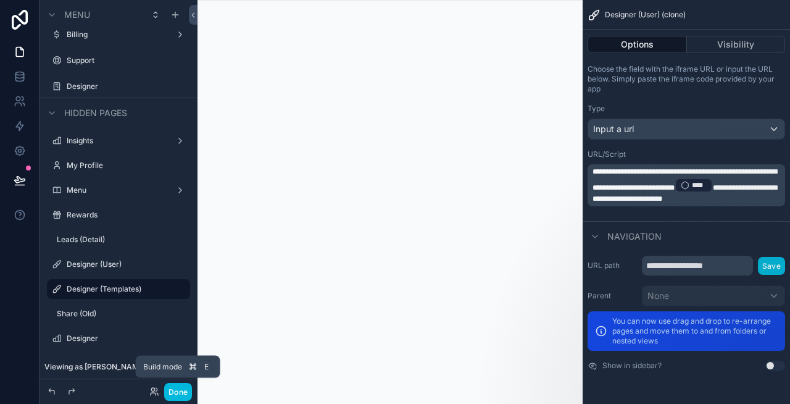
click at [175, 388] on button "Done" at bounding box center [178, 392] width 28 height 18
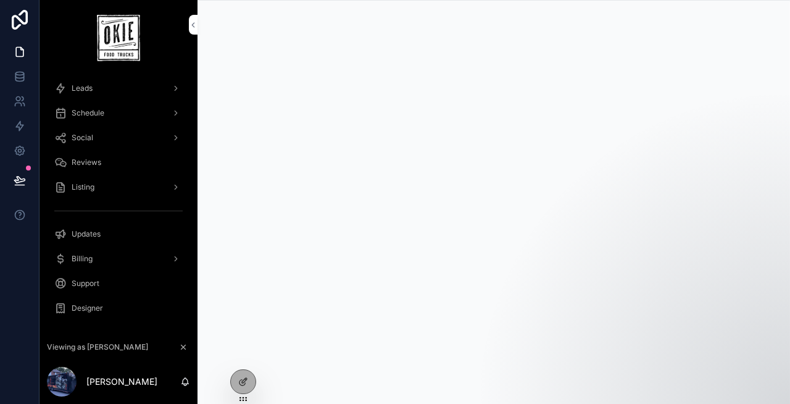
click at [244, 381] on icon at bounding box center [244, 380] width 5 height 5
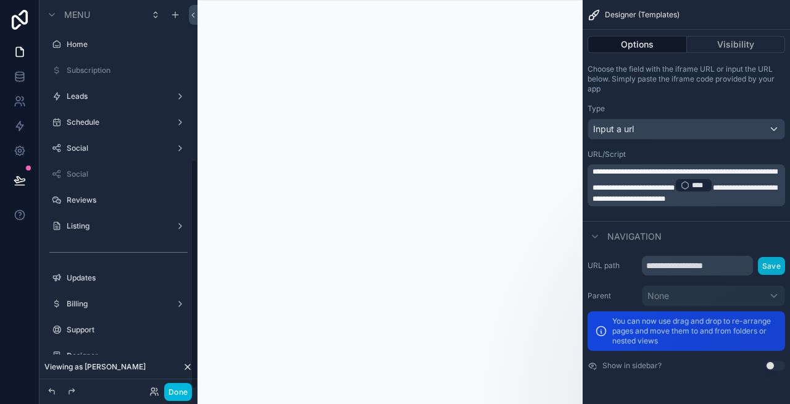
scroll to position [269, 0]
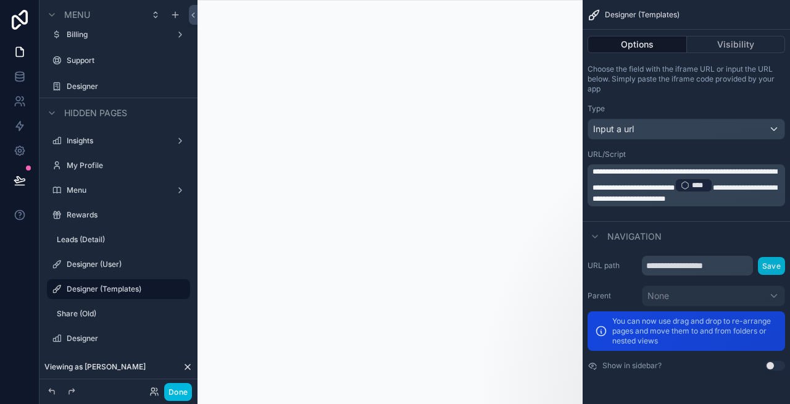
click at [656, 196] on span "**********" at bounding box center [685, 193] width 185 height 19
click at [185, 386] on button "Done" at bounding box center [178, 392] width 28 height 18
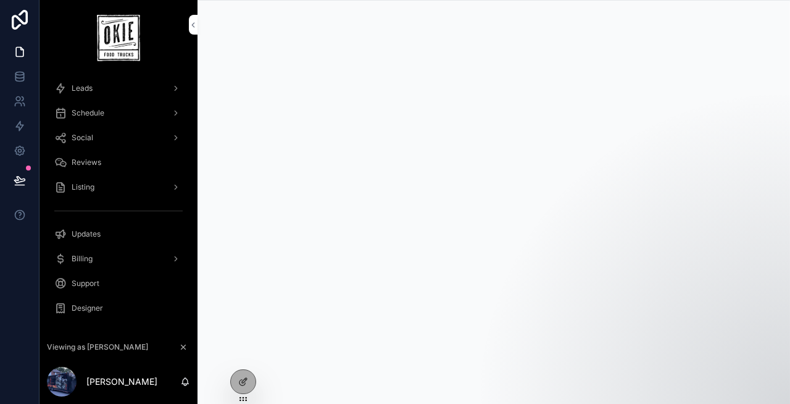
click at [240, 384] on icon at bounding box center [242, 383] width 6 height 6
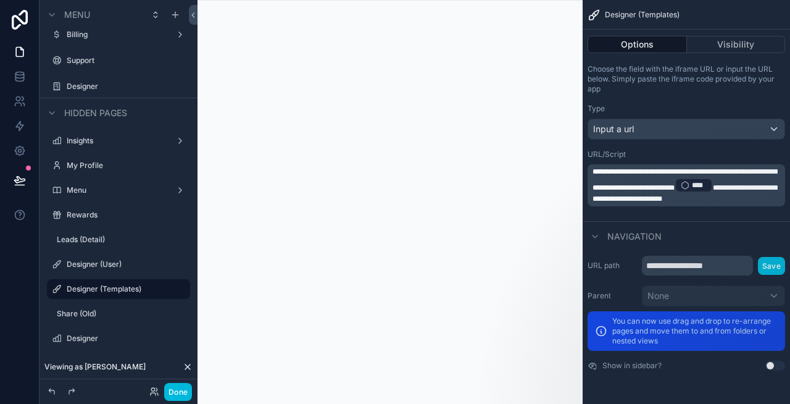
click at [631, 193] on span "**********" at bounding box center [685, 193] width 185 height 19
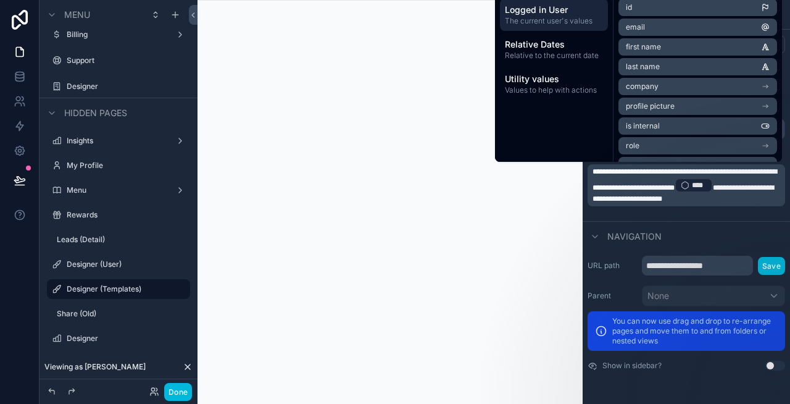
click at [649, 198] on span "**********" at bounding box center [683, 193] width 181 height 19
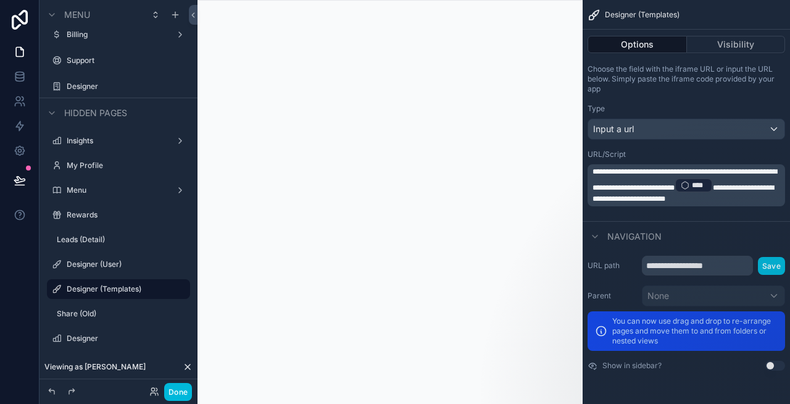
click at [691, 204] on p "**********" at bounding box center [688, 185] width 190 height 37
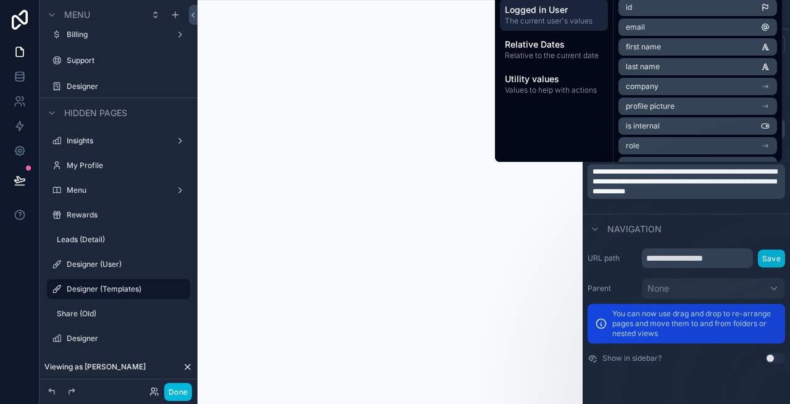
click at [604, 192] on span "**********" at bounding box center [685, 181] width 185 height 27
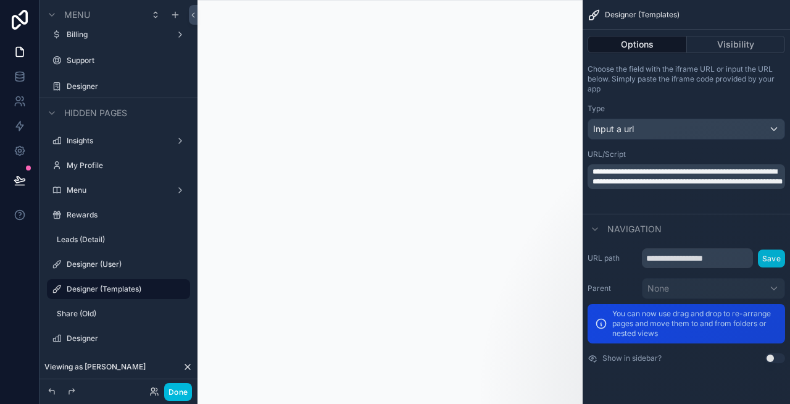
click at [665, 185] on span "**********" at bounding box center [688, 176] width 190 height 17
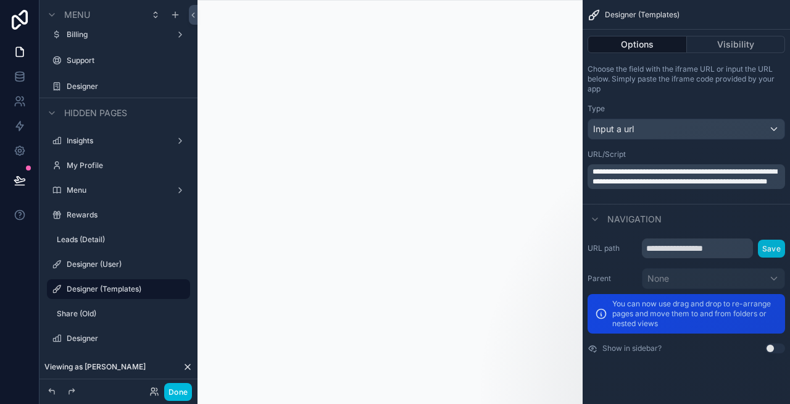
click at [706, 178] on span "**********" at bounding box center [685, 176] width 185 height 17
click at [172, 387] on button "Done" at bounding box center [178, 392] width 28 height 18
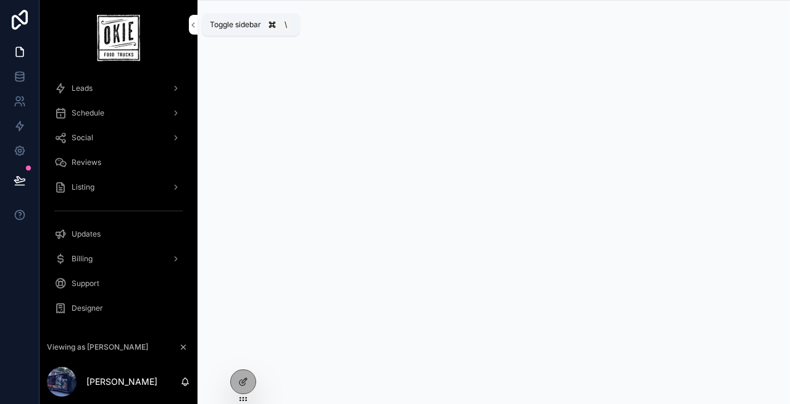
click at [189, 25] on icon "scrollable content" at bounding box center [193, 24] width 9 height 9
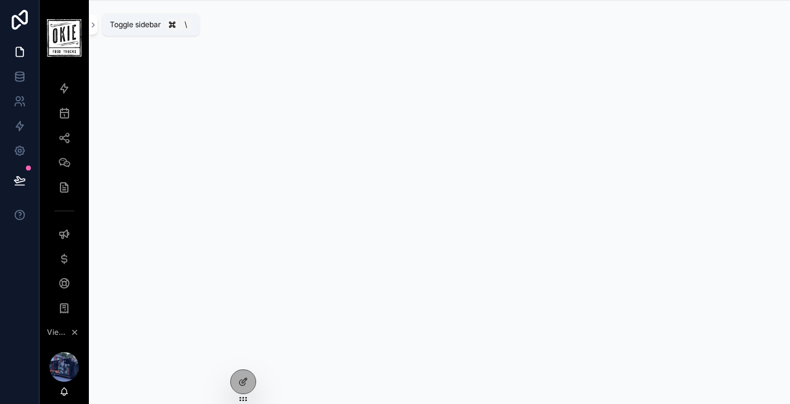
click at [96, 23] on icon "scrollable content" at bounding box center [93, 24] width 9 height 9
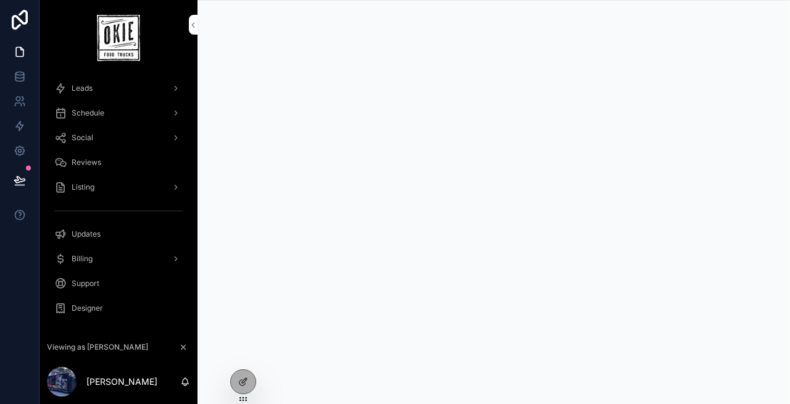
click at [108, 312] on div "Designer" at bounding box center [118, 308] width 128 height 20
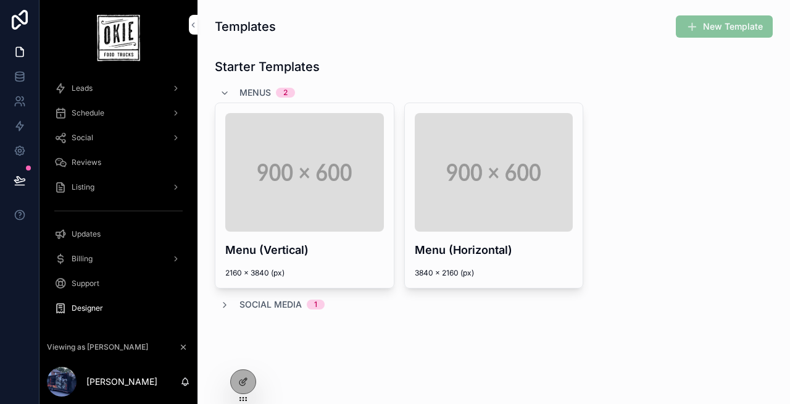
click at [242, 378] on icon at bounding box center [243, 382] width 10 height 10
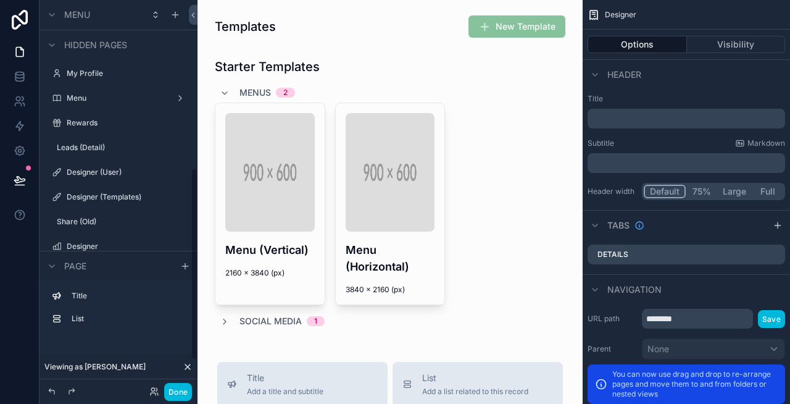
scroll to position [398, 0]
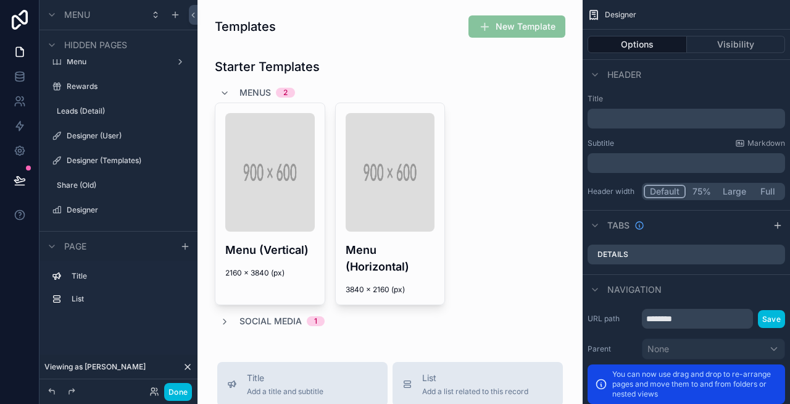
click at [98, 141] on div "Designer (User)" at bounding box center [127, 136] width 121 height 10
click at [99, 137] on label "Designer (User)" at bounding box center [125, 136] width 116 height 10
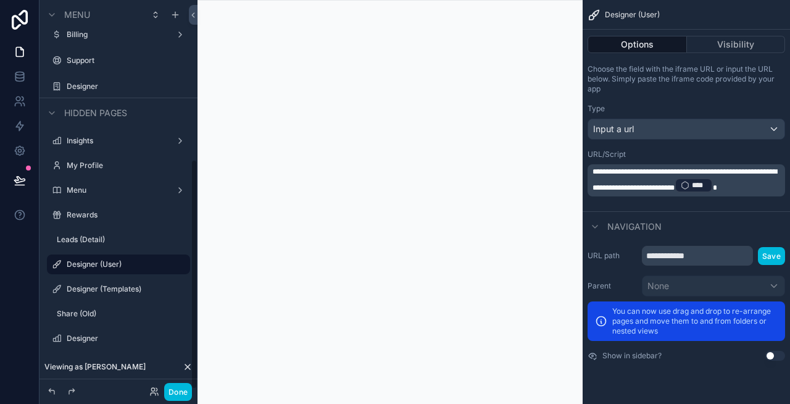
scroll to position [269, 0]
click at [176, 390] on button "Done" at bounding box center [178, 392] width 28 height 18
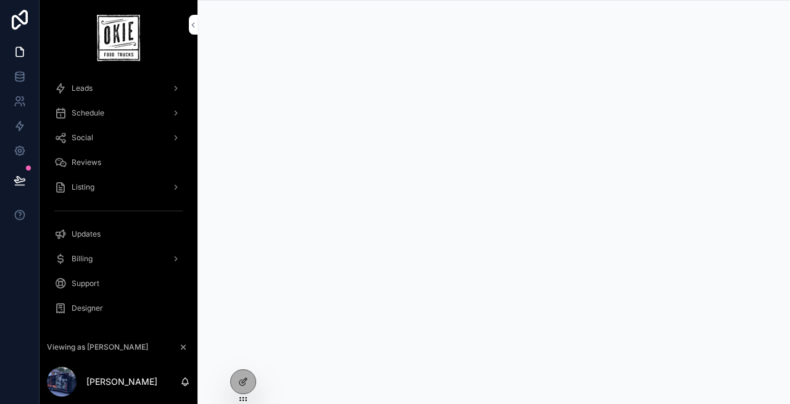
click at [81, 302] on div "Designer" at bounding box center [118, 308] width 128 height 20
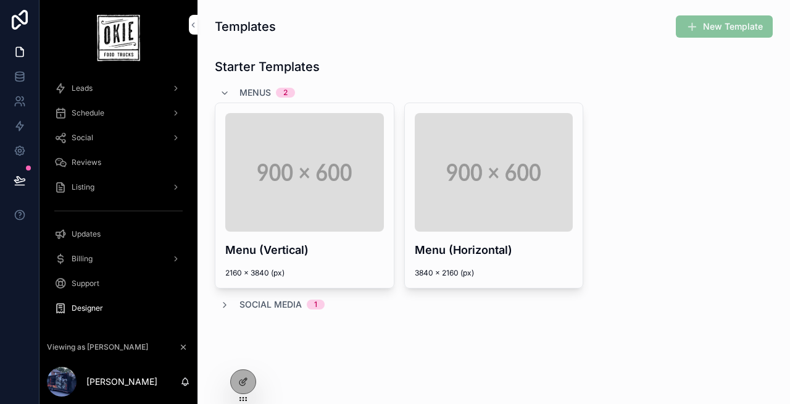
click at [239, 380] on icon at bounding box center [243, 382] width 10 height 10
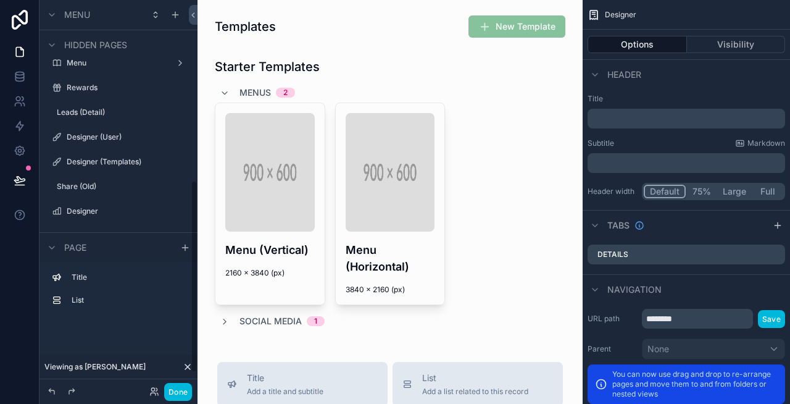
scroll to position [398, 0]
click at [103, 156] on div "Designer (Templates)" at bounding box center [127, 161] width 121 height 10
click at [122, 160] on label "Designer (Templates)" at bounding box center [125, 161] width 116 height 10
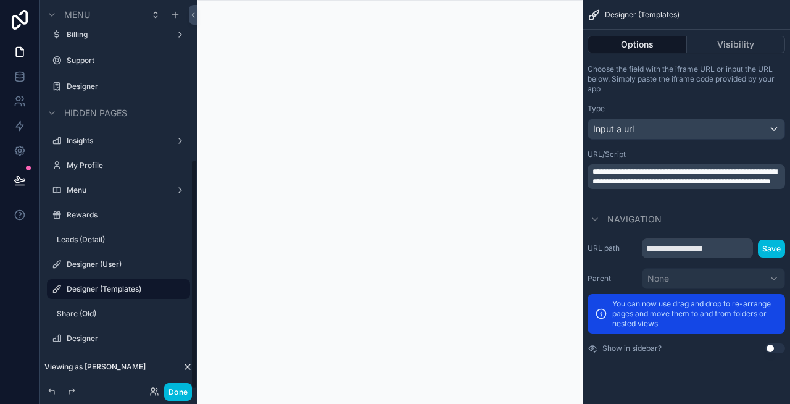
scroll to position [269, 0]
click at [175, 393] on button "Done" at bounding box center [178, 392] width 28 height 18
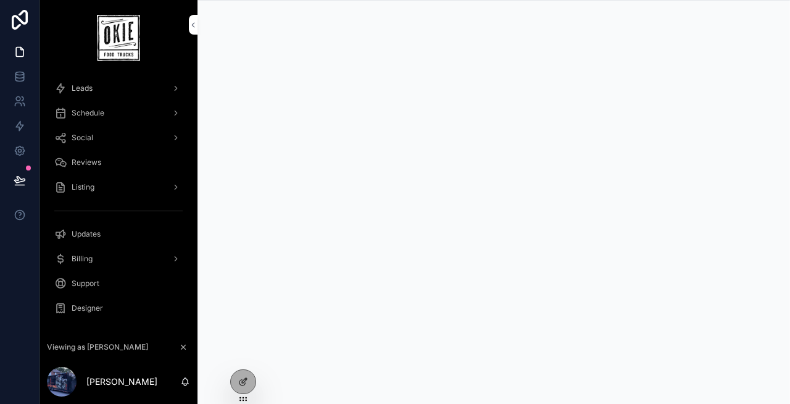
click at [239, 378] on icon at bounding box center [243, 382] width 10 height 10
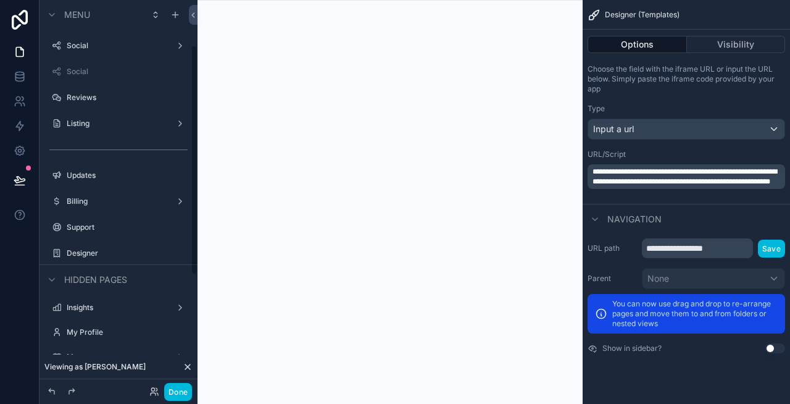
scroll to position [0, 0]
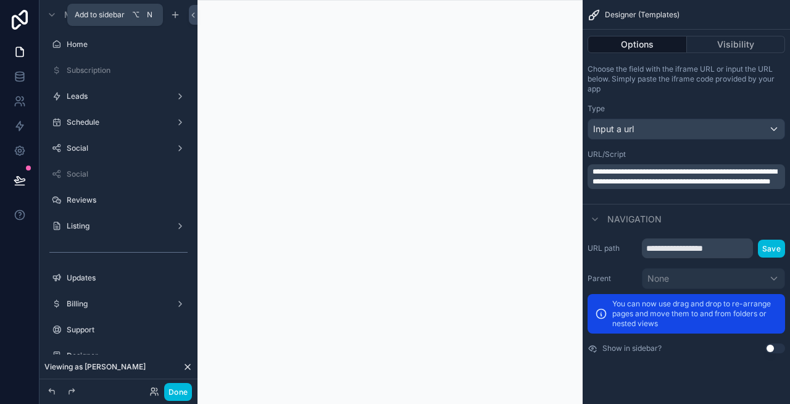
click at [179, 12] on icon "scrollable content" at bounding box center [175, 15] width 10 height 10
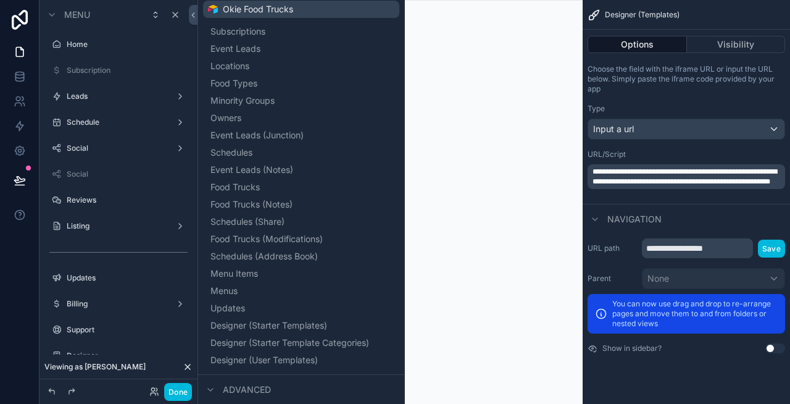
scroll to position [204, 0]
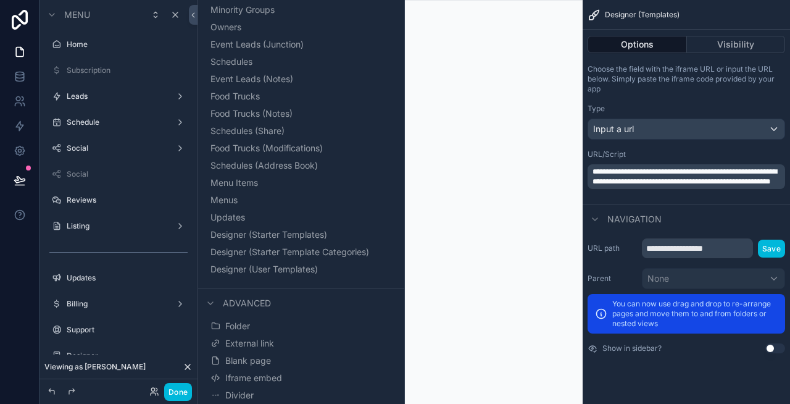
click at [287, 229] on span "Designer (Starter Templates)" at bounding box center [268, 234] width 117 height 12
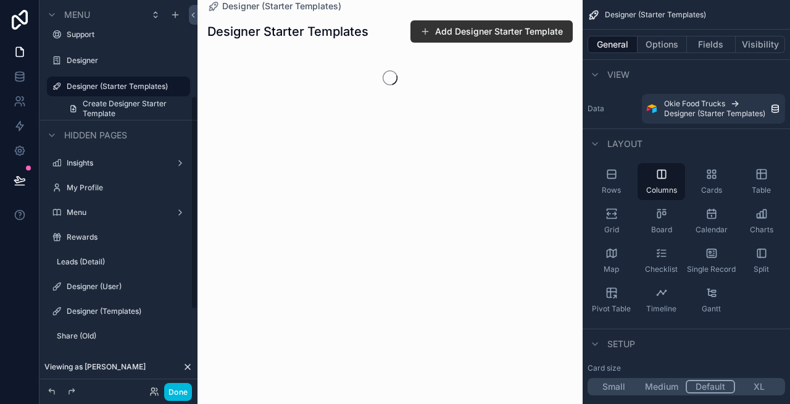
scroll to position [173, 0]
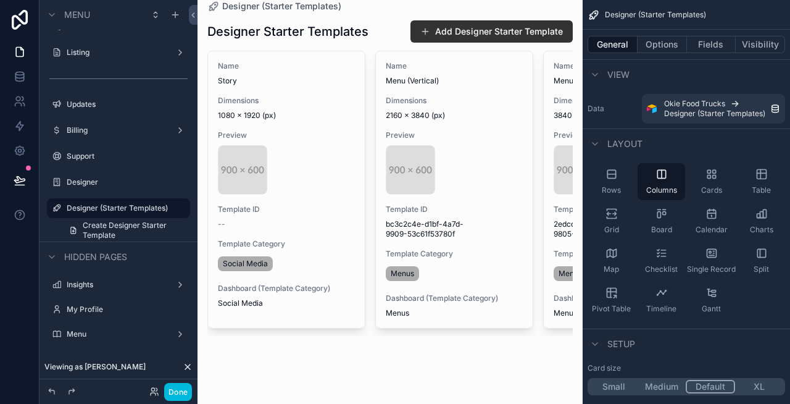
click at [185, 389] on button "Done" at bounding box center [178, 392] width 28 height 18
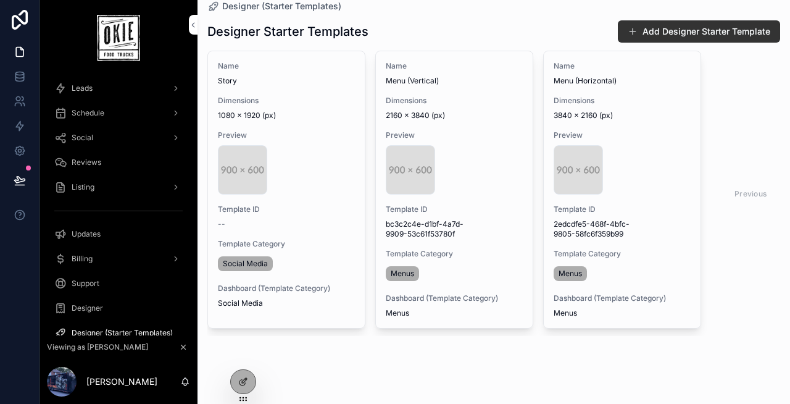
click at [744, 194] on div "Previous Next" at bounding box center [771, 193] width 90 height 19
drag, startPoint x: 744, startPoint y: 194, endPoint x: 716, endPoint y: 160, distance: 43.9
click at [716, 160] on div "Previous Next" at bounding box center [770, 193] width 119 height 285
click at [241, 389] on div at bounding box center [243, 381] width 25 height 23
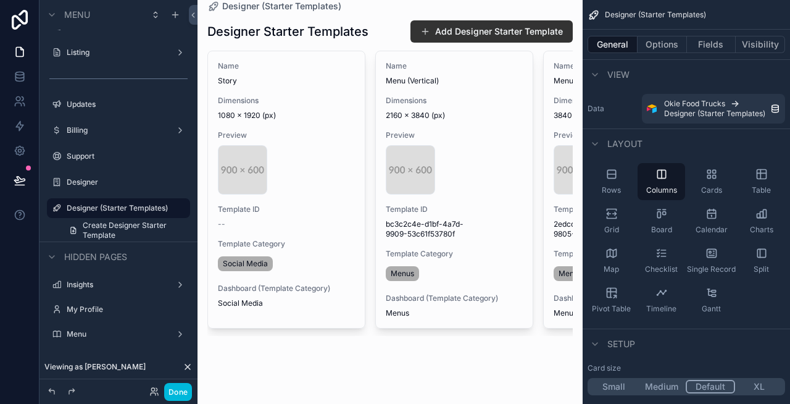
click at [371, 192] on div "scrollable content" at bounding box center [390, 187] width 385 height 375
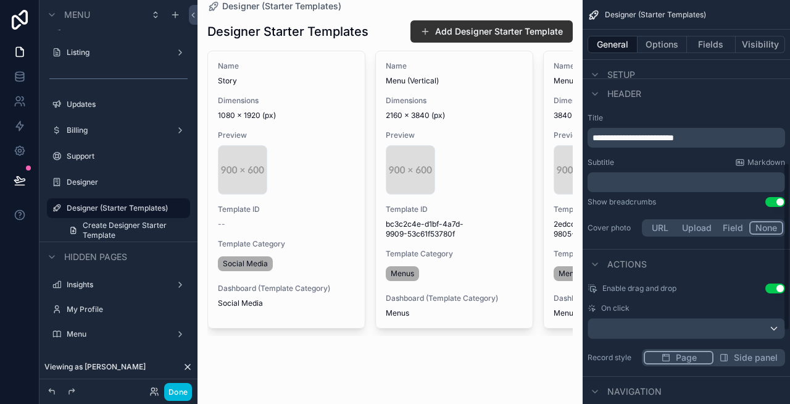
scroll to position [407, 0]
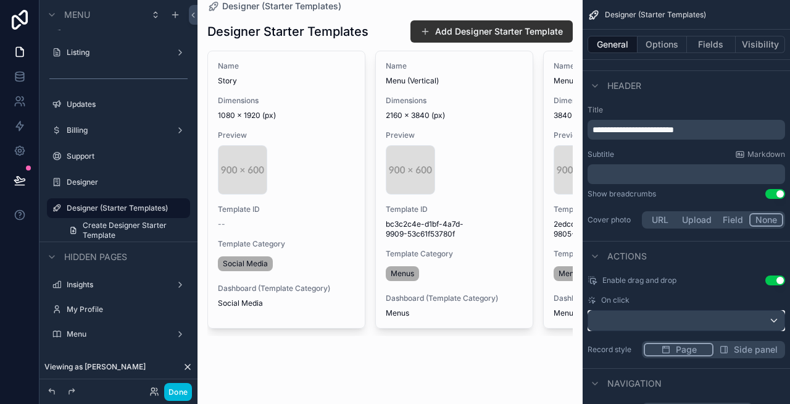
click at [644, 323] on div "scrollable content" at bounding box center [686, 320] width 196 height 20
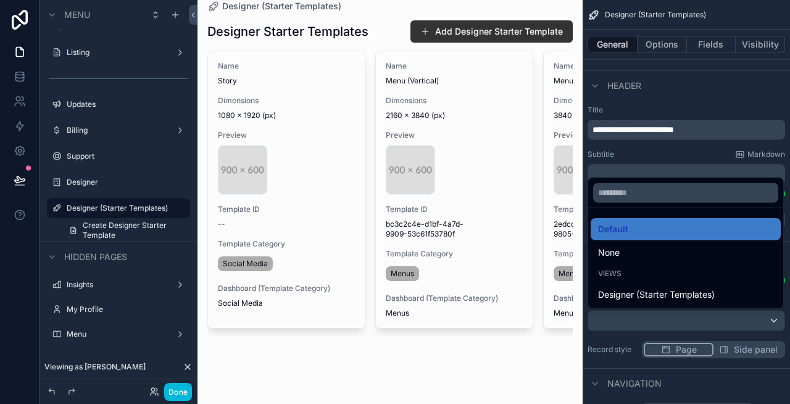
click at [661, 294] on span "Designer (Starter Templates)" at bounding box center [656, 294] width 117 height 15
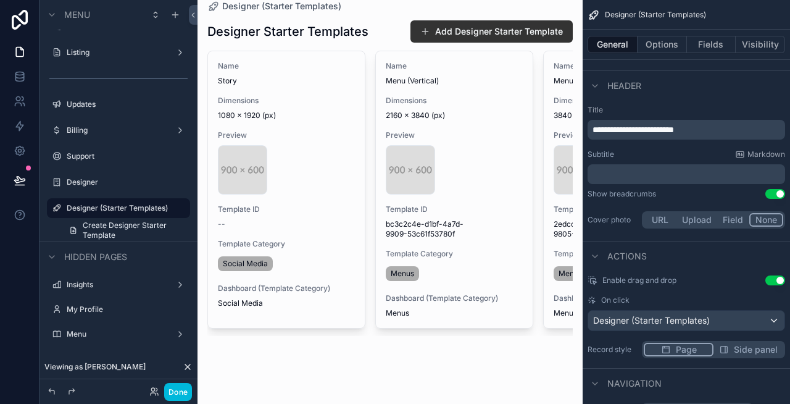
click at [178, 386] on button "Done" at bounding box center [178, 392] width 28 height 18
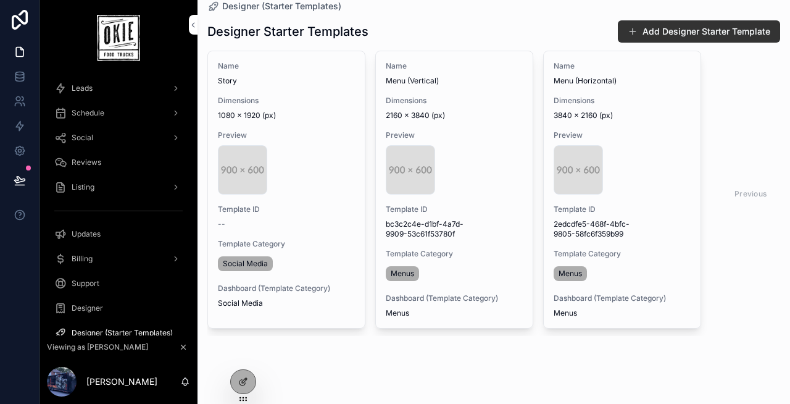
click at [291, 146] on div "preview .png" at bounding box center [286, 169] width 137 height 49
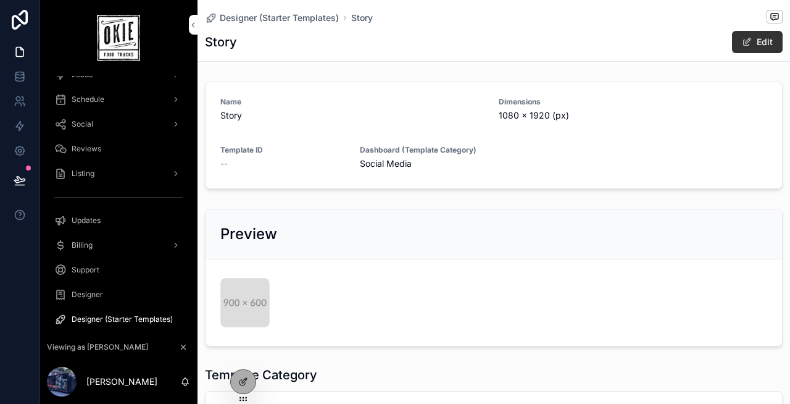
scroll to position [57, 0]
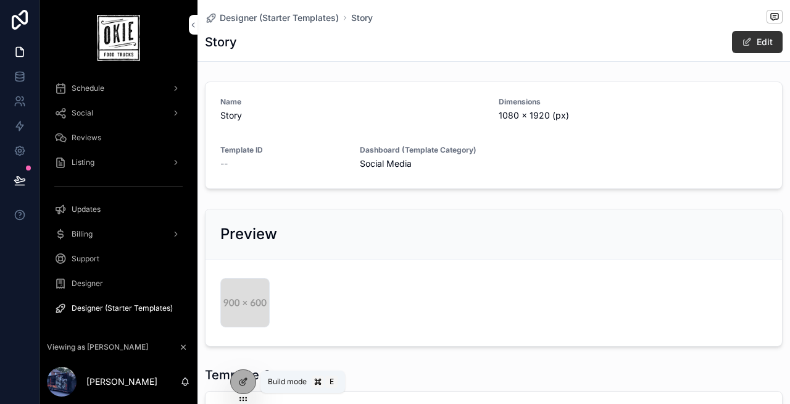
click at [237, 385] on div at bounding box center [243, 381] width 25 height 23
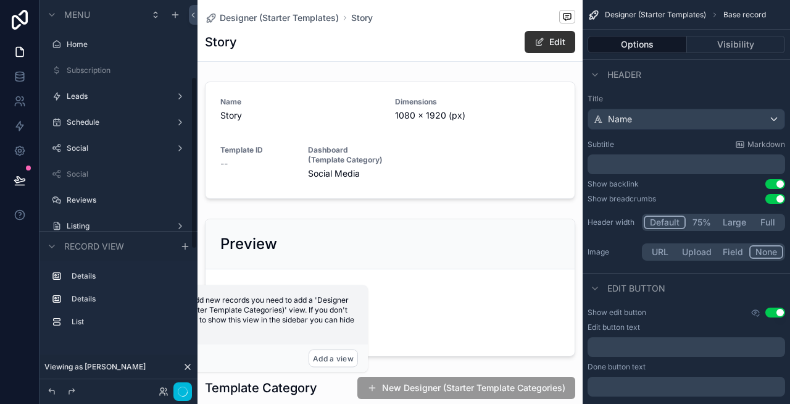
scroll to position [173, 0]
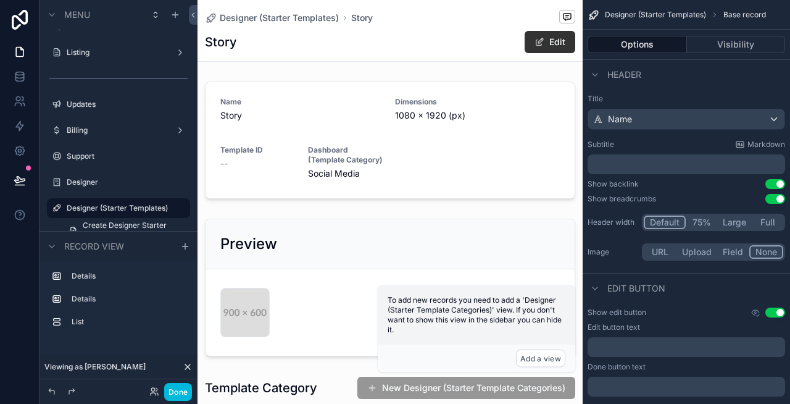
click at [356, 48] on div "Story Edit" at bounding box center [390, 41] width 370 height 23
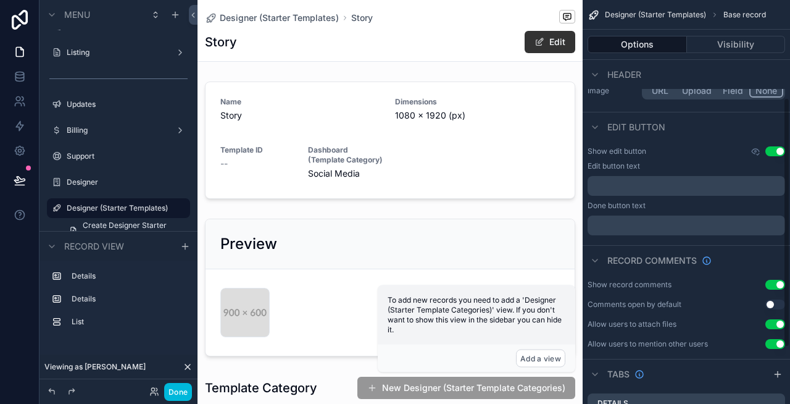
scroll to position [162, 0]
click at [778, 148] on button "Use setting" at bounding box center [775, 151] width 20 height 10
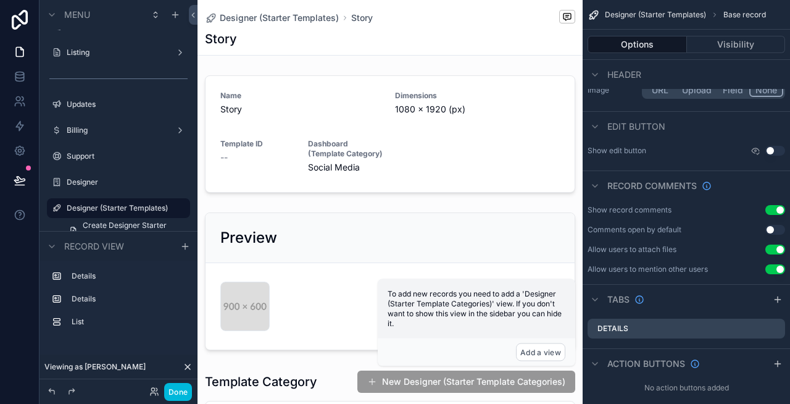
click at [774, 211] on button "Use setting" at bounding box center [775, 210] width 20 height 10
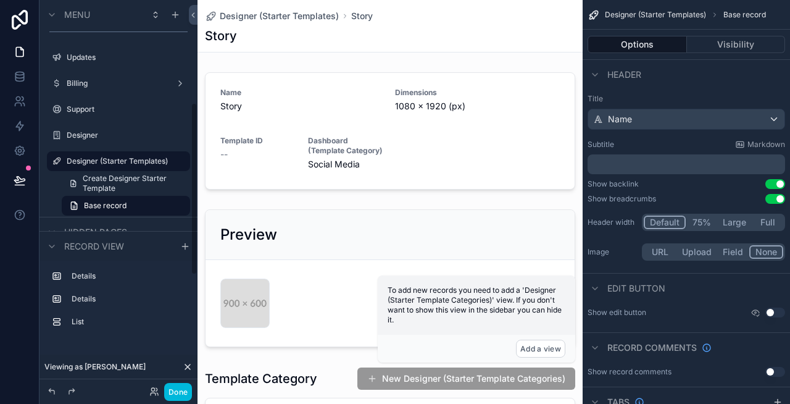
scroll to position [235, 0]
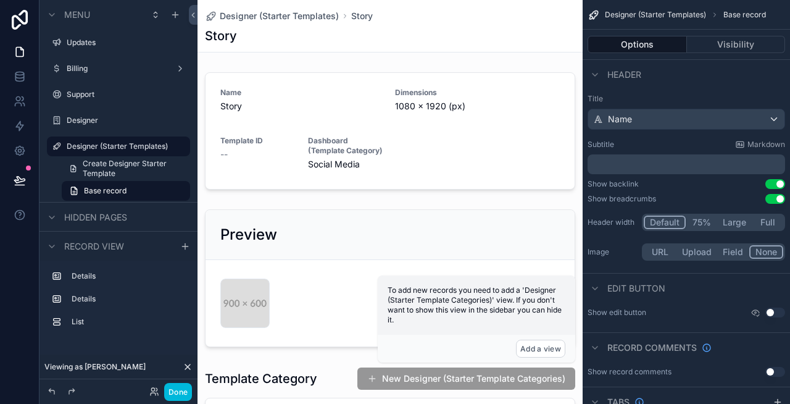
click at [123, 191] on span "Base record" at bounding box center [105, 191] width 43 height 10
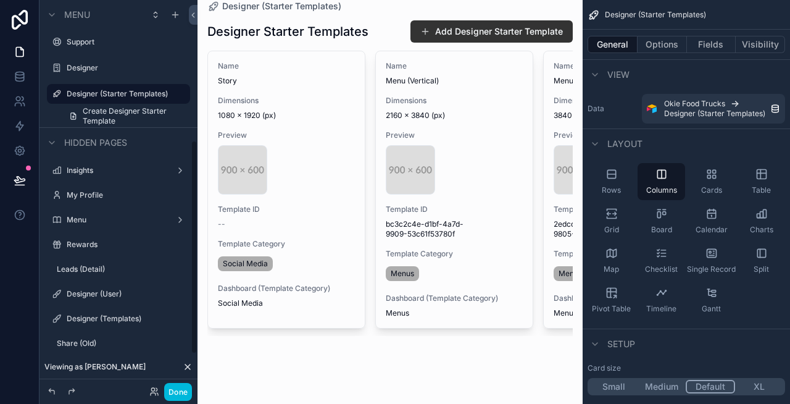
scroll to position [254, 0]
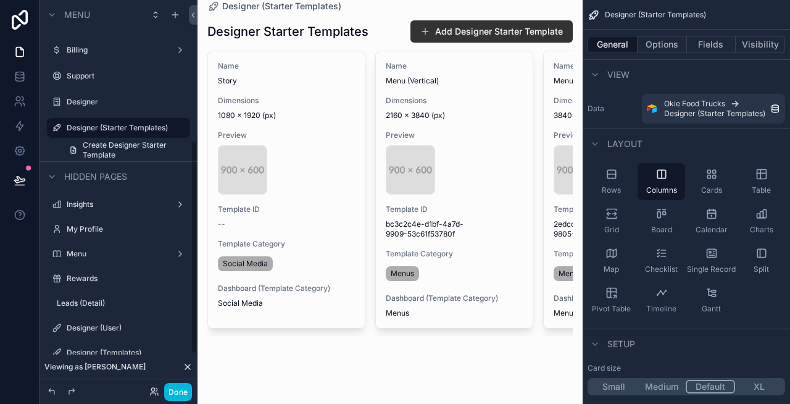
click at [117, 127] on label "Designer (Starter Templates)" at bounding box center [125, 128] width 116 height 10
click at [288, 133] on span "Preview" at bounding box center [286, 135] width 137 height 10
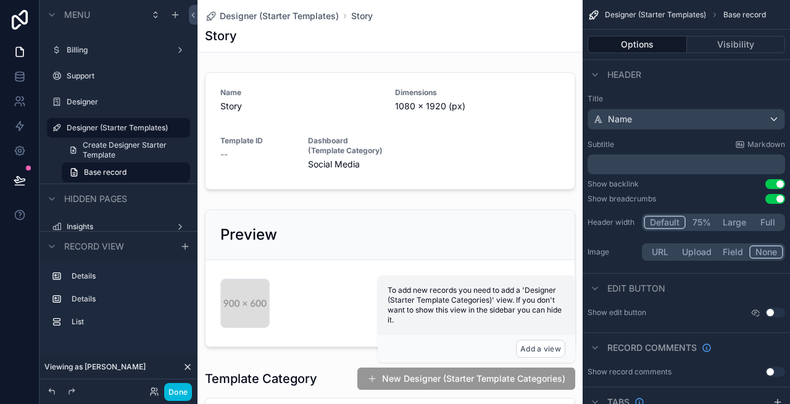
click at [328, 106] on div "scrollable content" at bounding box center [390, 130] width 385 height 127
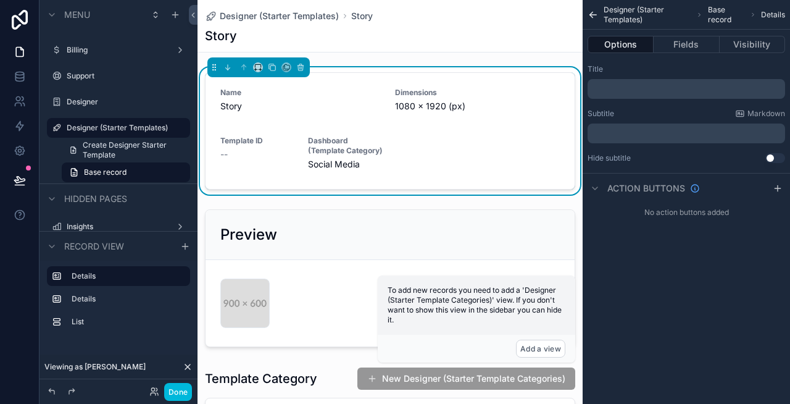
click at [718, 15] on span "Base record" at bounding box center [726, 15] width 37 height 20
click at [637, 48] on button "Options" at bounding box center [621, 44] width 66 height 17
click at [302, 67] on icon "scrollable content" at bounding box center [300, 67] width 5 height 5
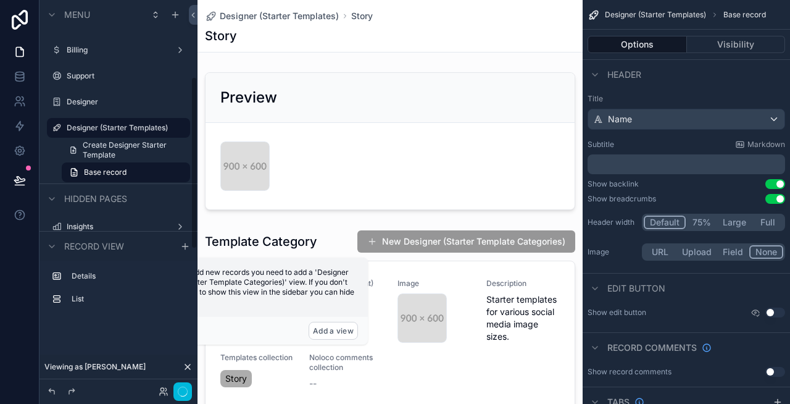
scroll to position [173, 0]
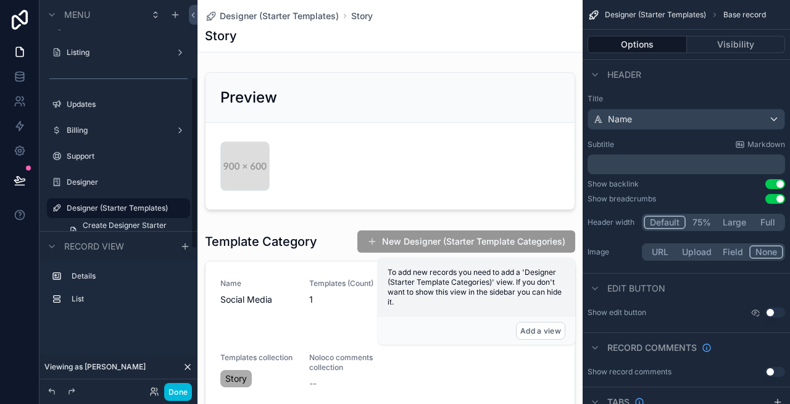
click at [311, 90] on div "scrollable content" at bounding box center [390, 141] width 385 height 148
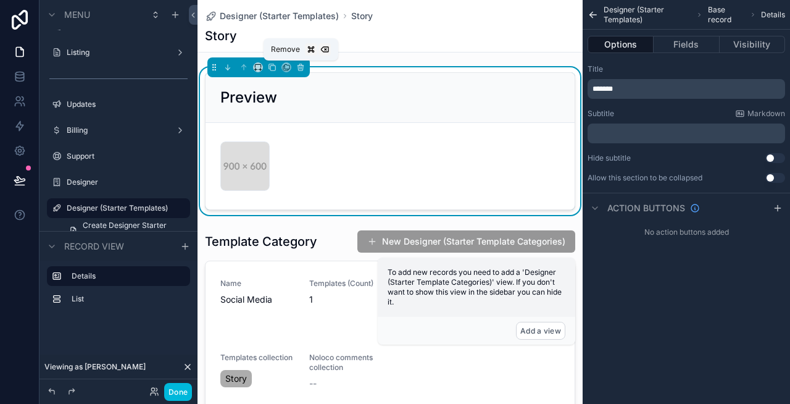
click at [298, 70] on icon "scrollable content" at bounding box center [300, 67] width 9 height 9
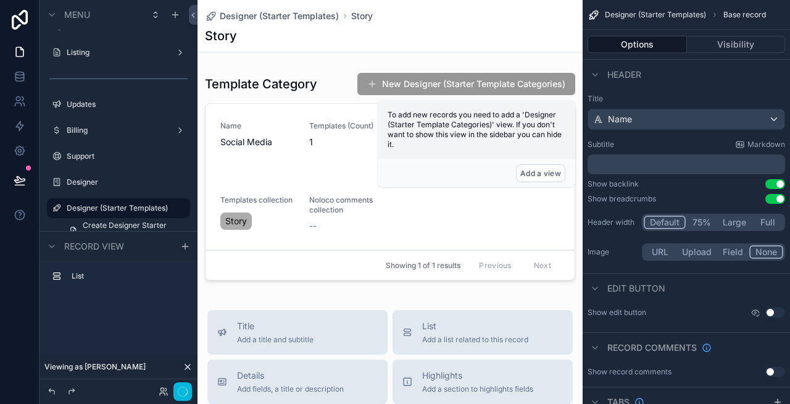
click at [299, 104] on div "scrollable content" at bounding box center [390, 178] width 385 height 223
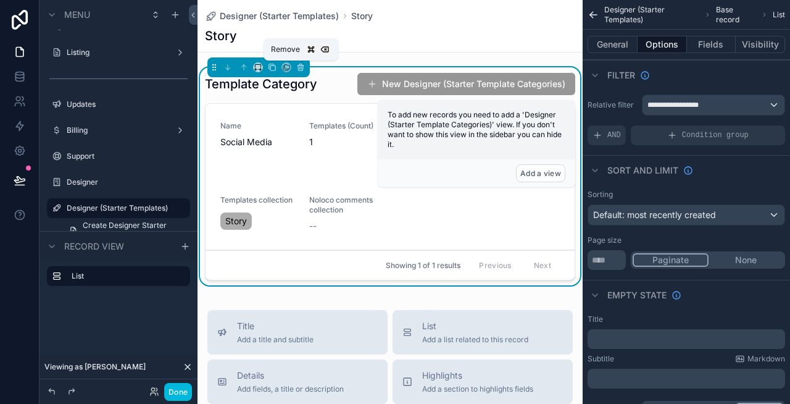
click at [304, 66] on icon "scrollable content" at bounding box center [300, 67] width 9 height 9
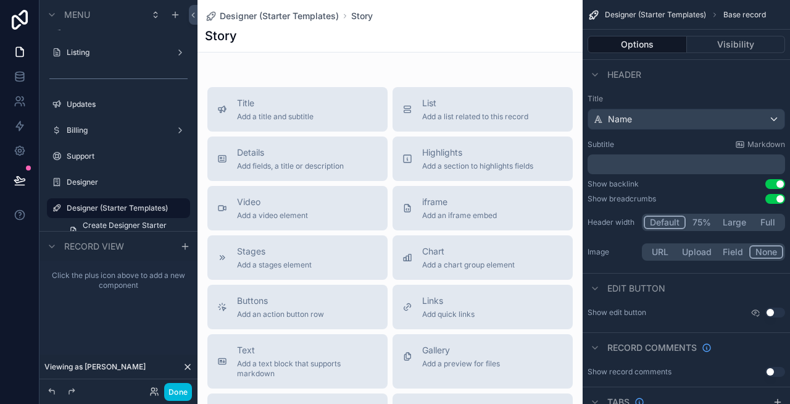
click at [442, 204] on span "iframe" at bounding box center [459, 202] width 75 height 12
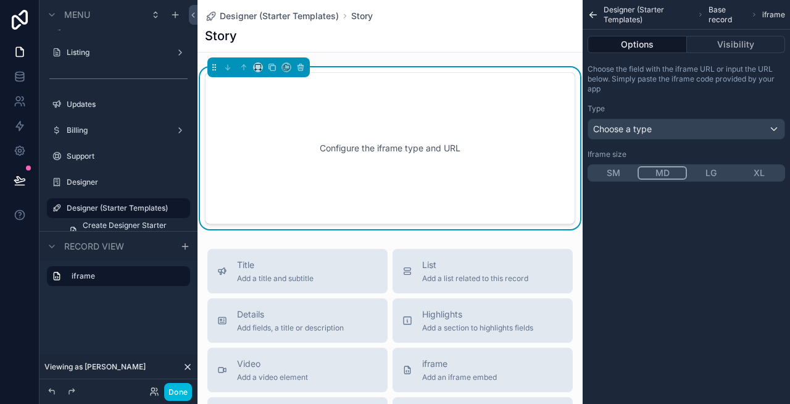
click at [760, 177] on button "XL" at bounding box center [759, 173] width 48 height 14
click at [674, 128] on div "Choose a type" at bounding box center [686, 129] width 196 height 20
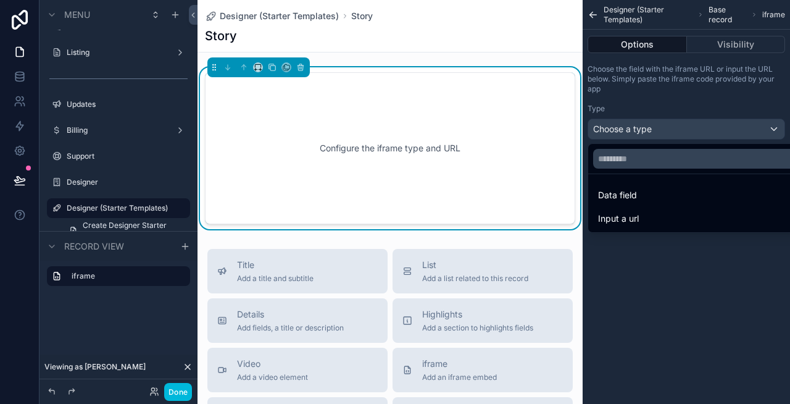
click at [663, 219] on div "Input a url" at bounding box center [700, 218] width 205 height 15
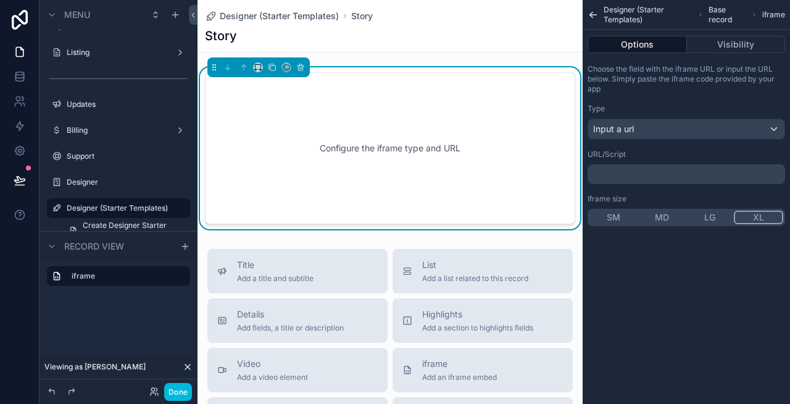
click at [638, 176] on p "﻿" at bounding box center [688, 174] width 190 height 10
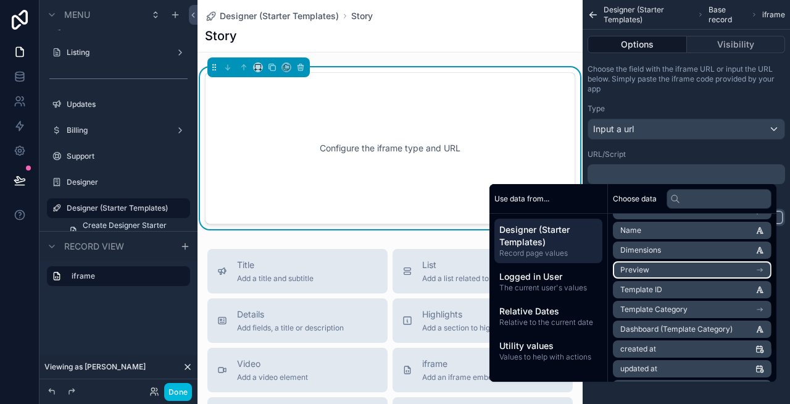
scroll to position [0, 0]
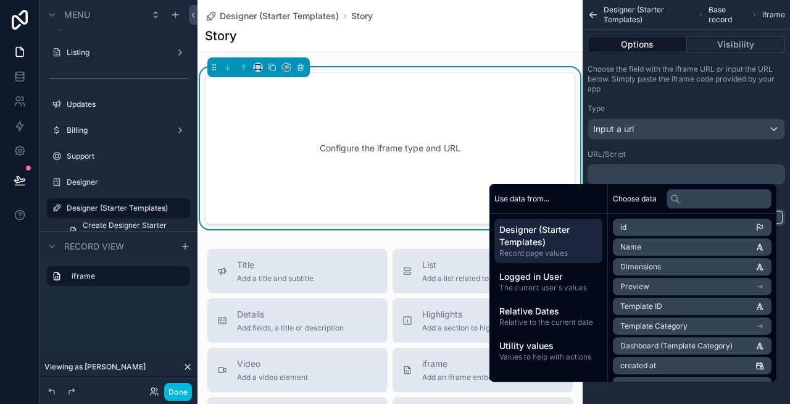
click at [680, 149] on div "URL/Script" at bounding box center [687, 154] width 198 height 10
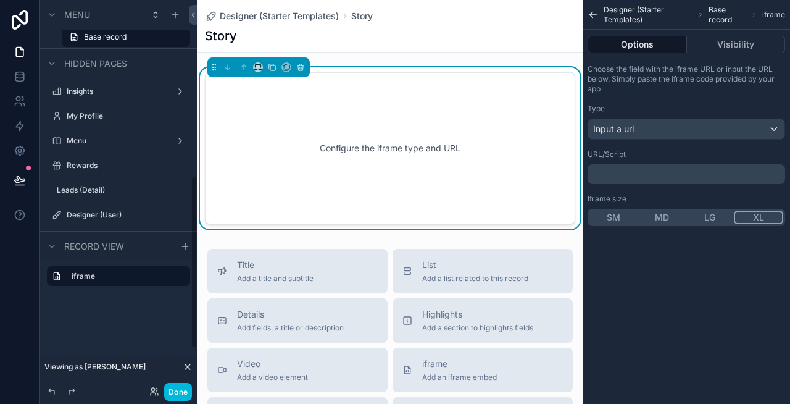
scroll to position [425, 0]
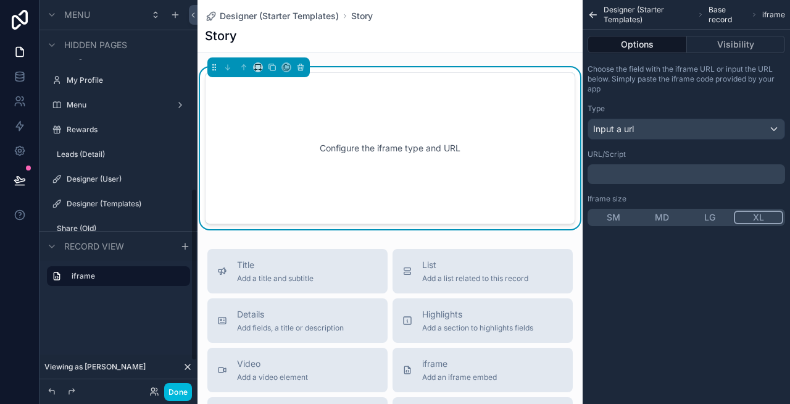
click at [104, 186] on div "Designer (User)" at bounding box center [118, 179] width 138 height 20
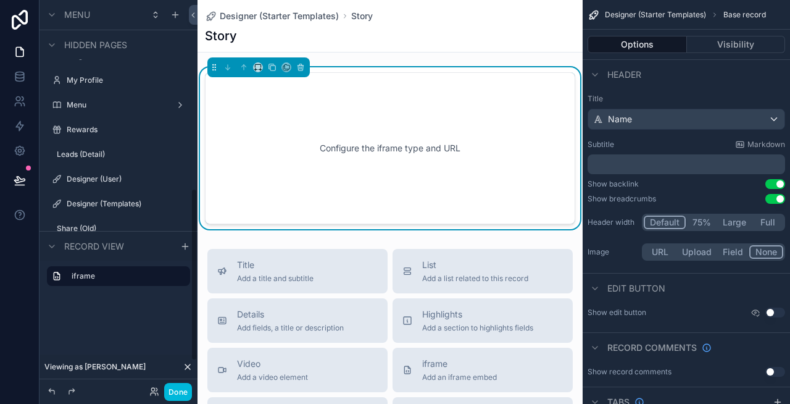
click at [125, 181] on label "Designer (User)" at bounding box center [125, 179] width 116 height 10
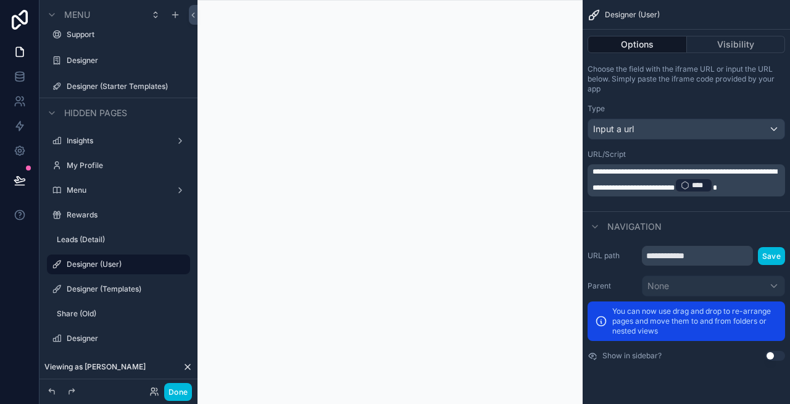
click at [691, 193] on p "**********" at bounding box center [688, 180] width 190 height 27
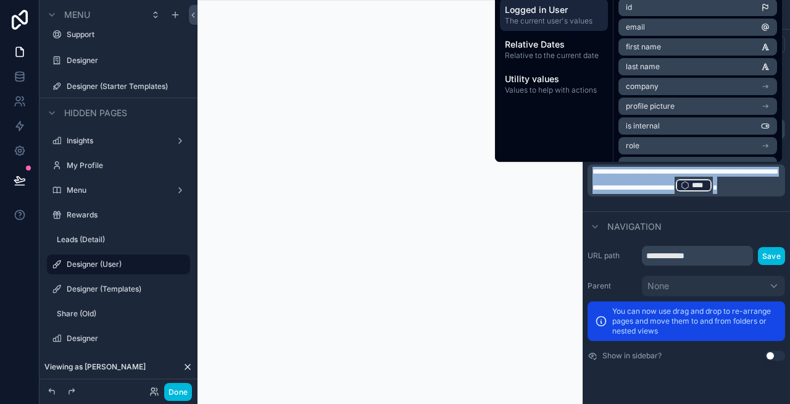
copy p "**********"
click at [119, 85] on label "Designer (Starter Templates)" at bounding box center [125, 86] width 116 height 10
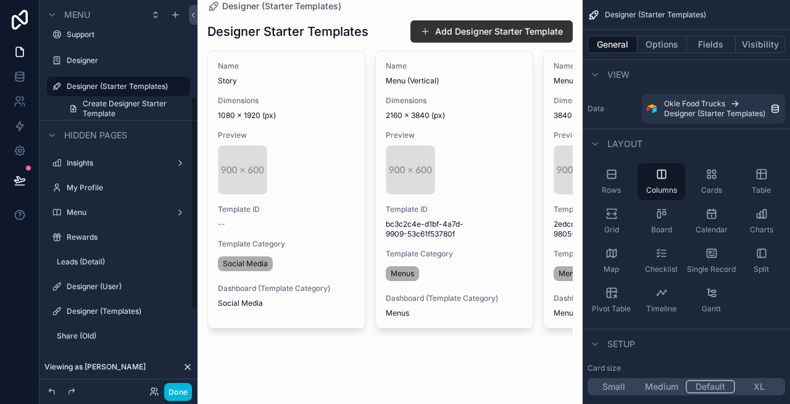
scroll to position [173, 0]
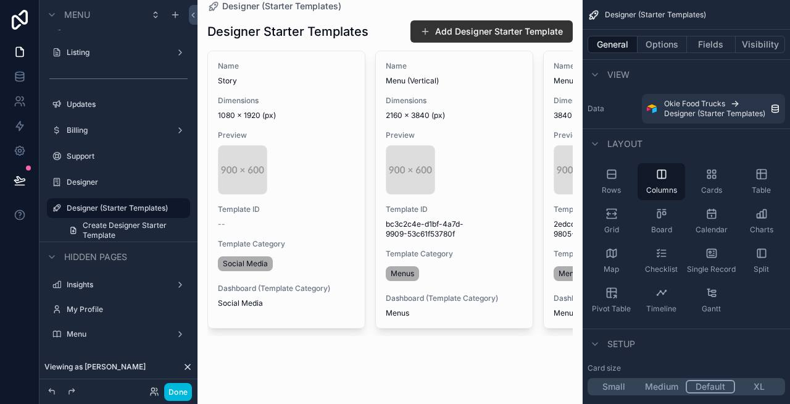
click at [325, 122] on div "Name Story Dimensions 1080 x 1920 (px) Preview preview .png Template ID -- Temp…" at bounding box center [286, 189] width 157 height 277
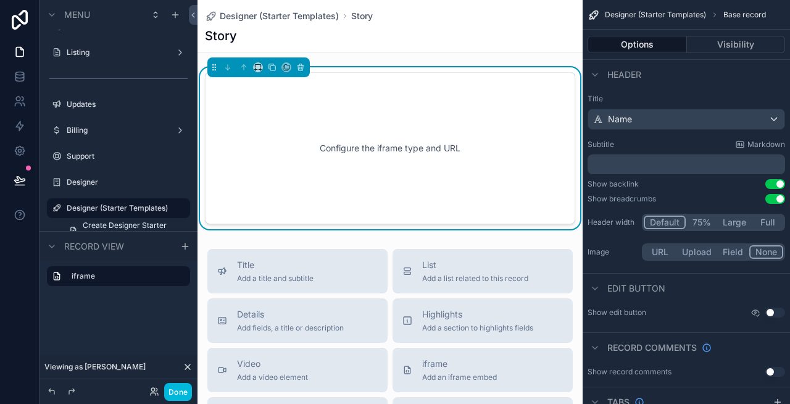
click at [325, 122] on div "Configure the iframe type and URL" at bounding box center [390, 148] width 330 height 111
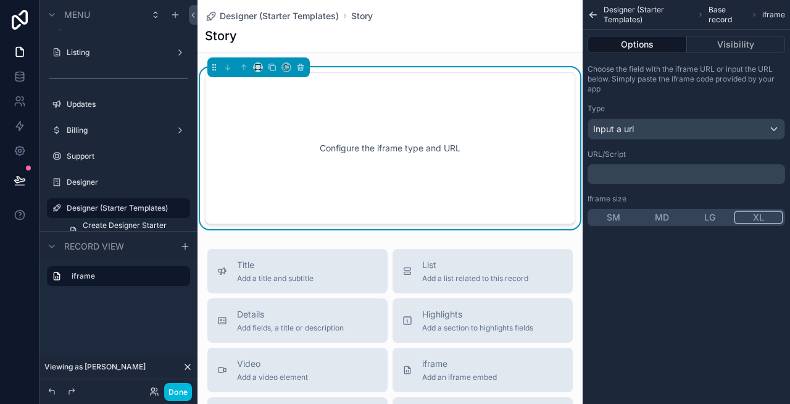
click at [678, 175] on p "﻿" at bounding box center [688, 174] width 190 height 10
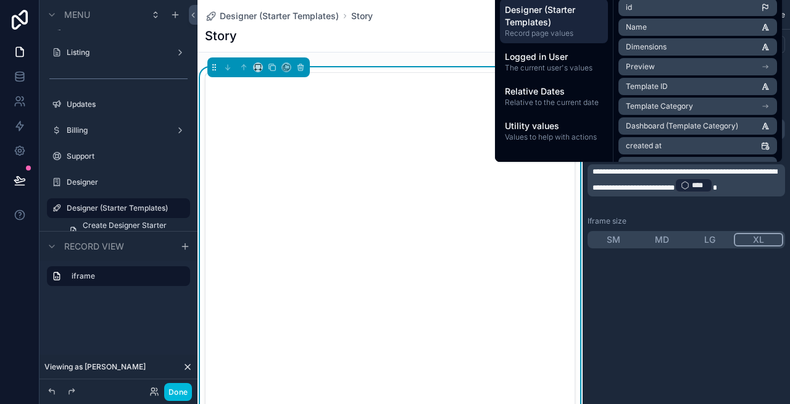
click at [693, 194] on p "**********" at bounding box center [688, 180] width 190 height 27
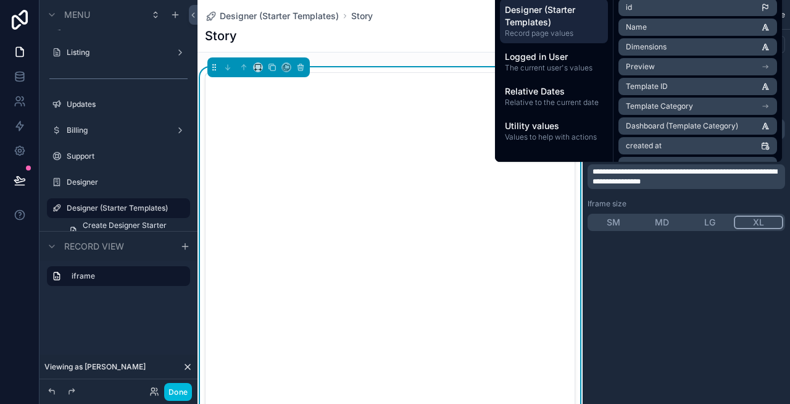
click at [739, 183] on p "**********" at bounding box center [688, 177] width 190 height 20
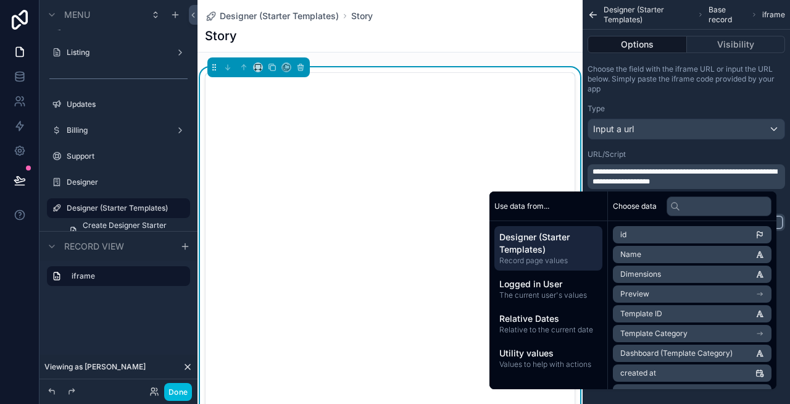
click at [765, 183] on p "**********" at bounding box center [688, 177] width 190 height 20
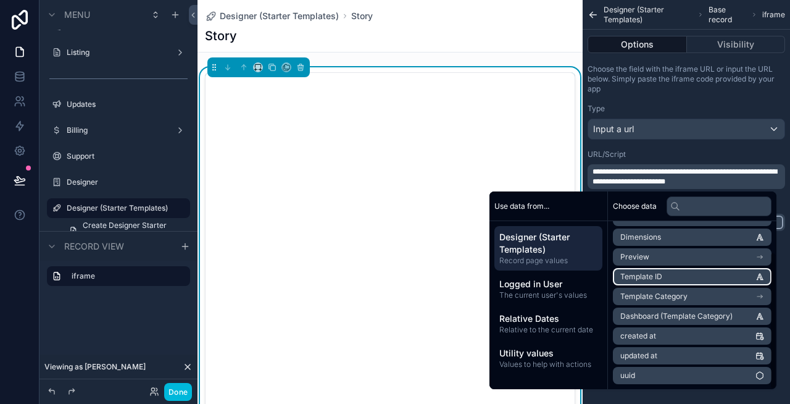
click at [670, 281] on li "Template ID" at bounding box center [692, 276] width 159 height 17
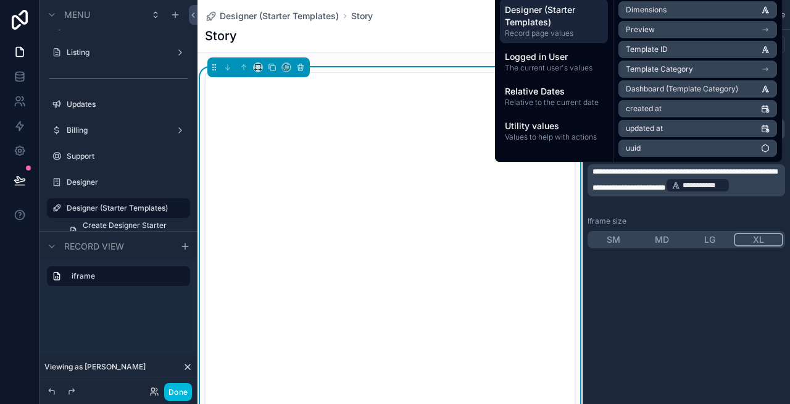
click at [756, 192] on p "**********" at bounding box center [688, 180] width 190 height 27
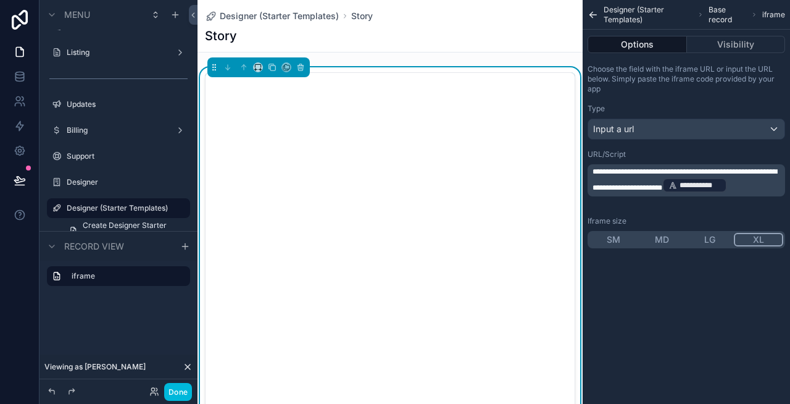
click at [668, 194] on p "**********" at bounding box center [688, 180] width 190 height 27
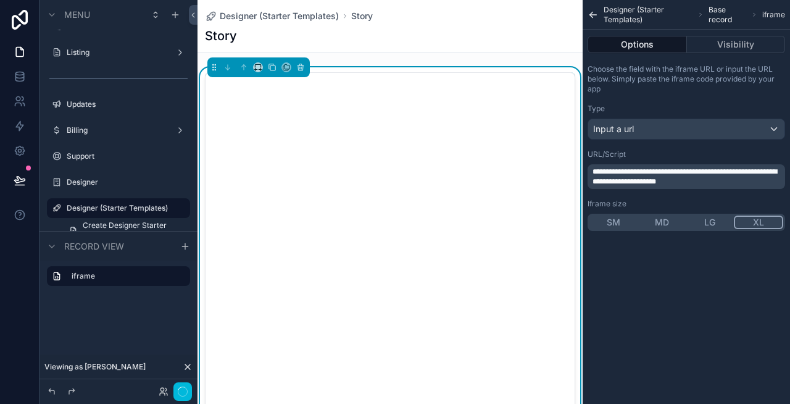
click at [749, 178] on p "**********" at bounding box center [688, 177] width 190 height 20
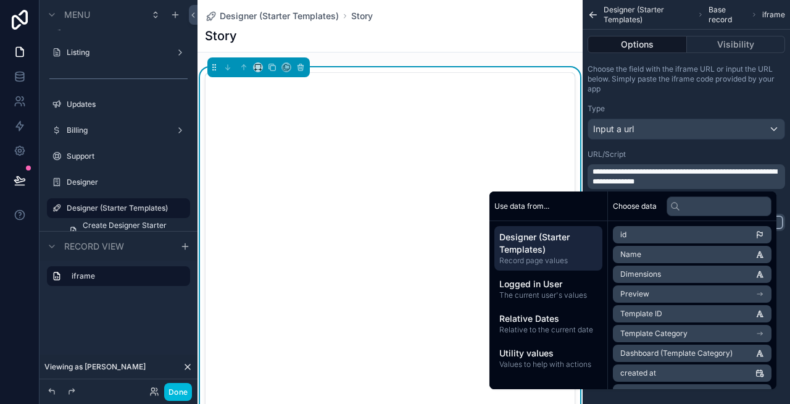
click at [749, 178] on p "**********" at bounding box center [688, 177] width 190 height 20
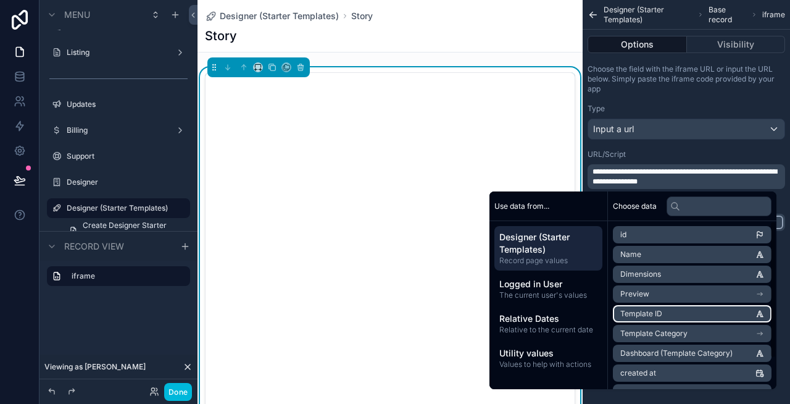
click at [687, 314] on li "Template ID" at bounding box center [692, 313] width 159 height 17
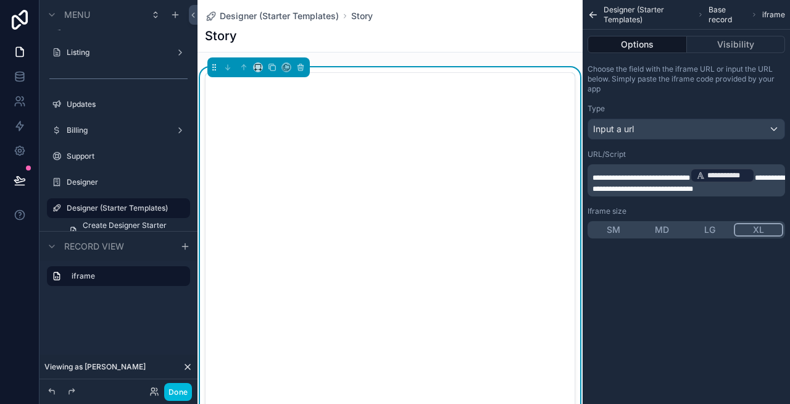
click at [747, 152] on div "URL/Script" at bounding box center [687, 154] width 198 height 10
click at [172, 388] on button "Done" at bounding box center [178, 392] width 28 height 18
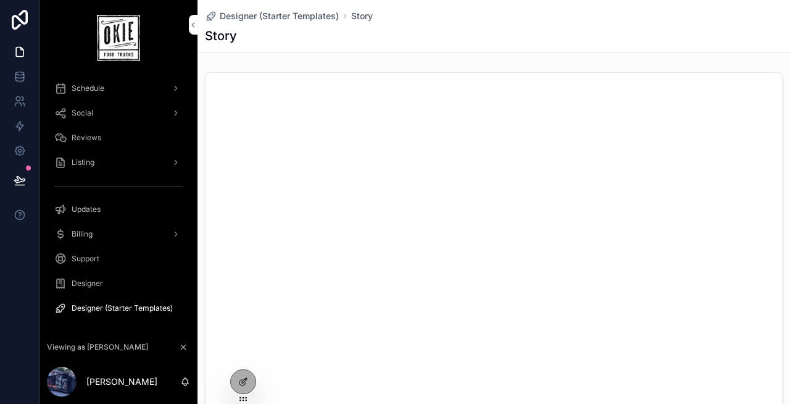
click at [245, 383] on icon at bounding box center [242, 383] width 6 height 6
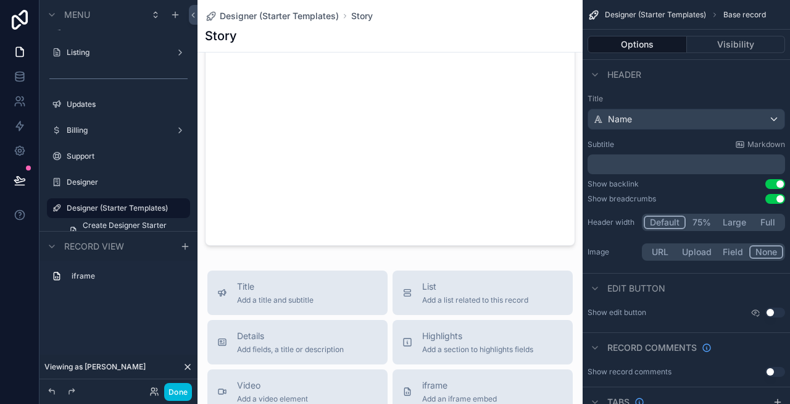
scroll to position [233, 0]
click at [549, 156] on div "scrollable content" at bounding box center [390, 42] width 385 height 415
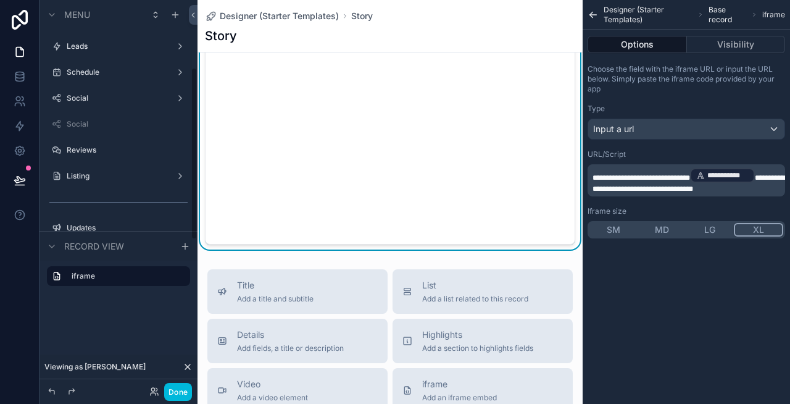
scroll to position [0, 0]
click at [178, 388] on button "Done" at bounding box center [178, 392] width 28 height 18
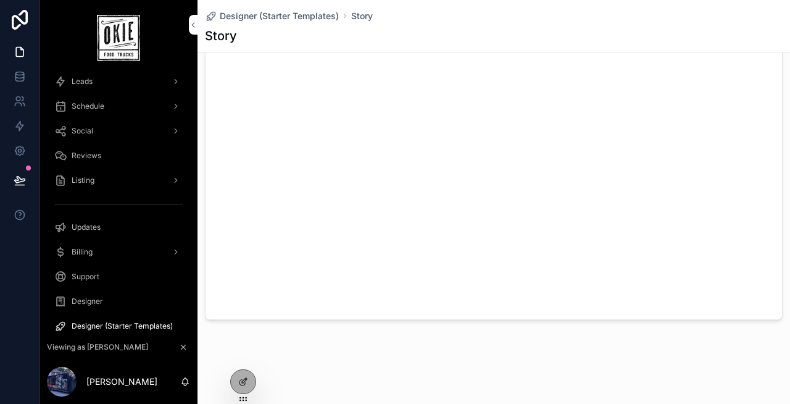
scroll to position [57, 0]
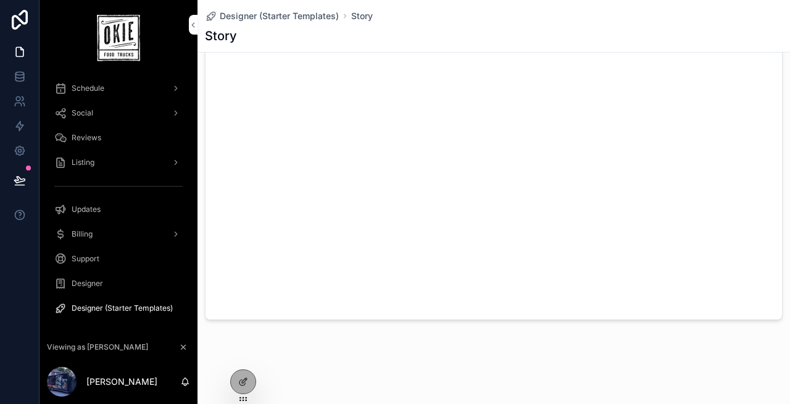
click at [93, 283] on span "Designer" at bounding box center [87, 283] width 31 height 10
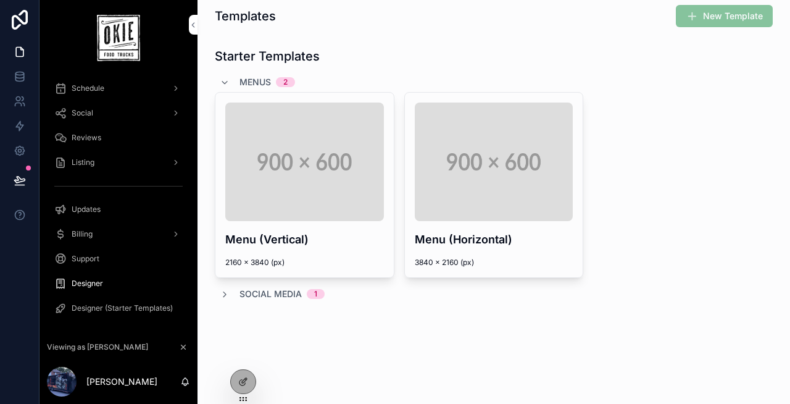
scroll to position [10, 0]
click at [243, 390] on div at bounding box center [243, 381] width 25 height 23
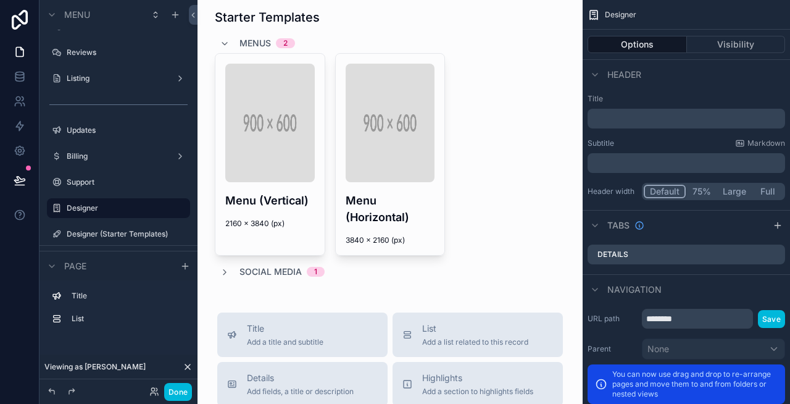
scroll to position [0, 0]
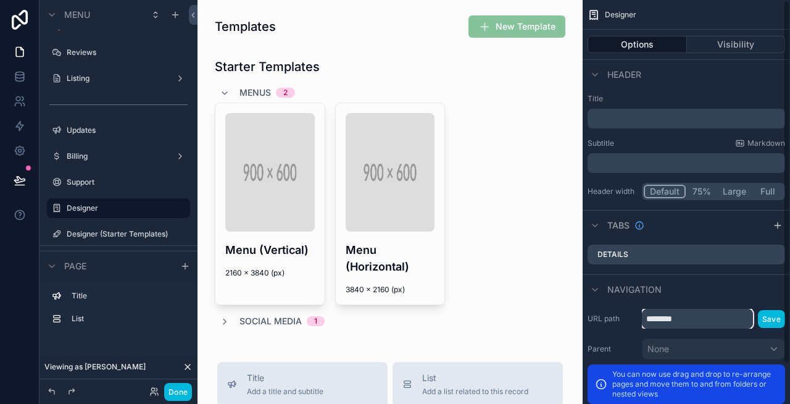
click at [726, 318] on input "********" at bounding box center [697, 319] width 111 height 20
type input "**********"
click at [775, 320] on button "Save" at bounding box center [771, 319] width 27 height 18
click at [772, 316] on button "Save" at bounding box center [771, 319] width 27 height 18
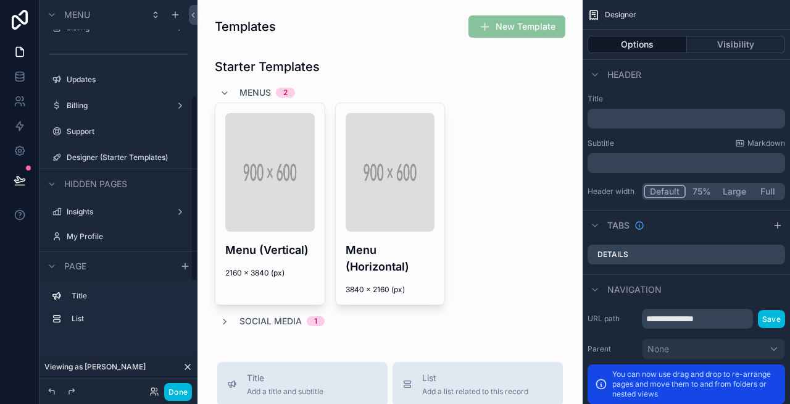
scroll to position [66, 0]
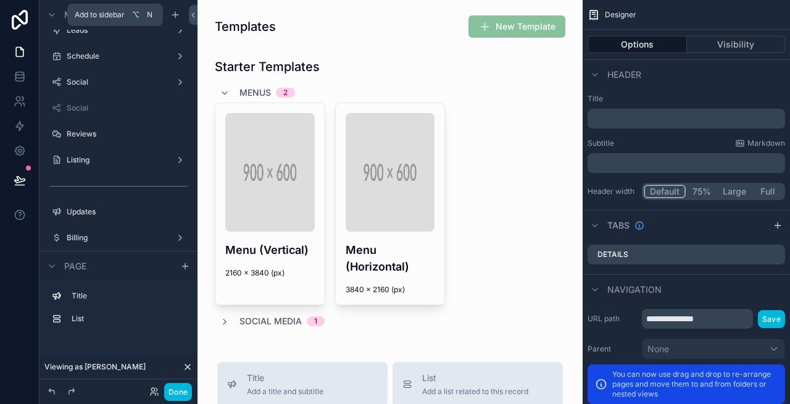
click at [173, 15] on icon "scrollable content" at bounding box center [175, 15] width 6 height 0
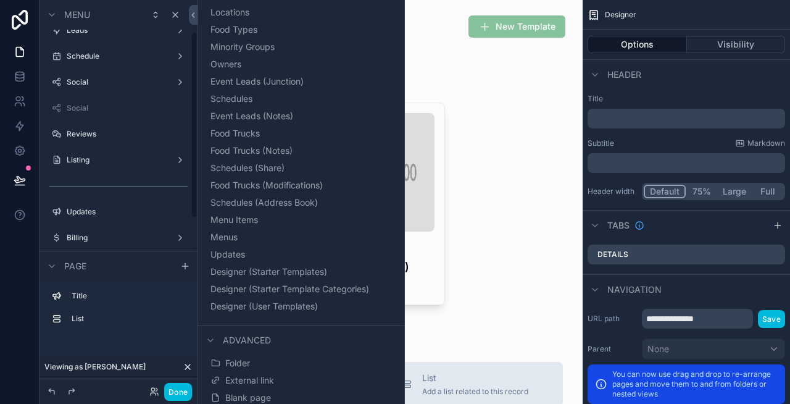
scroll to position [204, 0]
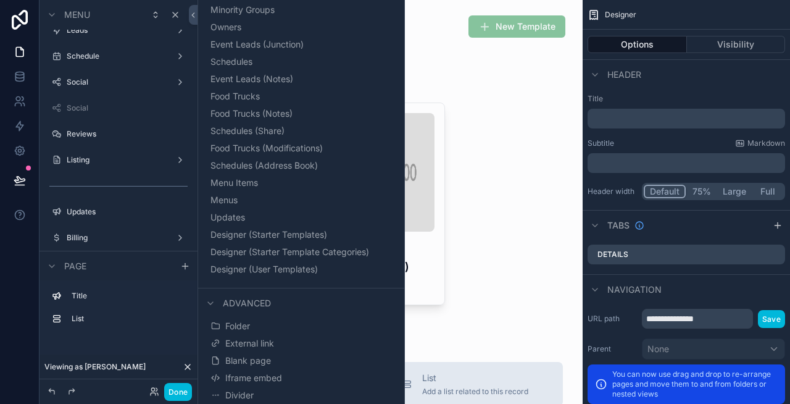
click at [241, 357] on span "Blank page" at bounding box center [248, 360] width 46 height 12
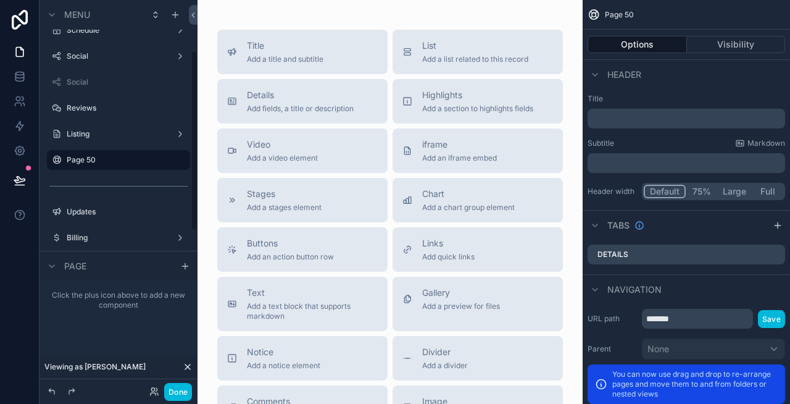
scroll to position [125, 0]
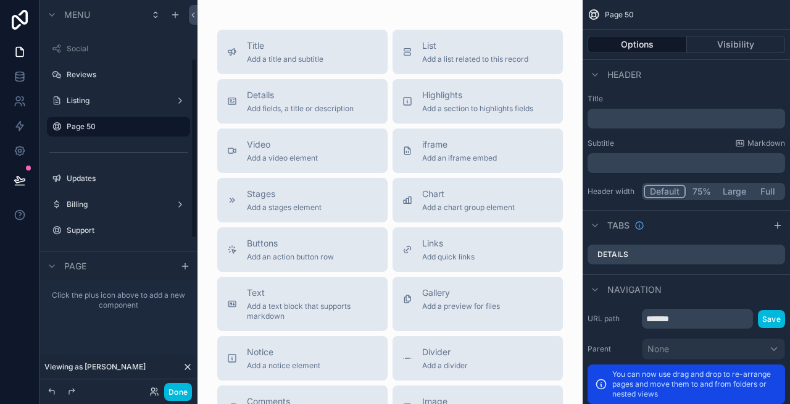
click at [108, 131] on div "Page 50" at bounding box center [127, 126] width 121 height 15
click at [88, 128] on label "Page 50" at bounding box center [125, 127] width 116 height 10
click at [0, 0] on icon "scrollable content" at bounding box center [0, 0] width 0 height 0
click at [124, 125] on input "*******" at bounding box center [109, 126] width 84 height 15
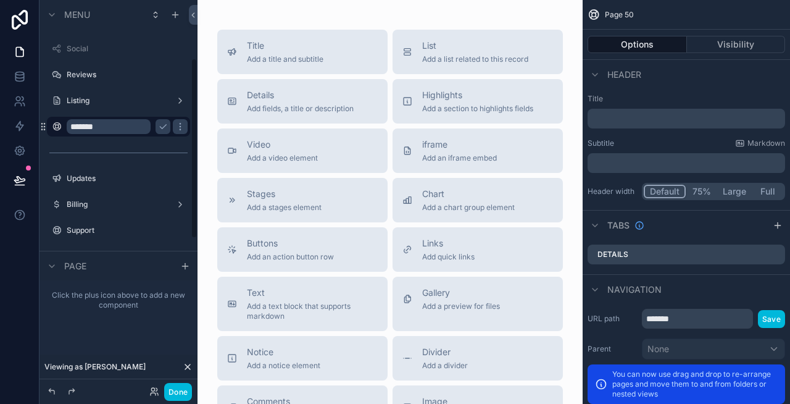
click at [124, 125] on input "*******" at bounding box center [109, 126] width 84 height 15
type input "********"
click at [162, 125] on icon "scrollable content" at bounding box center [163, 127] width 10 height 10
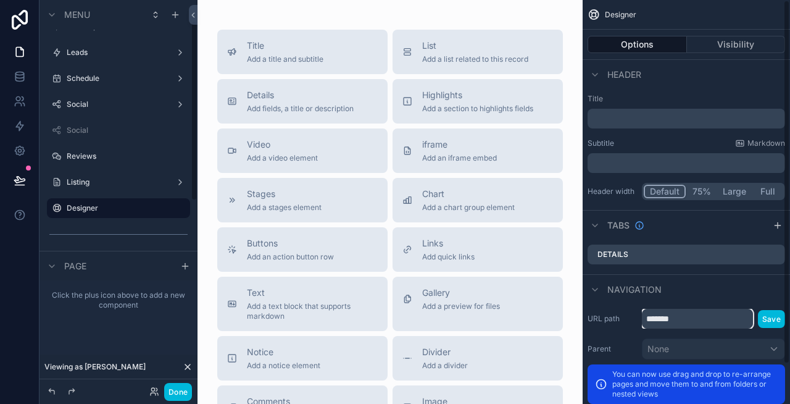
click at [696, 322] on input "*******" at bounding box center [697, 319] width 111 height 20
type input "********"
click at [773, 315] on button "Save" at bounding box center [771, 319] width 27 height 18
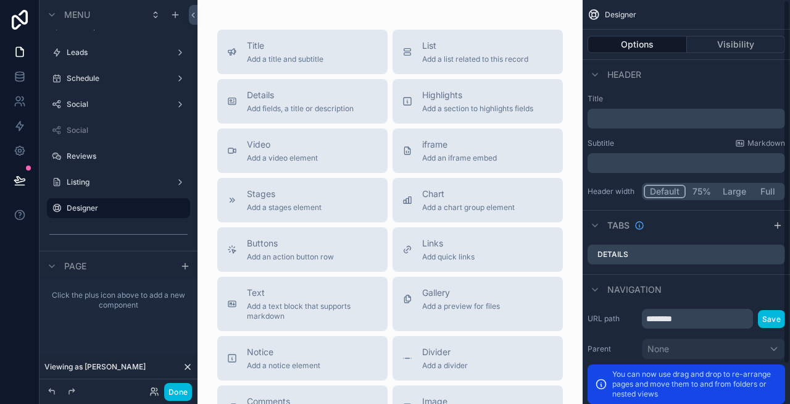
click at [625, 122] on p "﻿" at bounding box center [688, 118] width 190 height 12
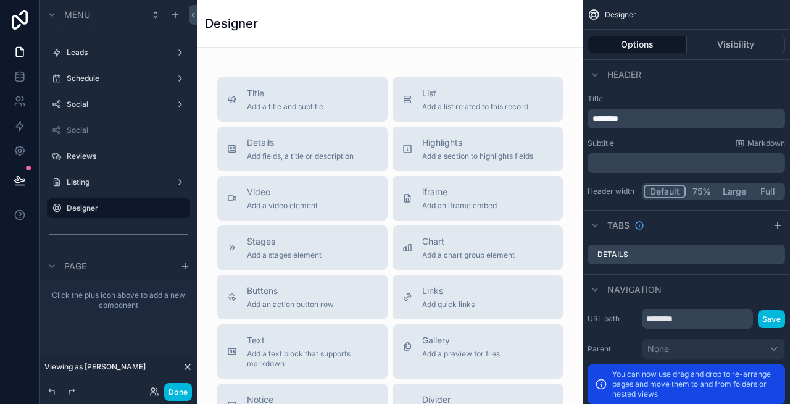
click at [678, 99] on label "Title" at bounding box center [687, 99] width 198 height 10
click at [767, 188] on button "Full" at bounding box center [767, 192] width 31 height 14
click at [442, 283] on button "Links Add quick links" at bounding box center [478, 297] width 170 height 44
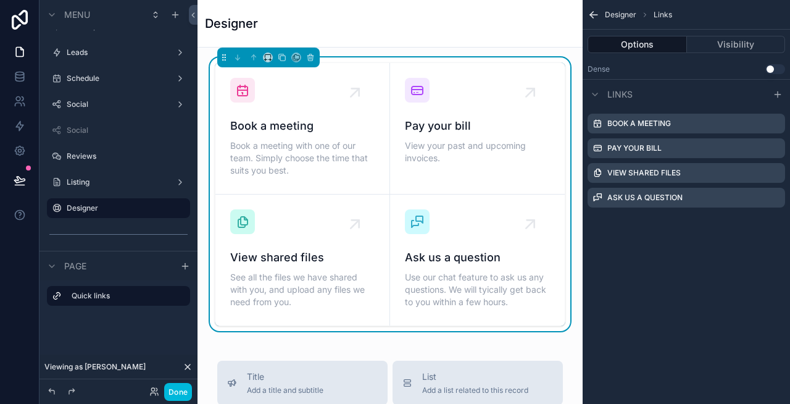
click at [442, 283] on span "Use our chat feature to ask us any questions. We will tyically get back to you …" at bounding box center [477, 289] width 145 height 37
click at [0, 0] on icon "scrollable content" at bounding box center [0, 0] width 0 height 0
click at [758, 124] on icon at bounding box center [756, 128] width 10 height 10
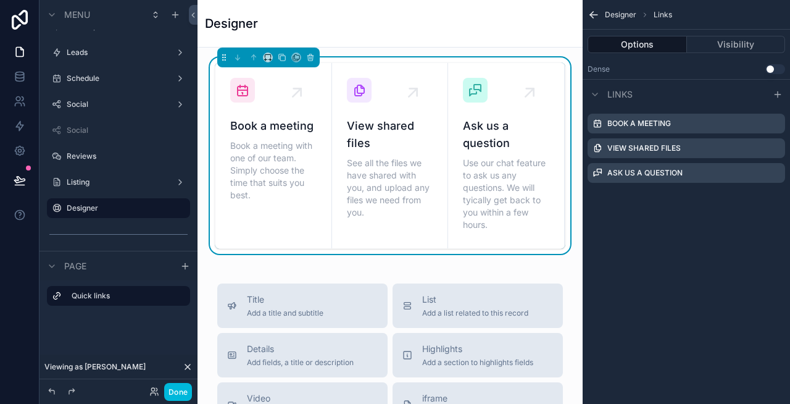
click at [0, 0] on icon "scrollable content" at bounding box center [0, 0] width 0 height 0
click at [762, 149] on icon "scrollable content" at bounding box center [761, 148] width 10 height 10
click at [756, 128] on icon at bounding box center [756, 129] width 0 height 2
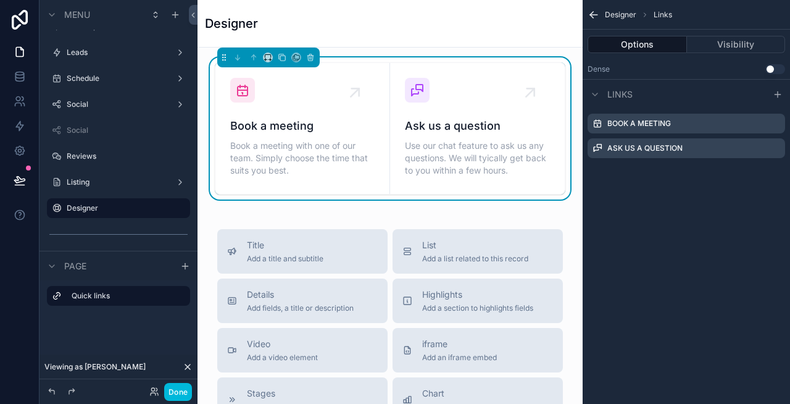
click at [0, 0] on icon "scrollable content" at bounding box center [0, 0] width 0 height 0
click at [753, 128] on icon at bounding box center [755, 130] width 6 height 6
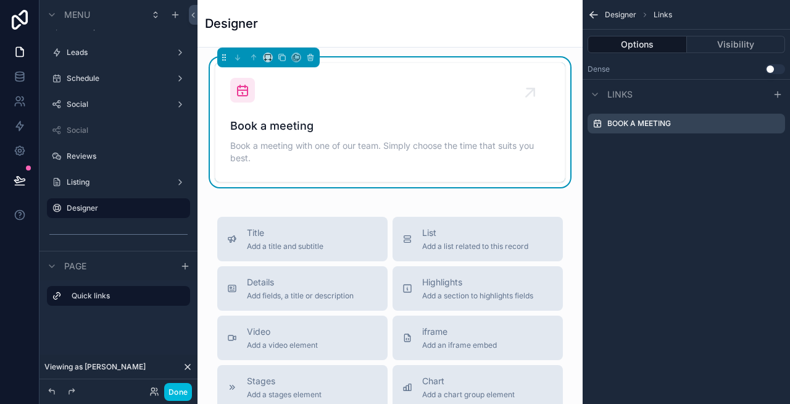
click at [686, 123] on div "Book a meeting" at bounding box center [687, 124] width 198 height 20
click at [0, 0] on icon "scrollable content" at bounding box center [0, 0] width 0 height 0
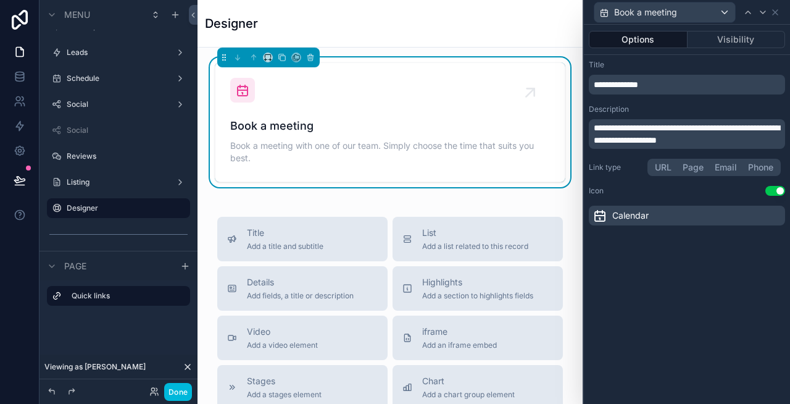
click at [674, 79] on p "**********" at bounding box center [688, 84] width 189 height 12
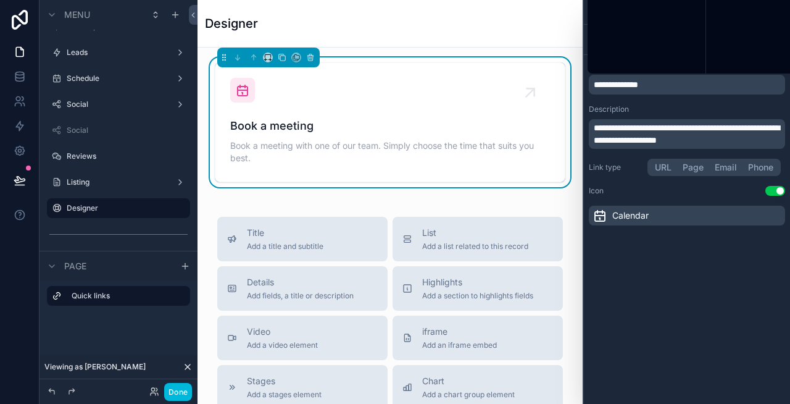
click at [674, 79] on p "**********" at bounding box center [688, 84] width 189 height 12
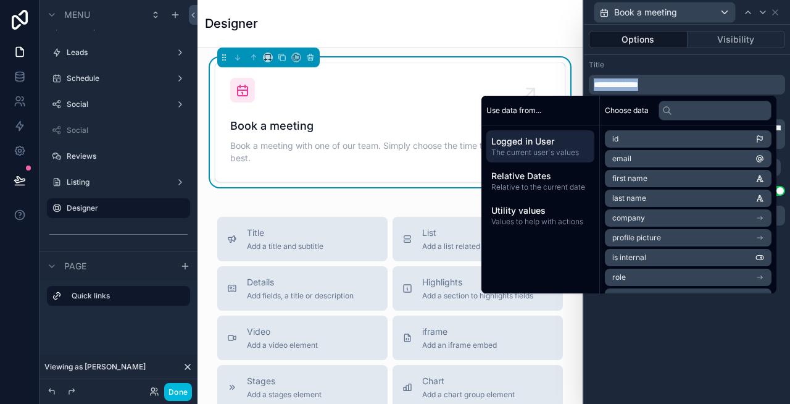
click at [674, 79] on p "**********" at bounding box center [688, 84] width 189 height 12
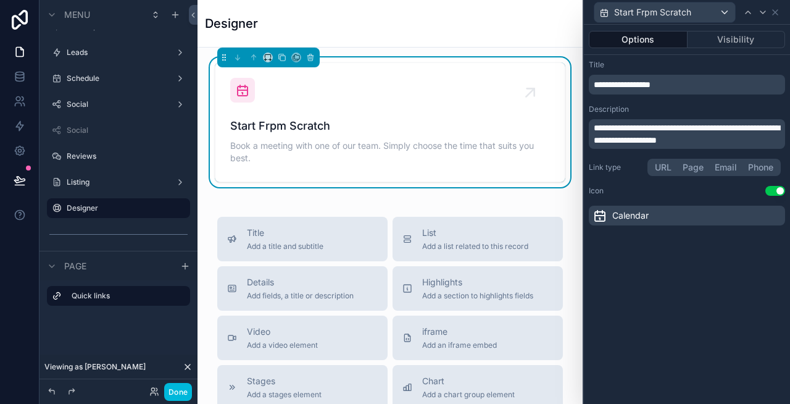
click at [630, 83] on span "**********" at bounding box center [622, 84] width 57 height 9
drag, startPoint x: 691, startPoint y: 85, endPoint x: 563, endPoint y: 85, distance: 128.4
click at [563, 85] on div "**********" at bounding box center [395, 202] width 790 height 404
click at [604, 130] on span "**********" at bounding box center [687, 133] width 186 height 21
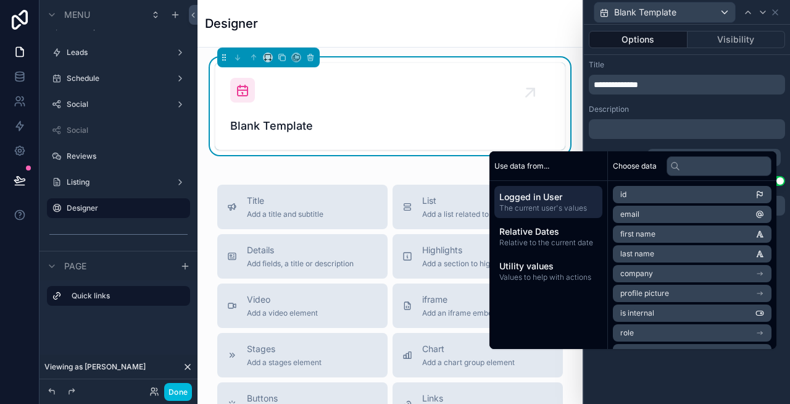
click at [690, 65] on div "Title" at bounding box center [687, 65] width 196 height 10
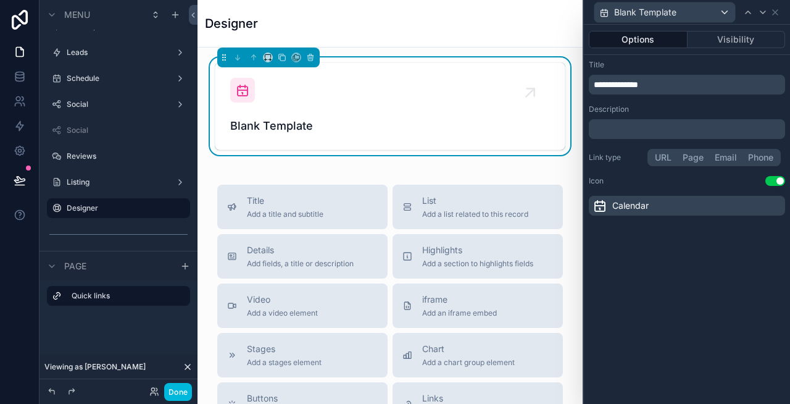
click at [665, 159] on button "URL" at bounding box center [663, 158] width 28 height 14
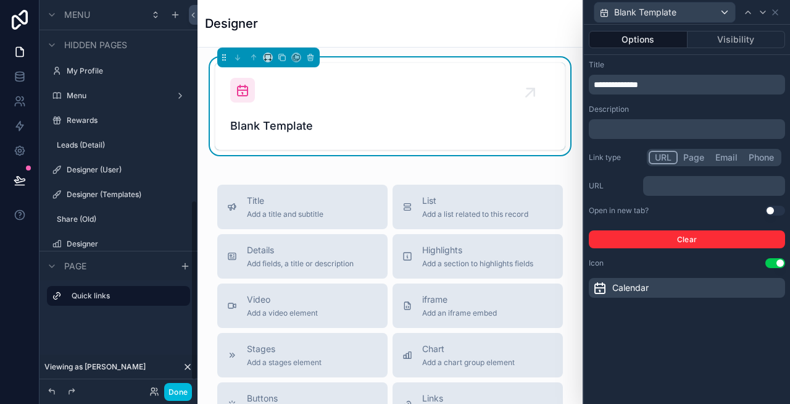
scroll to position [448, 0]
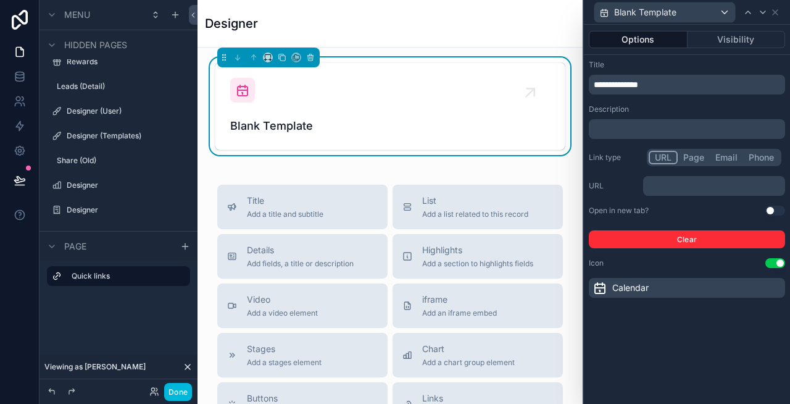
click at [103, 108] on label "Designer (User)" at bounding box center [125, 111] width 116 height 10
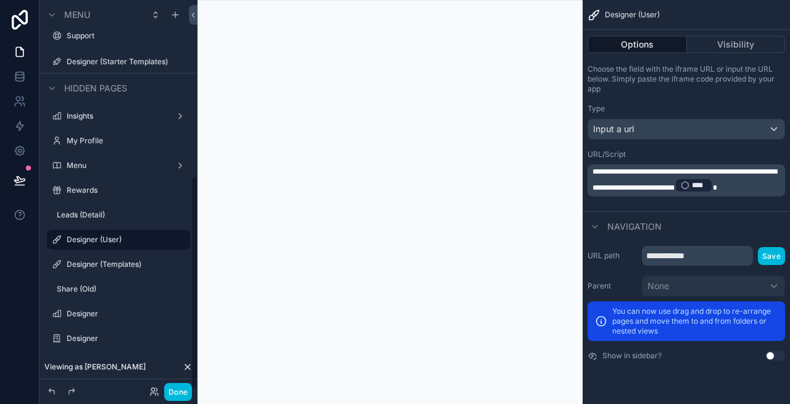
scroll to position [320, 0]
click at [681, 184] on span "**********" at bounding box center [685, 179] width 185 height 23
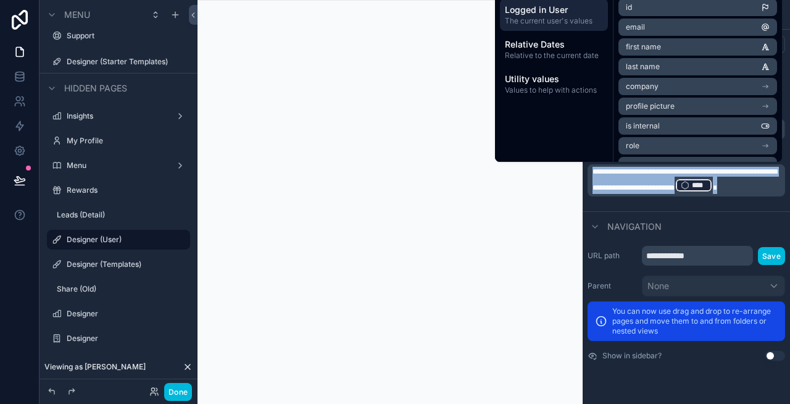
copy p "**********"
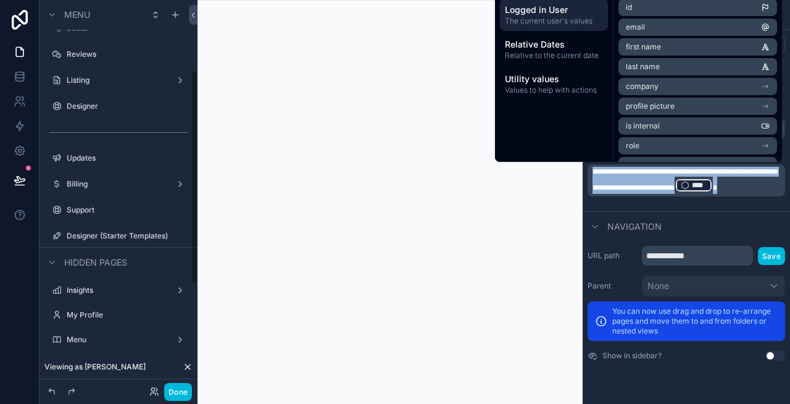
scroll to position [75, 0]
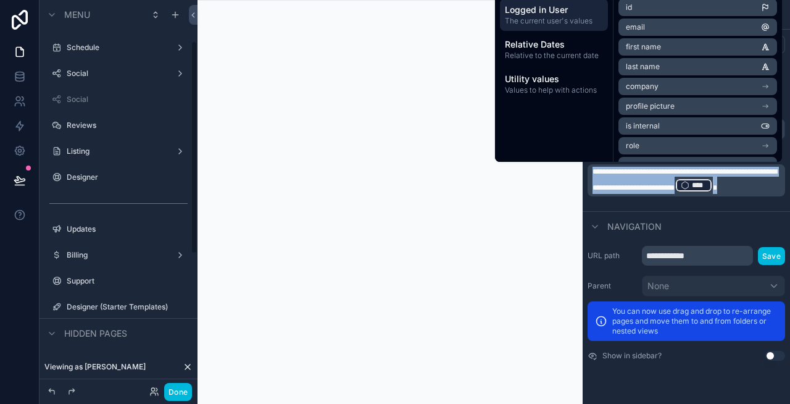
click at [102, 182] on div "Designer" at bounding box center [127, 177] width 121 height 10
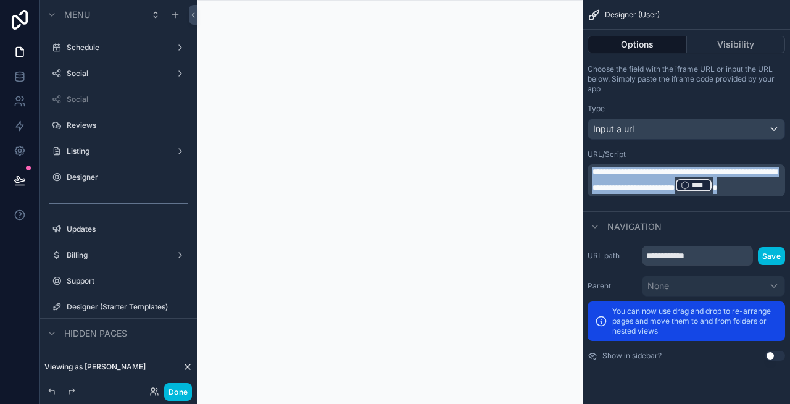
click at [101, 174] on label "Designer" at bounding box center [125, 177] width 116 height 10
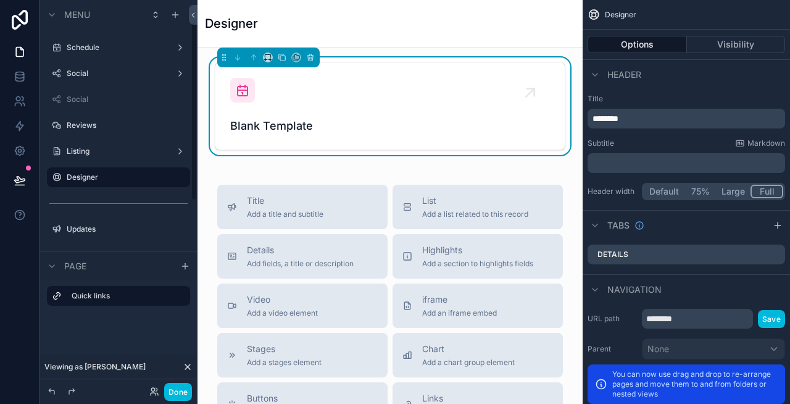
scroll to position [44, 0]
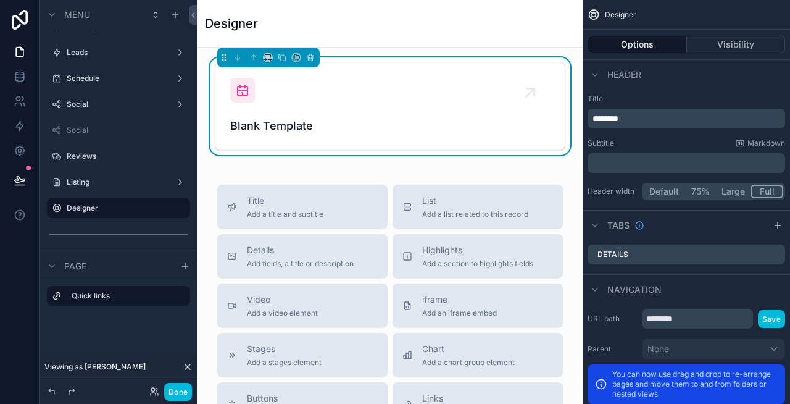
click at [375, 91] on div "Blank Template" at bounding box center [390, 106] width 320 height 57
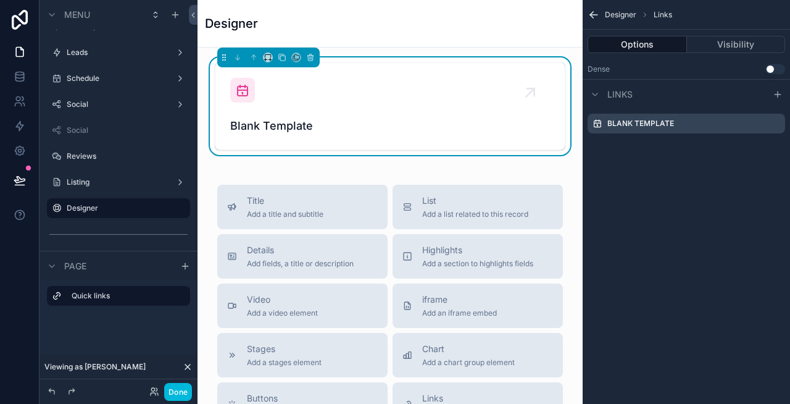
click at [0, 0] on icon "scrollable content" at bounding box center [0, 0] width 0 height 0
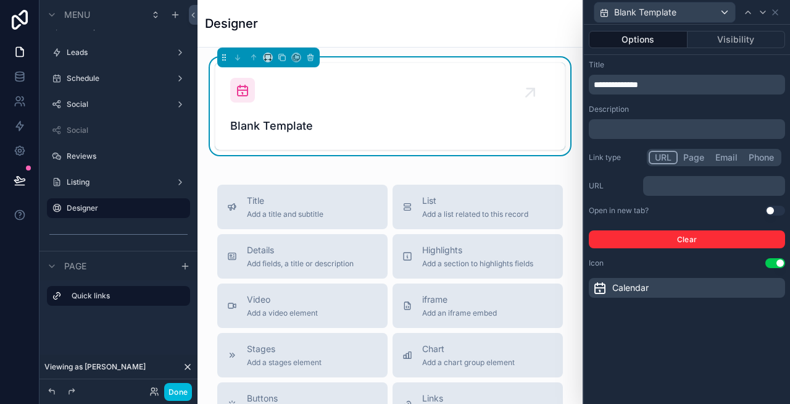
click at [678, 183] on p "﻿" at bounding box center [715, 186] width 135 height 12
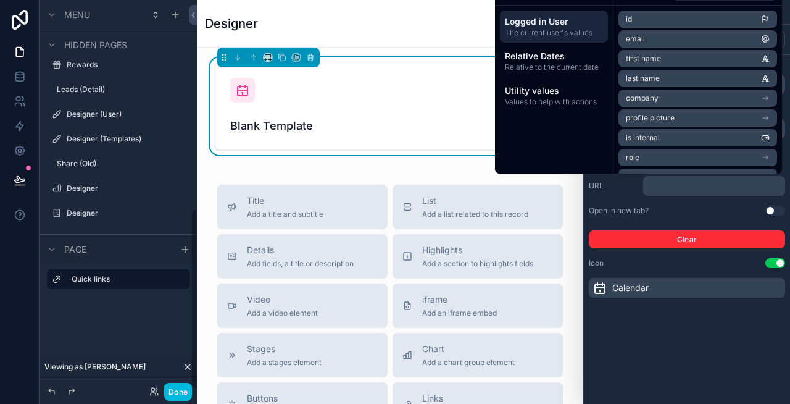
scroll to position [448, 0]
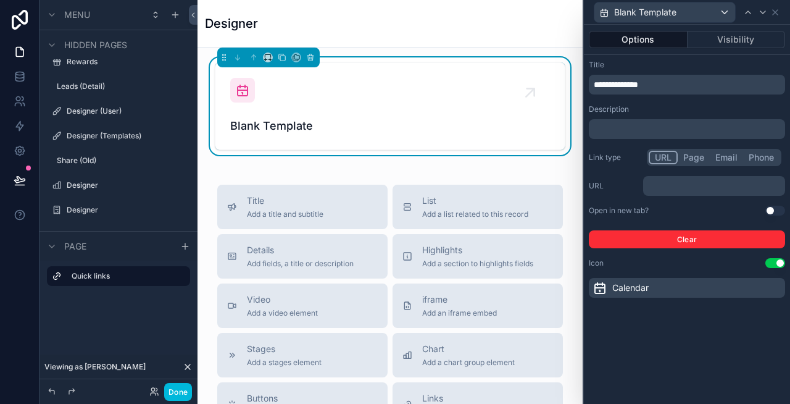
click at [91, 109] on label "Designer (User)" at bounding box center [125, 111] width 116 height 10
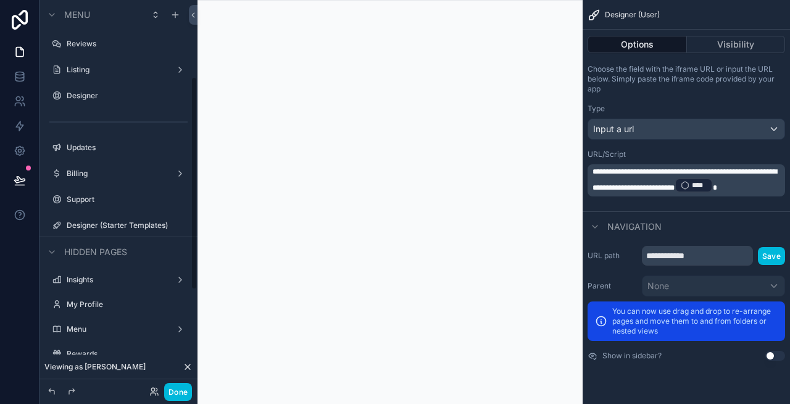
scroll to position [140, 0]
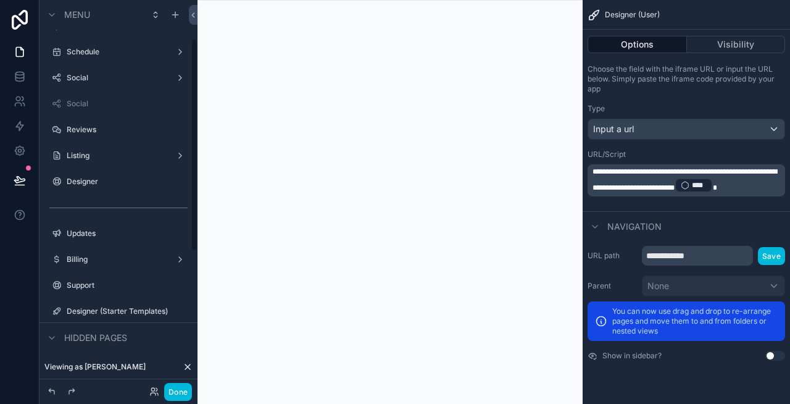
click at [108, 180] on label "Designer" at bounding box center [125, 182] width 116 height 10
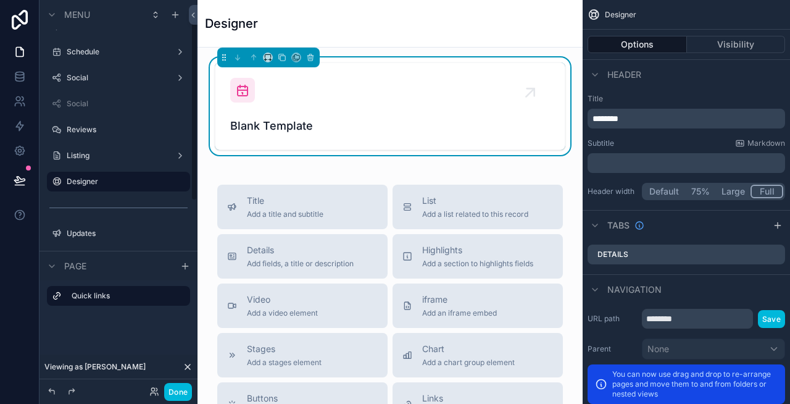
scroll to position [44, 0]
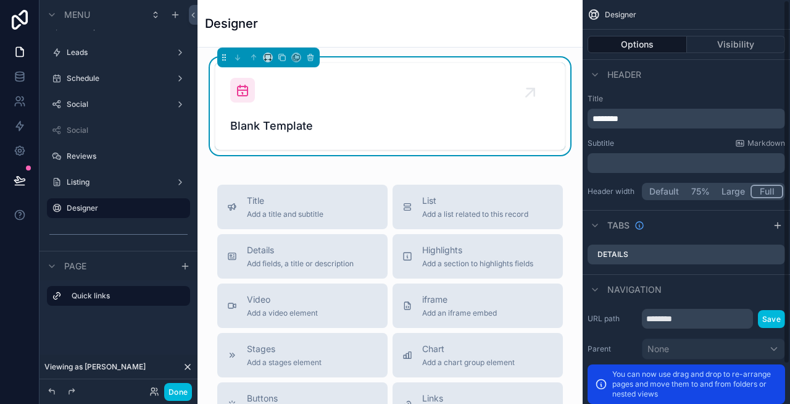
click at [445, 98] on div "Blank Template" at bounding box center [390, 106] width 320 height 57
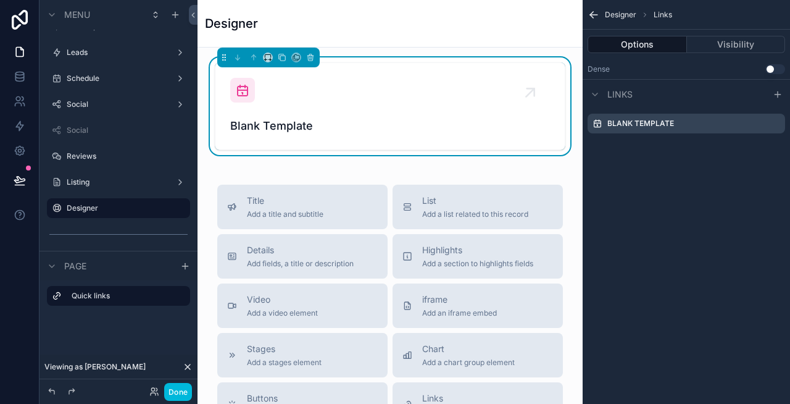
click at [0, 0] on icon "scrollable content" at bounding box center [0, 0] width 0 height 0
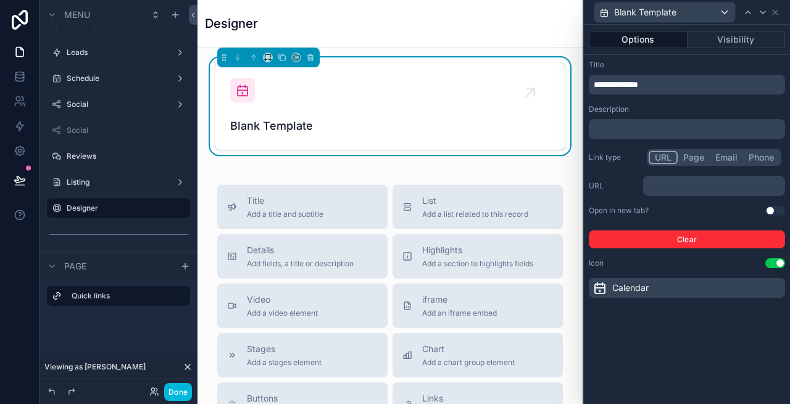
click at [638, 82] on span "**********" at bounding box center [616, 84] width 44 height 9
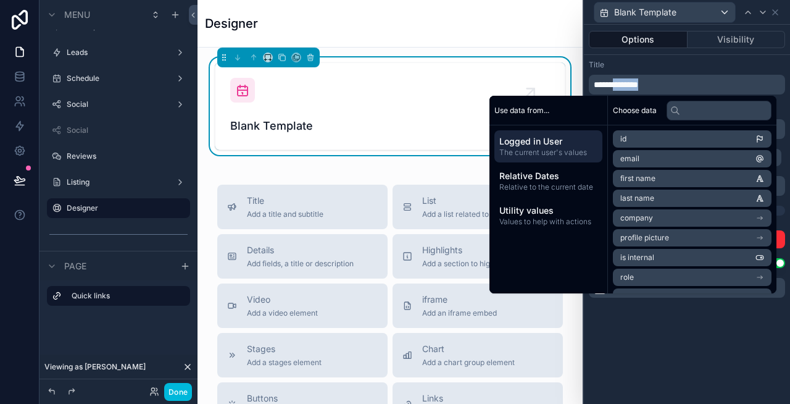
click at [638, 82] on span "**********" at bounding box center [616, 84] width 44 height 9
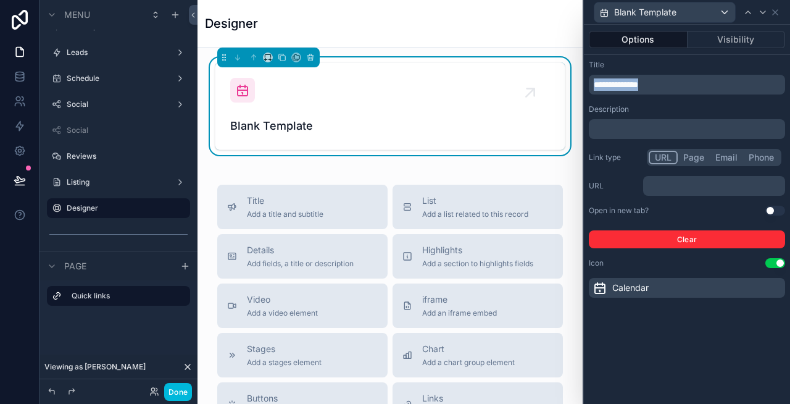
click at [638, 82] on span "**********" at bounding box center [616, 84] width 44 height 9
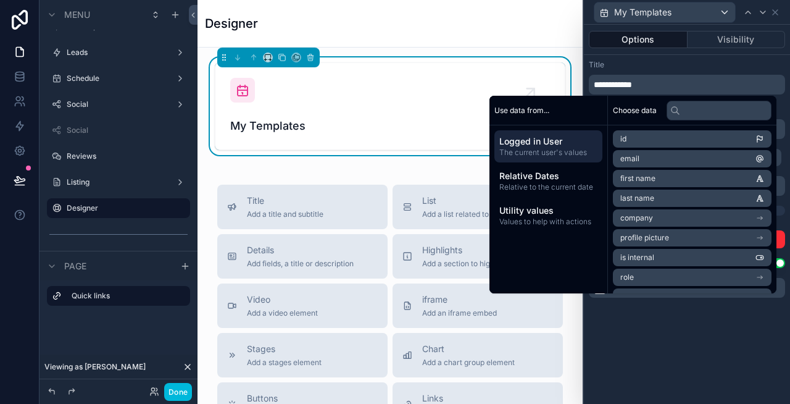
click at [701, 66] on div "Title" at bounding box center [687, 65] width 196 height 10
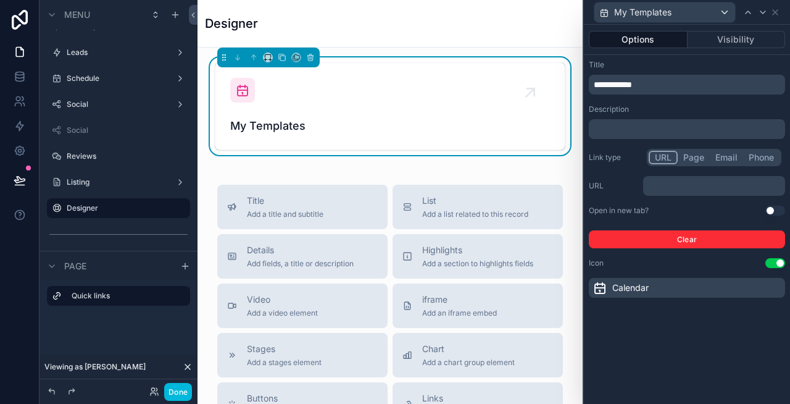
click at [657, 122] on div "﻿" at bounding box center [687, 129] width 196 height 20
click at [621, 138] on div "﻿" at bounding box center [687, 129] width 196 height 20
click at [612, 123] on p "﻿" at bounding box center [688, 129] width 189 height 12
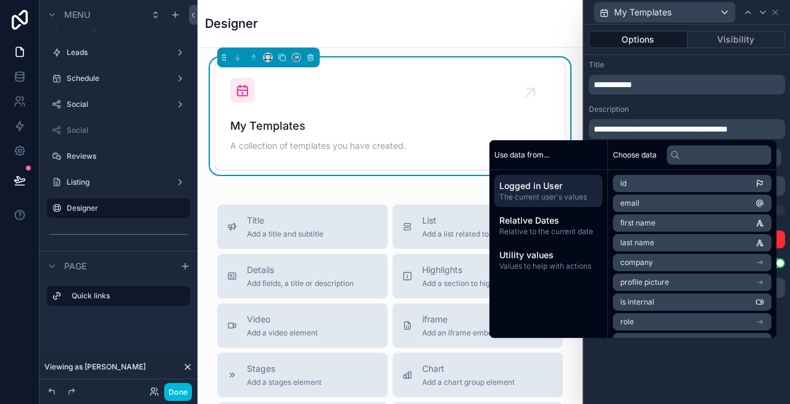
click at [682, 60] on div "Title" at bounding box center [687, 65] width 196 height 10
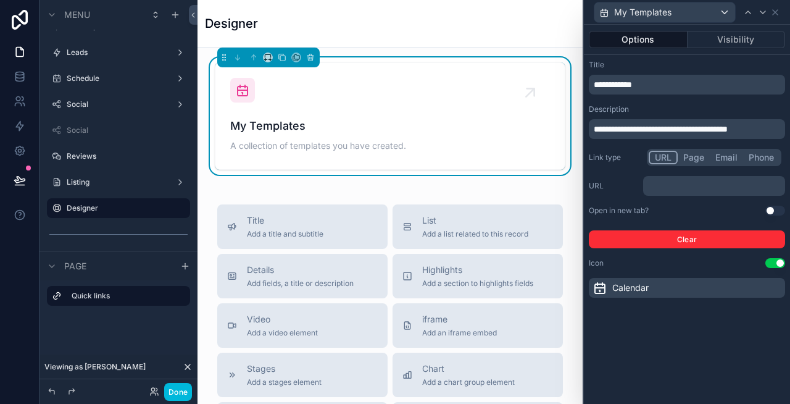
click at [693, 156] on button "Page" at bounding box center [694, 158] width 32 height 14
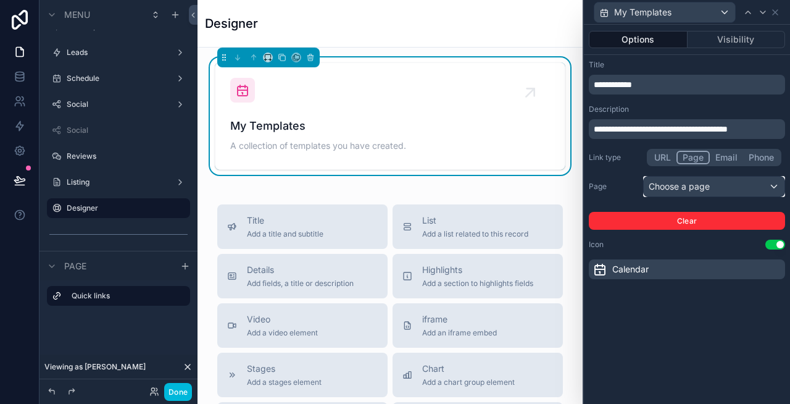
click at [688, 187] on div "Choose a page" at bounding box center [714, 187] width 141 height 20
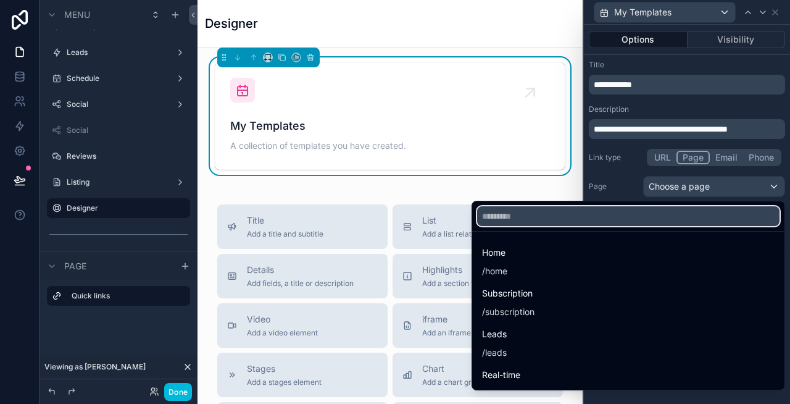
click at [594, 213] on input "text" at bounding box center [628, 216] width 302 height 20
type input "******"
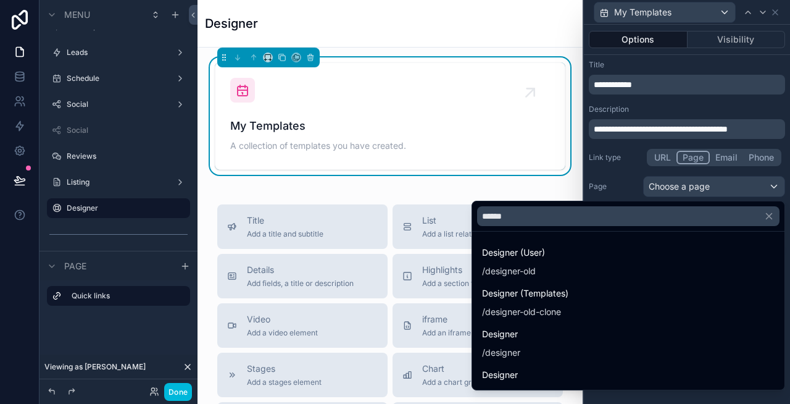
click at [606, 255] on div "Designer (User) / designer-old" at bounding box center [628, 261] width 293 height 32
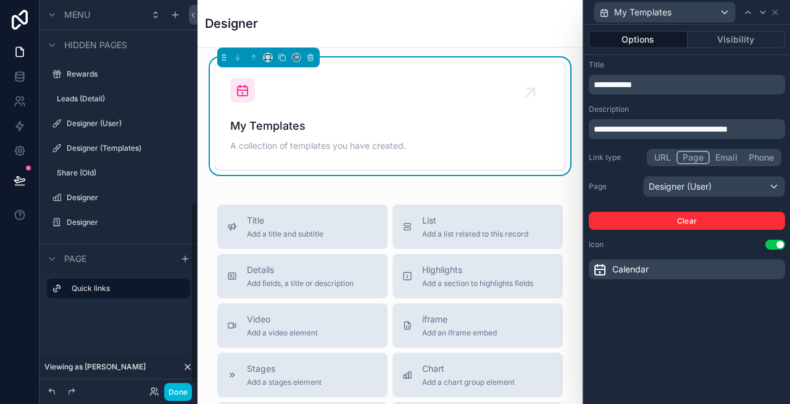
click at [99, 124] on label "Designer (User)" at bounding box center [125, 124] width 116 height 10
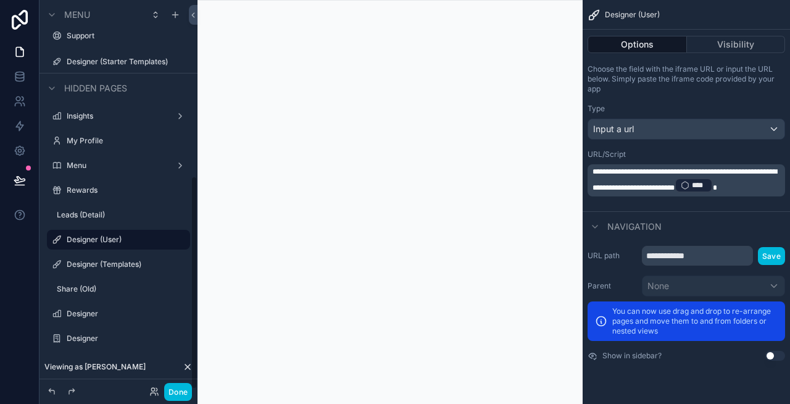
scroll to position [320, 0]
click at [710, 258] on input "**********" at bounding box center [697, 256] width 111 height 20
type input "**********"
click at [776, 253] on button "Save" at bounding box center [771, 256] width 27 height 18
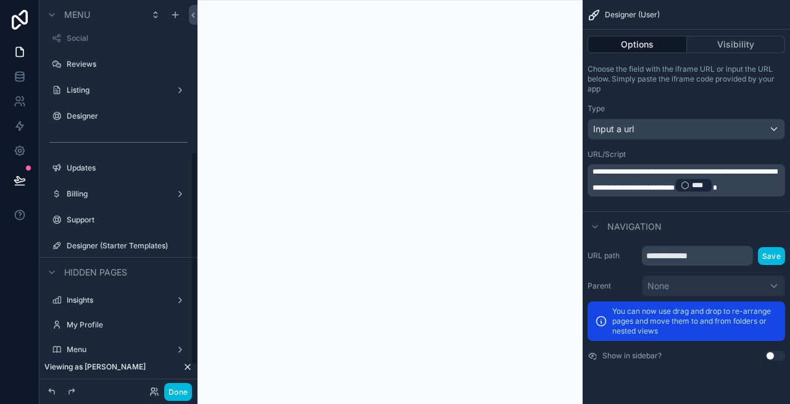
scroll to position [101, 0]
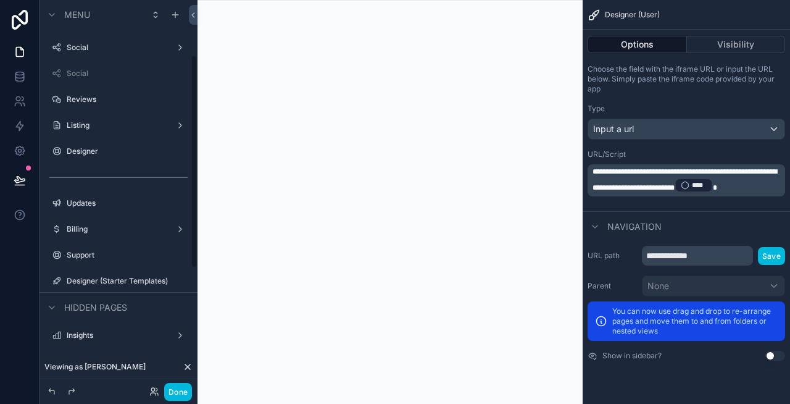
click at [113, 149] on label "Designer" at bounding box center [125, 151] width 116 height 10
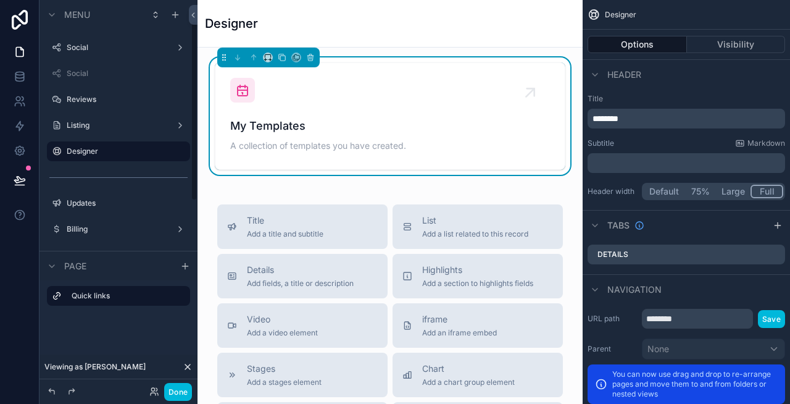
scroll to position [44, 0]
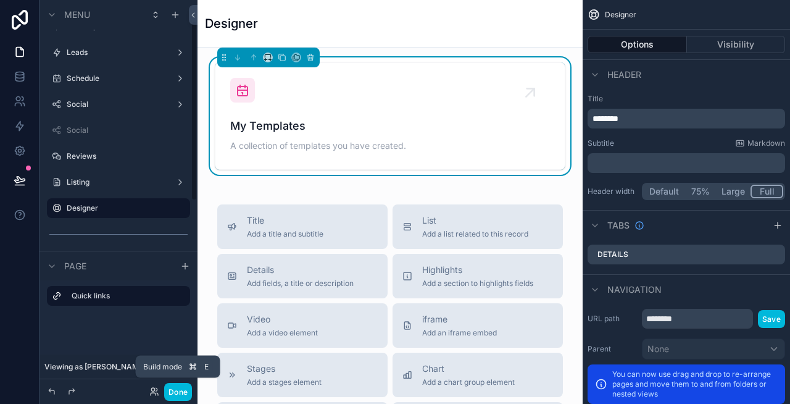
click at [183, 392] on button "Done" at bounding box center [178, 392] width 28 height 18
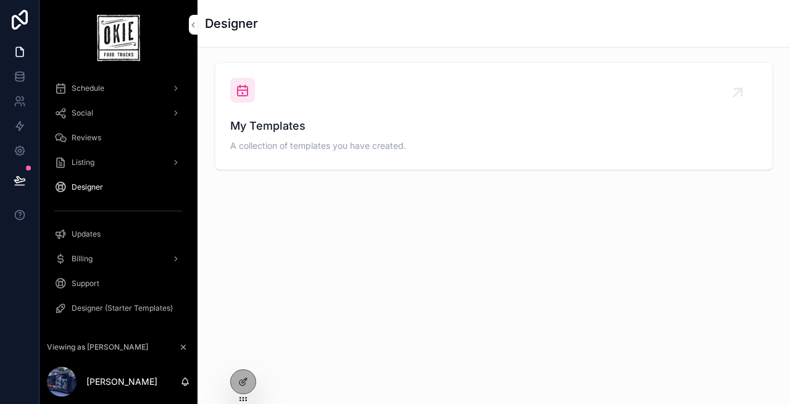
click at [328, 101] on div "My Templates A collection of templates you have created." at bounding box center [493, 116] width 527 height 77
click at [240, 385] on icon at bounding box center [242, 383] width 6 height 6
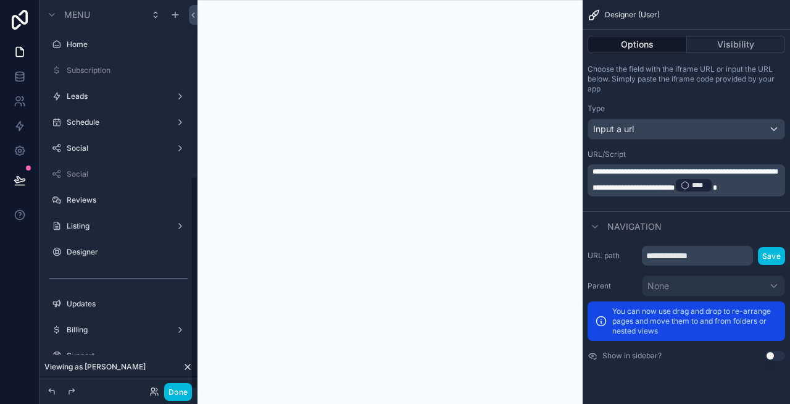
scroll to position [320, 0]
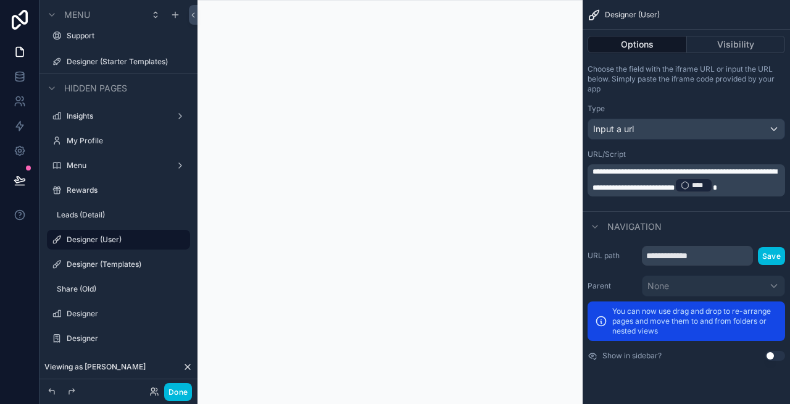
click at [125, 267] on label "Designer (Templates)" at bounding box center [125, 264] width 116 height 10
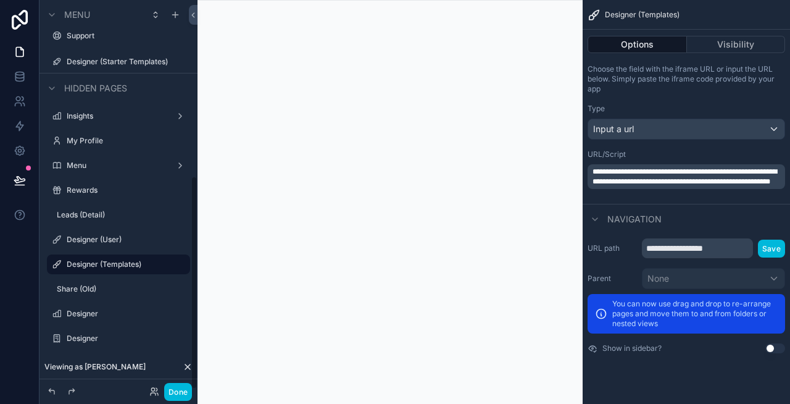
click at [110, 236] on label "Designer (User)" at bounding box center [125, 240] width 116 height 10
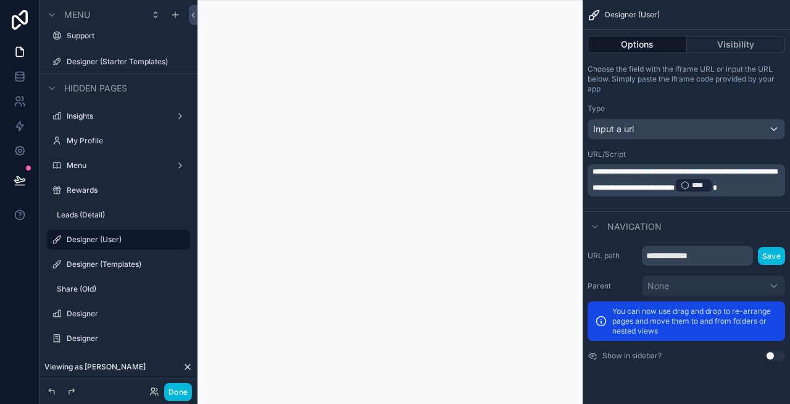
click at [685, 191] on p "**********" at bounding box center [688, 180] width 190 height 27
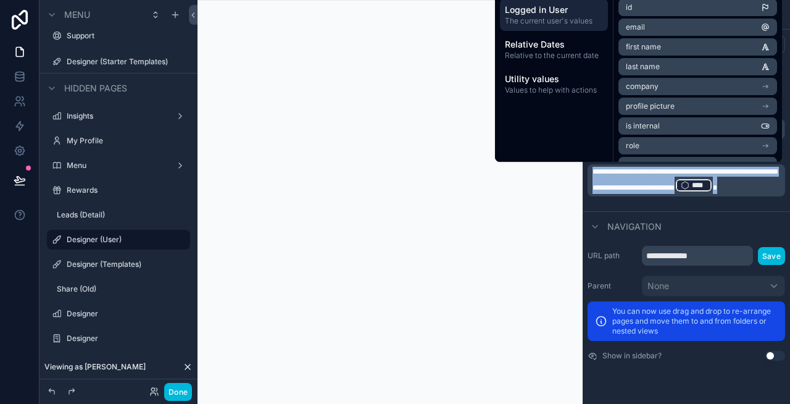
copy p "**********"
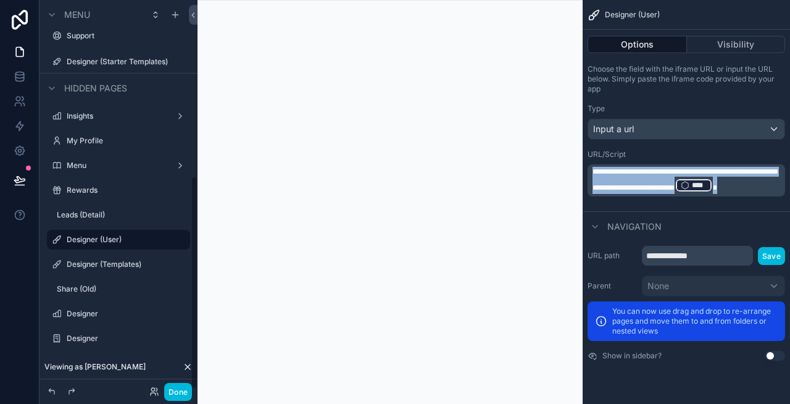
click at [90, 264] on label "Designer (Templates)" at bounding box center [125, 264] width 116 height 10
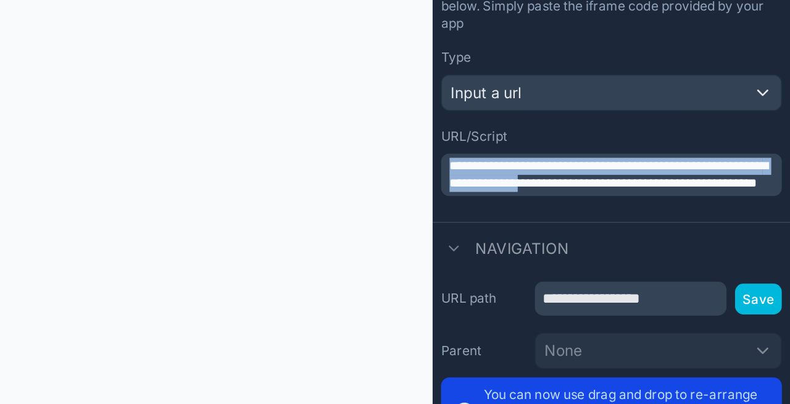
drag, startPoint x: 700, startPoint y: 179, endPoint x: 578, endPoint y: 170, distance: 121.9
click at [578, 170] on div "**********" at bounding box center [494, 202] width 593 height 404
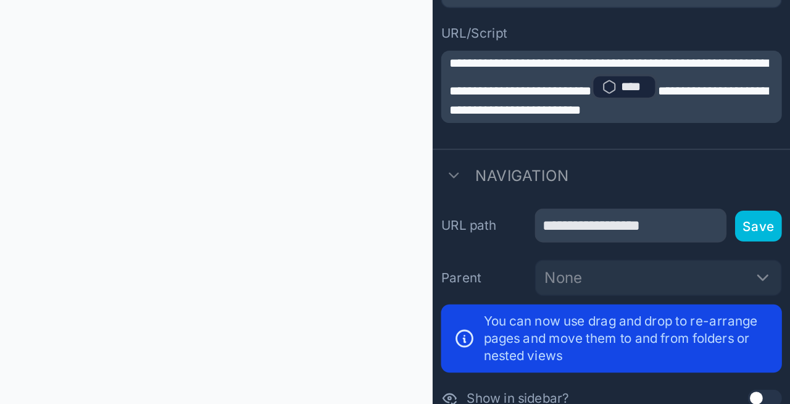
click at [637, 195] on span "**********" at bounding box center [685, 193] width 185 height 19
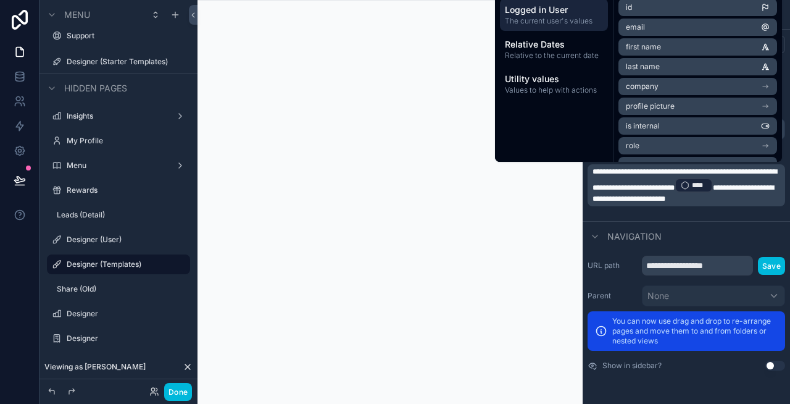
click at [555, 206] on div "scrollable content" at bounding box center [390, 202] width 385 height 404
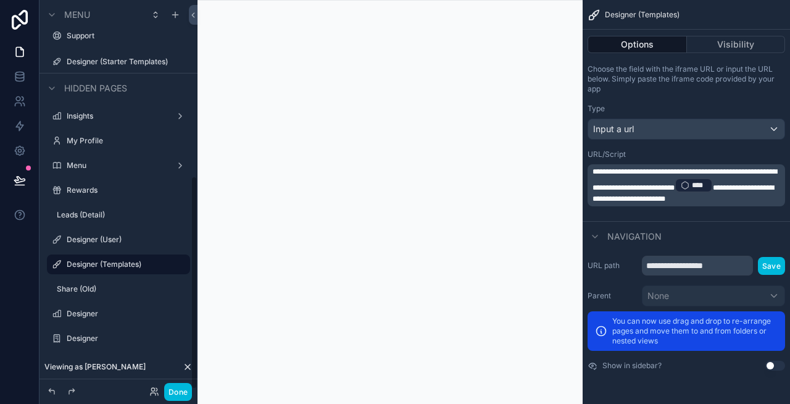
click at [178, 388] on button "Done" at bounding box center [178, 392] width 28 height 18
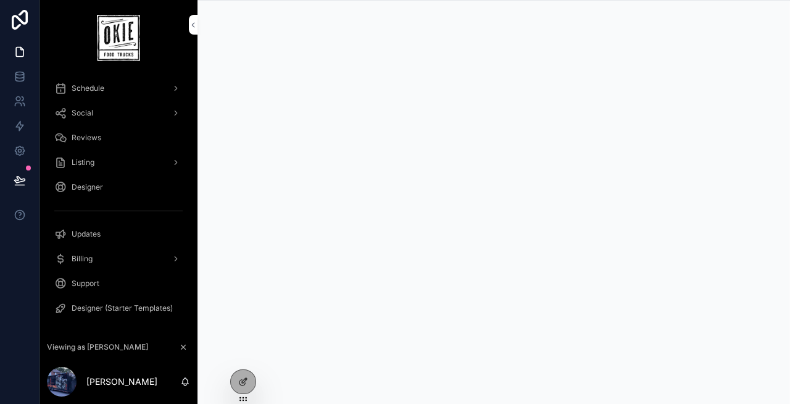
click at [244, 380] on icon at bounding box center [243, 382] width 10 height 10
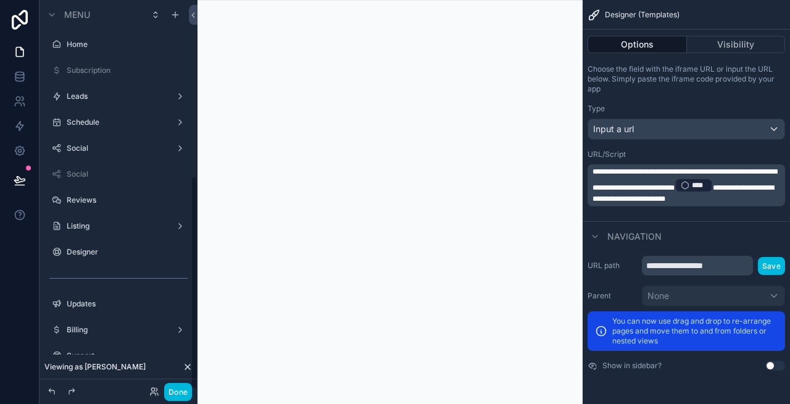
scroll to position [320, 0]
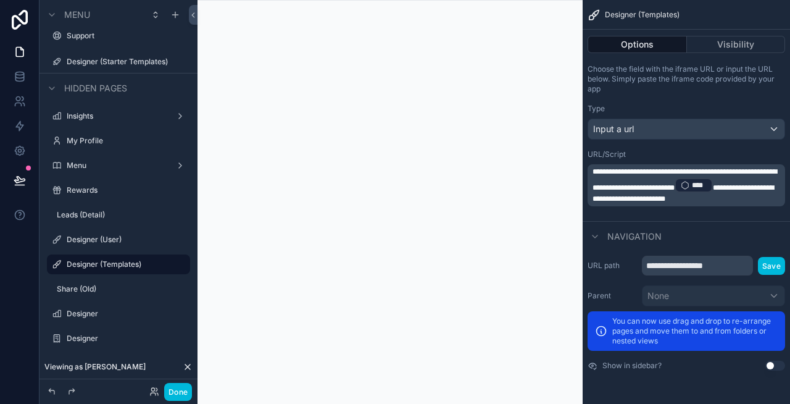
click at [743, 204] on p "**********" at bounding box center [688, 185] width 190 height 37
click at [759, 204] on p "**********" at bounding box center [688, 185] width 190 height 37
click at [733, 204] on p "**********" at bounding box center [688, 185] width 190 height 37
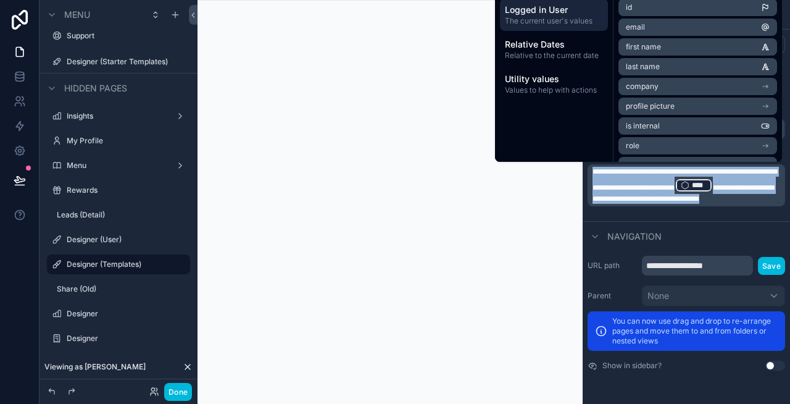
copy p "**********"
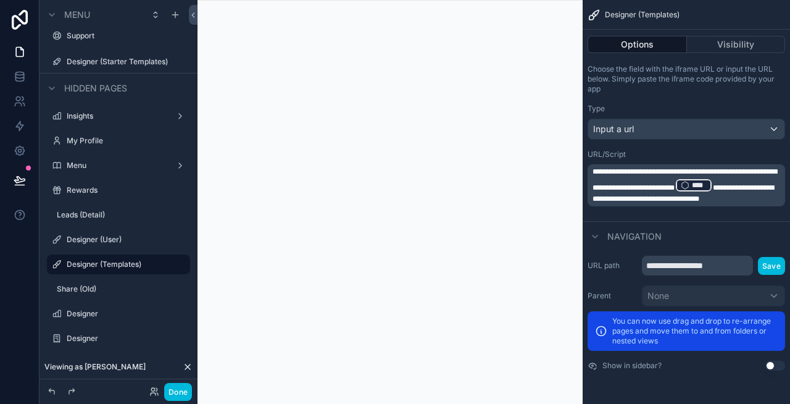
click at [757, 180] on p "**********" at bounding box center [688, 185] width 190 height 37
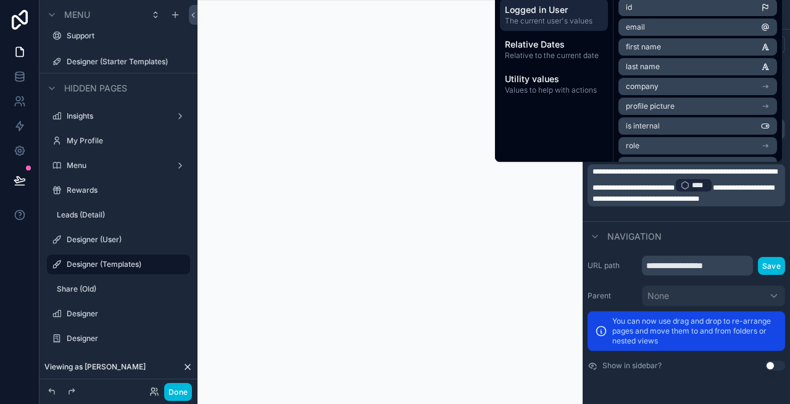
click at [696, 204] on p "**********" at bounding box center [688, 185] width 190 height 37
click at [185, 383] on button "Done" at bounding box center [178, 392] width 28 height 18
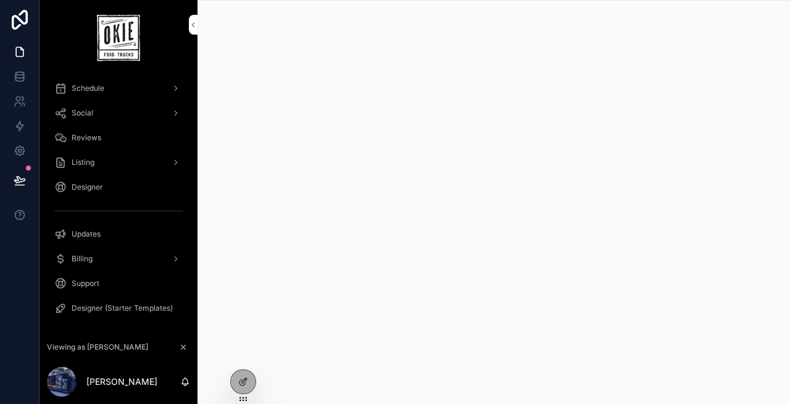
click at [243, 381] on icon at bounding box center [243, 382] width 10 height 10
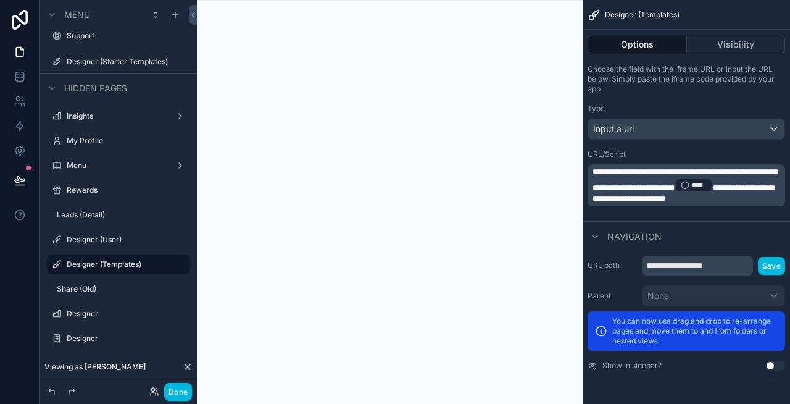
click at [0, 0] on icon "scrollable content" at bounding box center [0, 0] width 0 height 0
click at [222, 249] on span "Clone" at bounding box center [231, 255] width 23 height 12
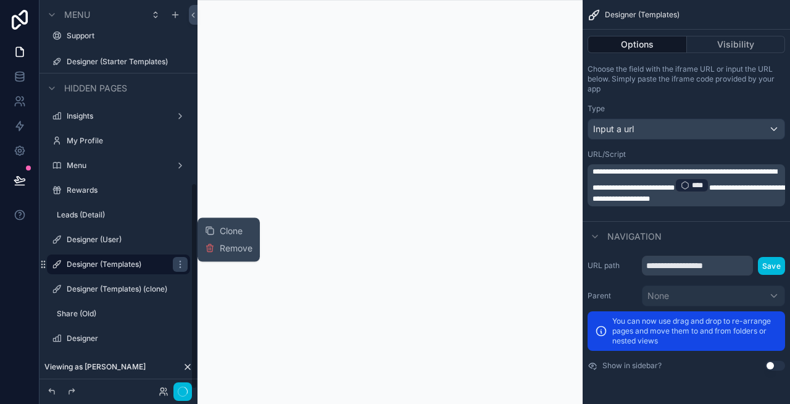
scroll to position [344, 0]
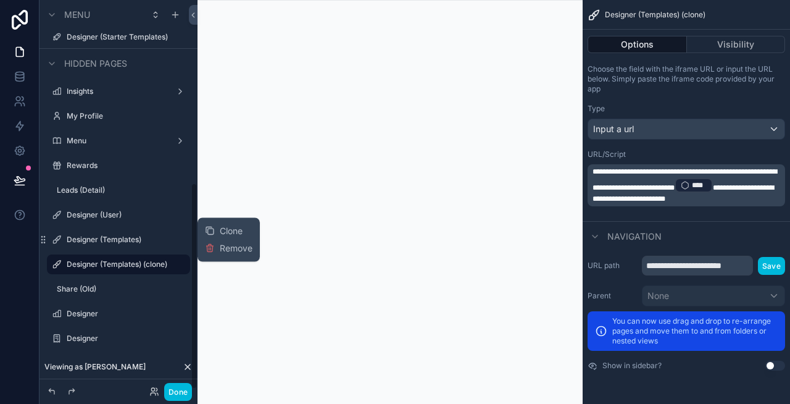
click at [0, 0] on icon "scrollable content" at bounding box center [0, 0] width 0 height 0
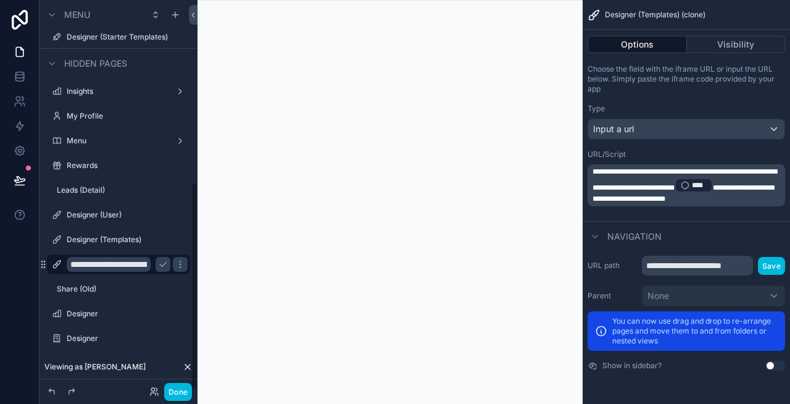
click at [121, 263] on input "**********" at bounding box center [109, 264] width 84 height 15
type input "**********"
click at [633, 198] on p "**********" at bounding box center [688, 185] width 190 height 37
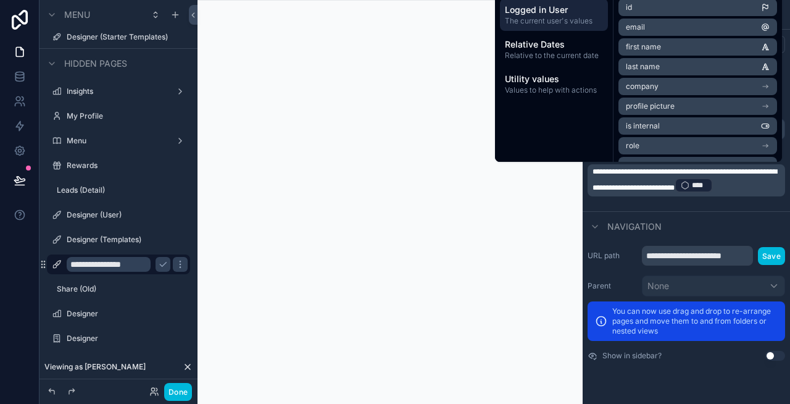
click at [647, 190] on p "**********" at bounding box center [688, 180] width 190 height 27
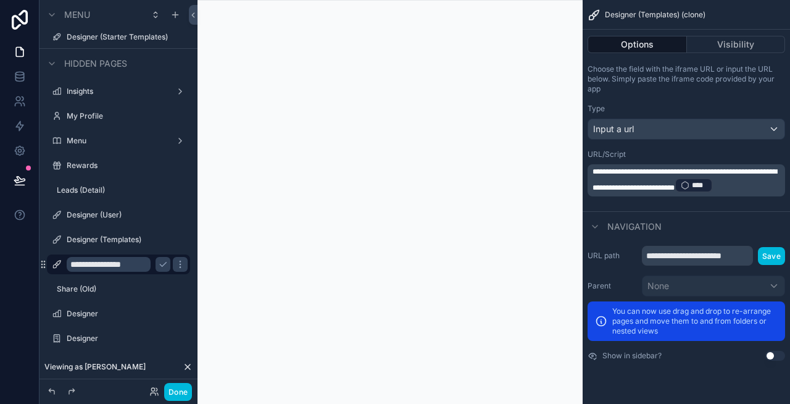
click at [644, 193] on p "**********" at bounding box center [688, 180] width 190 height 27
drag, startPoint x: 644, startPoint y: 193, endPoint x: 651, endPoint y: 175, distance: 19.7
click at [644, 193] on p "**********" at bounding box center [688, 180] width 190 height 27
click at [688, 194] on p "**********" at bounding box center [688, 180] width 190 height 27
click at [715, 194] on p "**********" at bounding box center [688, 180] width 190 height 27
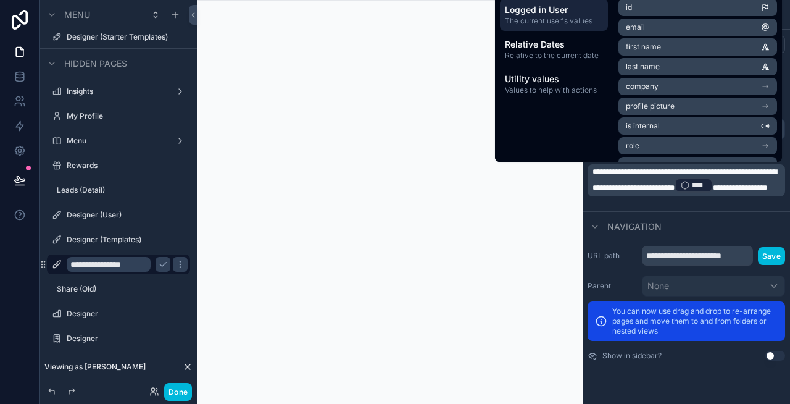
click at [181, 388] on button "Done" at bounding box center [178, 392] width 28 height 18
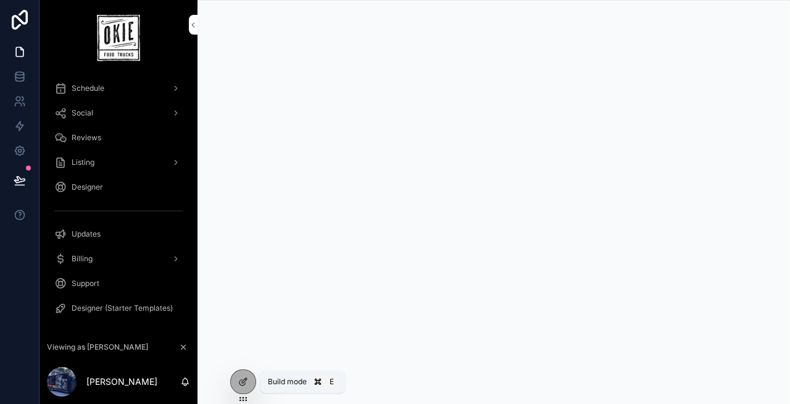
click at [241, 377] on icon at bounding box center [243, 382] width 10 height 10
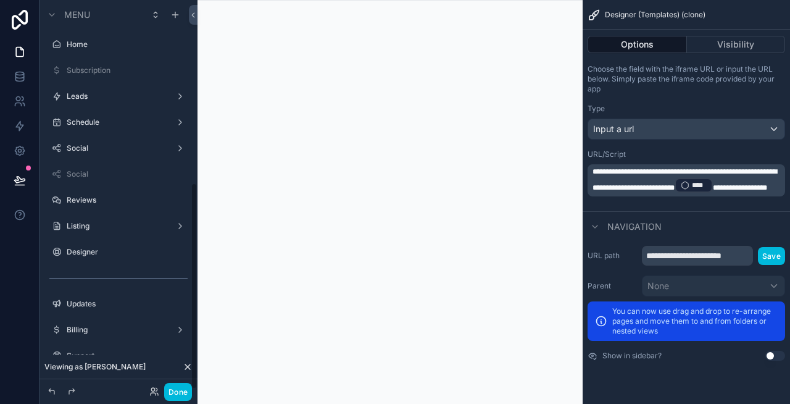
scroll to position [344, 0]
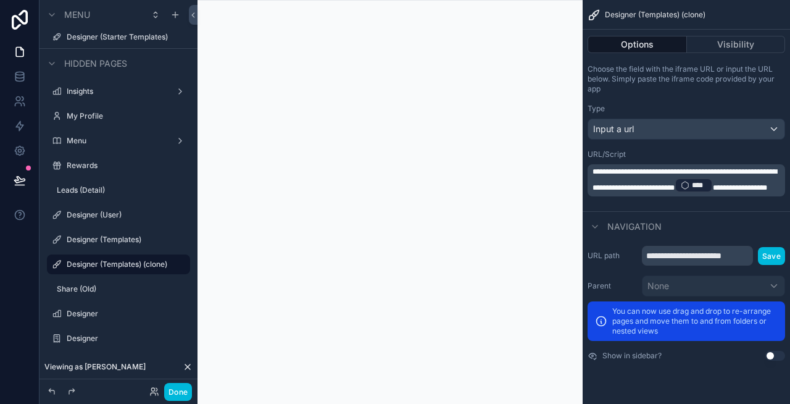
click at [110, 216] on label "Designer (User)" at bounding box center [125, 215] width 116 height 10
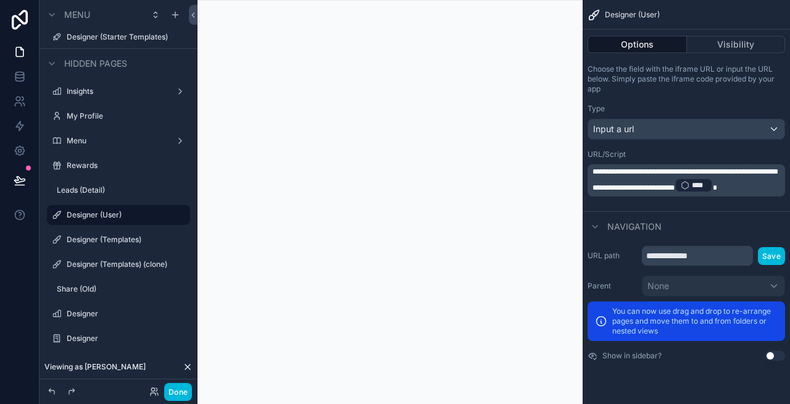
click at [184, 388] on button "Done" at bounding box center [178, 392] width 28 height 18
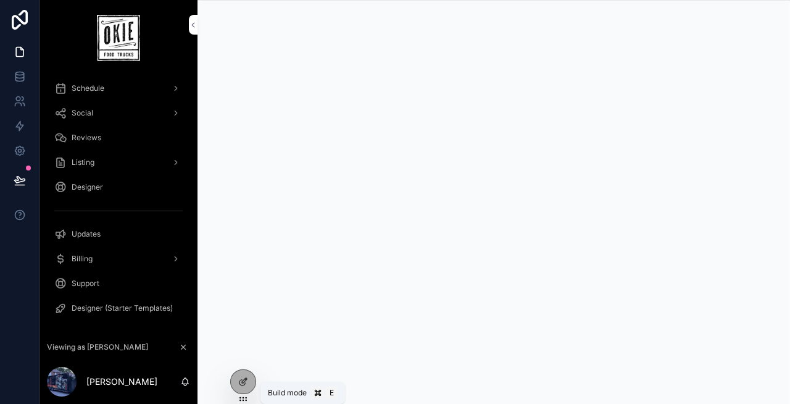
click at [240, 377] on icon at bounding box center [243, 382] width 10 height 10
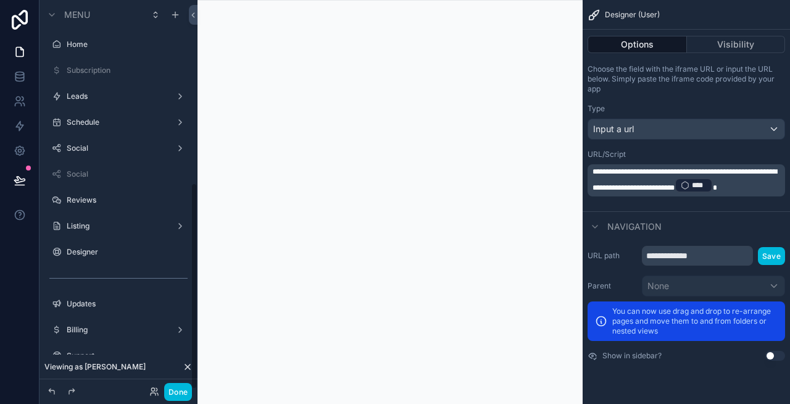
scroll to position [344, 0]
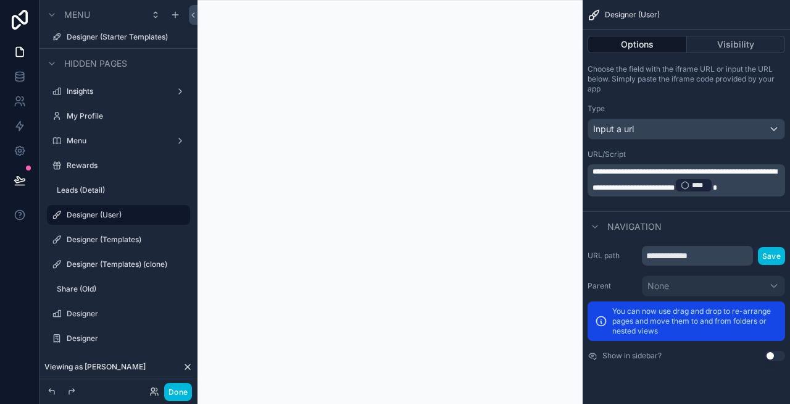
click at [176, 391] on button "Done" at bounding box center [178, 392] width 28 height 18
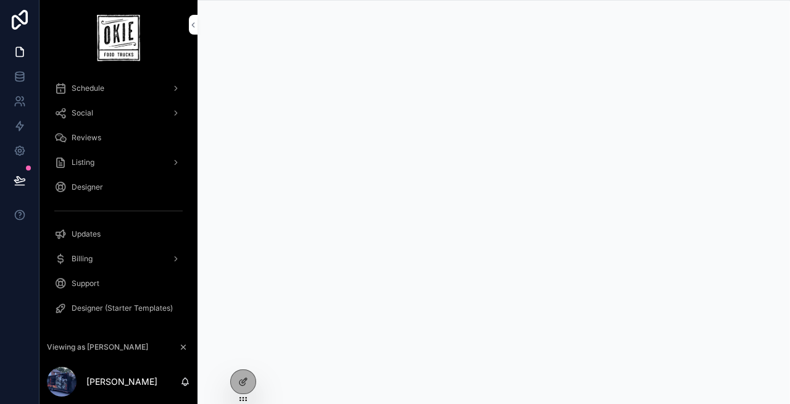
click at [242, 378] on icon at bounding box center [243, 382] width 10 height 10
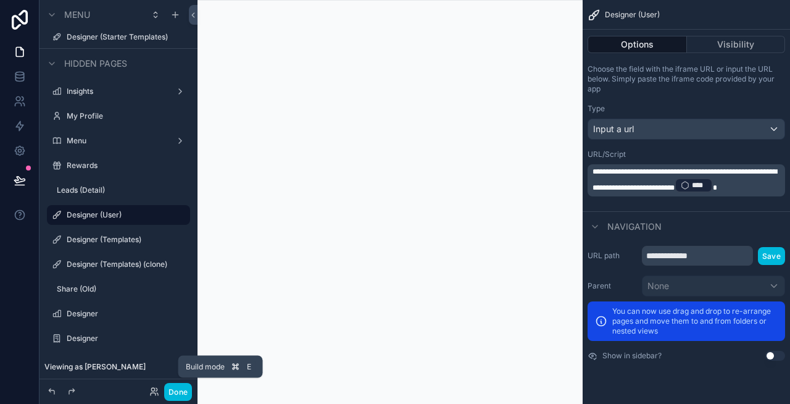
click at [180, 393] on button "Done" at bounding box center [178, 392] width 28 height 18
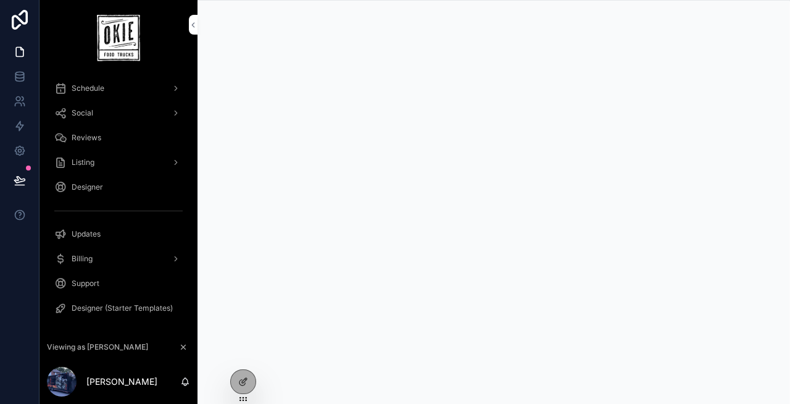
click at [242, 376] on div at bounding box center [243, 381] width 25 height 23
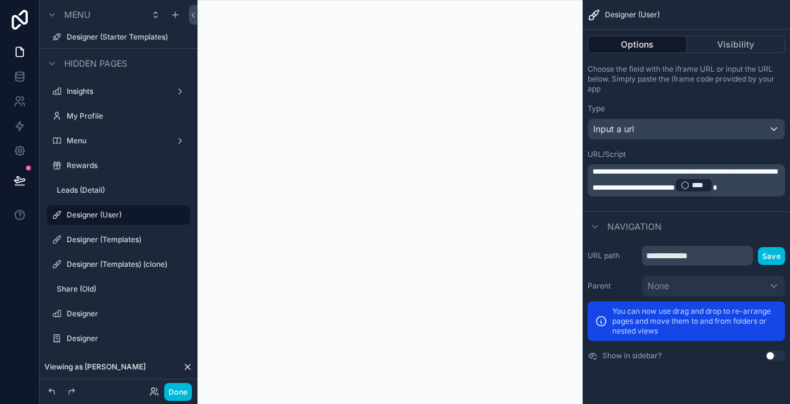
click at [180, 395] on button "Done" at bounding box center [178, 392] width 28 height 18
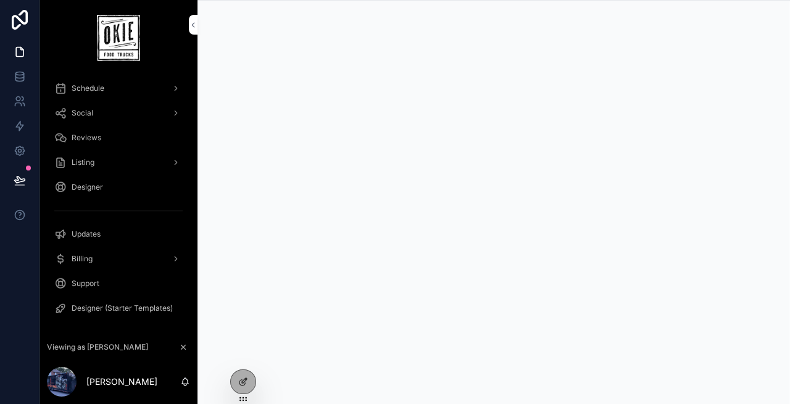
click at [245, 378] on icon at bounding box center [244, 380] width 5 height 5
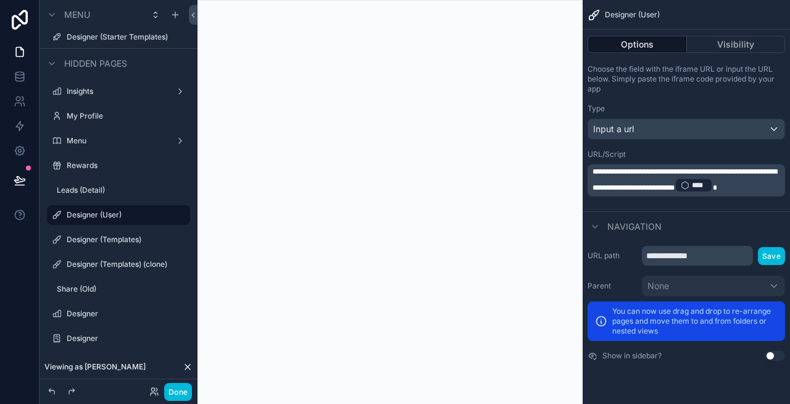
click at [0, 0] on icon "scrollable content" at bounding box center [0, 0] width 0 height 0
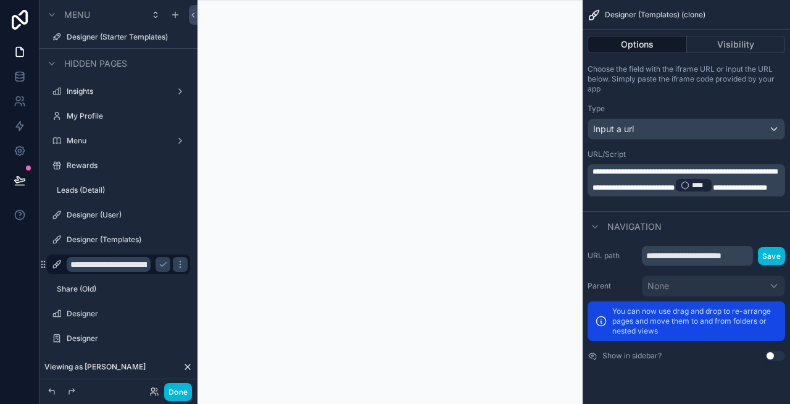
click at [129, 260] on input "**********" at bounding box center [109, 264] width 84 height 15
type input "**********"
click at [173, 389] on button "Done" at bounding box center [178, 392] width 28 height 18
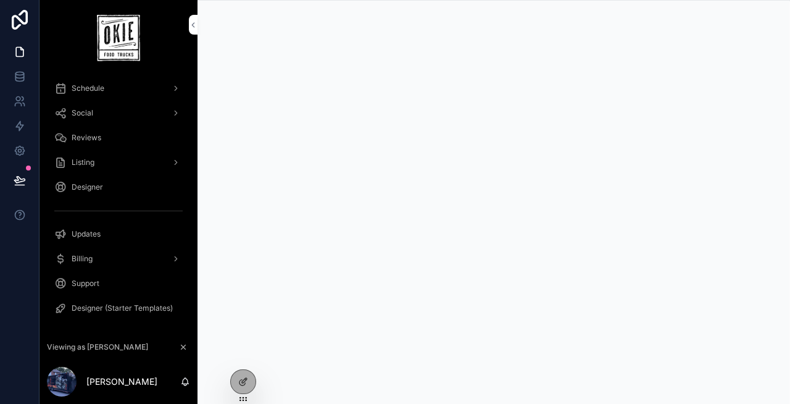
click at [244, 385] on icon at bounding box center [243, 382] width 10 height 10
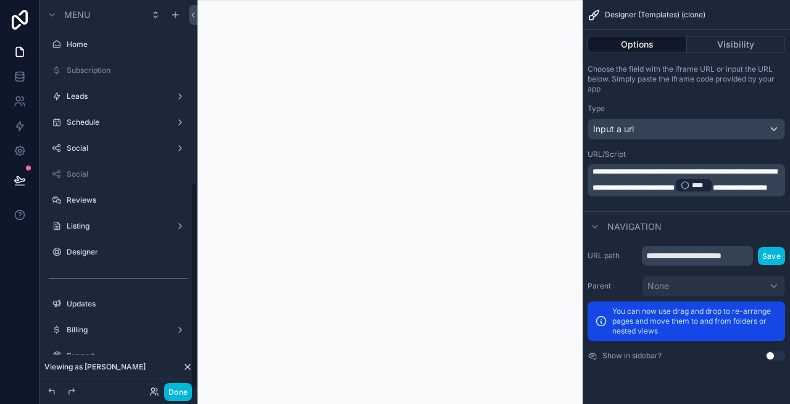
scroll to position [344, 0]
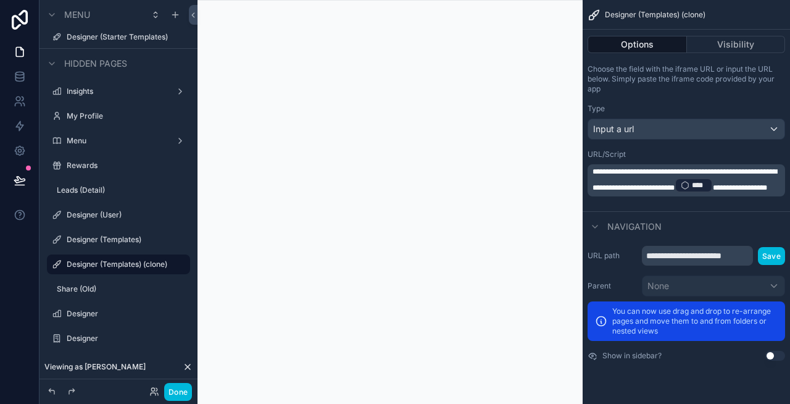
click at [112, 235] on label "Designer (Templates)" at bounding box center [125, 240] width 116 height 10
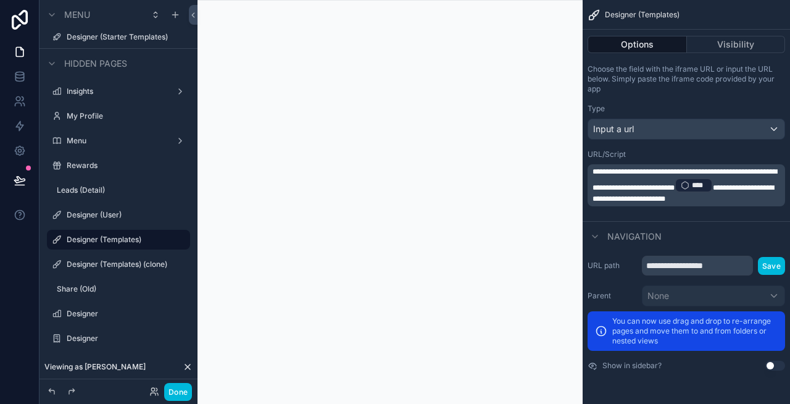
click at [178, 390] on button "Done" at bounding box center [178, 392] width 28 height 18
